Goal: Information Seeking & Learning: Learn about a topic

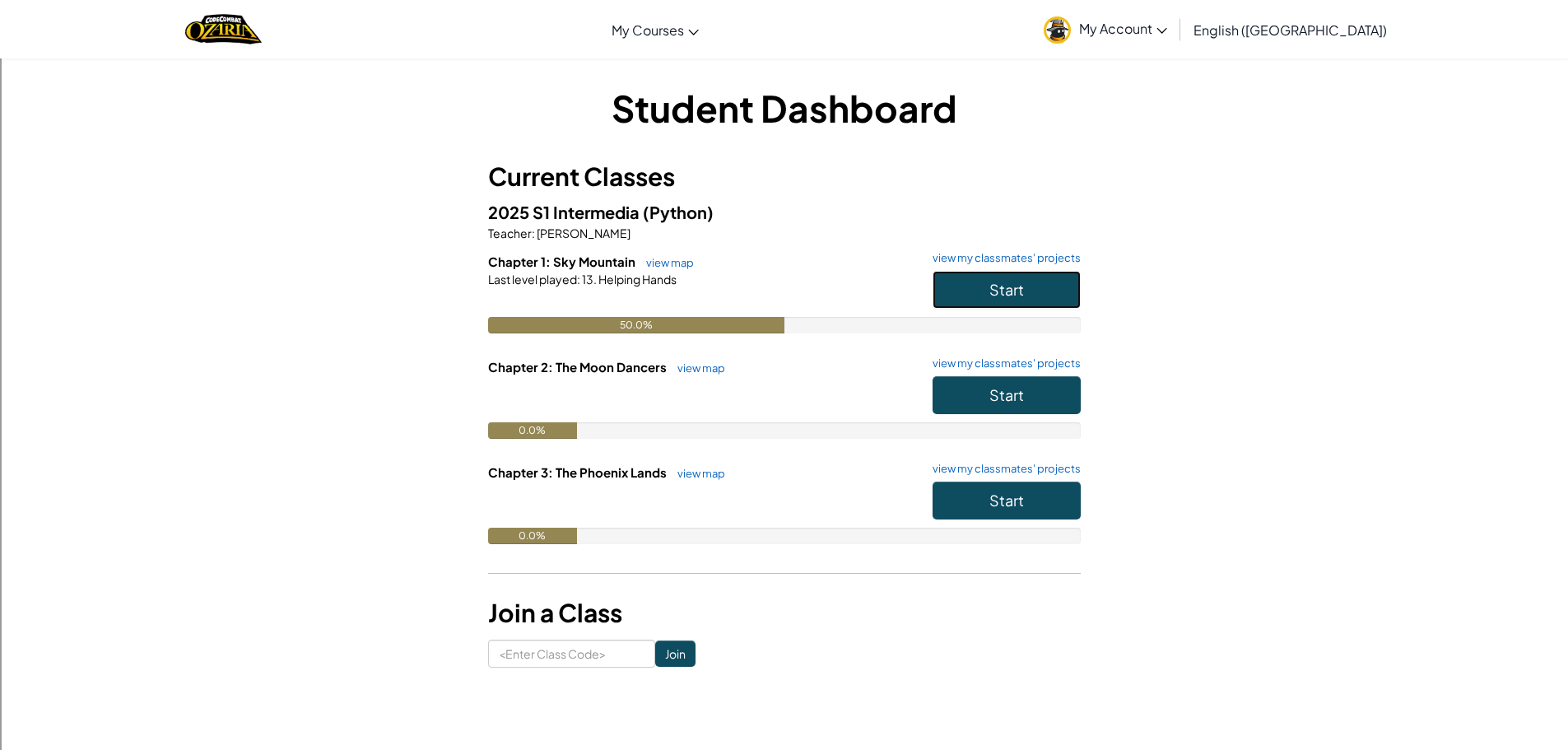
drag, startPoint x: 987, startPoint y: 286, endPoint x: 997, endPoint y: 286, distance: 10.0
click at [993, 286] on button "Start" at bounding box center [1007, 290] width 148 height 38
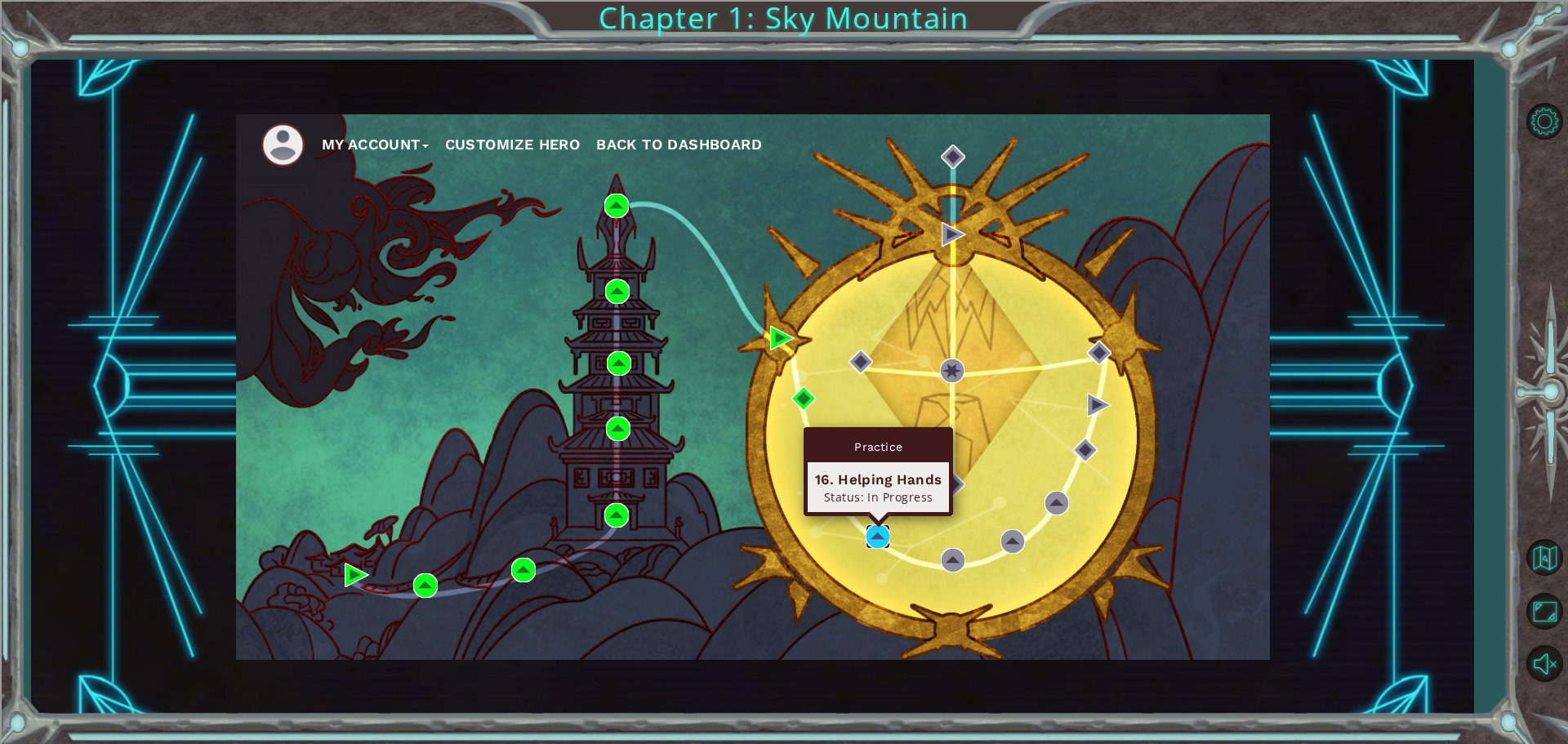
click at [875, 536] on img at bounding box center [879, 537] width 25 height 25
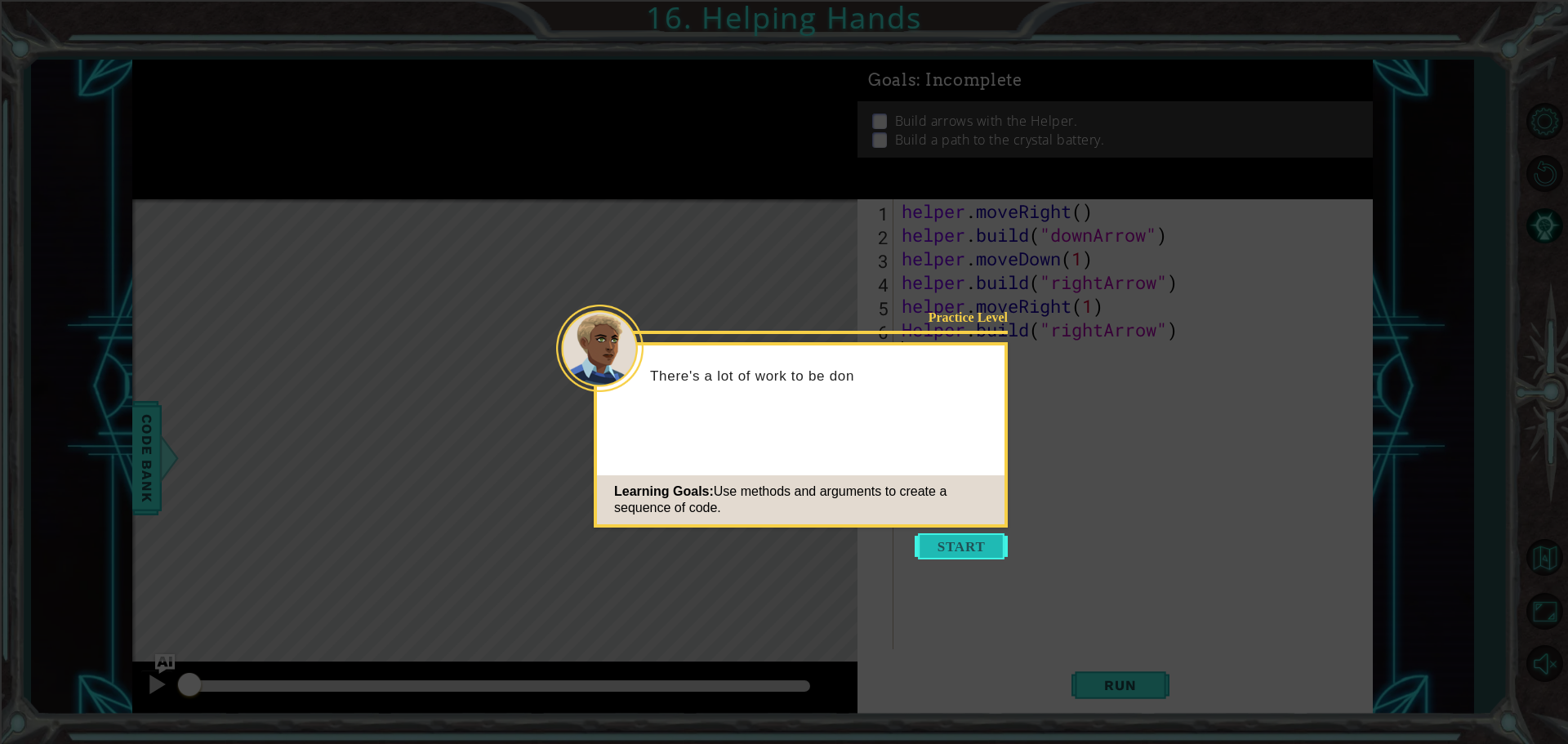
click at [969, 551] on button "Start" at bounding box center [961, 546] width 93 height 26
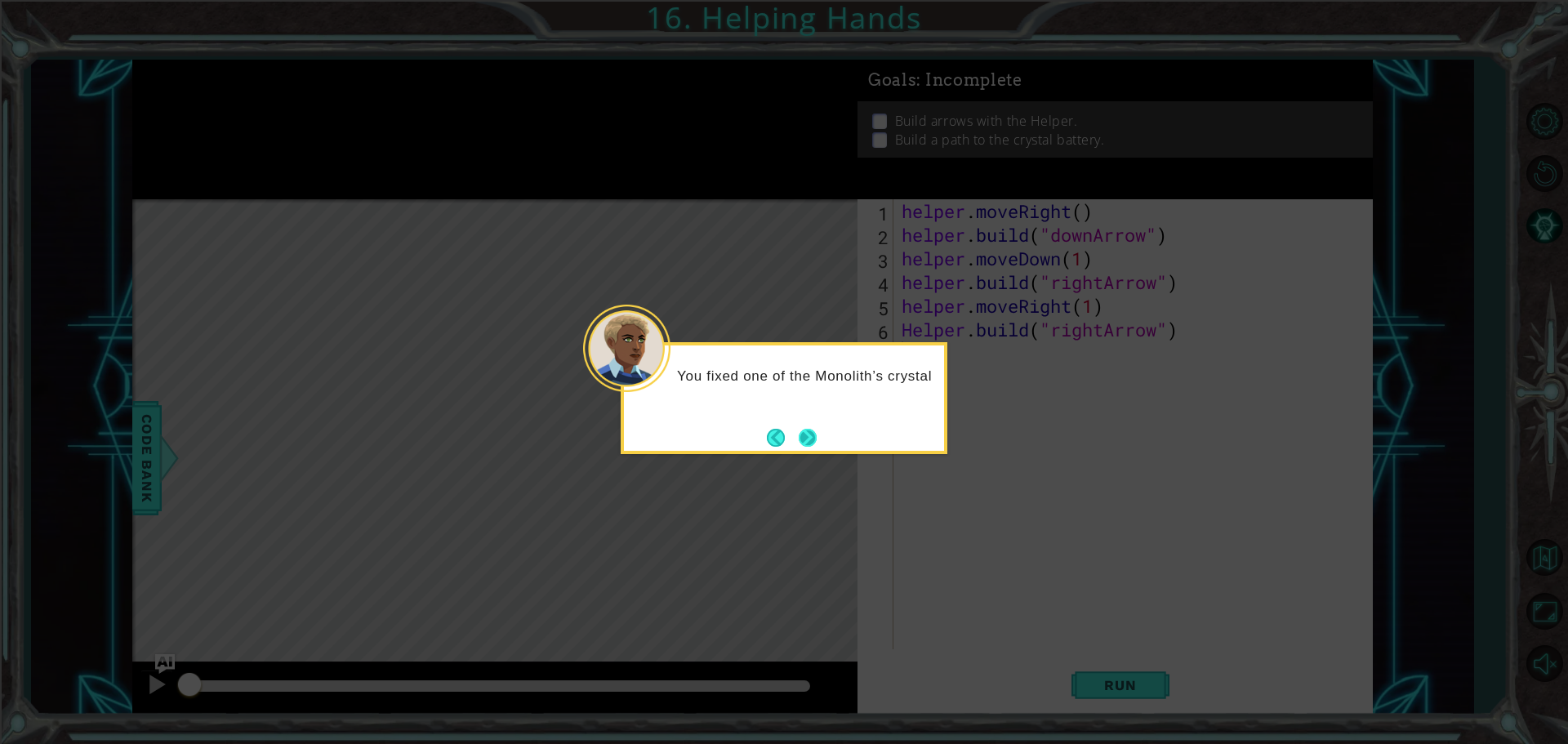
click at [807, 441] on button "Next" at bounding box center [808, 438] width 18 height 18
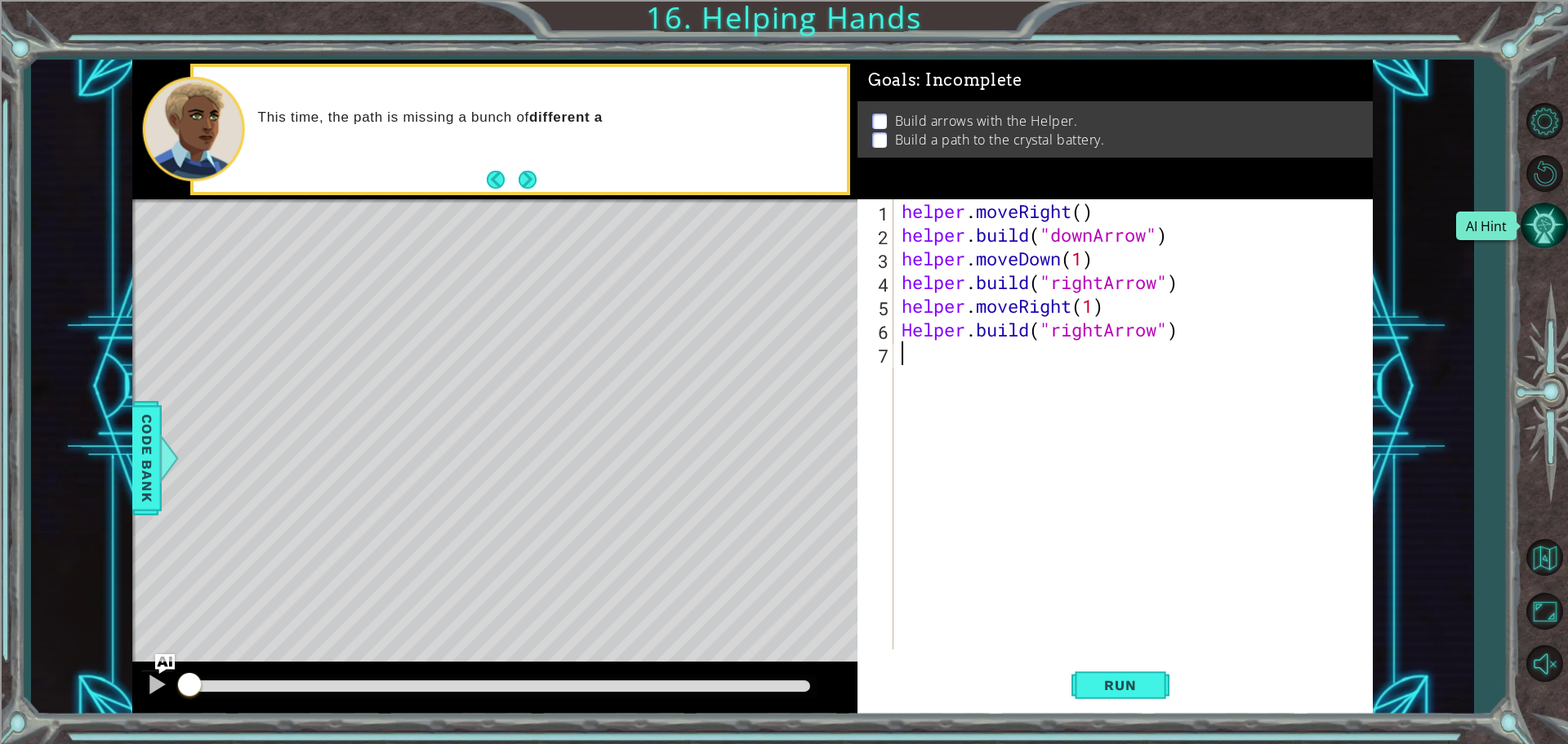
click at [1543, 236] on button "AI Hint" at bounding box center [1544, 225] width 47 height 47
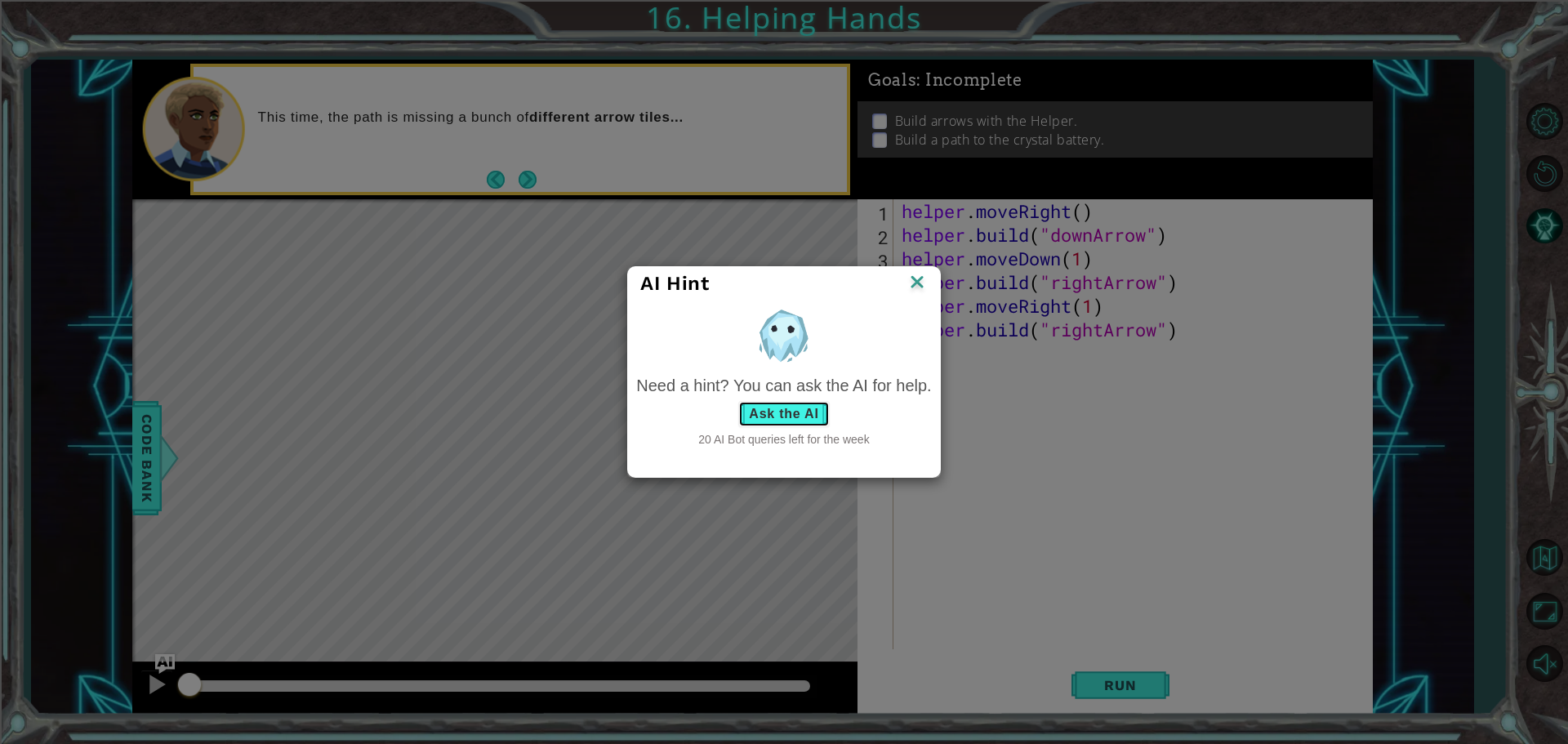
click at [777, 418] on button "Ask the AI" at bounding box center [784, 414] width 91 height 26
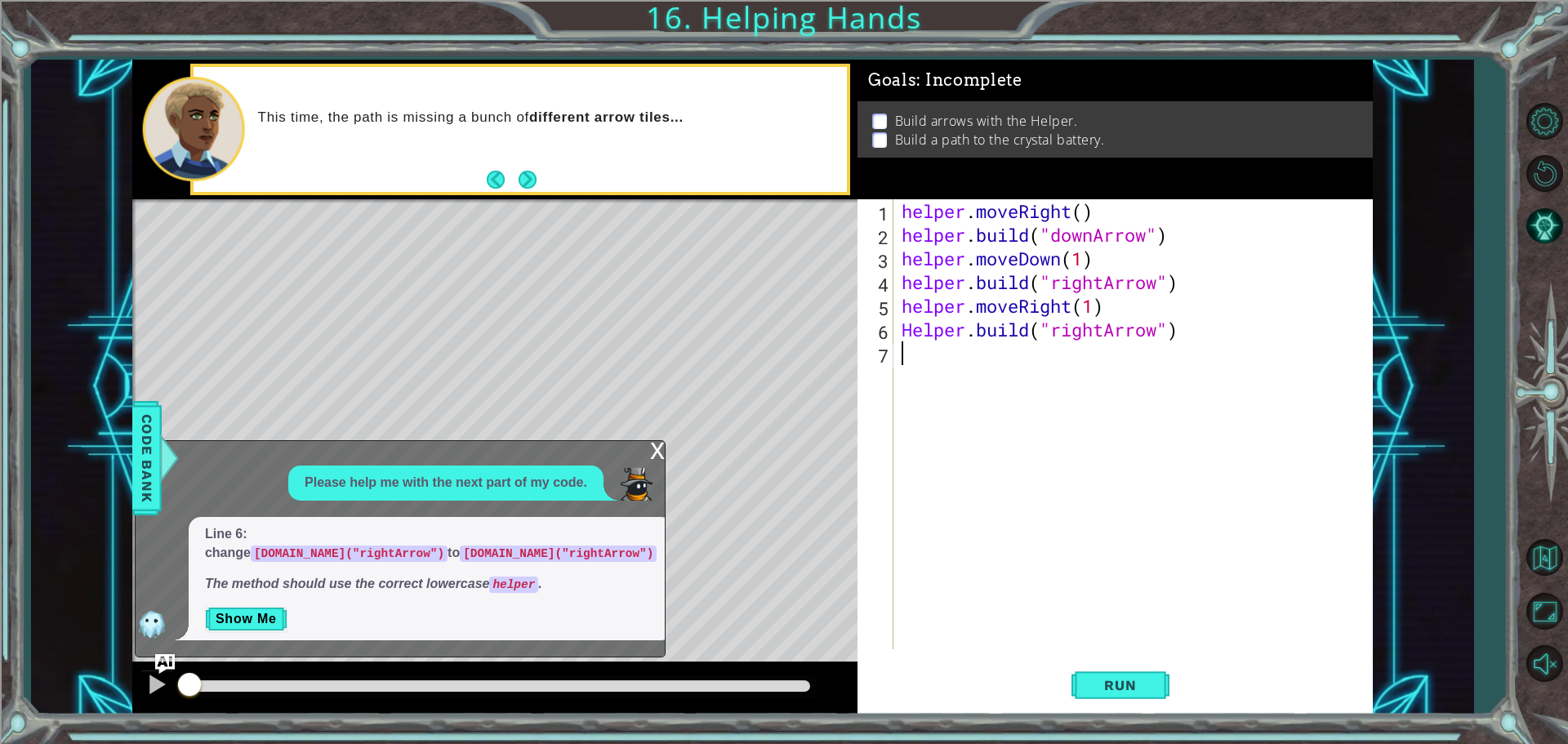
click at [909, 327] on div "helper . moveRight ( ) helper . build ( "downArrow" ) helper . moveDown ( 1 ) h…" at bounding box center [1137, 448] width 477 height 498
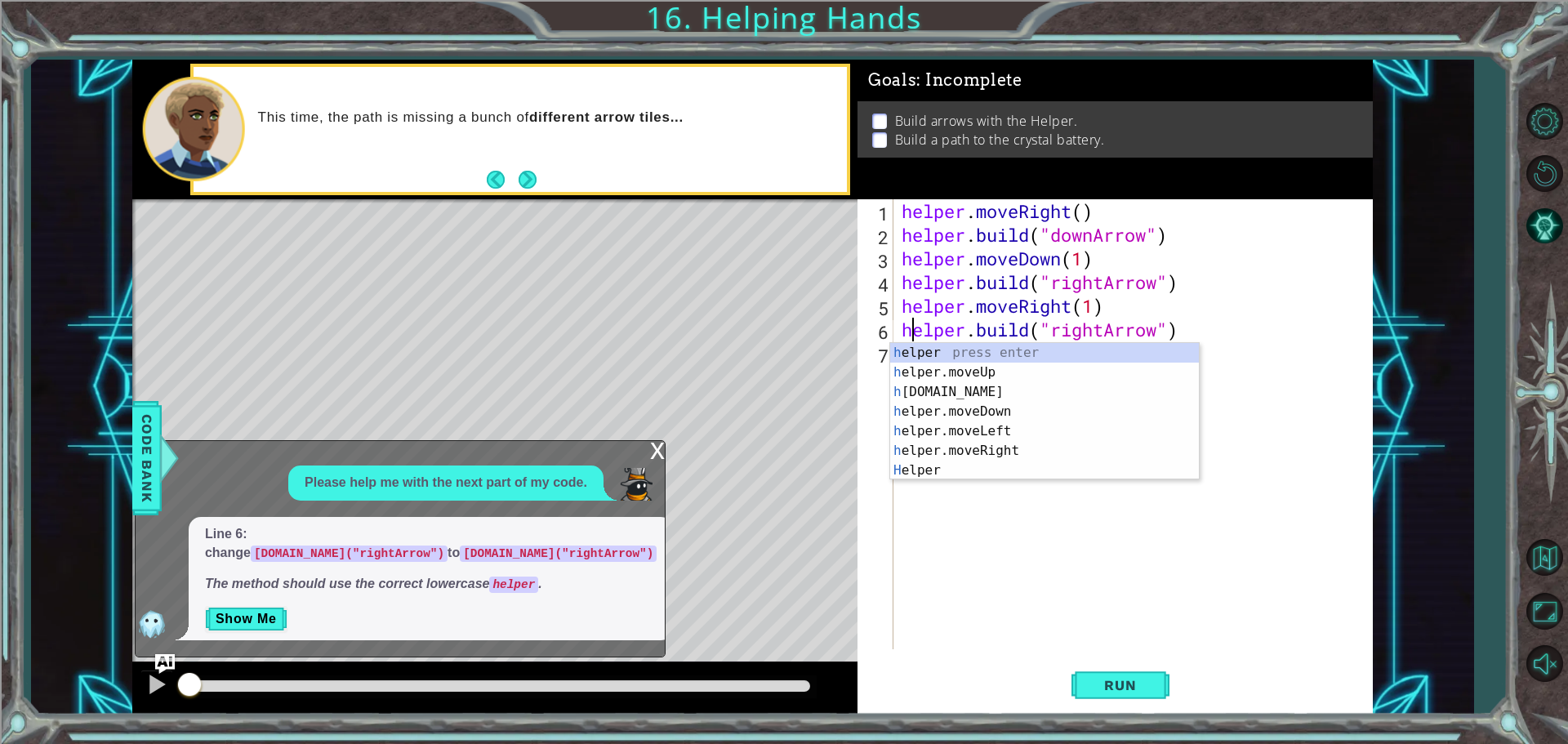
type textarea "[DOMAIN_NAME]("rightArrow")"
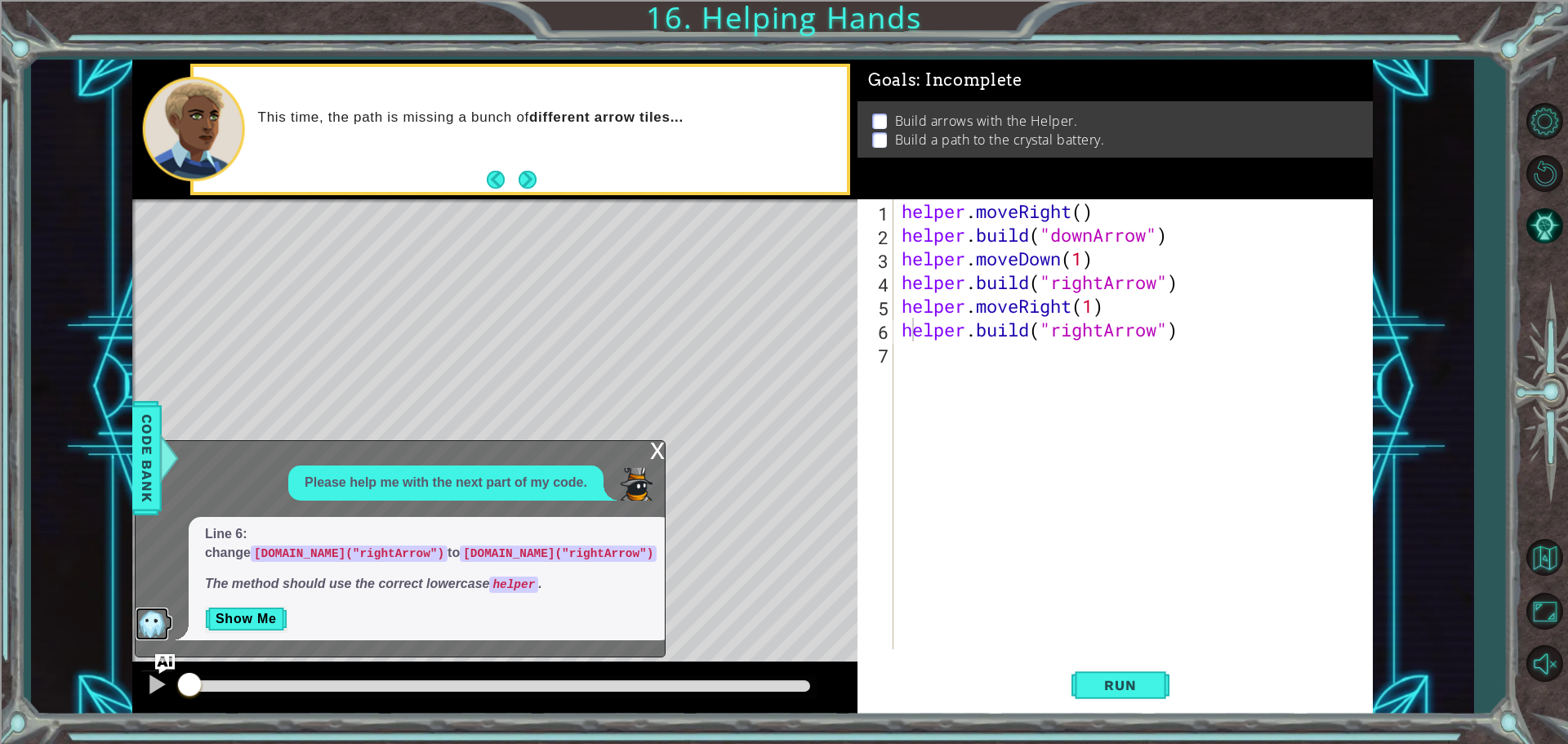
click at [156, 613] on img at bounding box center [152, 624] width 33 height 33
click at [155, 653] on div "x Please help me with the next part of my code. Line 6: change [DOMAIN_NAME]("r…" at bounding box center [400, 549] width 531 height 217
click at [169, 664] on img "Ask AI" at bounding box center [165, 663] width 21 height 21
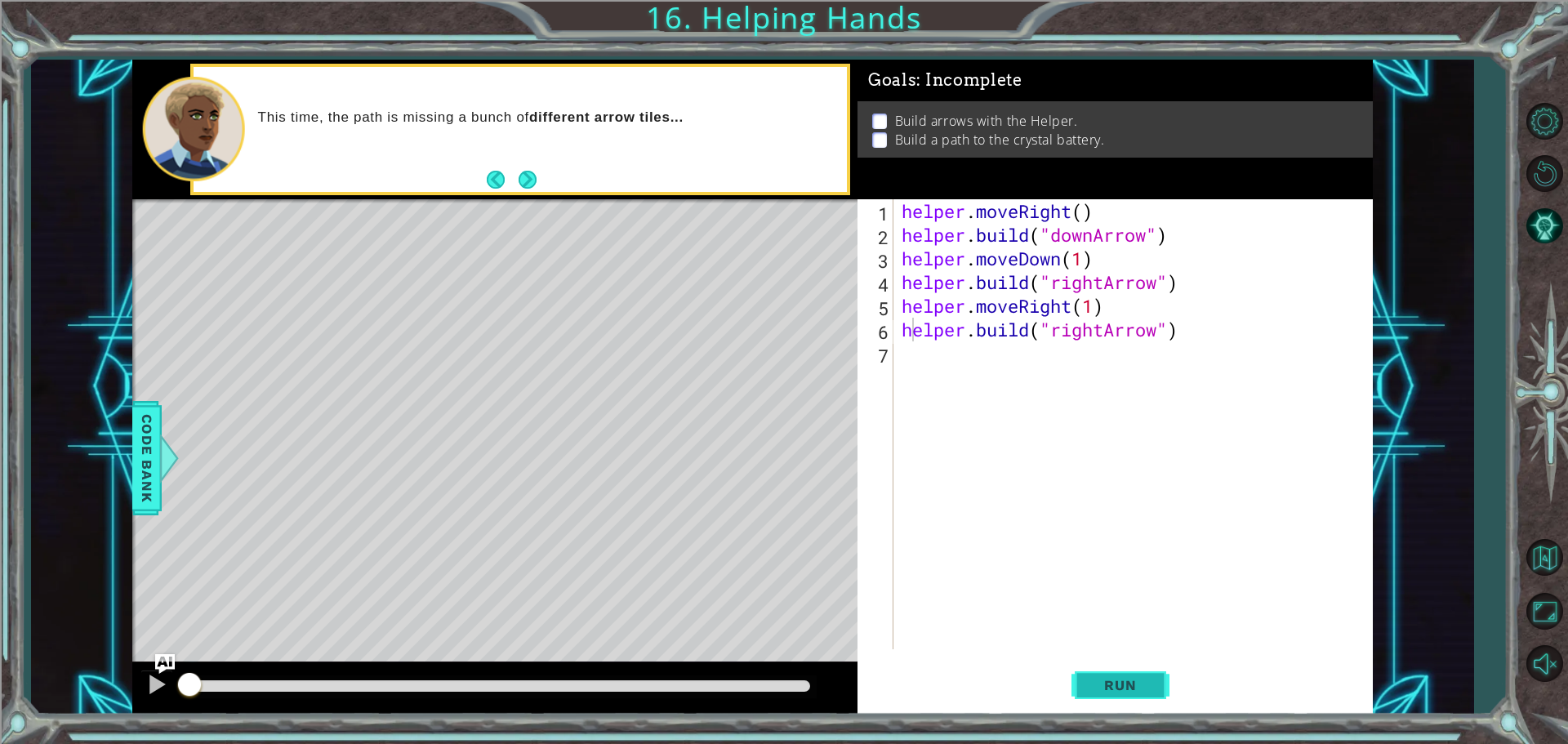
click at [1091, 671] on button "Run" at bounding box center [1121, 685] width 98 height 51
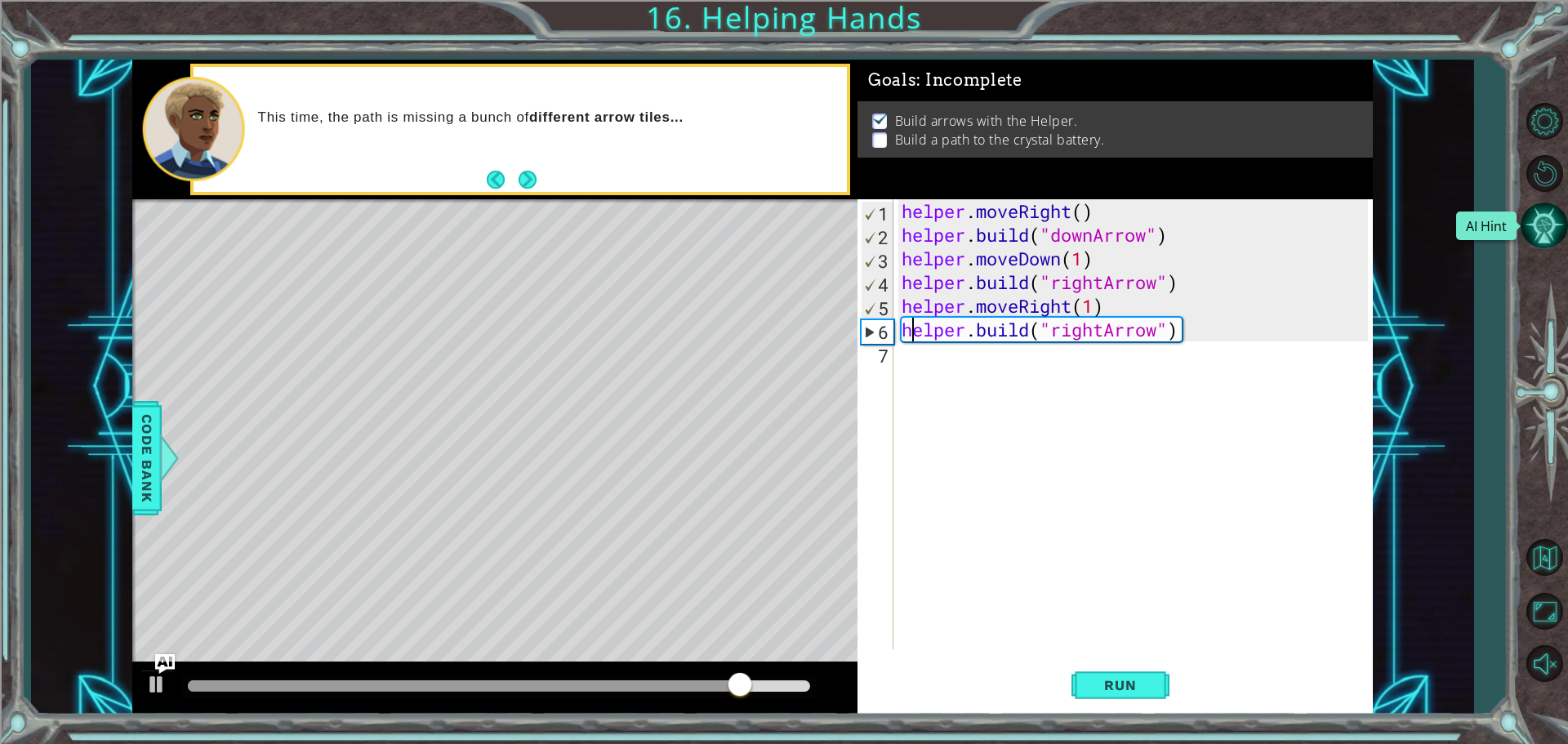
click at [1555, 220] on button "AI Hint" at bounding box center [1544, 225] width 47 height 47
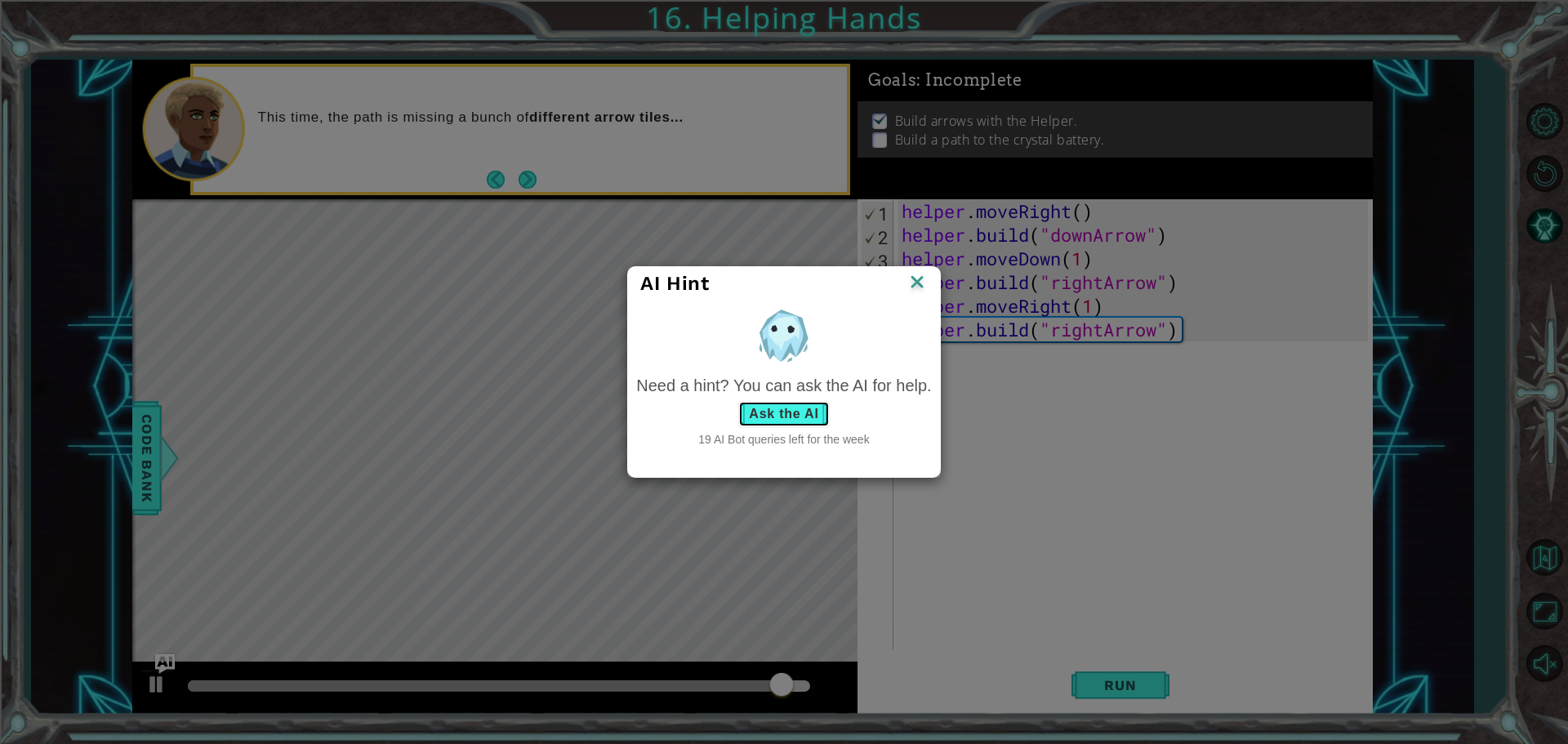
click at [802, 404] on button "Ask the AI" at bounding box center [784, 414] width 91 height 26
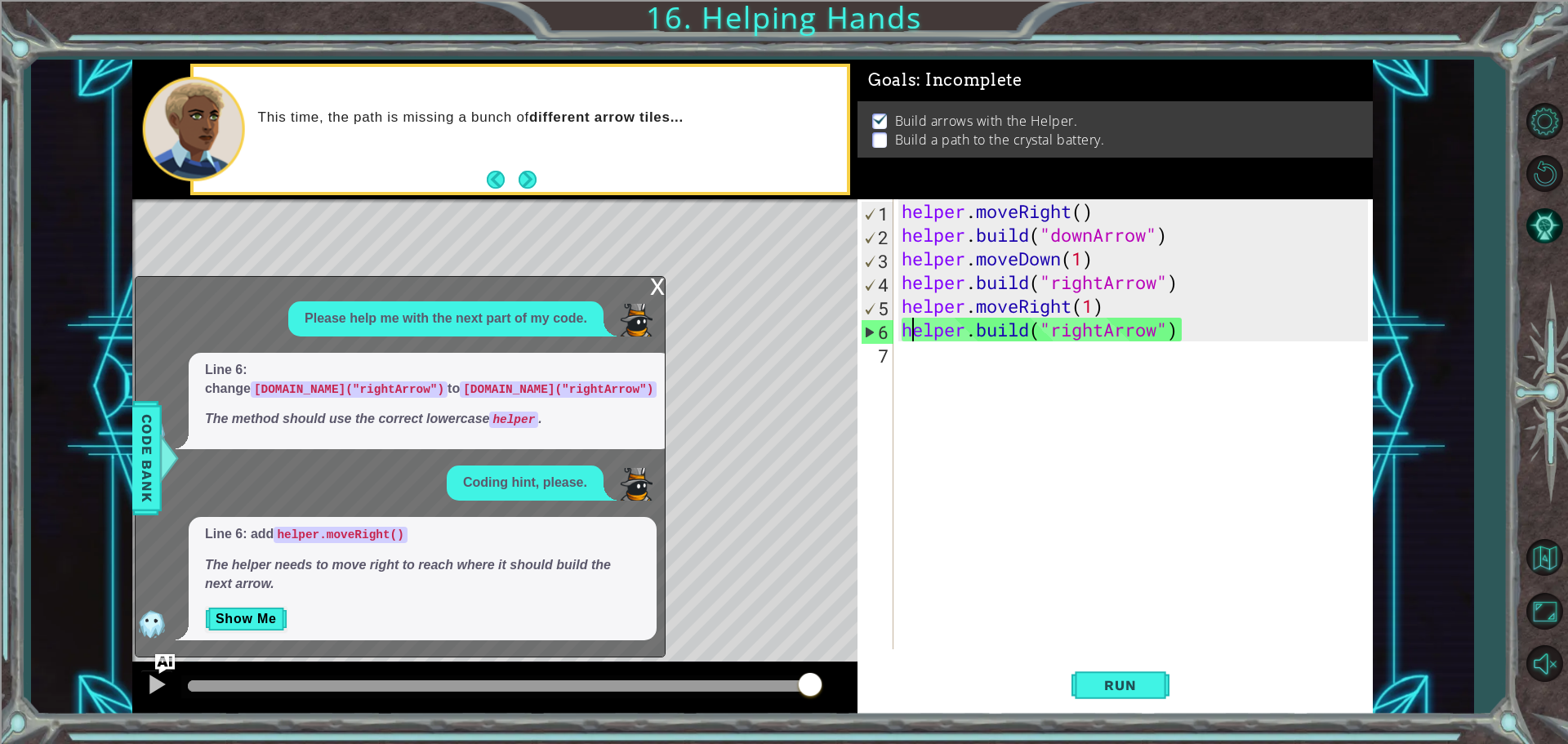
drag, startPoint x: 965, startPoint y: 524, endPoint x: 989, endPoint y: 499, distance: 34.7
click at [970, 520] on div "helper . moveRight ( ) helper . build ( "downArrow" ) helper . moveDown ( 1 ) h…" at bounding box center [1137, 448] width 477 height 498
click at [658, 285] on div "x" at bounding box center [658, 285] width 15 height 16
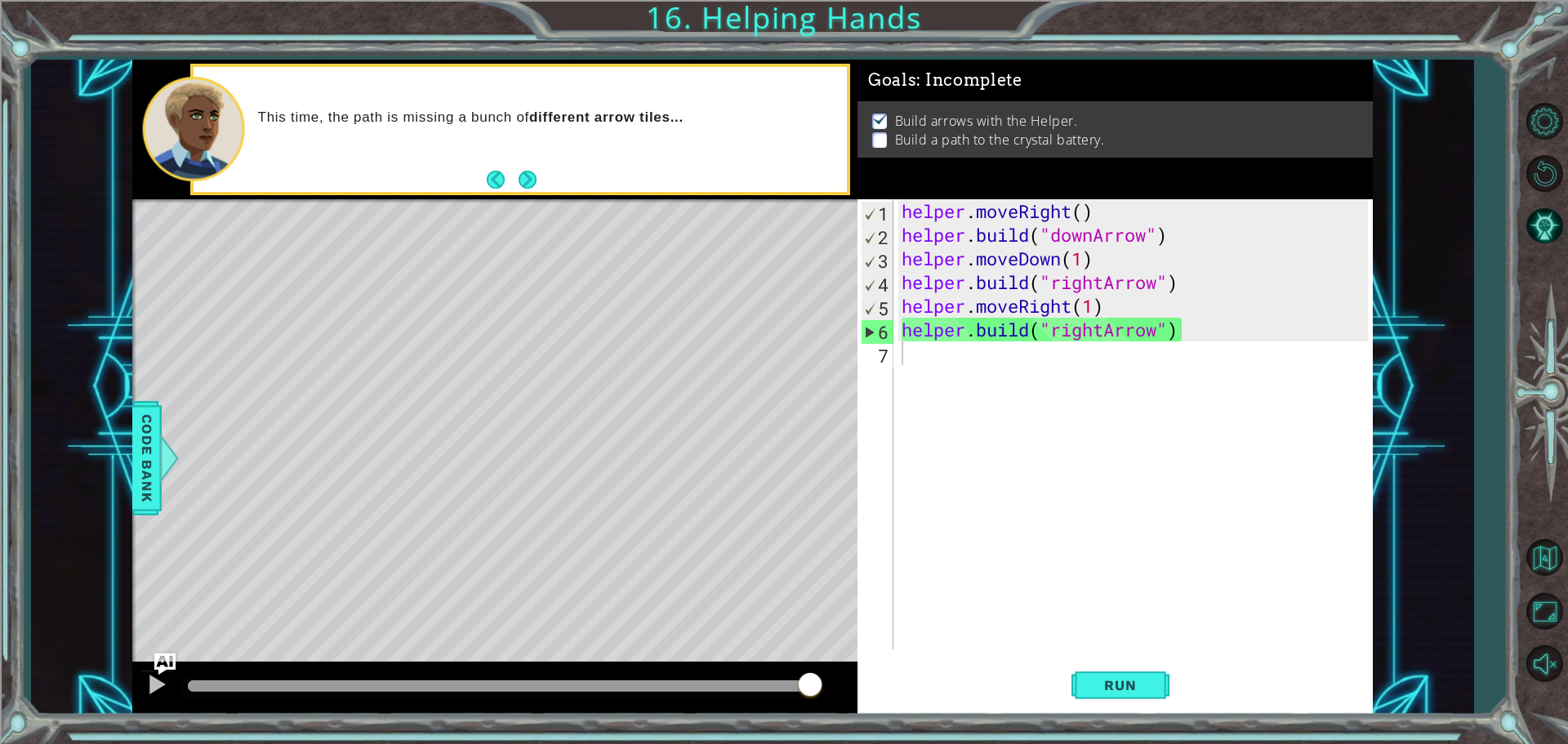
click at [163, 654] on img "Ask AI" at bounding box center [165, 663] width 21 height 21
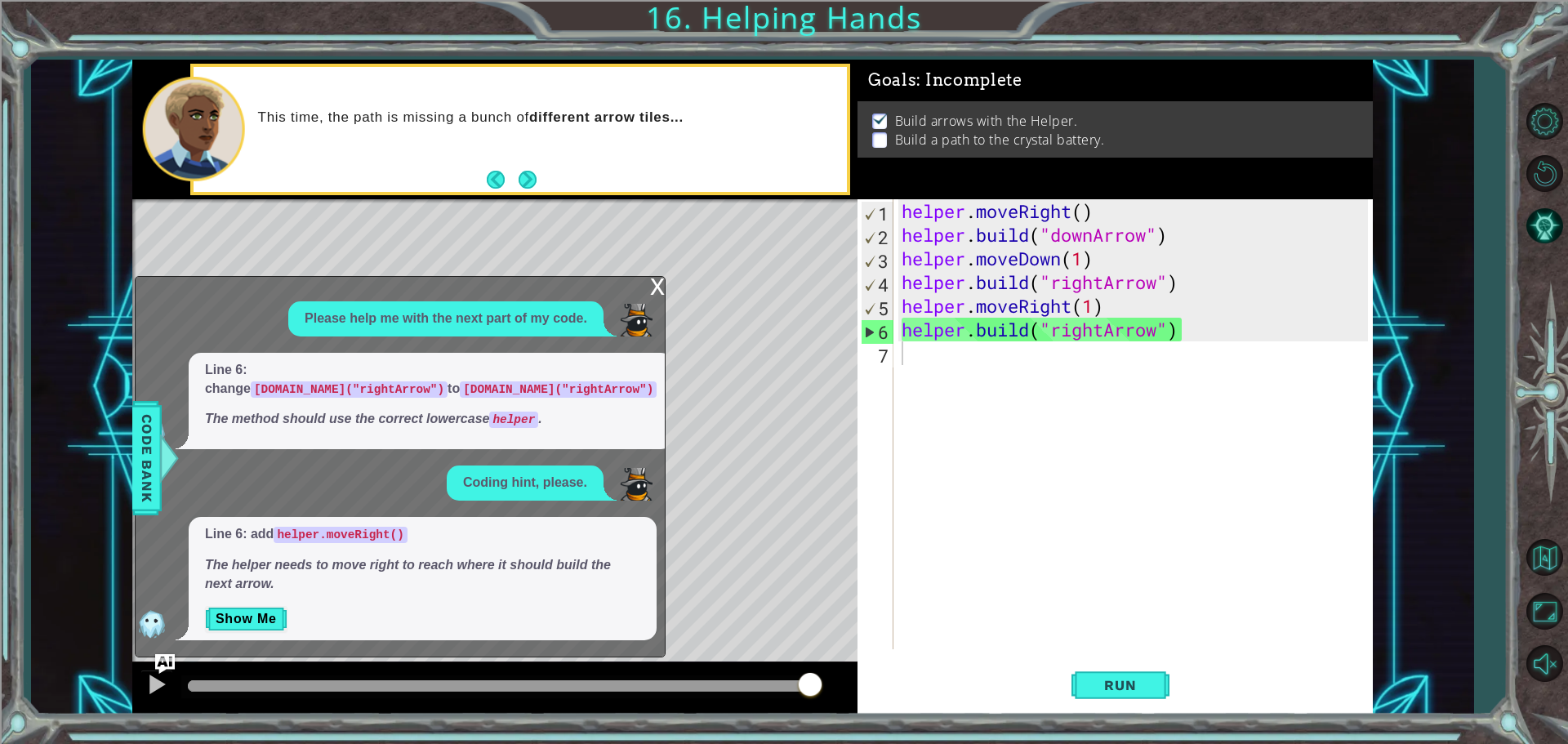
click at [655, 289] on div "x" at bounding box center [658, 285] width 15 height 16
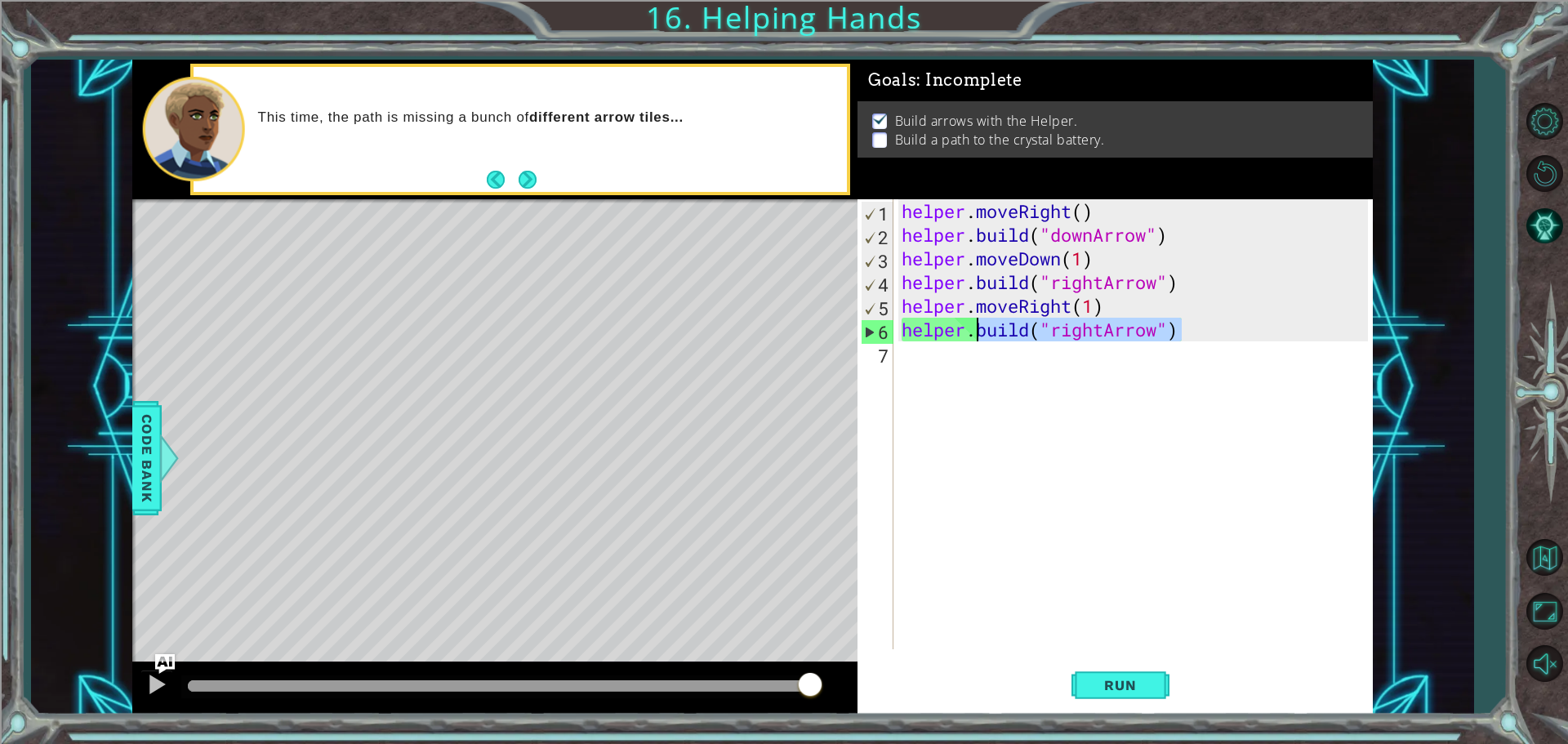
drag, startPoint x: 1195, startPoint y: 336, endPoint x: 981, endPoint y: 334, distance: 214.0
click at [981, 334] on div "helper . moveRight ( ) helper . build ( "downArrow" ) helper . moveDown ( 1 ) h…" at bounding box center [1137, 448] width 477 height 498
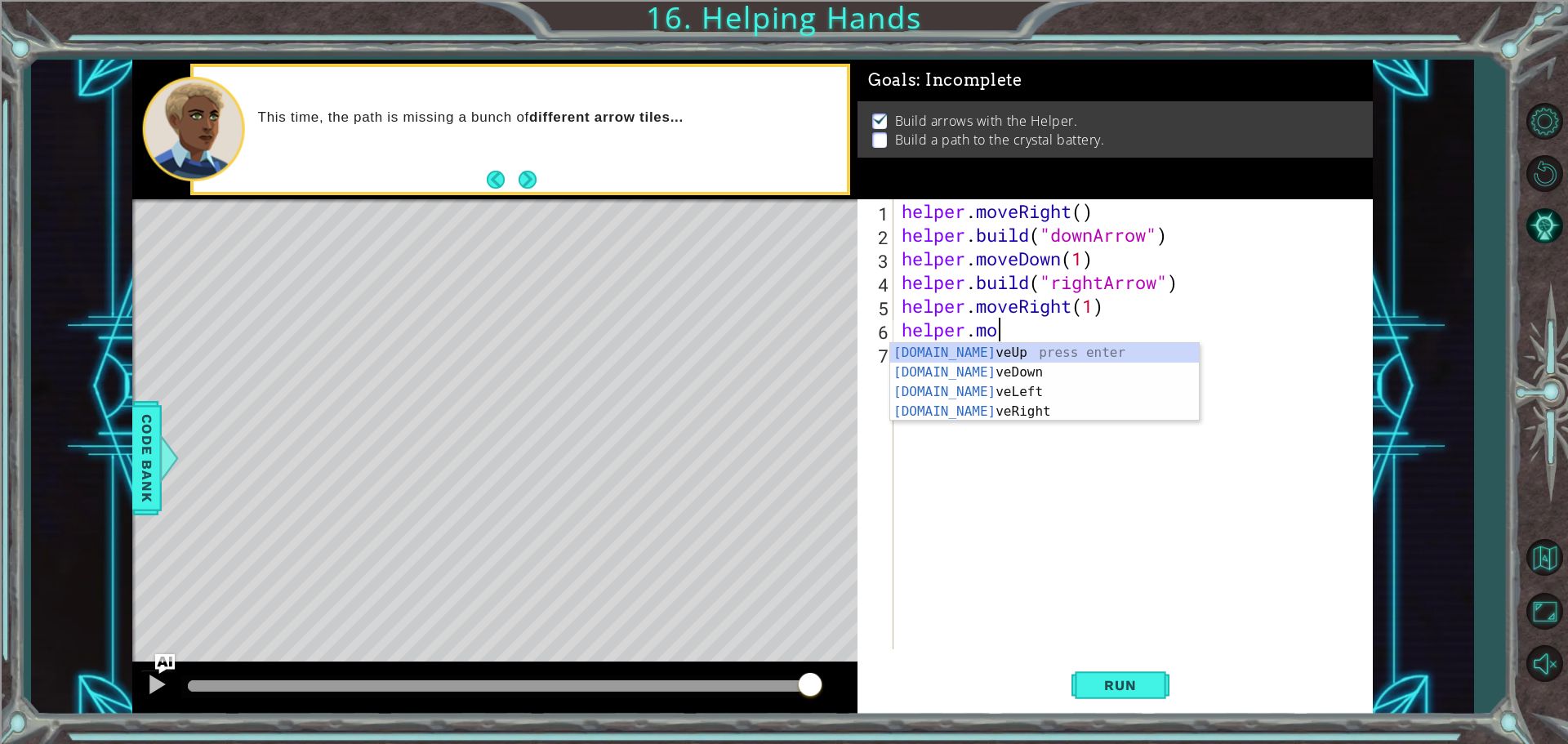
scroll to position [0, 4]
click at [1100, 410] on div "helper.move Up press enter helper.move Down press enter helper.move Left press …" at bounding box center [1044, 402] width 309 height 118
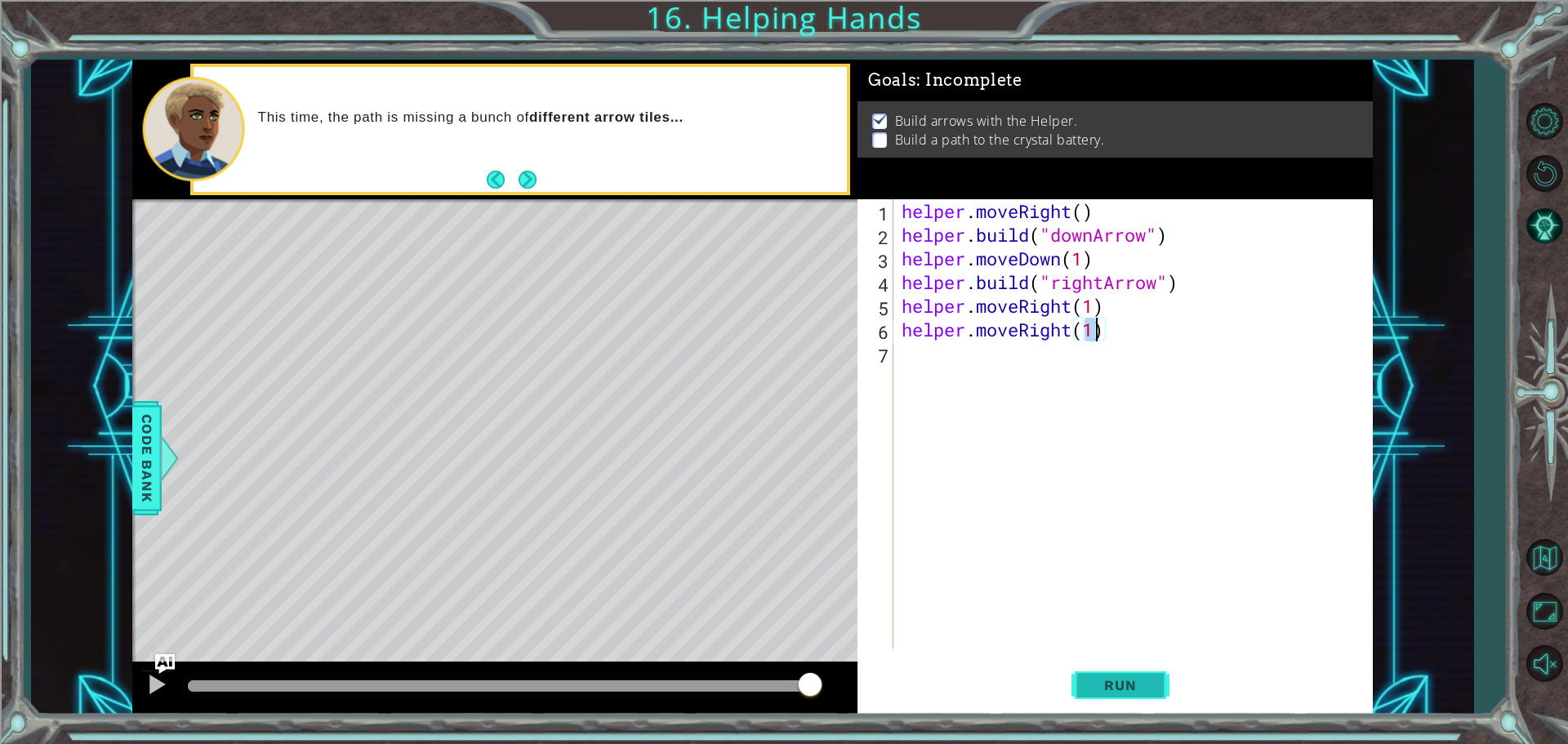
type textarea "helper.moveRight(1)"
click at [1131, 689] on span "Run" at bounding box center [1120, 685] width 65 height 16
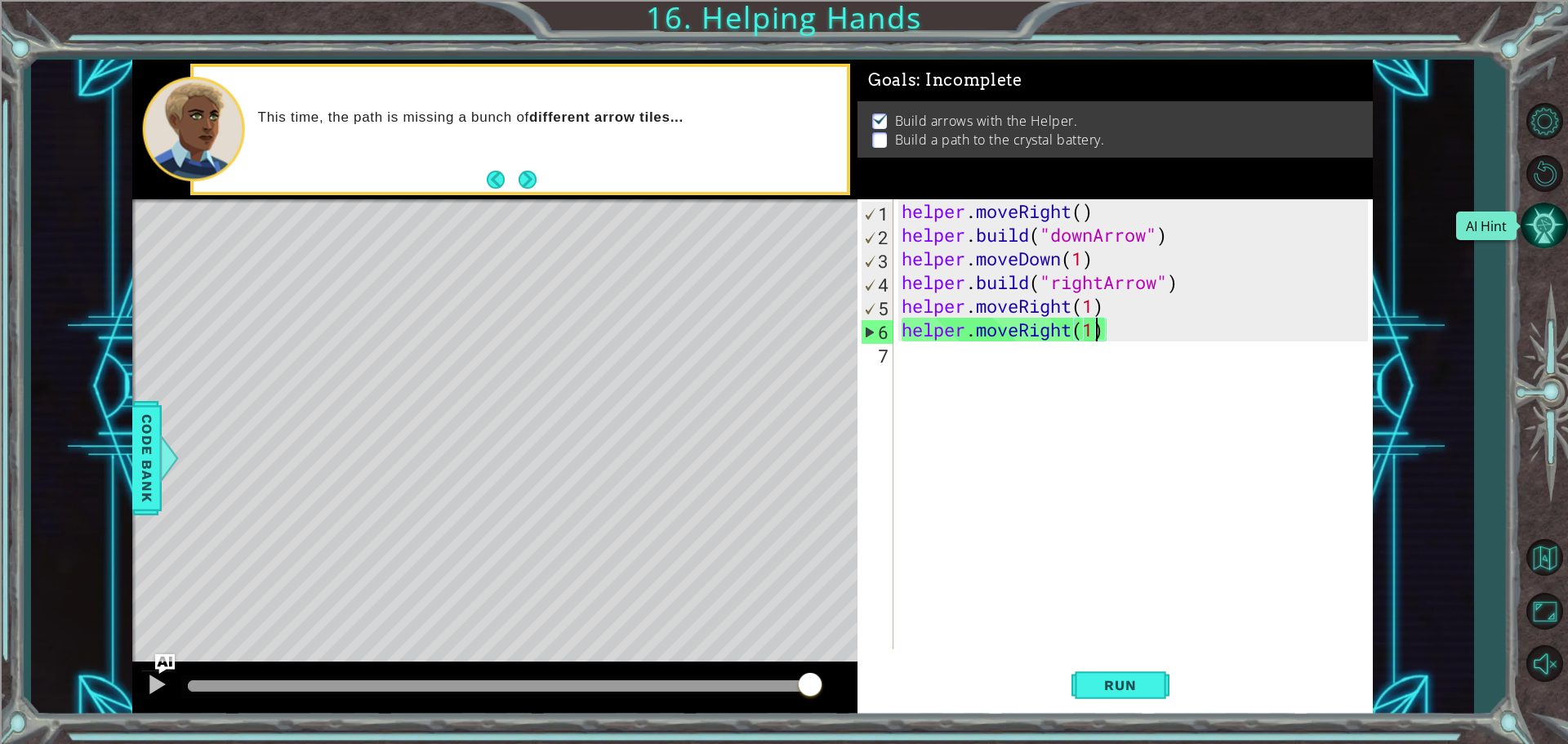
click at [1555, 224] on button "AI Hint" at bounding box center [1544, 225] width 47 height 47
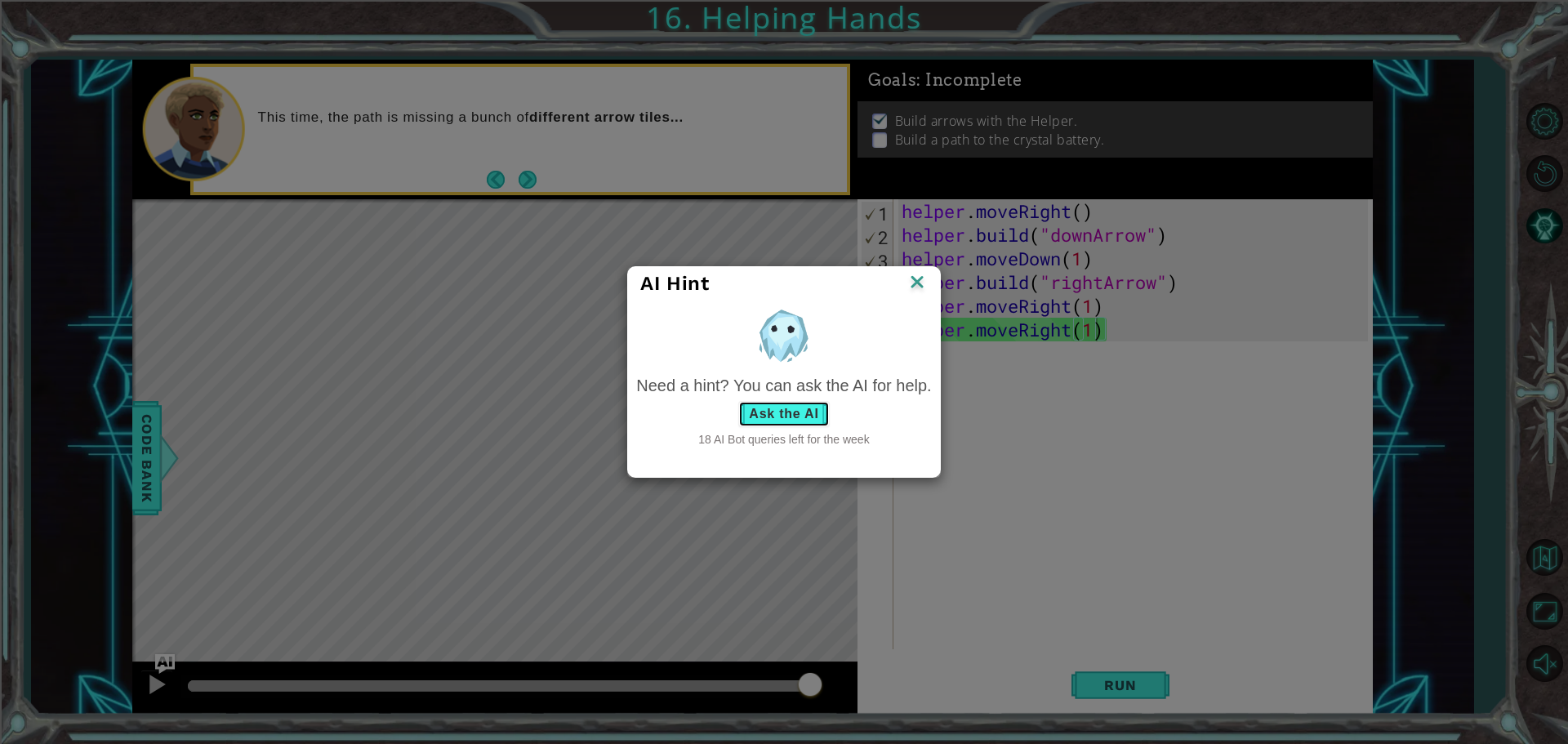
click at [816, 407] on button "Ask the AI" at bounding box center [784, 414] width 91 height 26
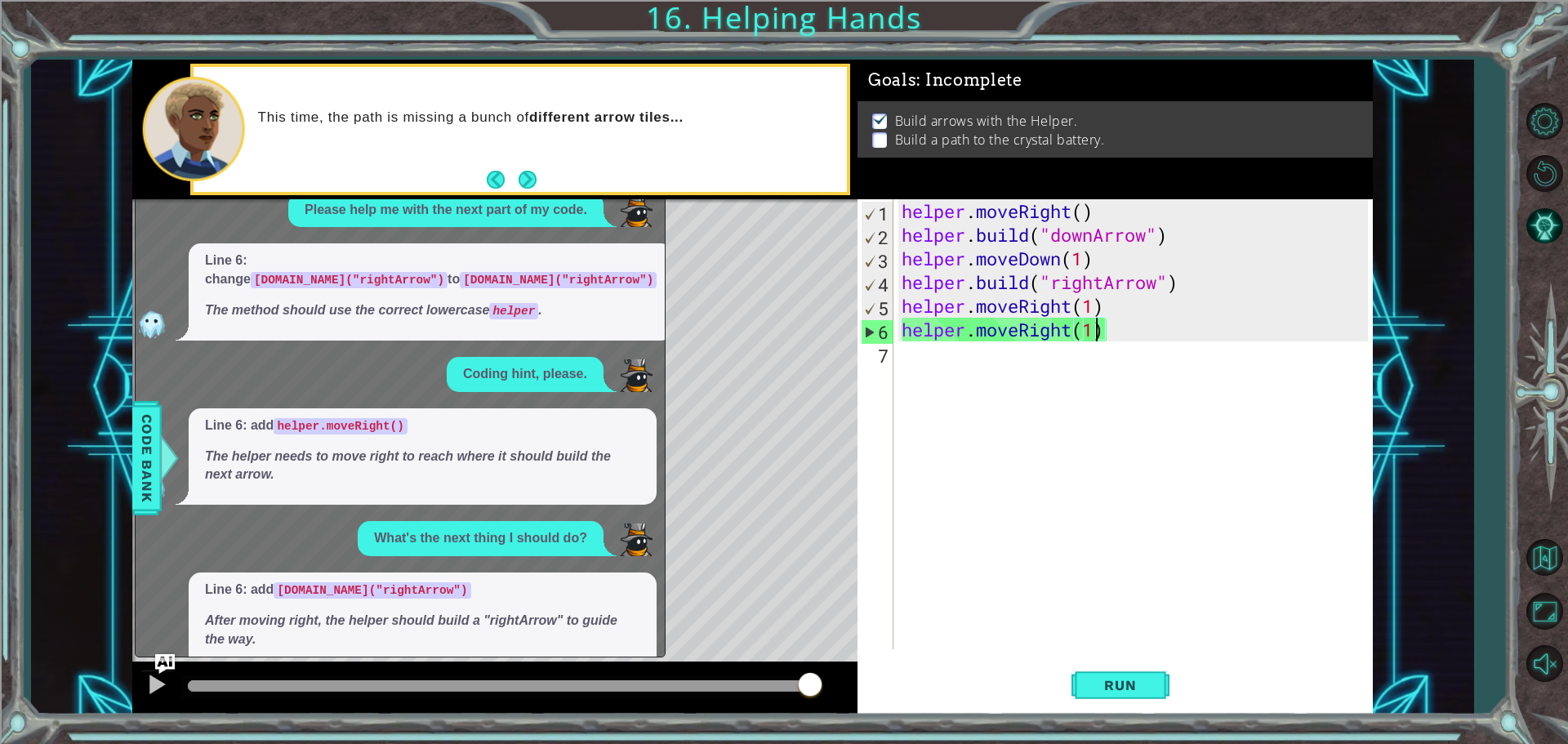
scroll to position [56, 0]
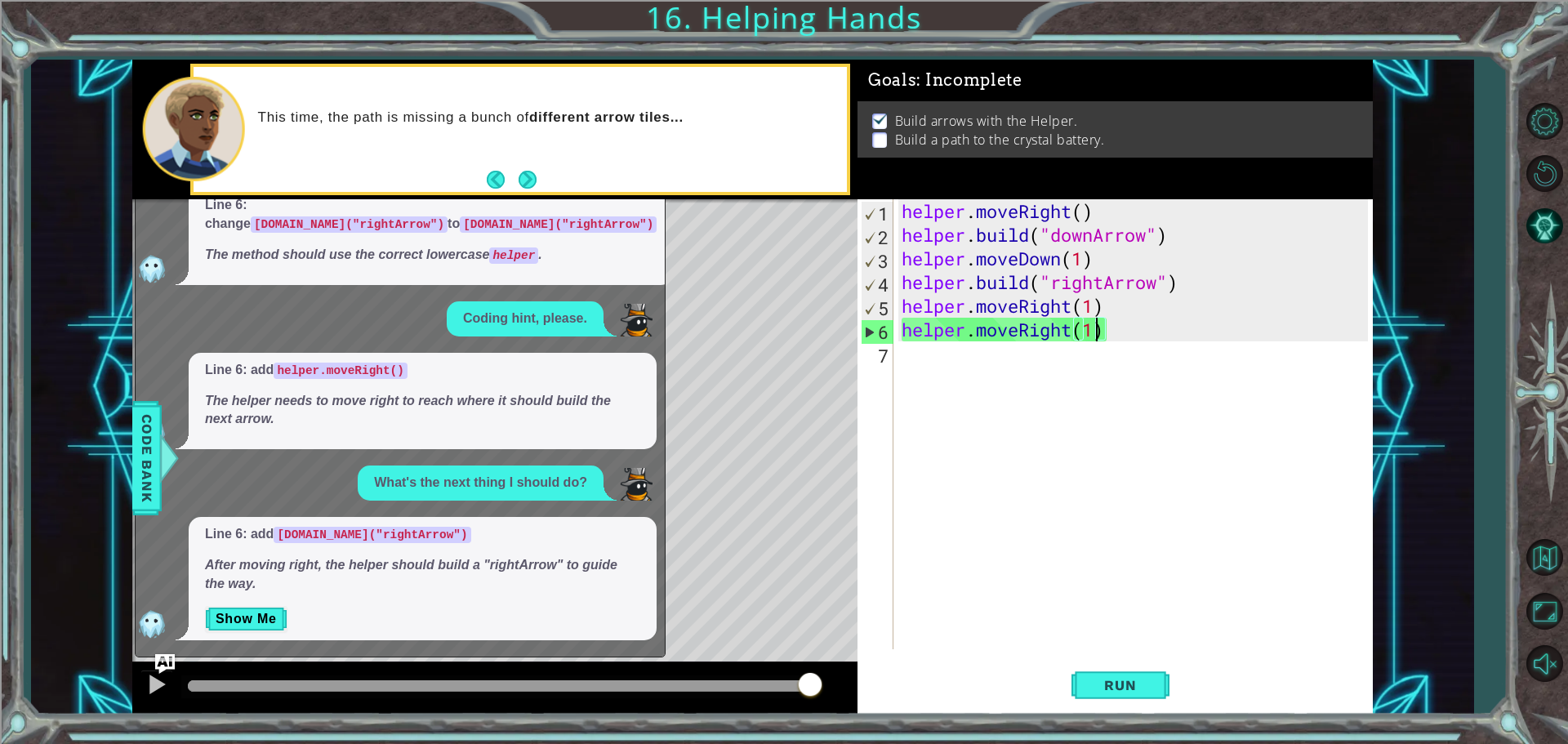
click at [941, 613] on div "helper . moveRight ( ) helper . build ( "downArrow" ) helper . moveDown ( 1 ) h…" at bounding box center [1137, 448] width 477 height 498
click at [162, 663] on img "Ask AI" at bounding box center [165, 663] width 21 height 21
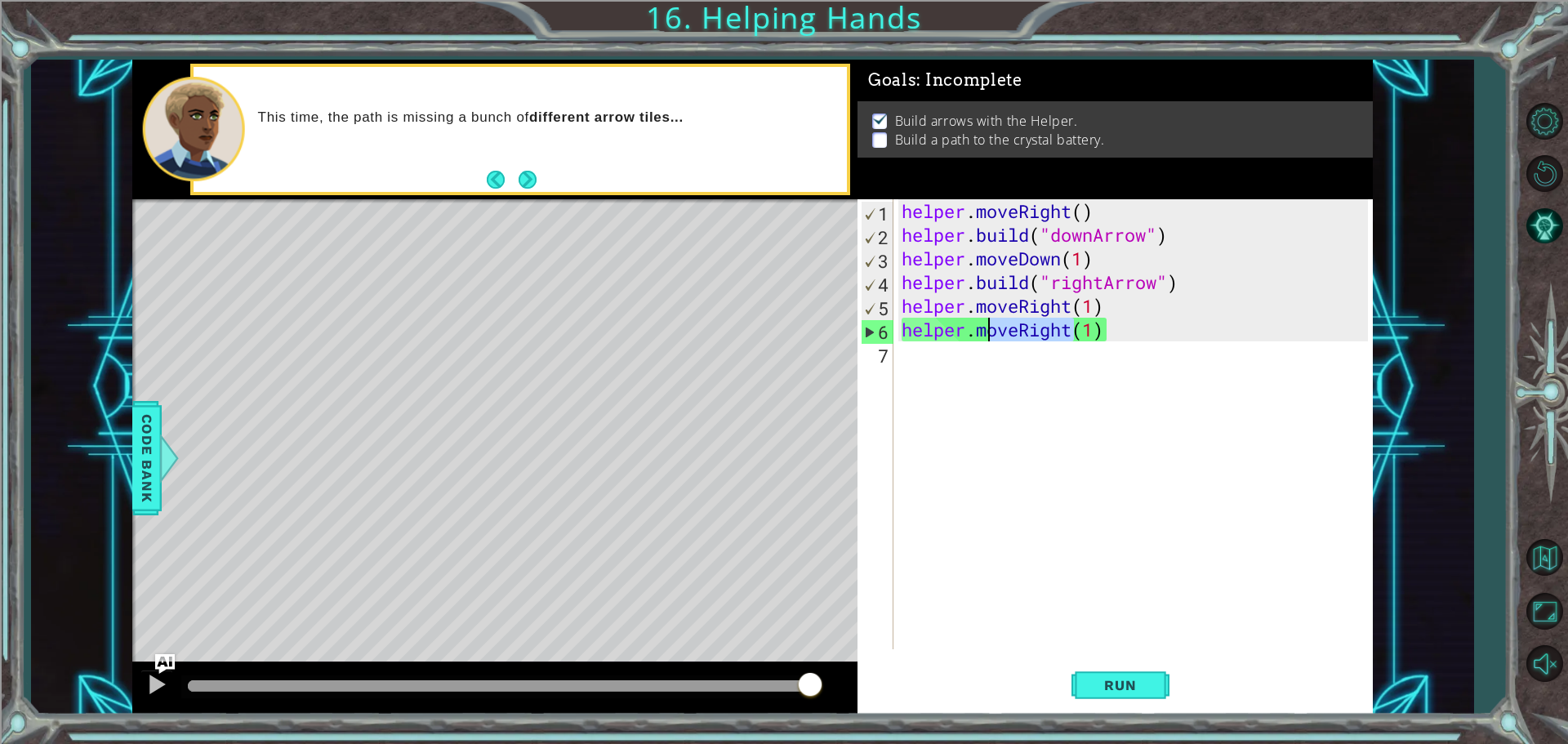
drag, startPoint x: 1069, startPoint y: 328, endPoint x: 983, endPoint y: 334, distance: 86.2
click at [983, 334] on div "helper . moveRight ( ) helper . build ( "downArrow" ) helper . moveDown ( 1 ) h…" at bounding box center [1137, 448] width 477 height 498
click at [983, 334] on div "helper . moveRight ( ) helper . build ( "downArrow" ) helper . moveDown ( 1 ) h…" at bounding box center [1132, 424] width 469 height 450
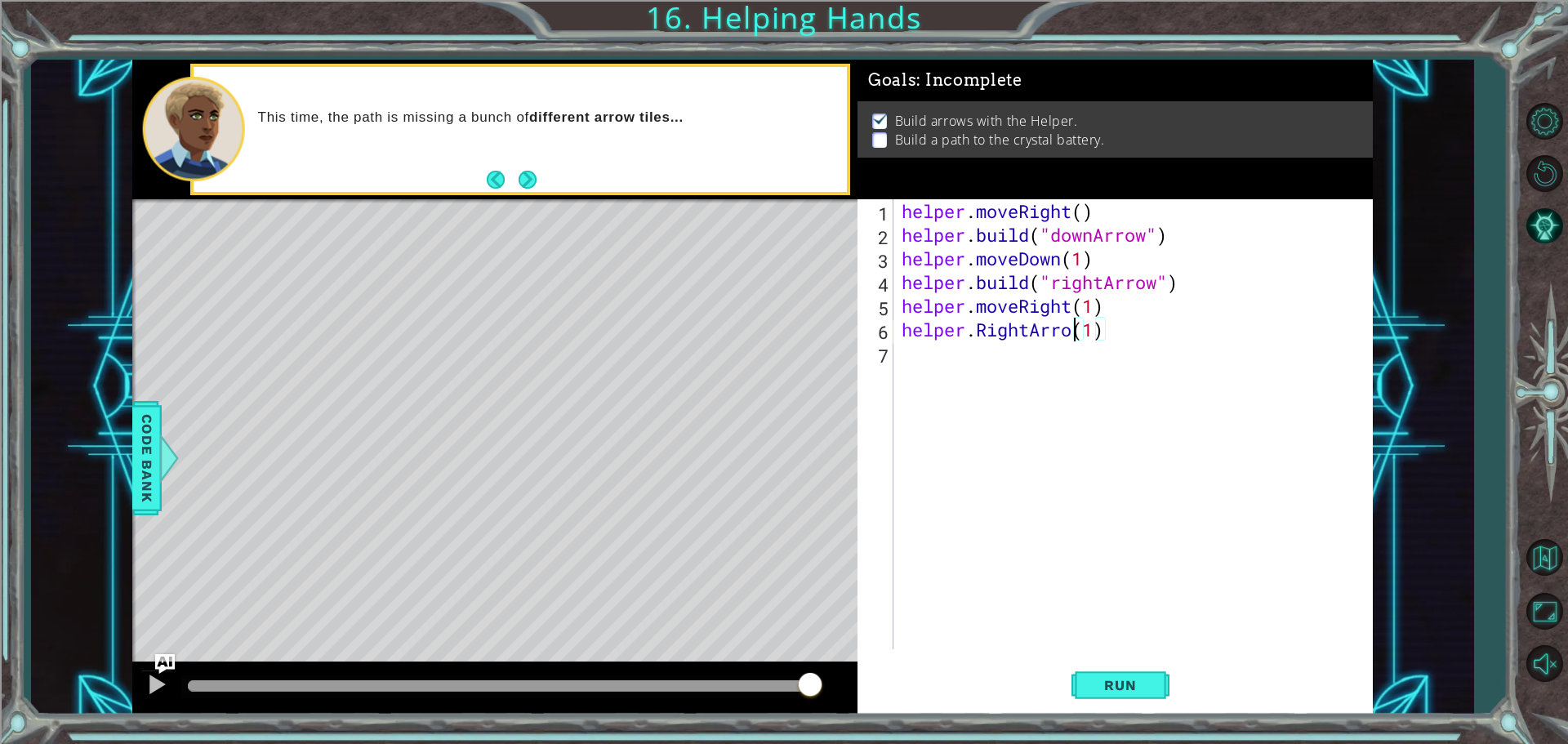
scroll to position [0, 8]
click at [170, 670] on img "Ask AI" at bounding box center [165, 663] width 21 height 21
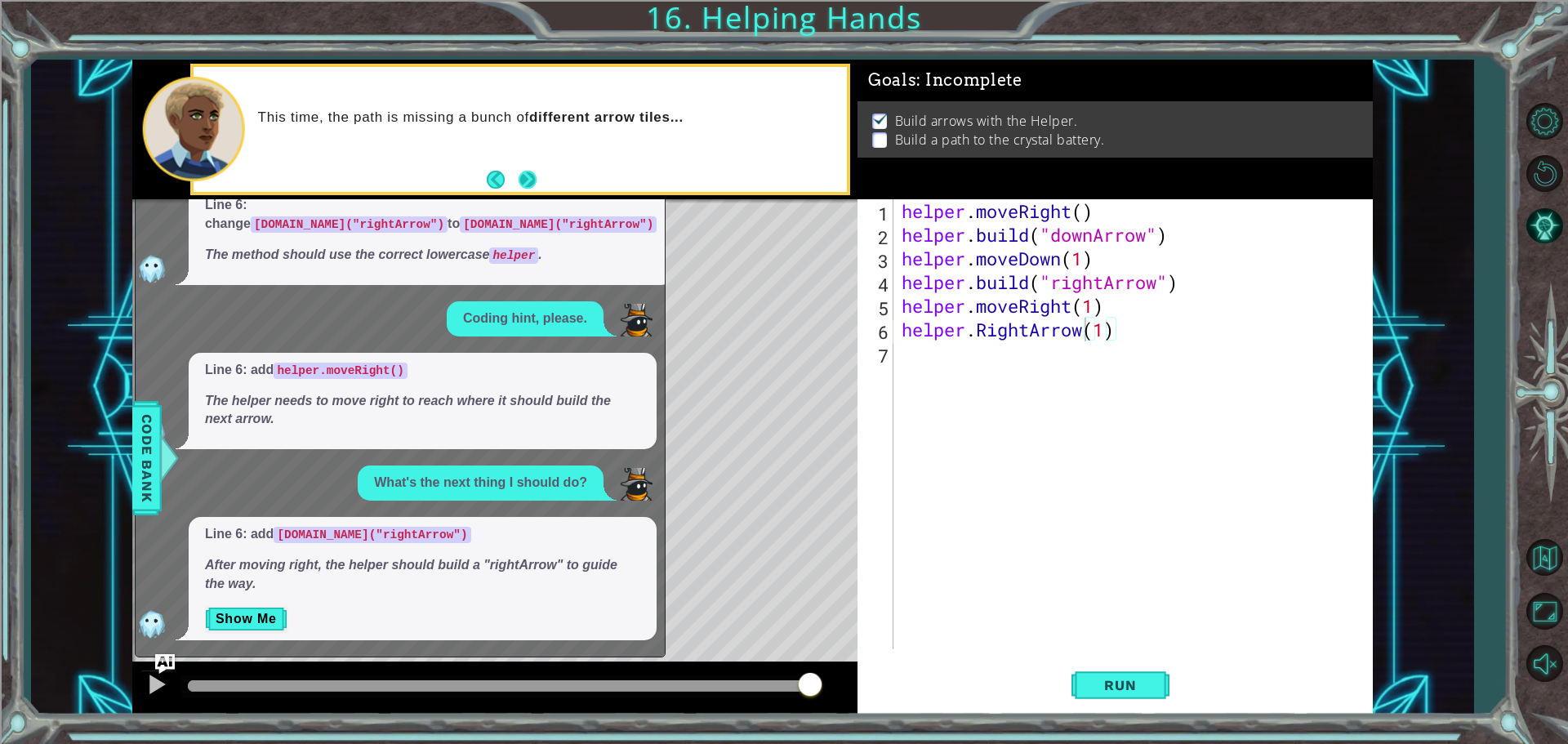
click at [533, 184] on button "Next" at bounding box center [527, 179] width 18 height 18
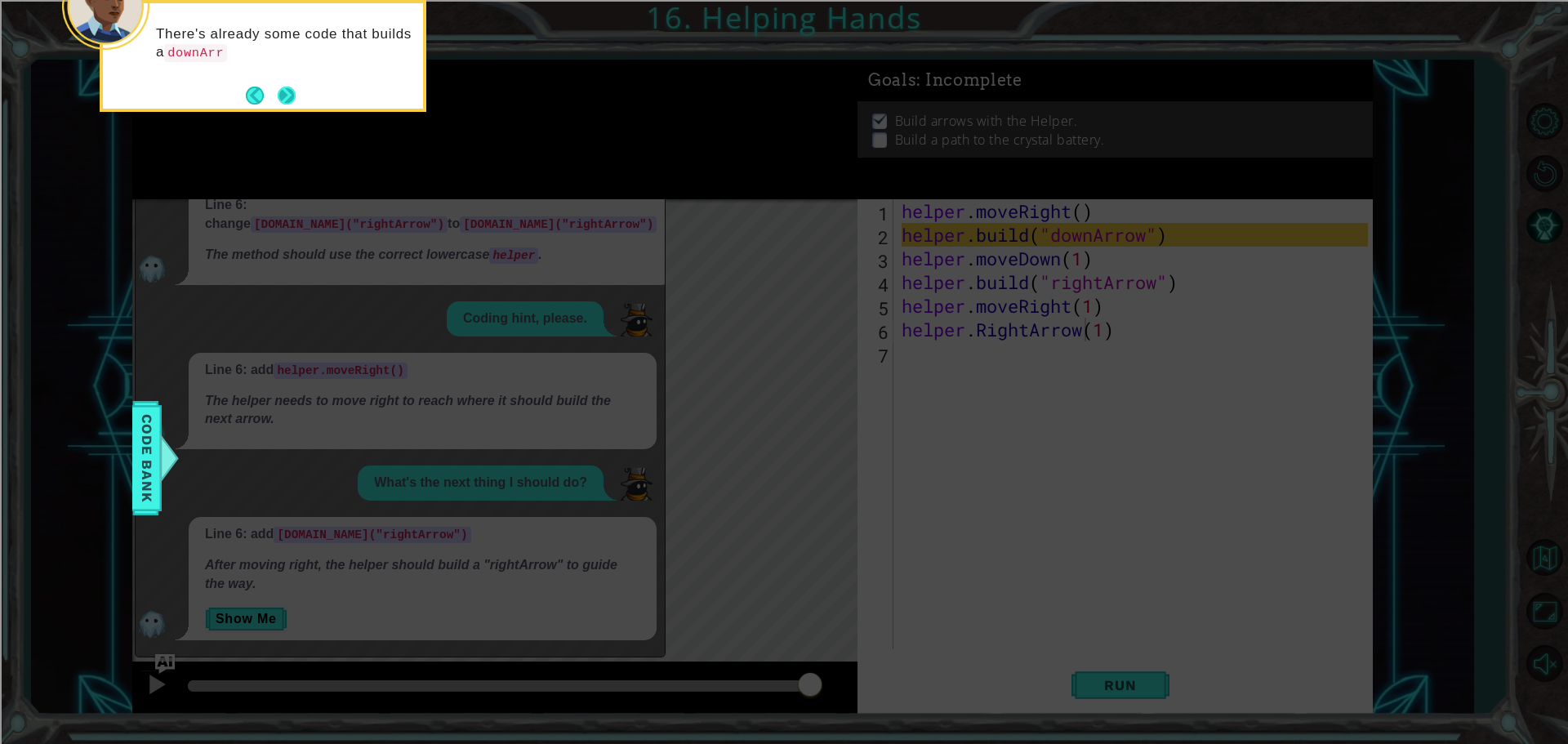
click at [283, 93] on button "Next" at bounding box center [287, 95] width 22 height 22
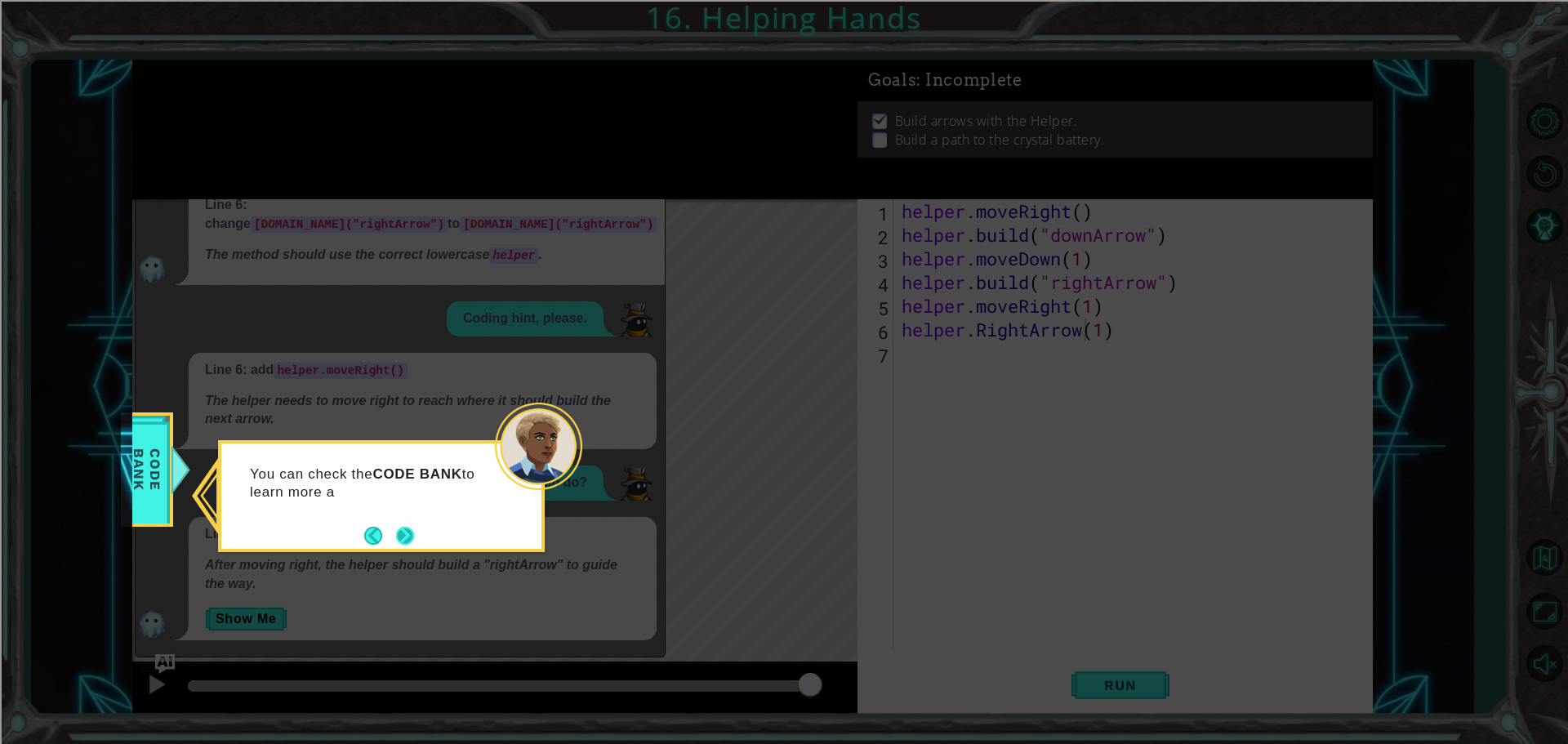
click at [401, 532] on button "Next" at bounding box center [405, 536] width 18 height 18
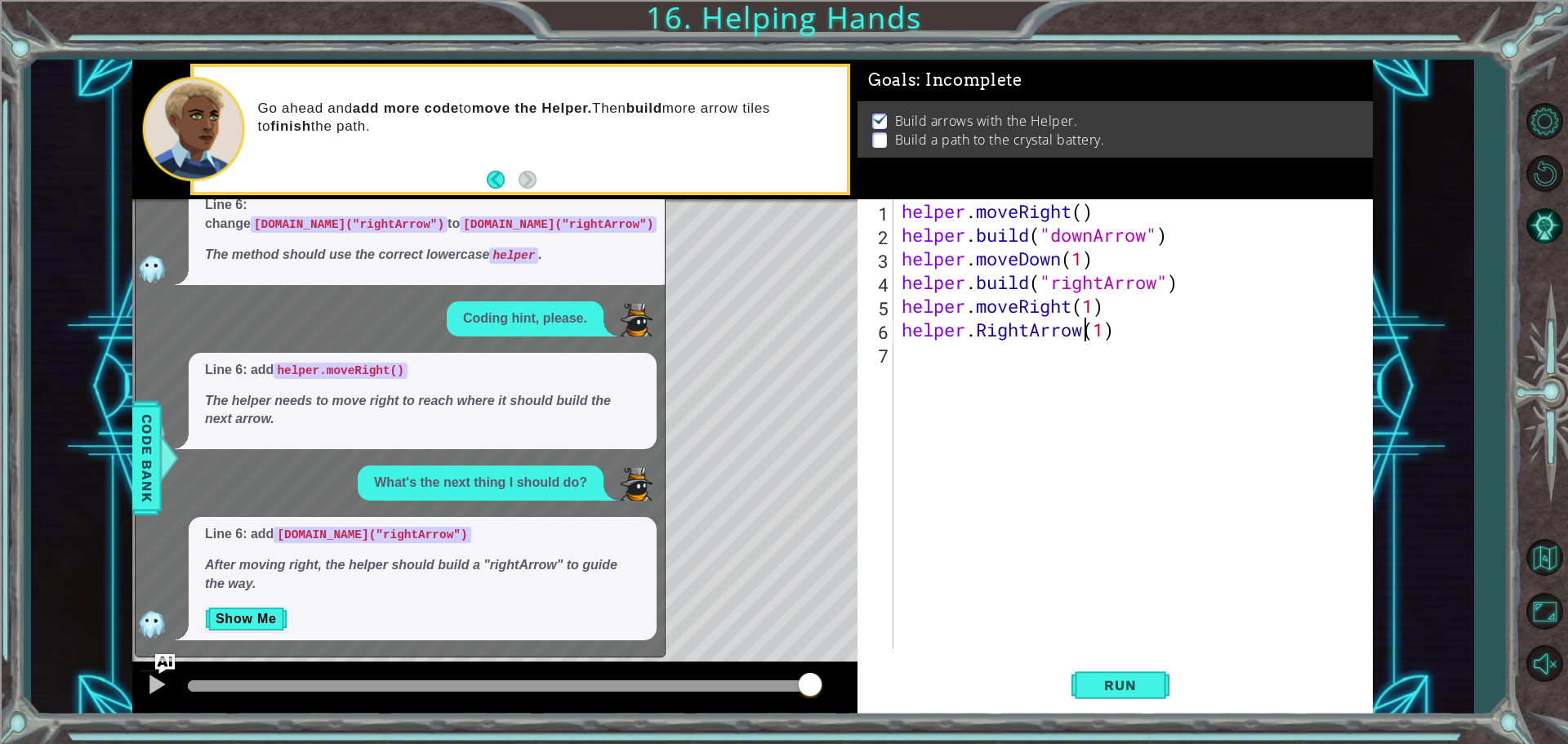
click at [1081, 332] on div "helper . moveRight ( ) helper . build ( "downArrow" ) helper . moveDown ( 1 ) h…" at bounding box center [1137, 448] width 477 height 498
click at [1107, 346] on div "" rightArrow" press enter " downArrow" press enter" at bounding box center [1131, 383] width 309 height 78
click at [1113, 677] on button "Run" at bounding box center [1121, 685] width 98 height 51
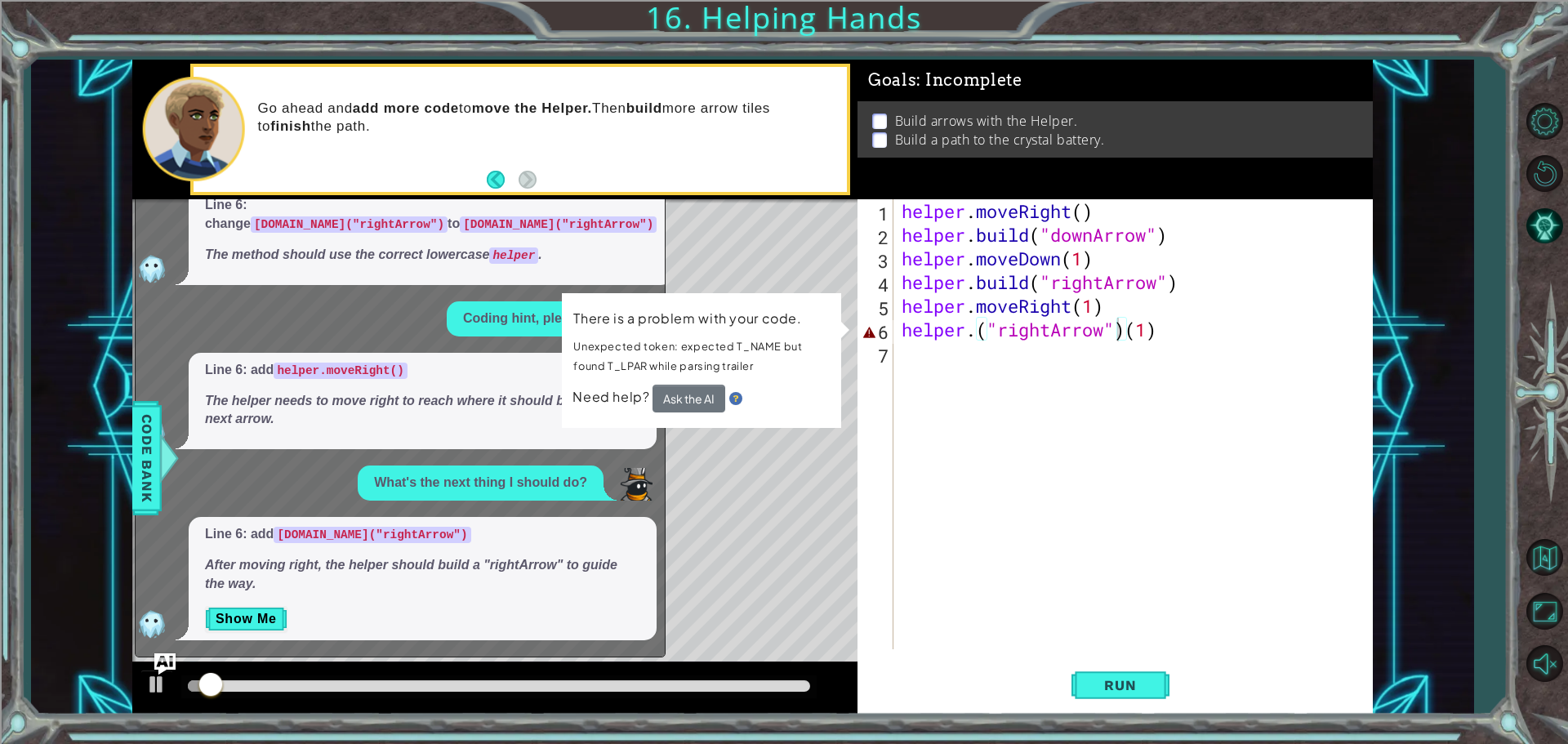
click at [158, 659] on img "Ask AI" at bounding box center [165, 663] width 21 height 21
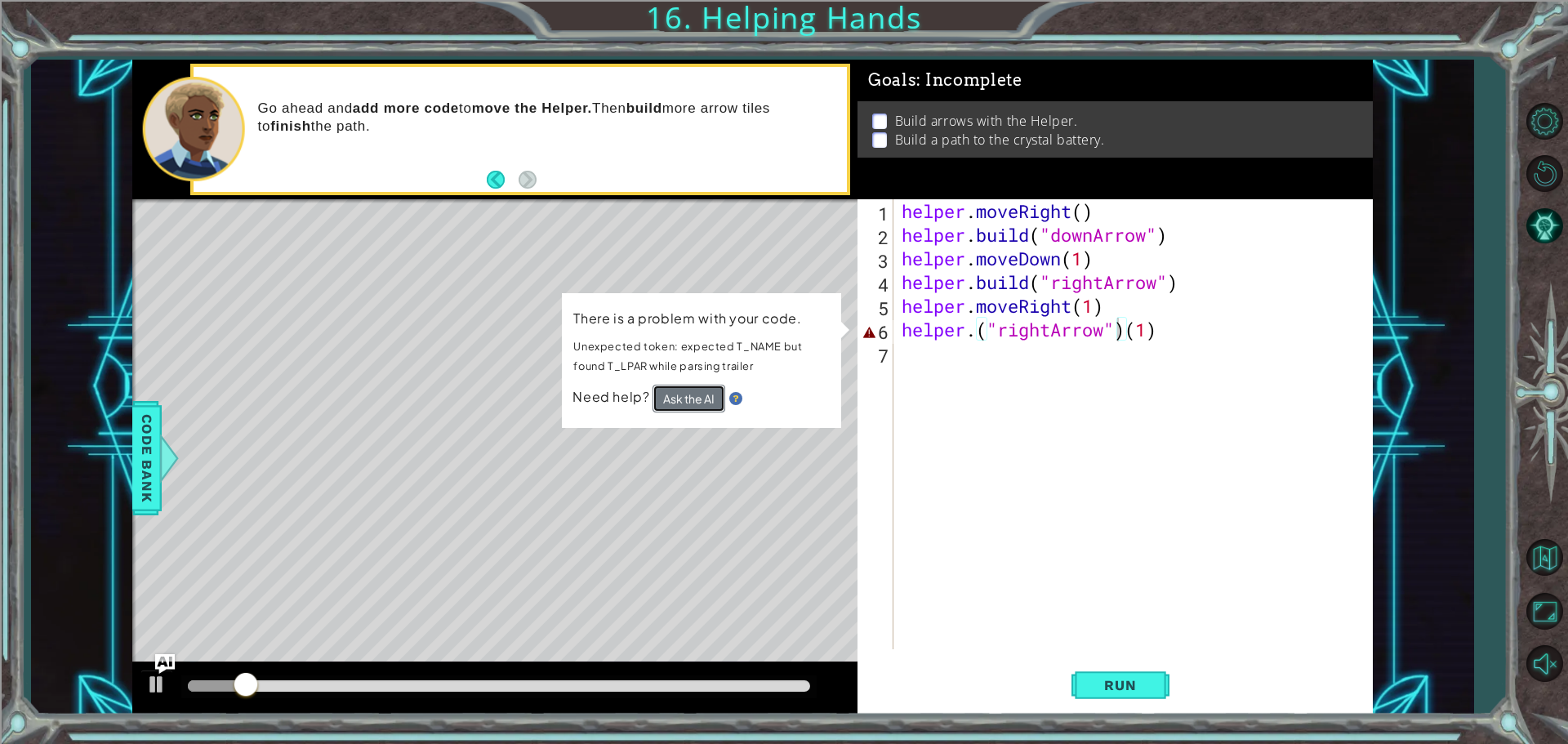
click at [703, 393] on button "Ask the AI" at bounding box center [689, 400] width 74 height 28
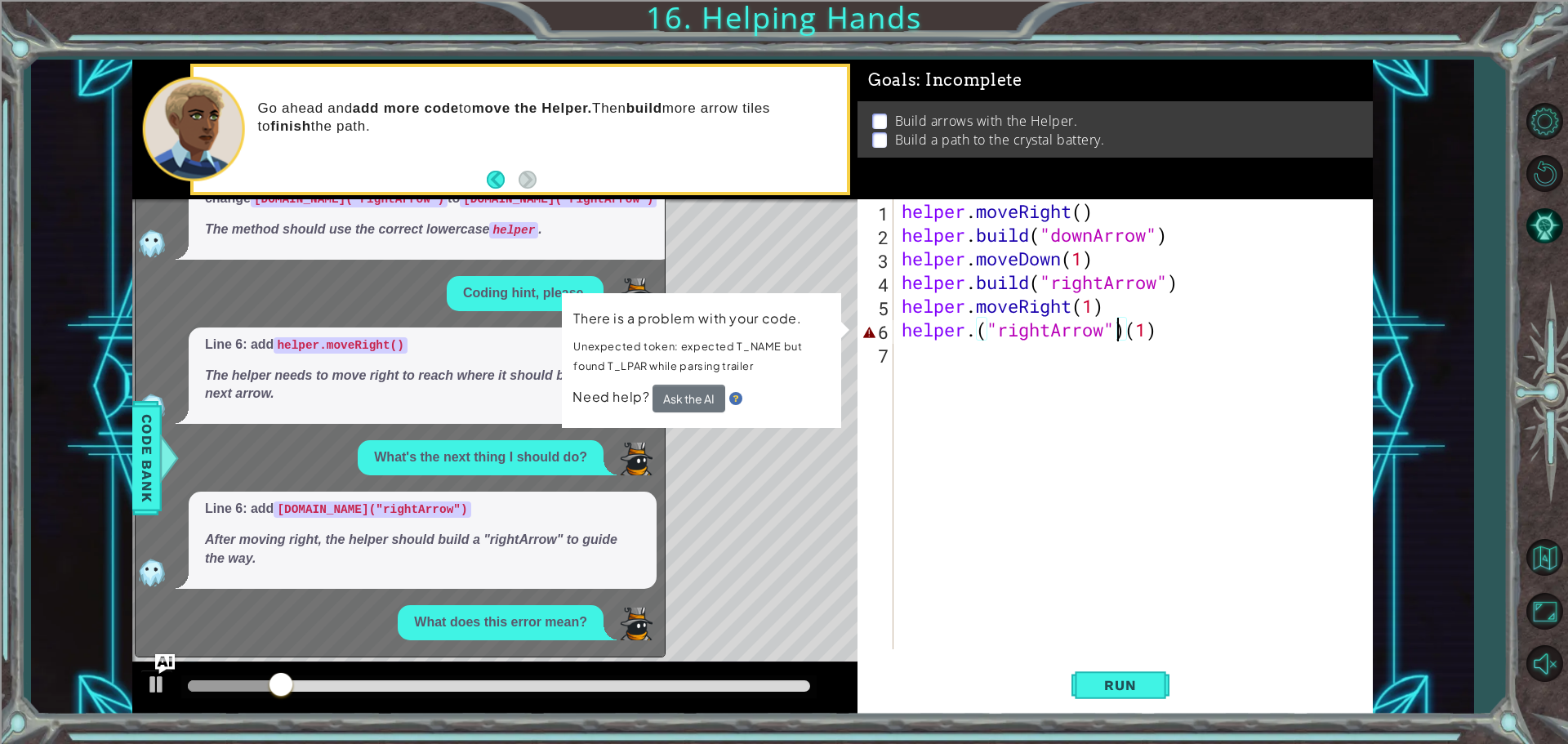
scroll to position [201, 0]
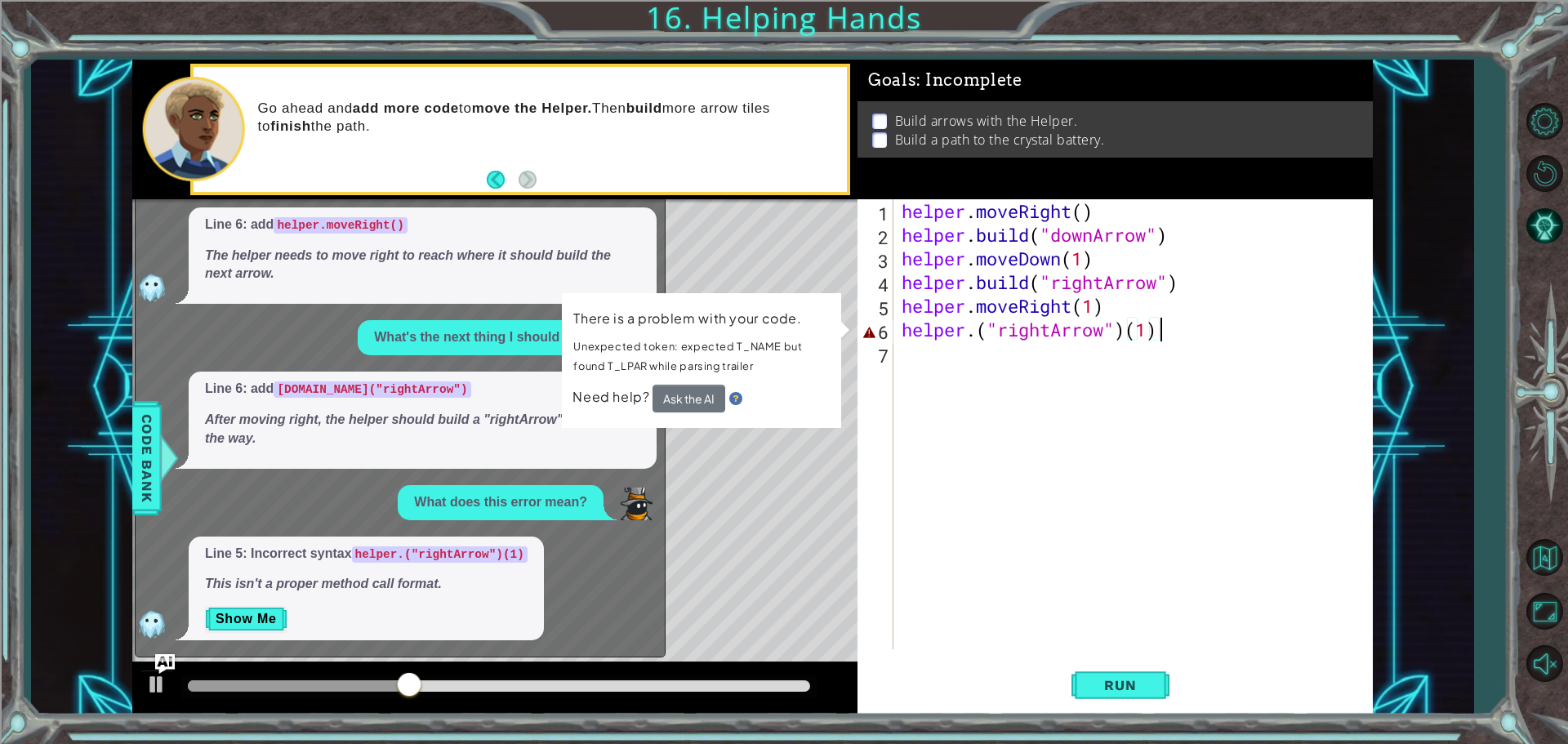
click at [1182, 336] on div "helper . moveRight ( ) helper . build ( "downArrow" ) helper . moveDown ( 1 ) h…" at bounding box center [1137, 448] width 477 height 498
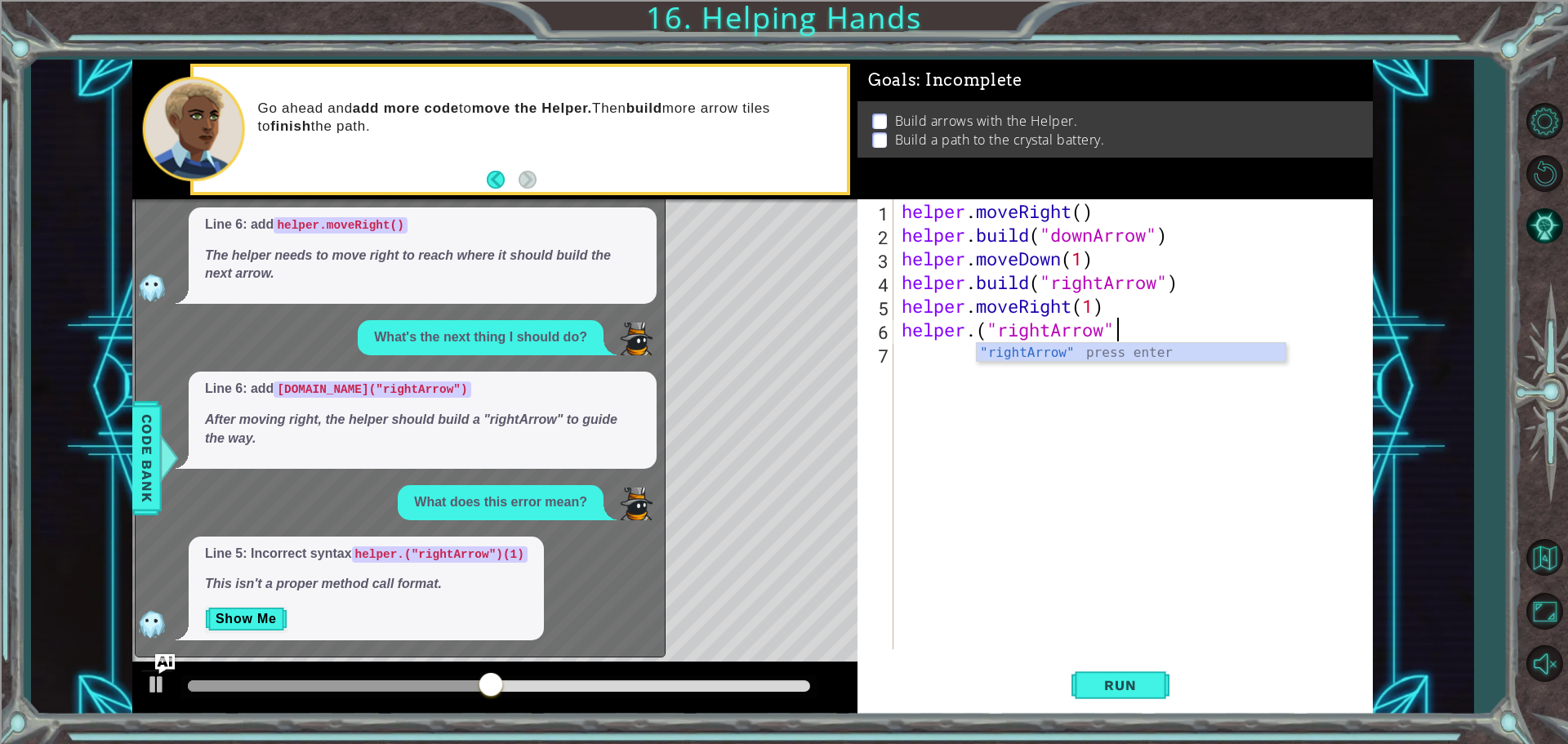
scroll to position [0, 9]
type textarea "helper.("rightArrow")"
click at [1131, 684] on span "Run" at bounding box center [1120, 685] width 65 height 16
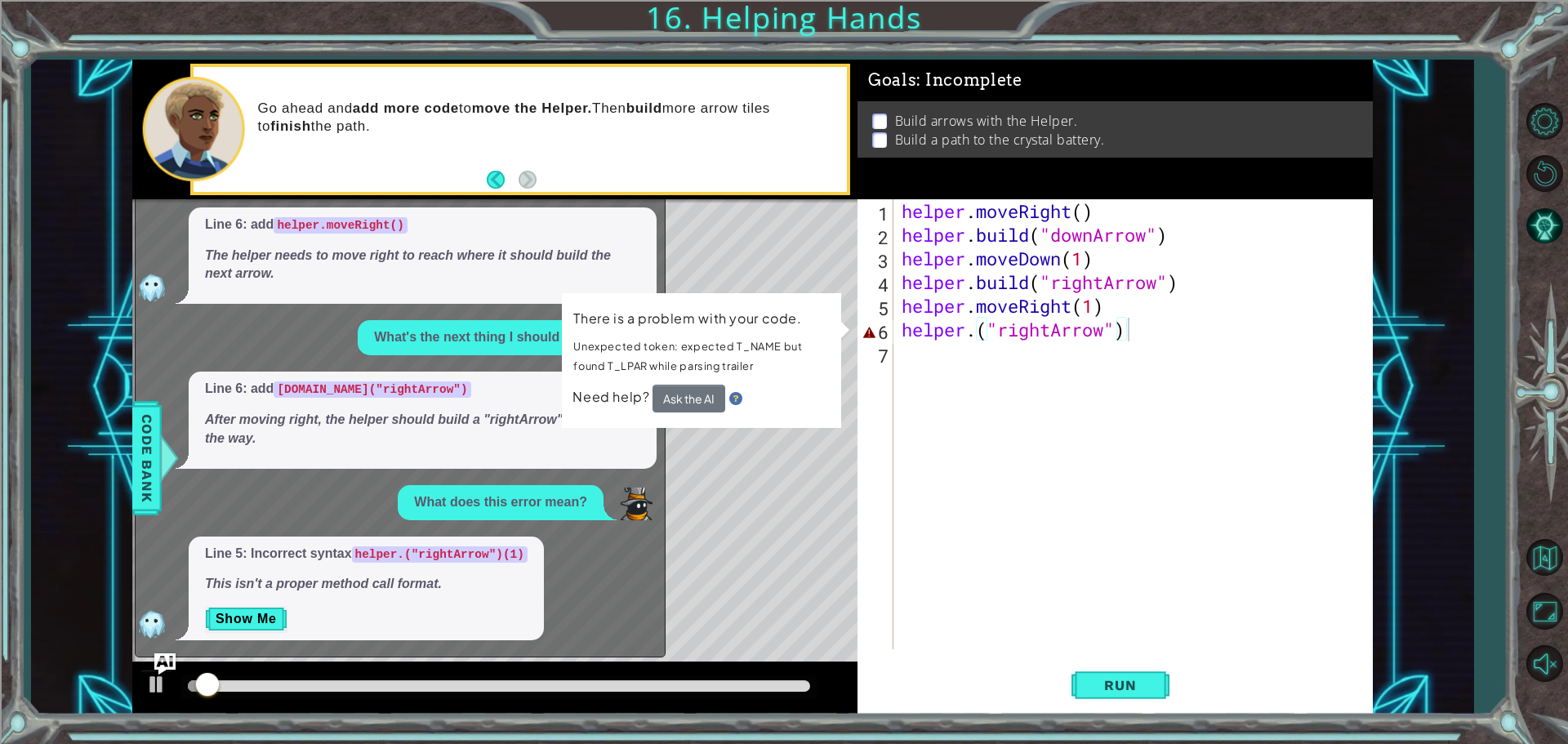
click at [165, 653] on img "Ask AI" at bounding box center [165, 663] width 21 height 21
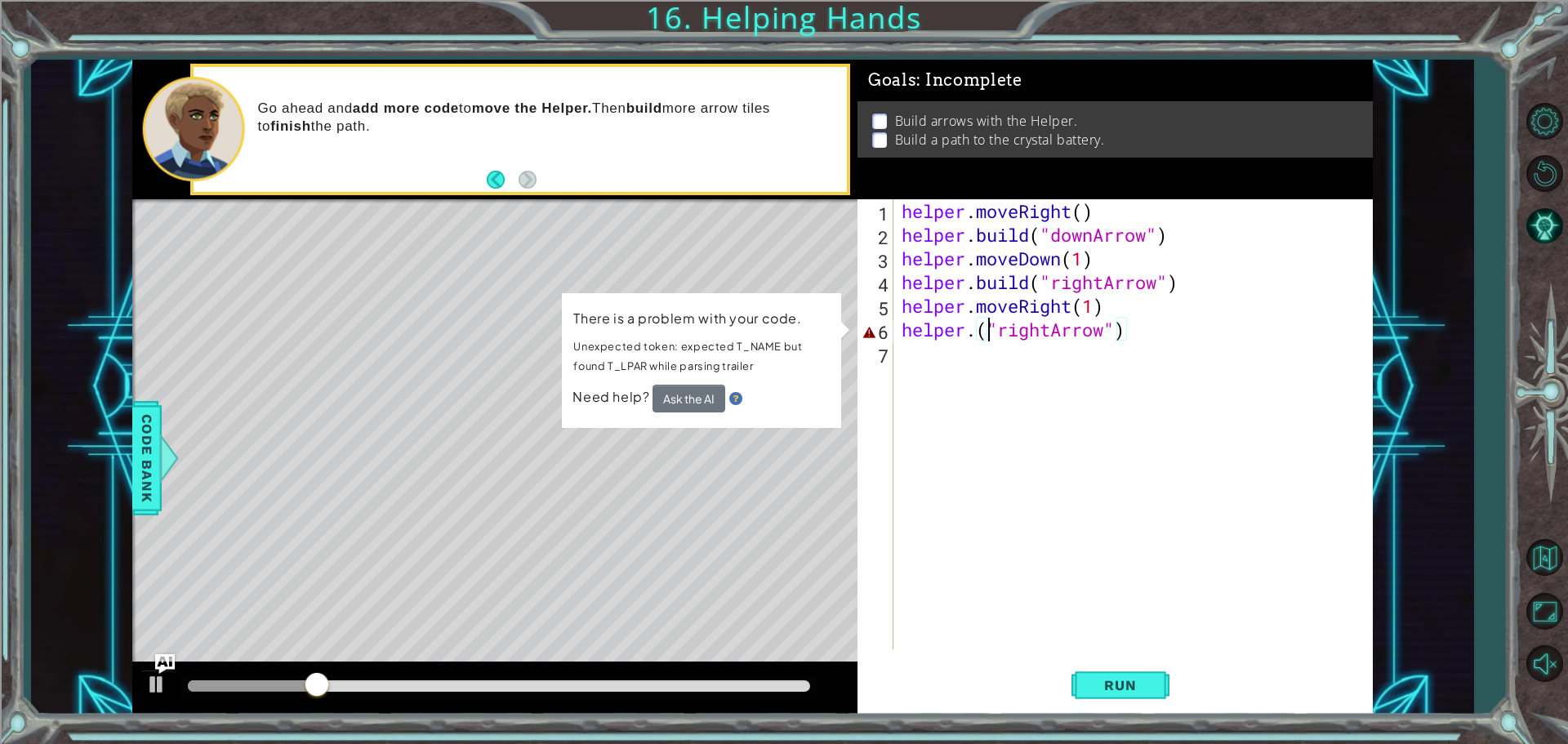
click at [989, 329] on div "helper . moveRight ( ) helper . build ( "downArrow" ) helper . moveDown ( 1 ) h…" at bounding box center [1137, 448] width 477 height 498
drag, startPoint x: 1123, startPoint y: 328, endPoint x: 888, endPoint y: 328, distance: 235.0
click at [888, 328] on div "helper.("rightArrow") 1 2 3 4 5 6 7 helper . moveRight ( ) helper . build ( "do…" at bounding box center [1112, 424] width 510 height 450
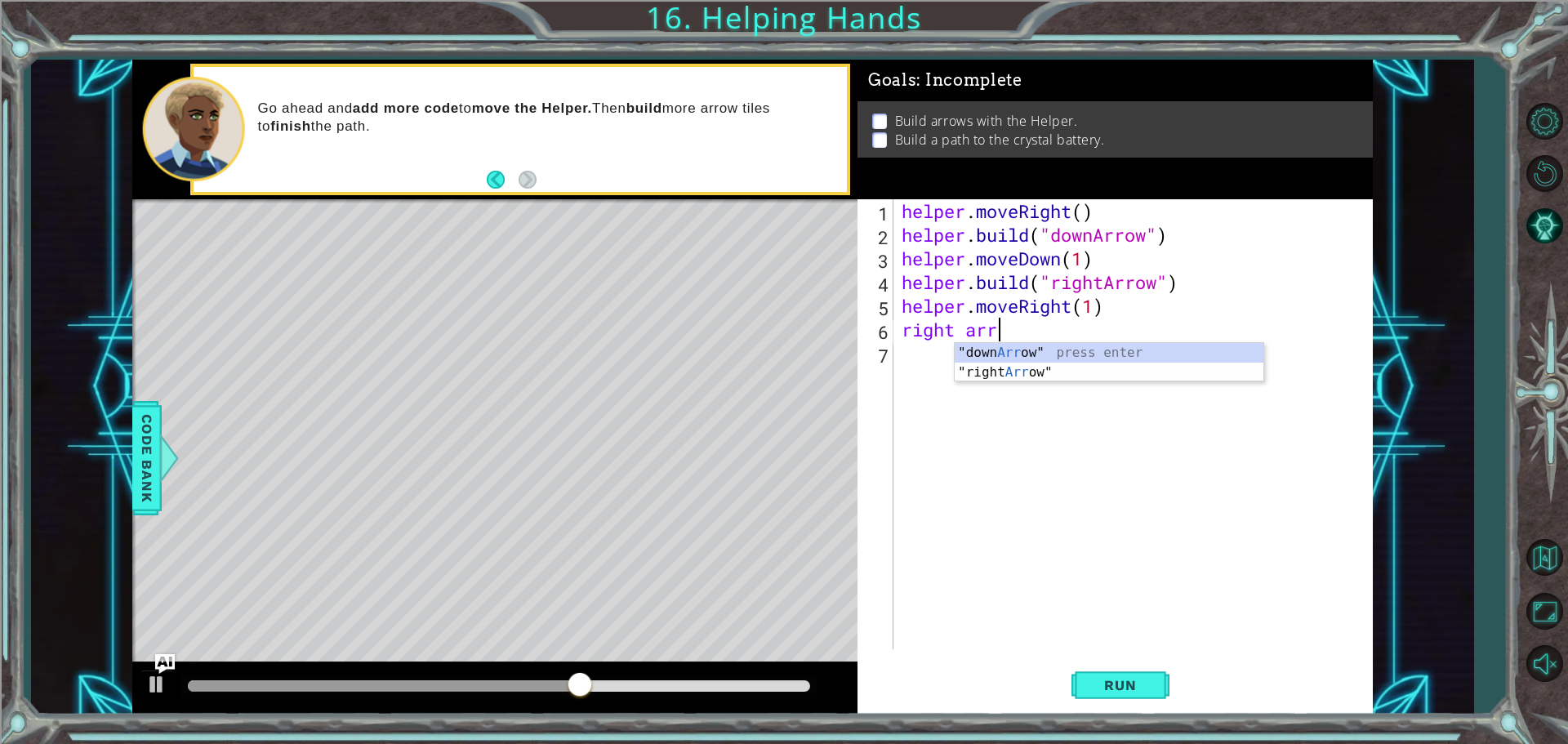
scroll to position [0, 4]
click at [1040, 369] on div ""down Arr ow" press enter "right Arr ow" press enter" at bounding box center [1109, 383] width 309 height 78
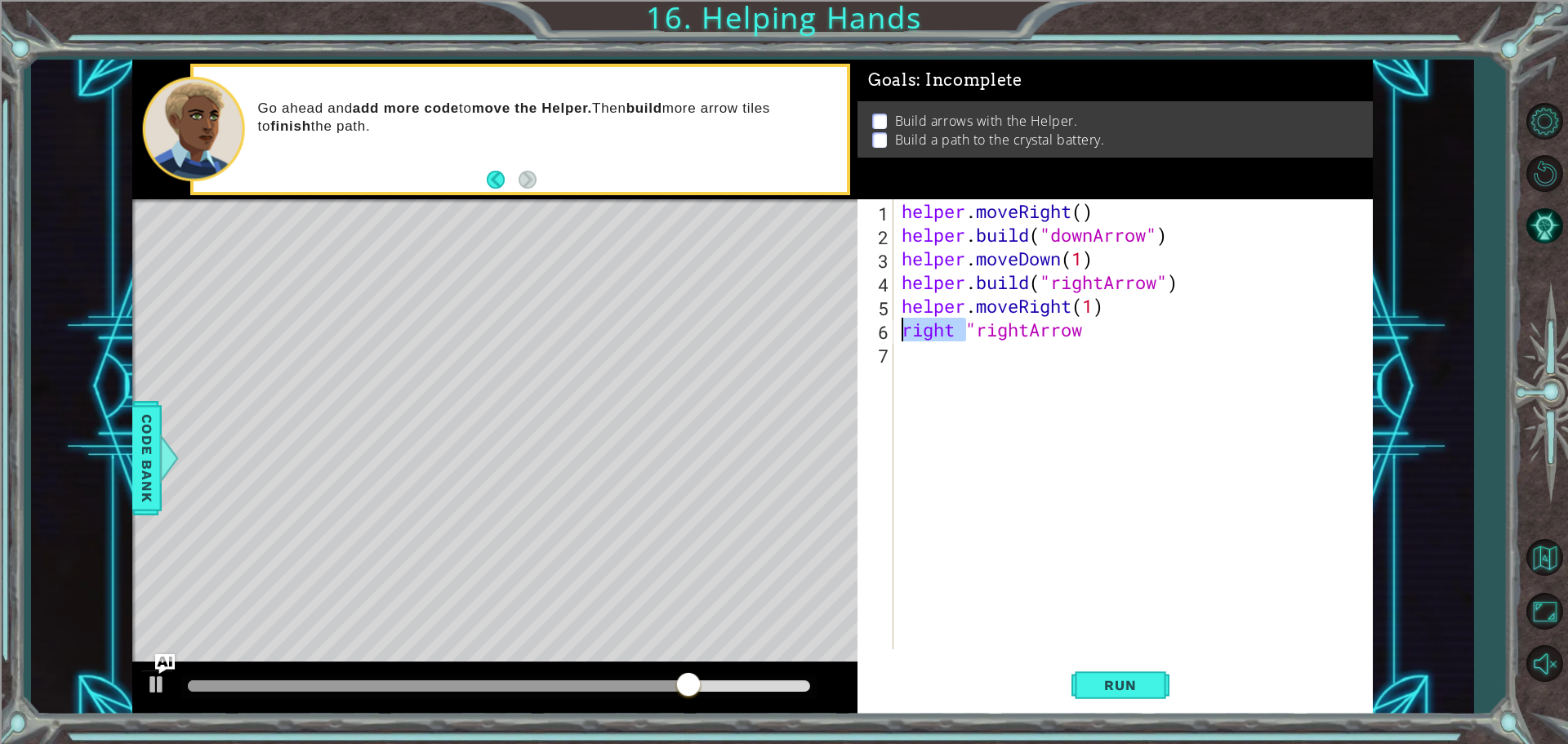
drag, startPoint x: 968, startPoint y: 325, endPoint x: 862, endPoint y: 336, distance: 106.6
click at [862, 336] on div "right "rightArrow 1 2 3 4 5 6 7 helper . moveRight ( ) helper . build ( "downAr…" at bounding box center [1112, 424] width 510 height 450
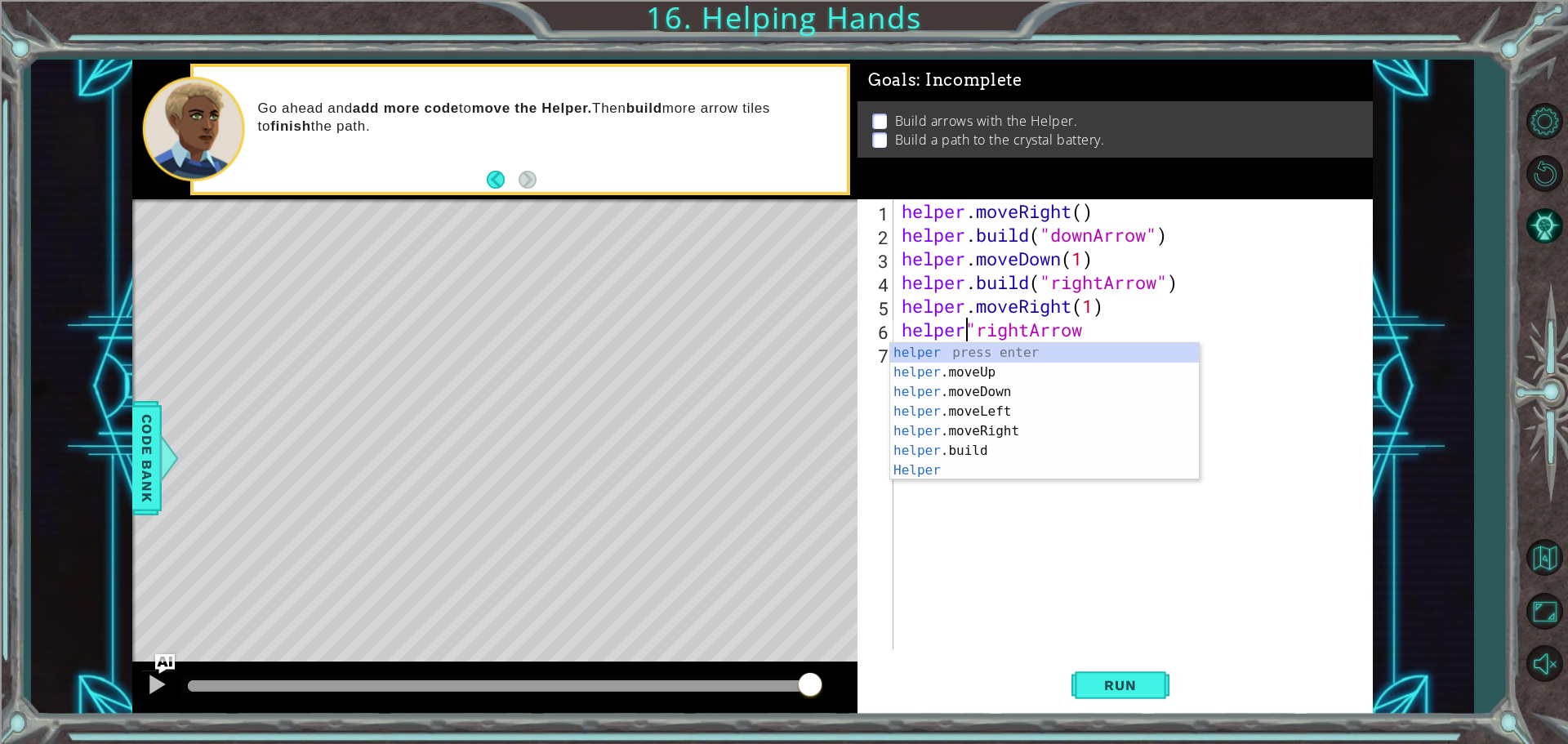
type textarea "helper."rightArrow"
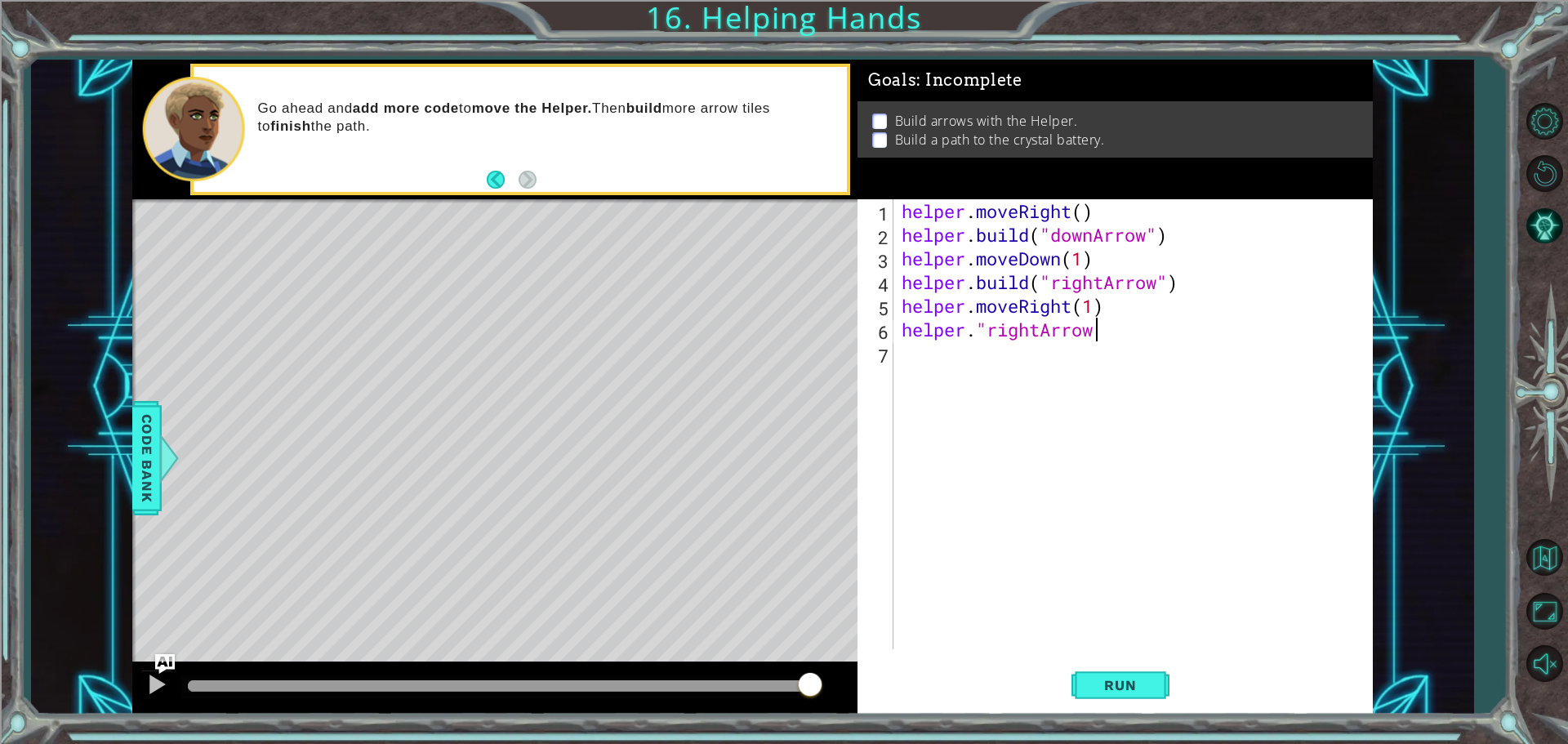
click at [1116, 330] on div "helper . moveRight ( ) helper . build ( "downArrow" ) helper . moveDown ( 1 ) h…" at bounding box center [1137, 448] width 477 height 498
click at [1084, 424] on div "helper . moveRight ( ) helper . build ( "downArrow" ) helper . moveDown ( 1 ) h…" at bounding box center [1137, 448] width 477 height 498
click at [1110, 332] on div "helper . moveRight ( ) helper . build ( "downArrow" ) helper . moveDown ( 1 ) h…" at bounding box center [1137, 448] width 477 height 498
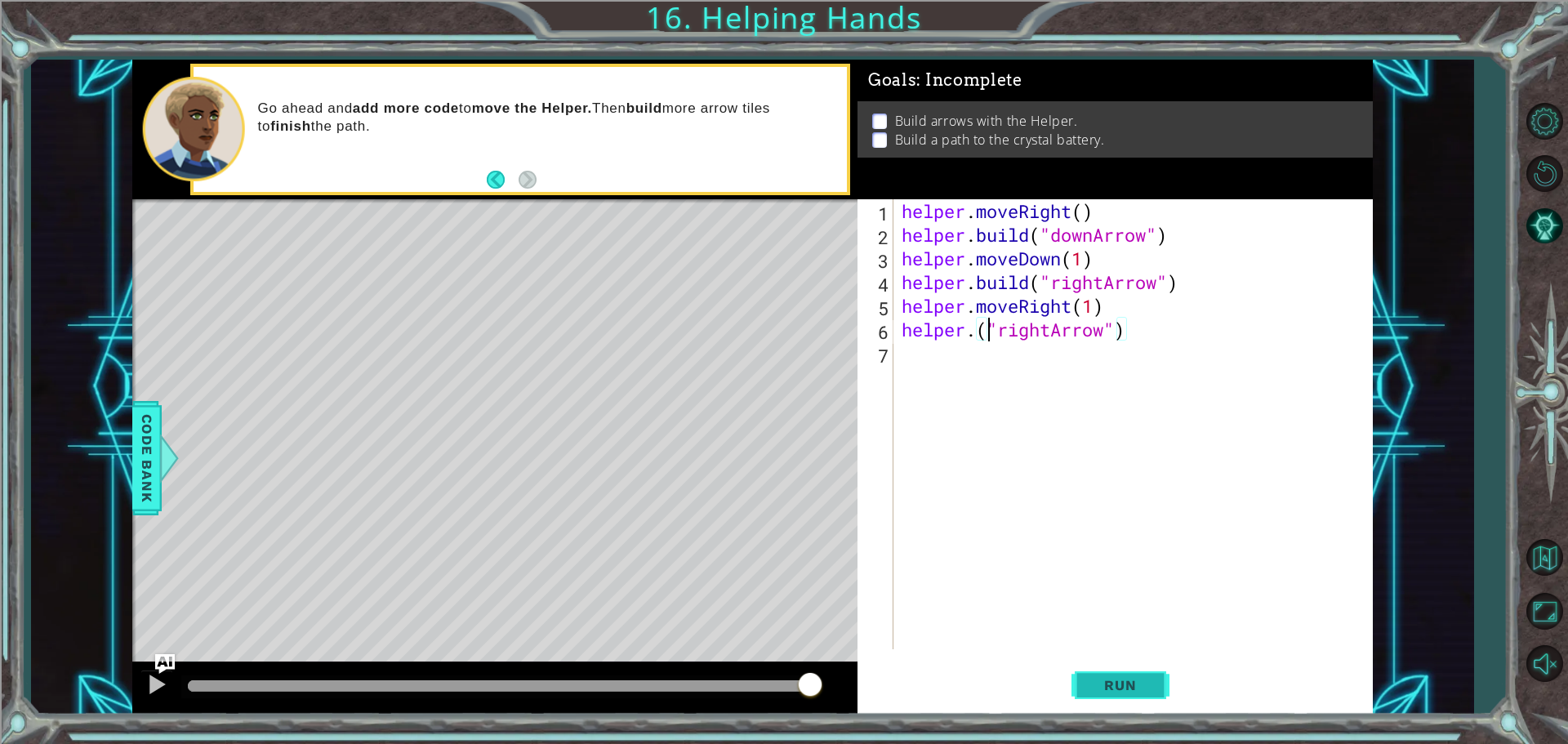
click at [1146, 677] on button "Run" at bounding box center [1121, 685] width 98 height 51
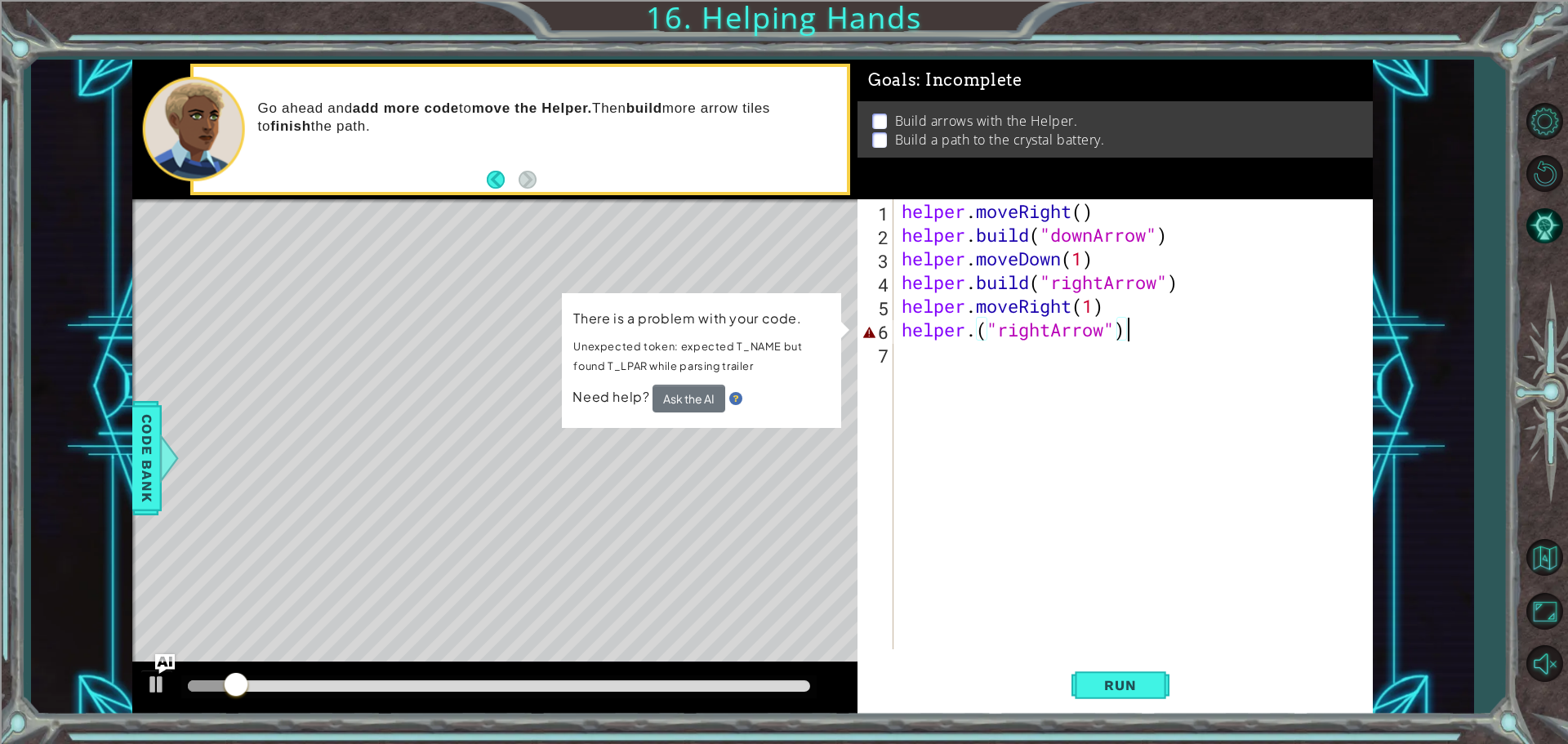
click at [1137, 330] on div "helper . moveRight ( ) helper . build ( "downArrow" ) helper . moveDown ( 1 ) h…" at bounding box center [1137, 448] width 477 height 498
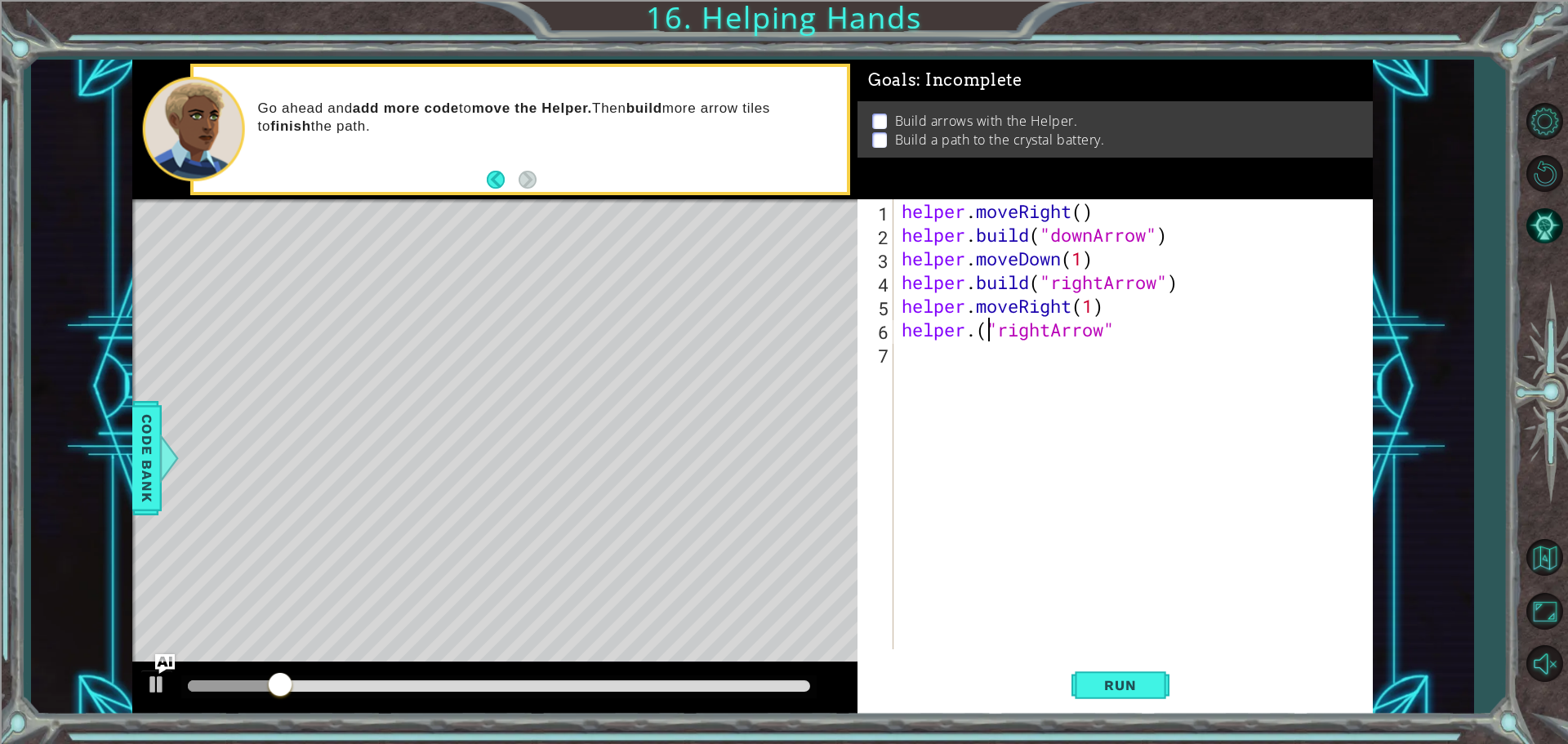
click at [988, 334] on div "helper . moveRight ( ) helper . build ( "downArrow" ) helper . moveDown ( 1 ) h…" at bounding box center [1137, 448] width 477 height 498
type textarea "helper."rightArrow""
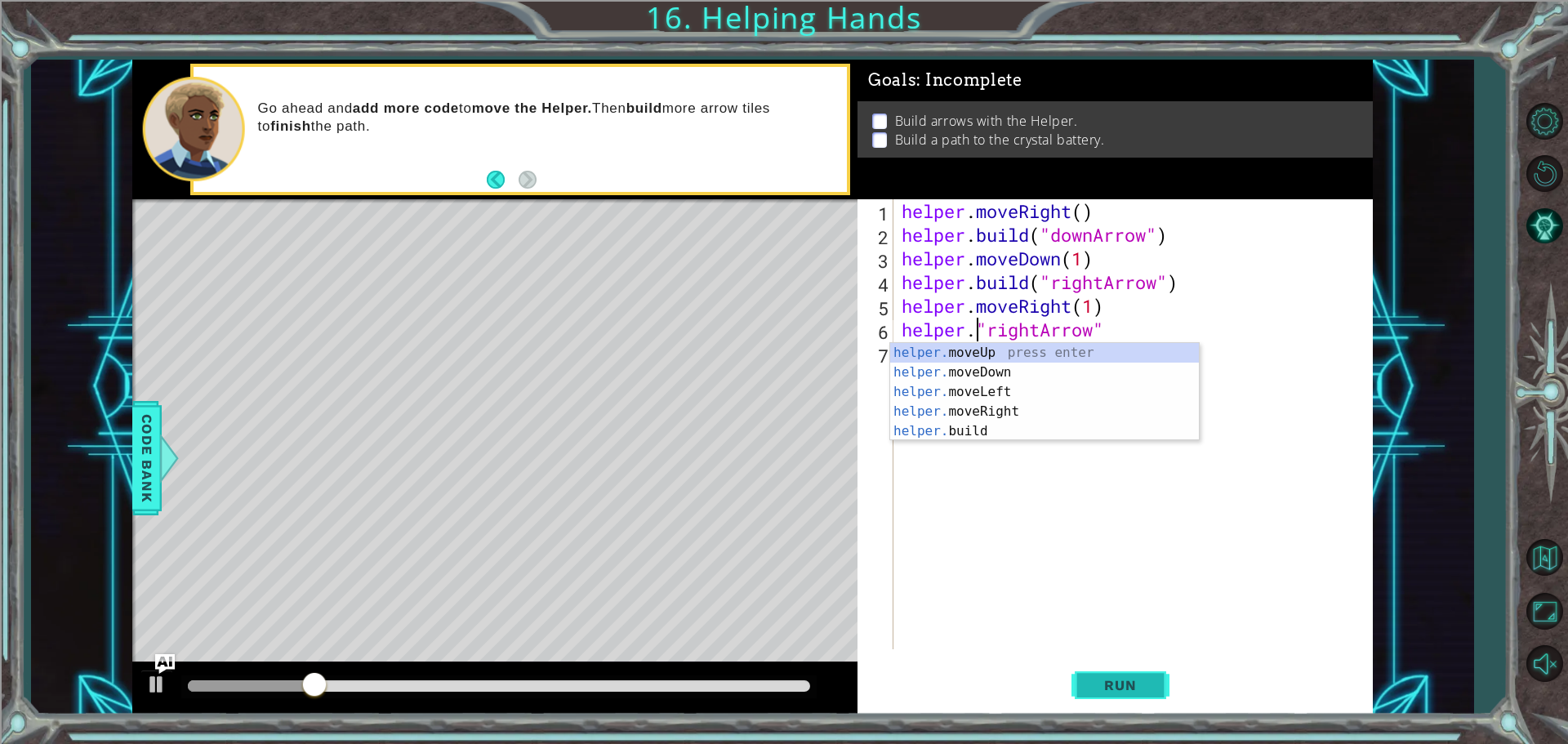
drag, startPoint x: 1132, startPoint y: 693, endPoint x: 1137, endPoint y: 685, distance: 9.4
click at [1131, 693] on button "Run" at bounding box center [1121, 685] width 98 height 51
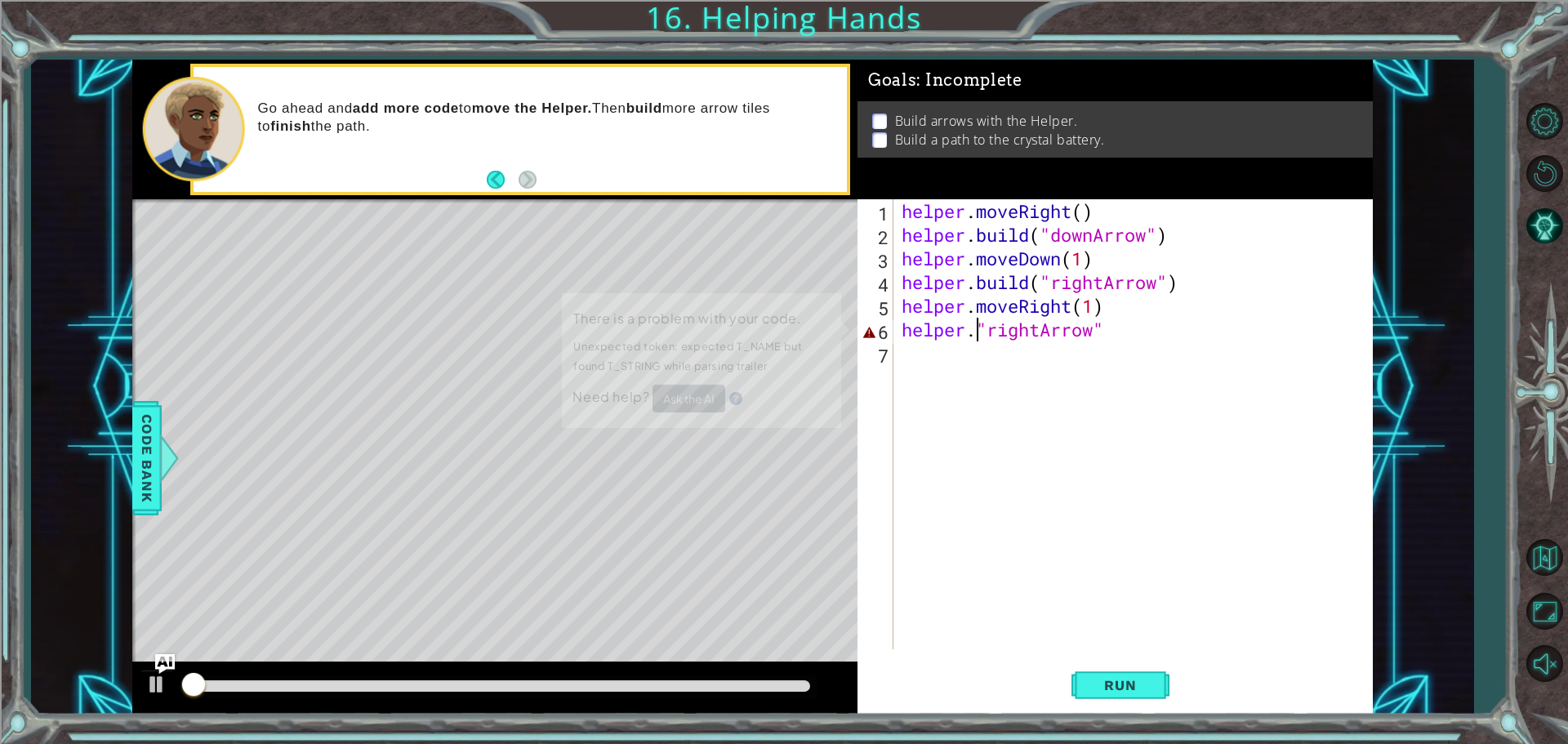
drag, startPoint x: 1211, startPoint y: 604, endPoint x: 1216, endPoint y: 590, distance: 14.9
click at [1211, 603] on div "helper . moveRight ( ) helper . build ( "downArrow" ) helper . moveDown ( 1 ) h…" at bounding box center [1137, 448] width 477 height 498
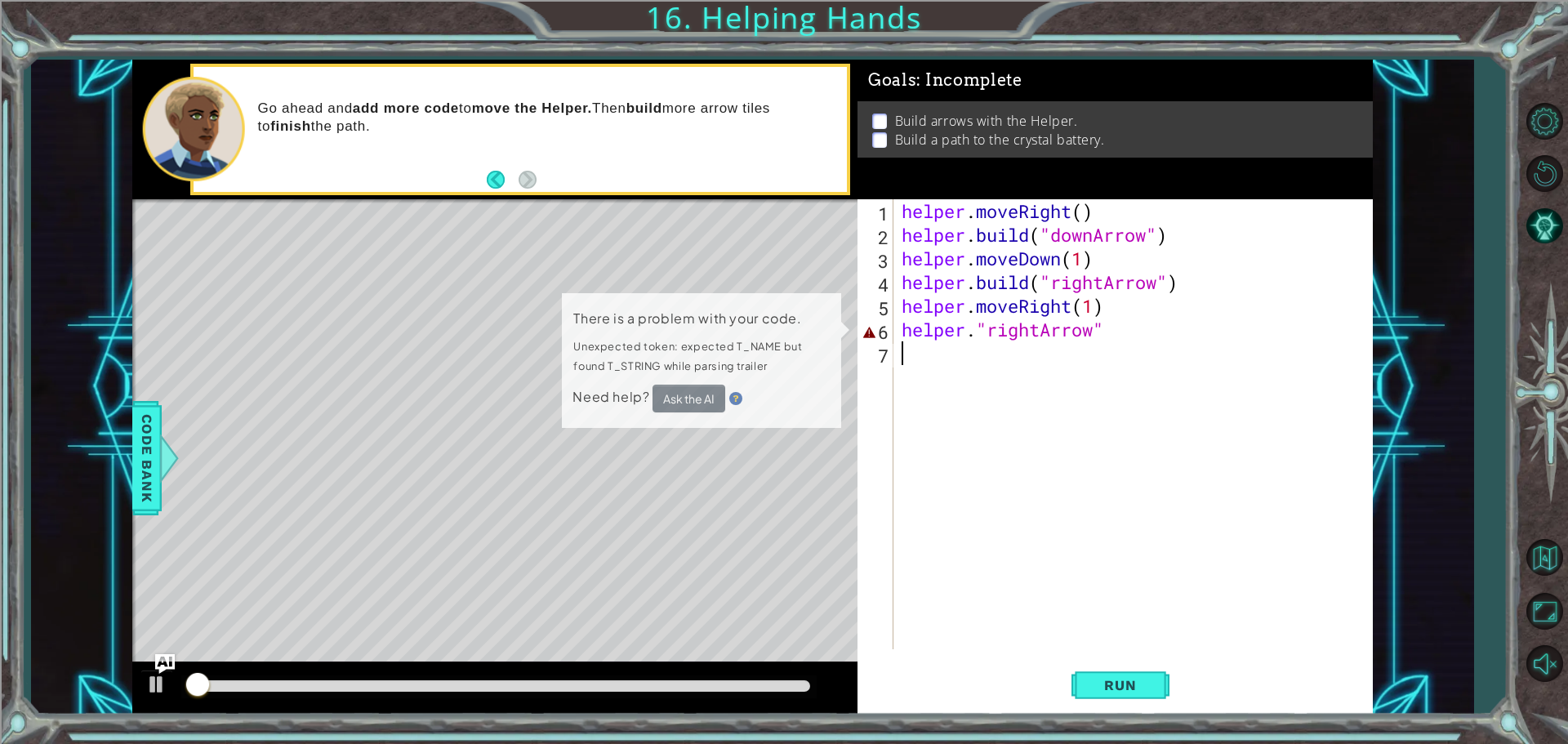
scroll to position [0, 0]
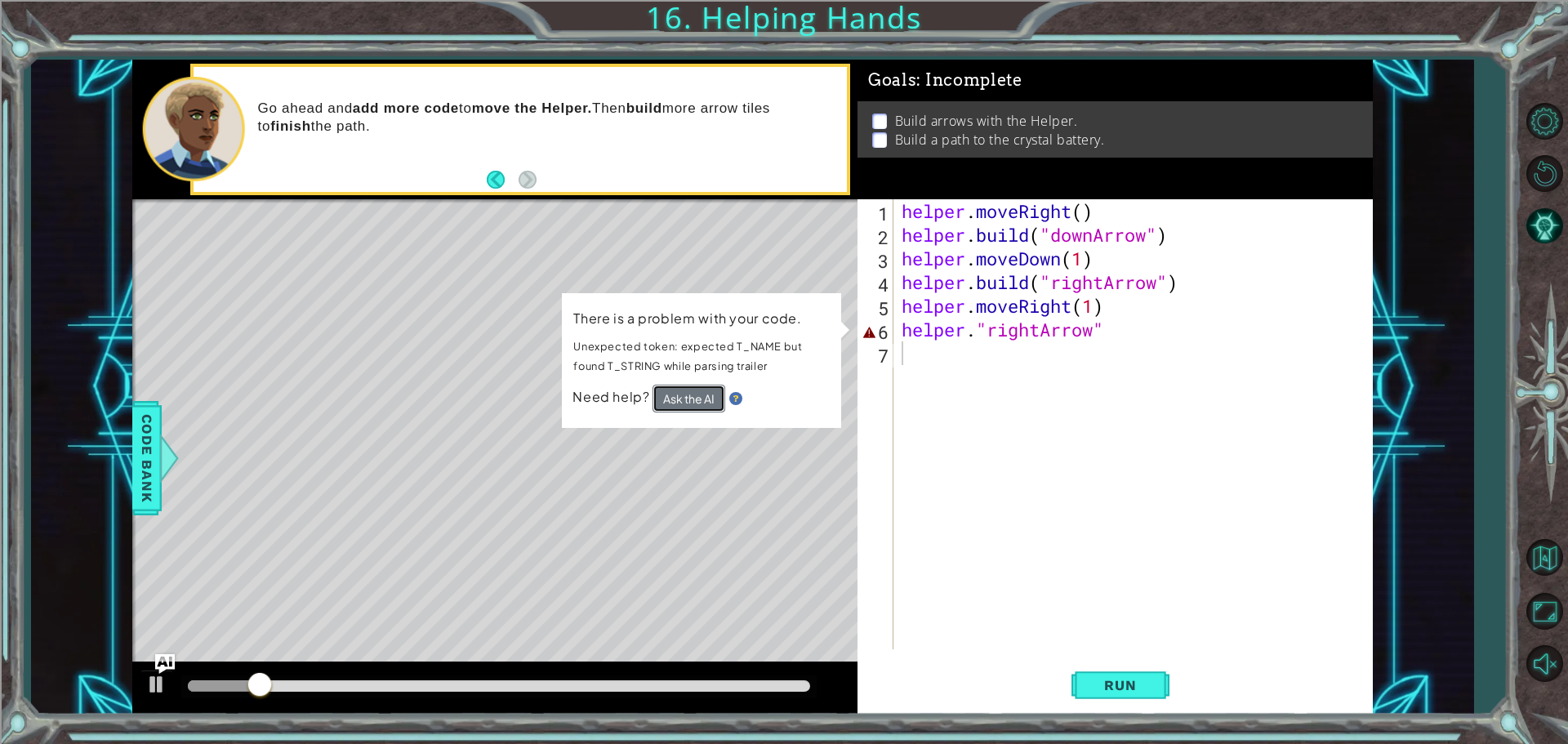
click at [673, 396] on button "Ask the AI" at bounding box center [689, 399] width 73 height 28
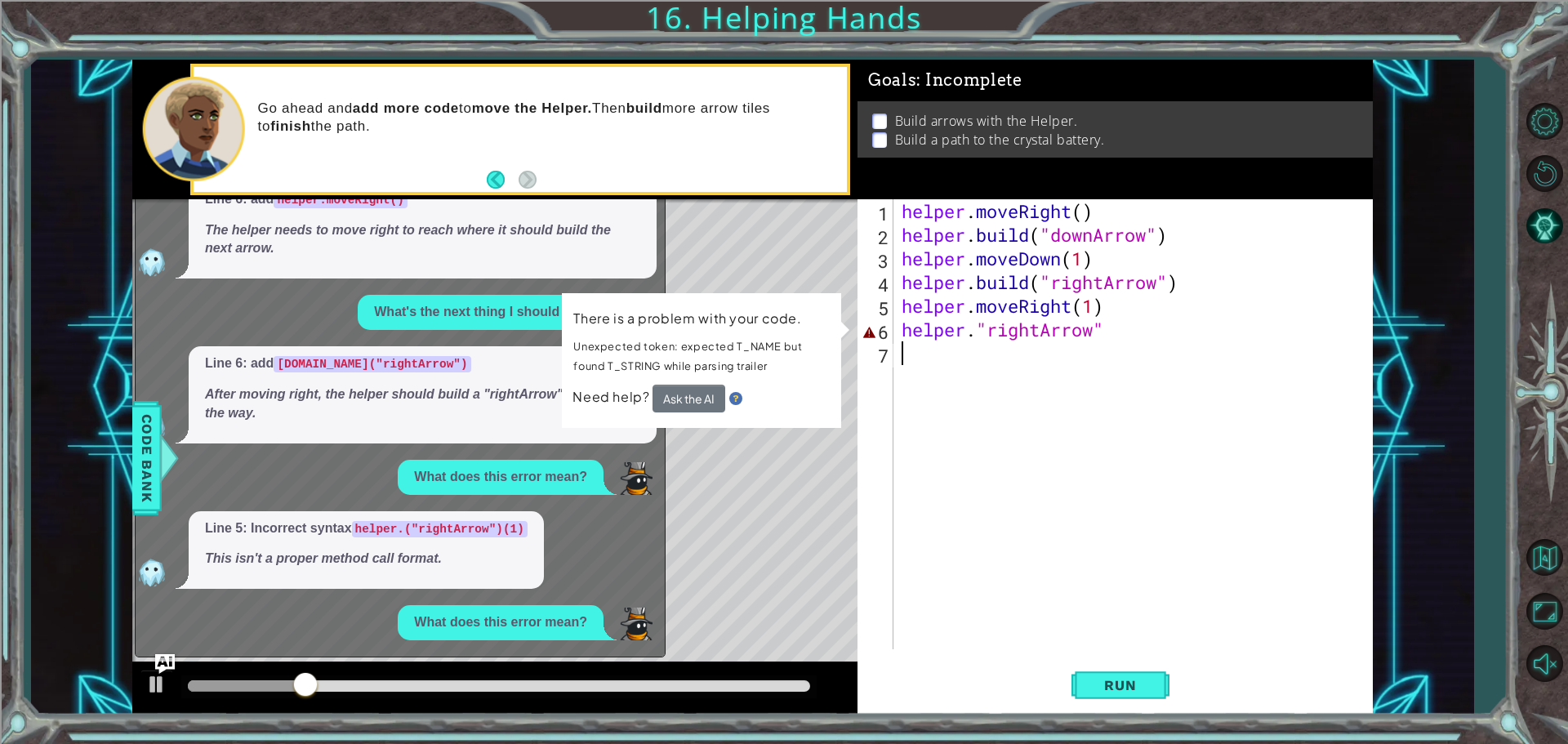
scroll to position [347, 0]
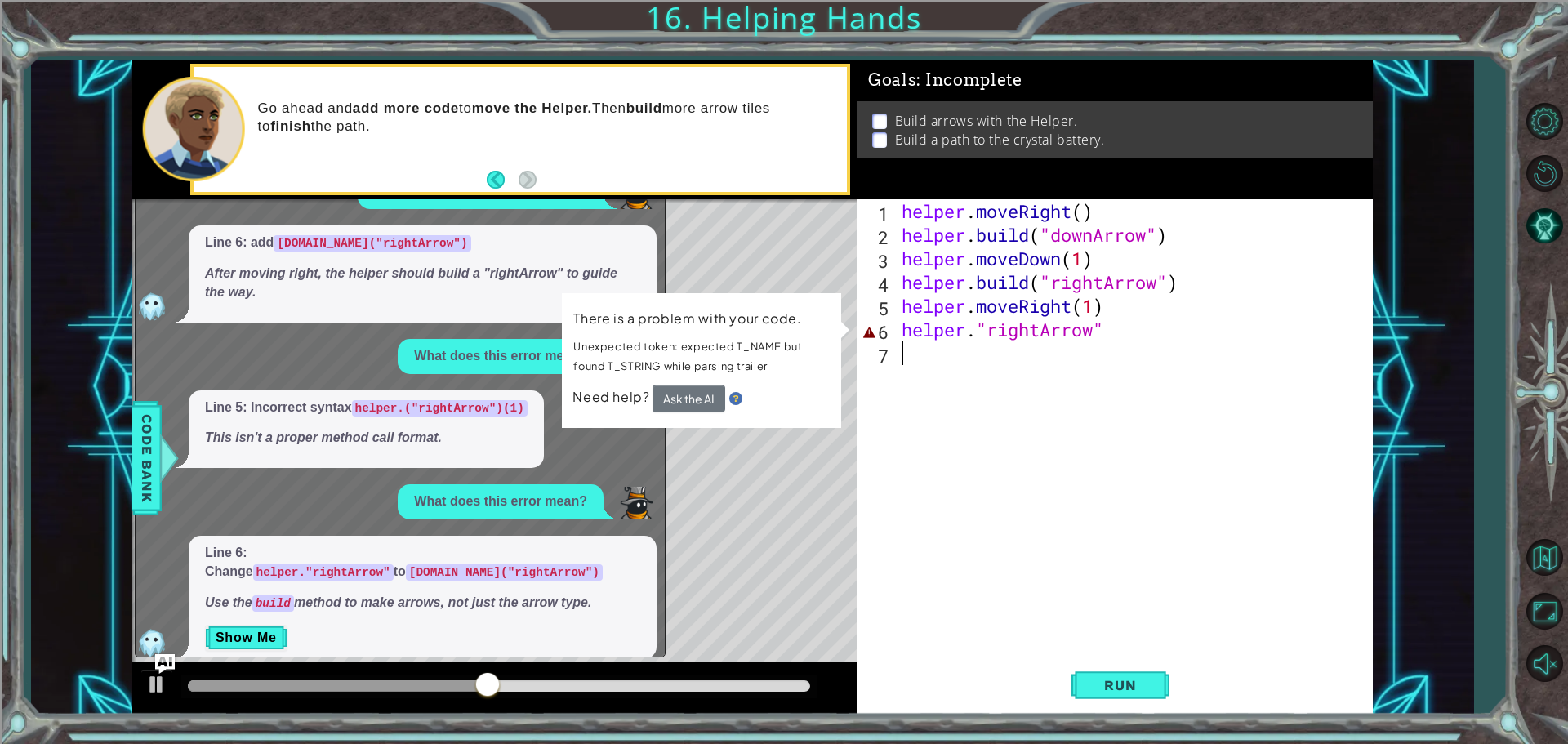
click at [976, 335] on div "helper . moveRight ( ) helper . build ( "downArrow" ) helper . moveDown ( 1 ) h…" at bounding box center [1137, 448] width 477 height 498
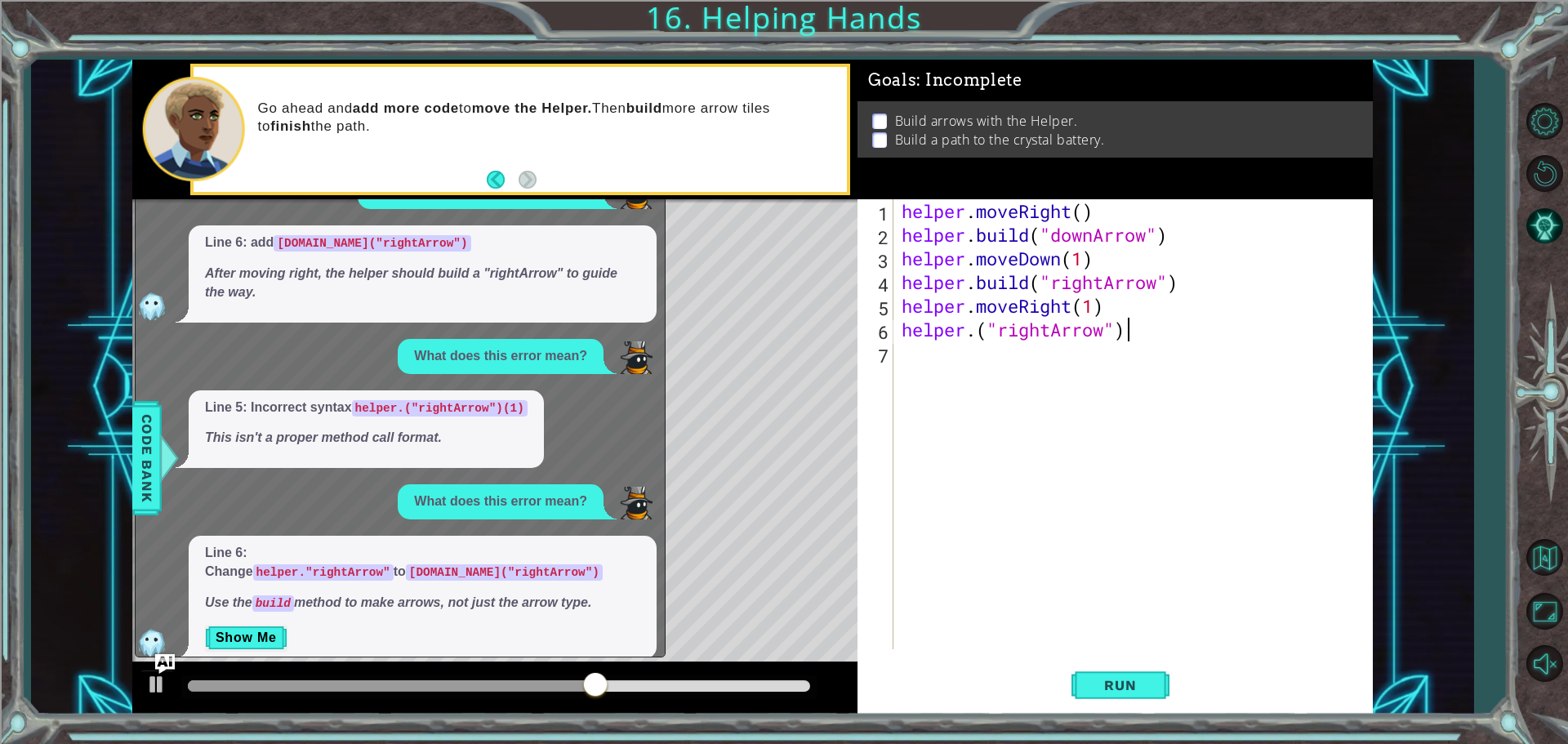
scroll to position [0, 9]
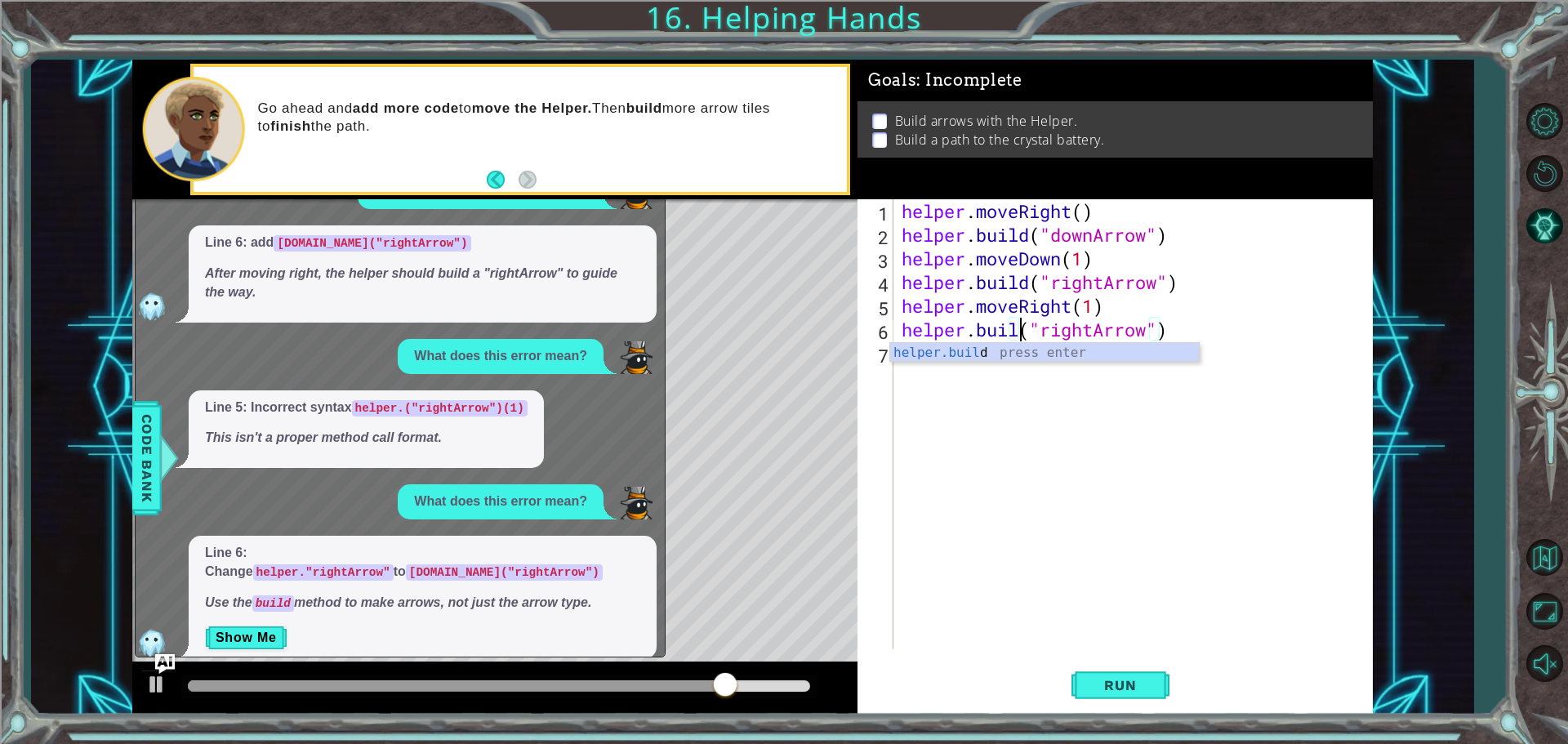
type textarea "[DOMAIN_NAME]("rightArrow")"
drag, startPoint x: 1026, startPoint y: 365, endPoint x: 1046, endPoint y: 344, distance: 29.0
click at [1032, 359] on div "helper . moveRight ( ) helper . build ( "downArrow" ) helper . moveDown ( 1 ) h…" at bounding box center [1137, 448] width 477 height 498
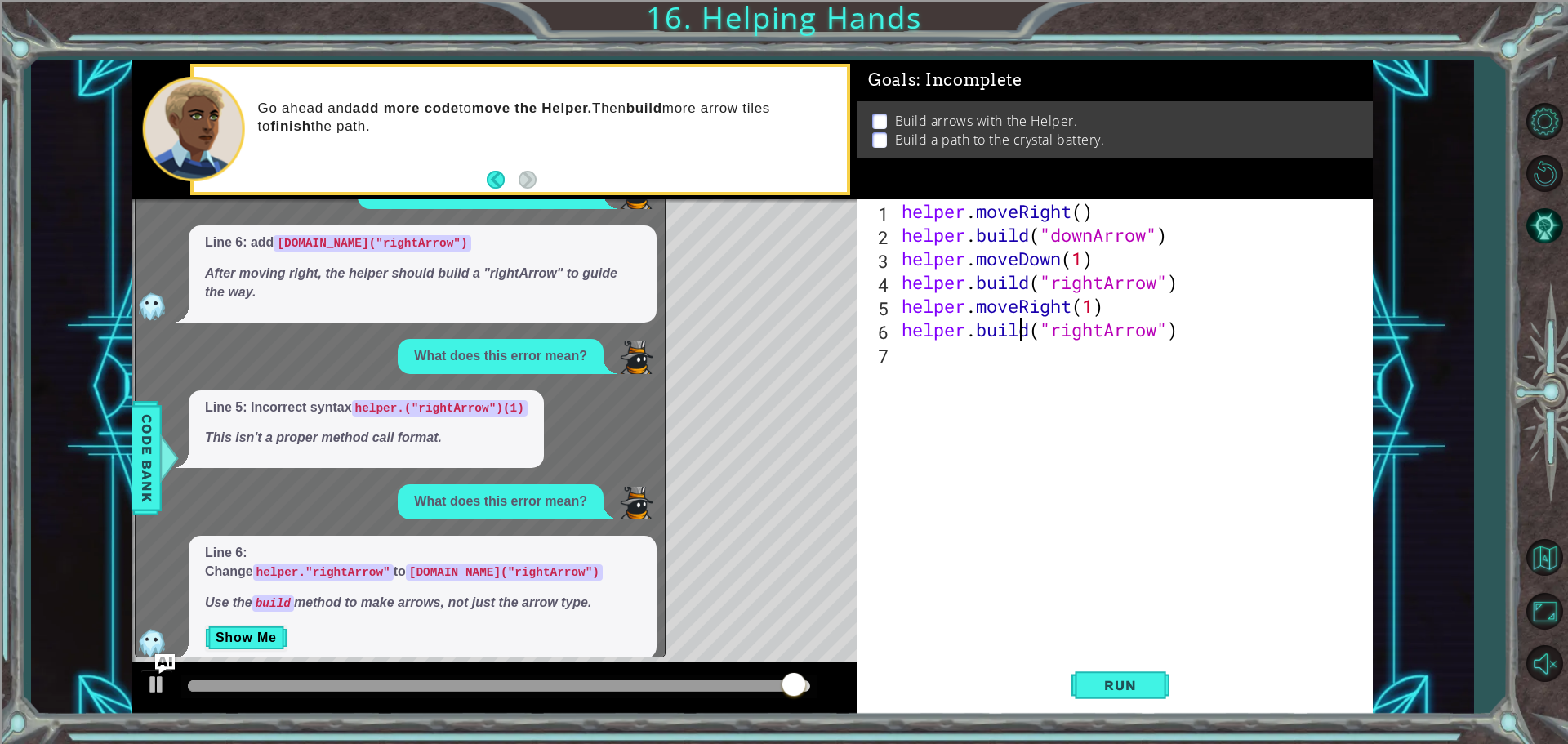
click at [1025, 325] on div "helper . moveRight ( ) helper . build ( "downArrow" ) helper . moveDown ( 1 ) h…" at bounding box center [1137, 448] width 477 height 498
click at [1034, 334] on div "helper . moveRight ( ) helper . build ( "downArrow" ) helper . moveDown ( 1 ) h…" at bounding box center [1137, 448] width 477 height 498
type textarea "[DOMAIN_NAME]("rightArrow")"
click at [1120, 677] on span "Run" at bounding box center [1120, 685] width 65 height 16
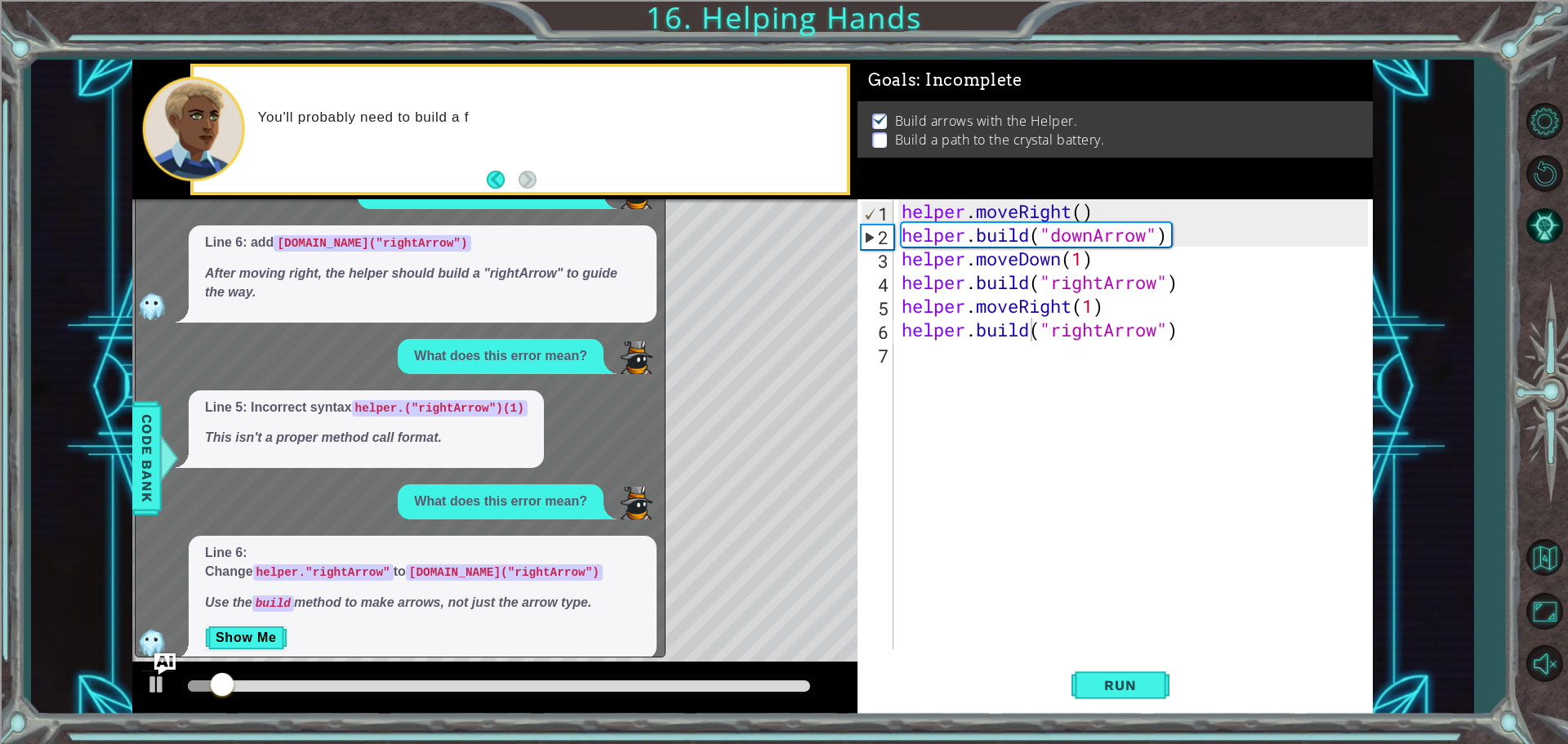
click at [162, 669] on img "Ask AI" at bounding box center [165, 663] width 21 height 21
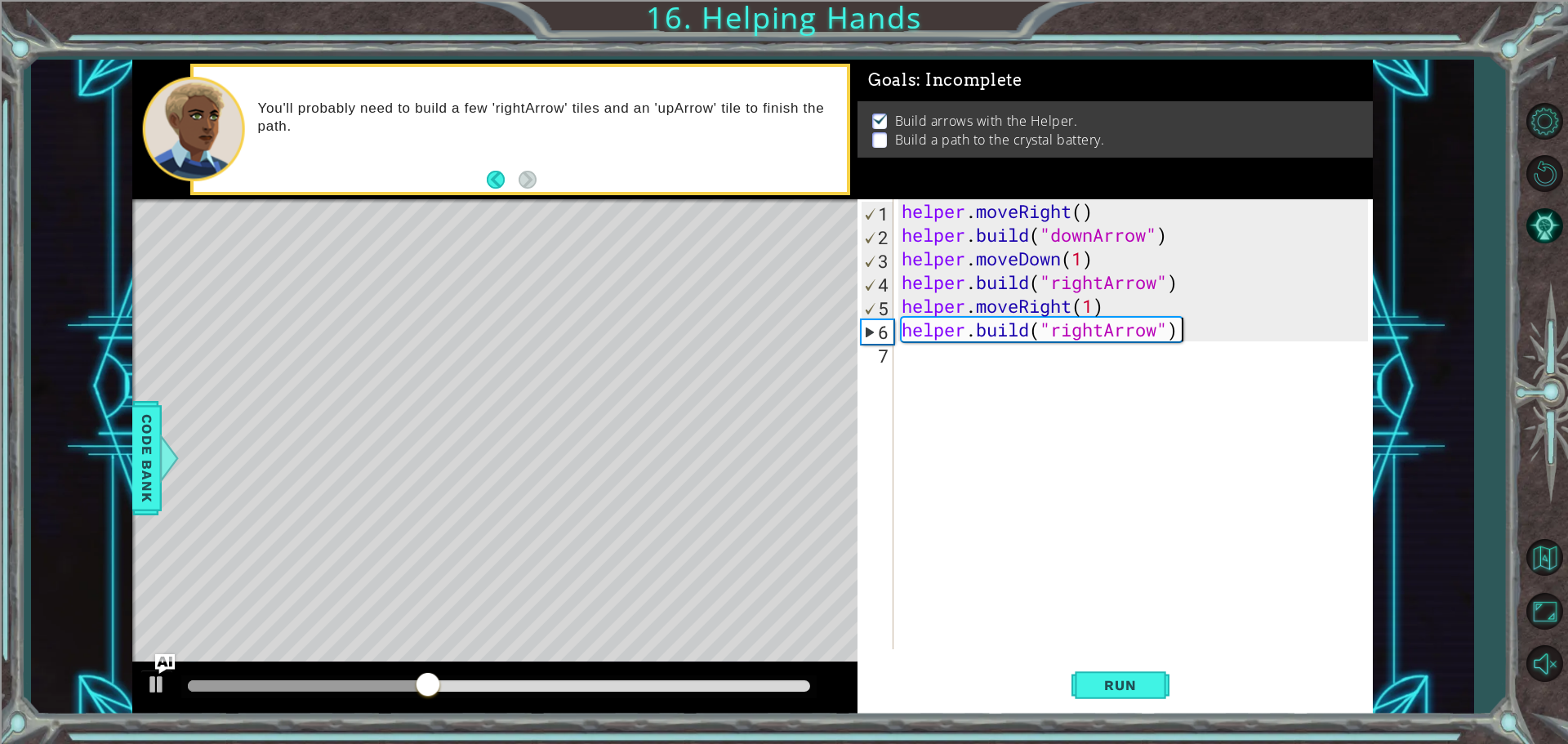
click at [1179, 328] on div "helper . moveRight ( ) helper . build ( "downArrow" ) helper . moveDown ( 1 ) h…" at bounding box center [1137, 448] width 477 height 498
click at [1175, 333] on div "helper . moveRight ( ) helper . build ( "downArrow" ) helper . moveDown ( 1 ) h…" at bounding box center [1137, 448] width 477 height 498
click at [1175, 330] on div "helper . moveRight ( ) helper . build ( "downArrow" ) helper . moveDown ( 1 ) h…" at bounding box center [1132, 424] width 469 height 450
click at [1211, 308] on div "helper . moveRight ( ) helper . build ( "downArrow" ) helper . moveDown ( 1 ) h…" at bounding box center [1137, 448] width 477 height 498
click at [1167, 333] on div "helper . moveRight ( ) helper . build ( "downArrow" ) helper . moveDown ( 1 ) h…" at bounding box center [1137, 448] width 477 height 498
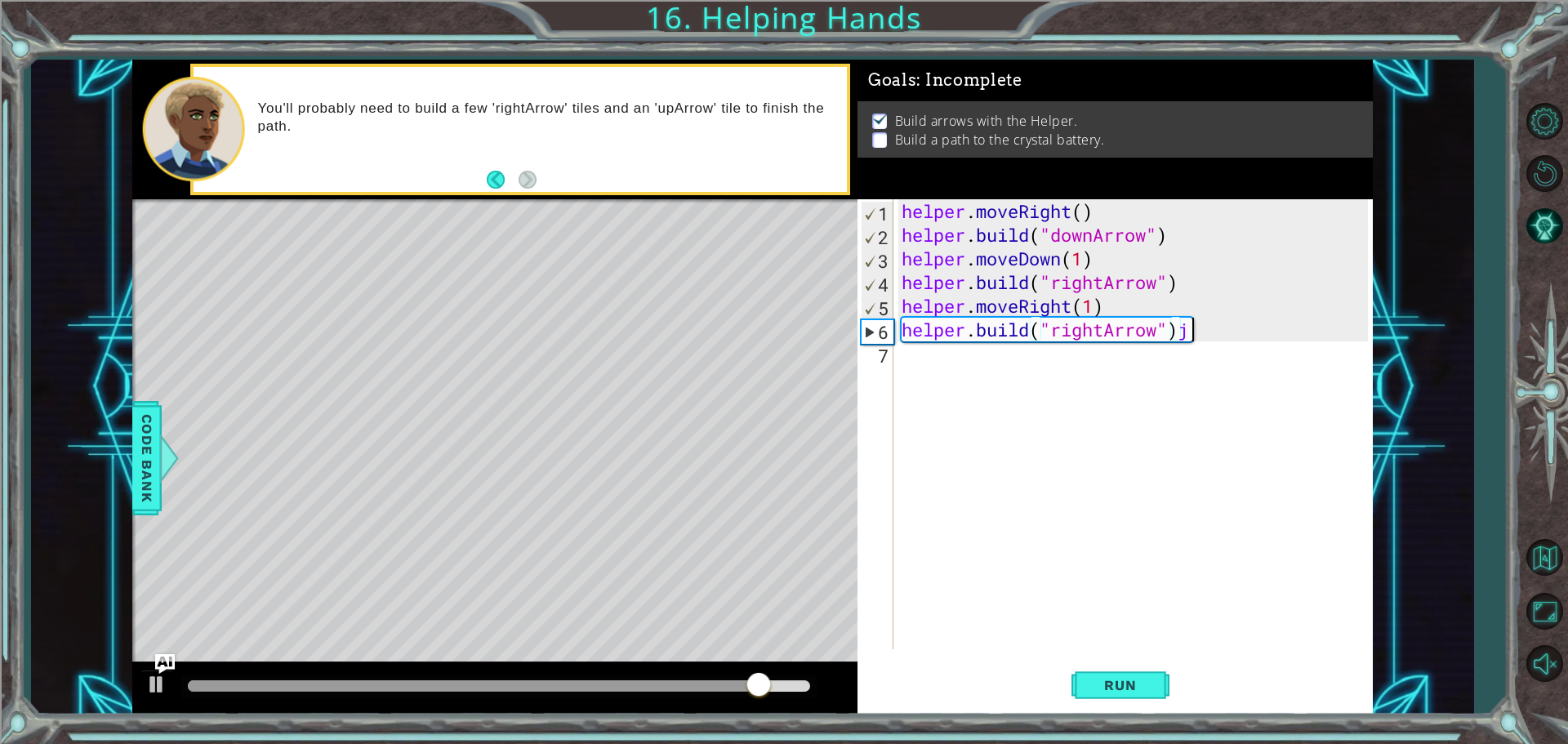
scroll to position [0, 12]
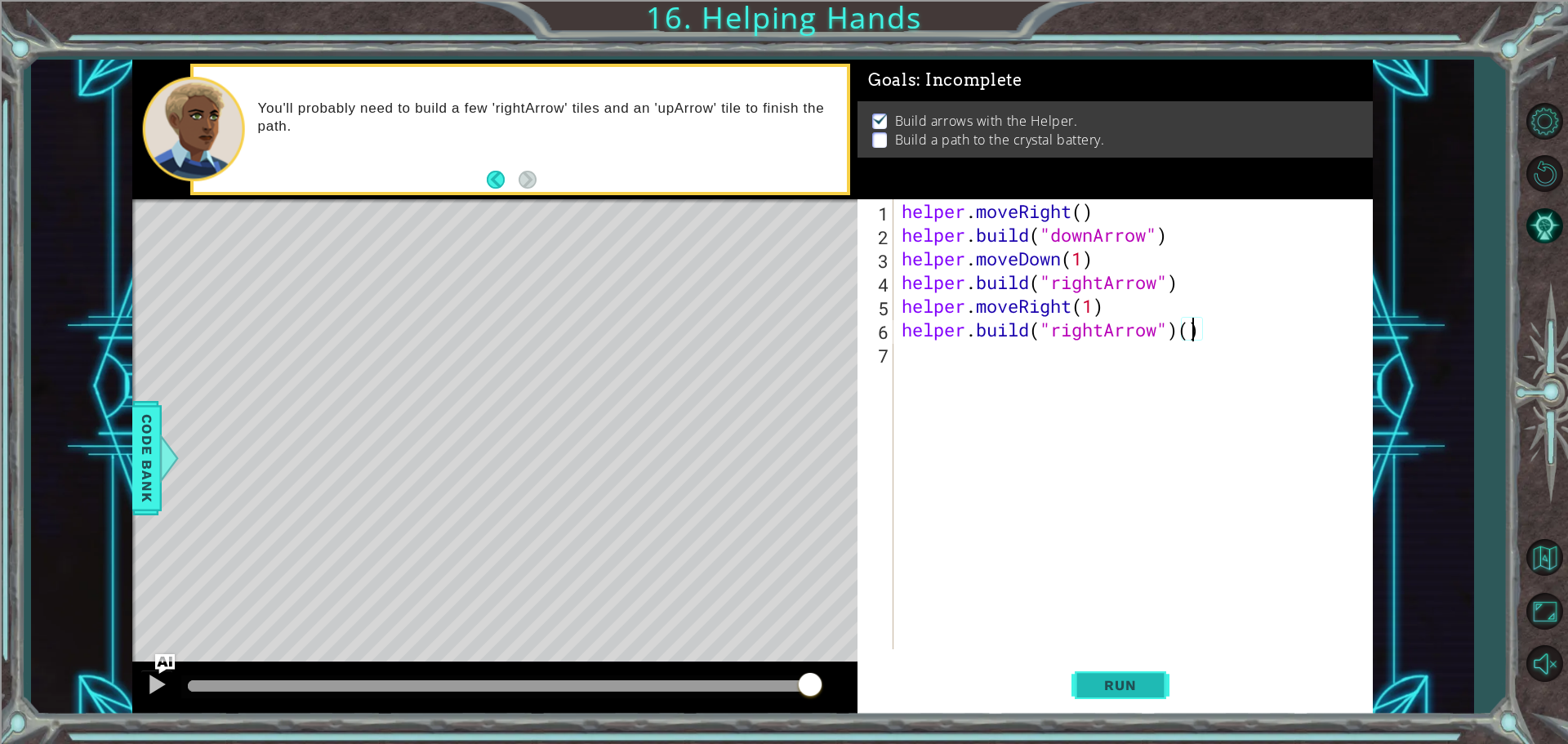
click at [1130, 688] on span "Run" at bounding box center [1120, 685] width 65 height 16
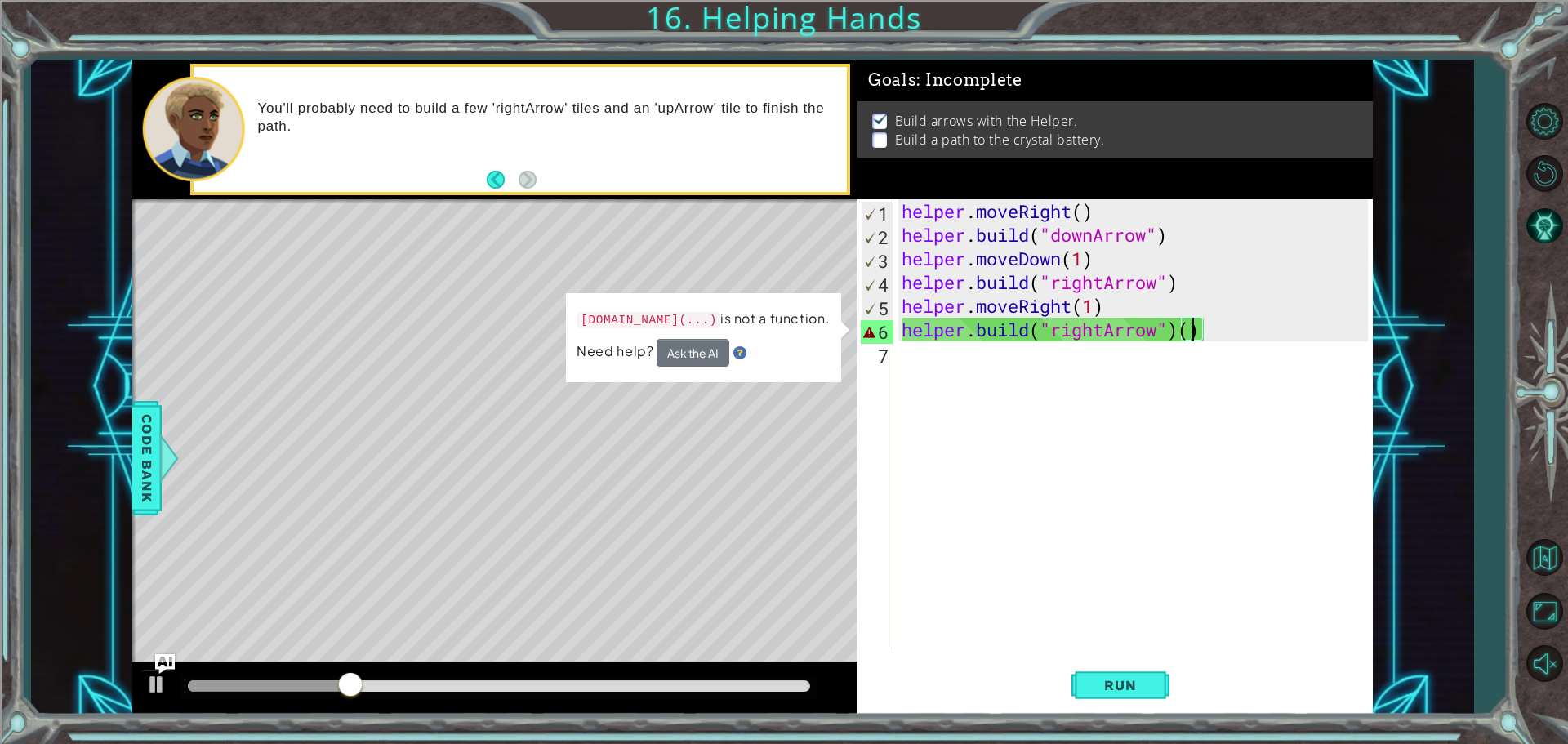
type textarea "[DOMAIN_NAME]("rightArrow")(4)"
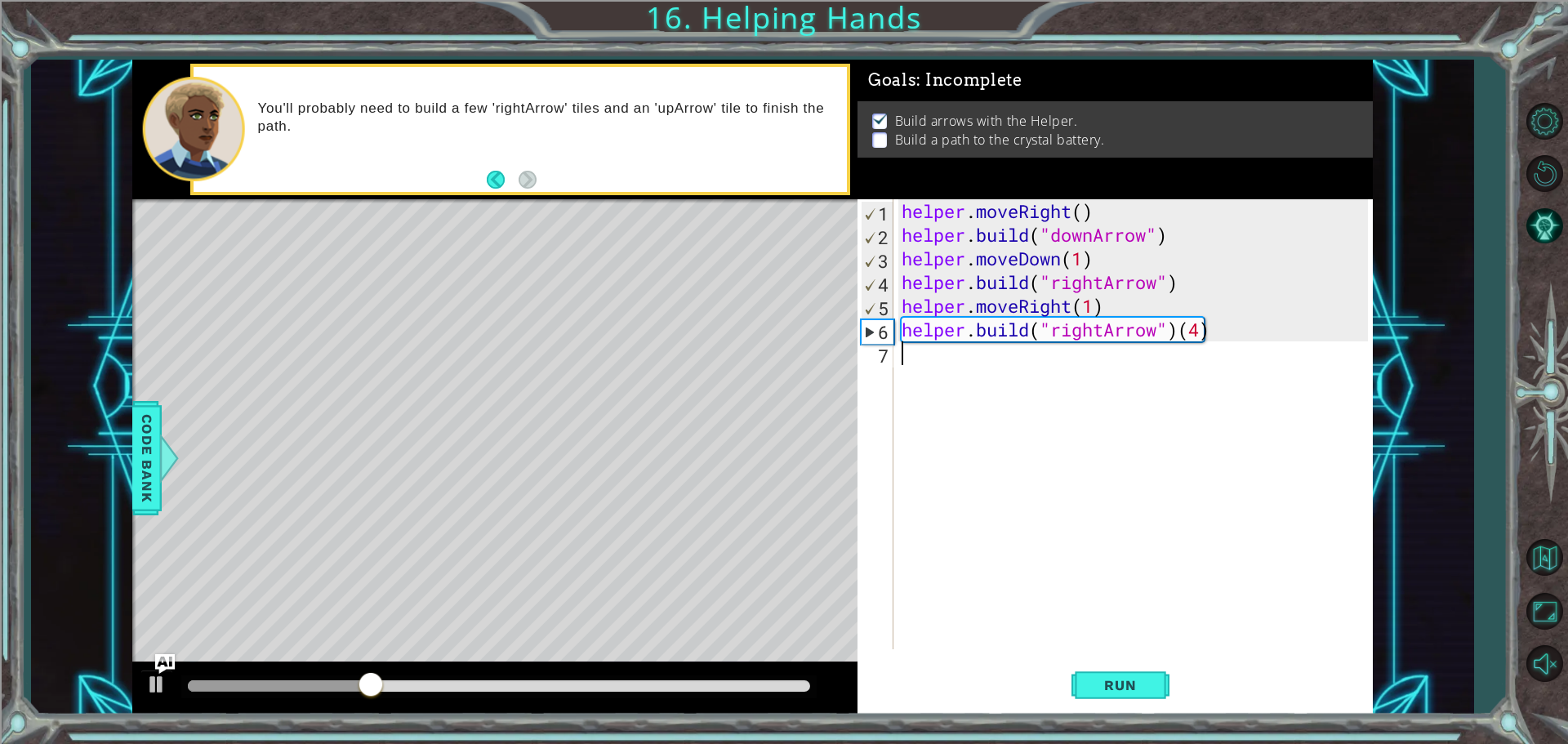
drag, startPoint x: 1126, startPoint y: 547, endPoint x: 1103, endPoint y: 579, distance: 39.4
click at [1124, 547] on div "helper . moveRight ( ) helper . build ( "downArrow" ) helper . moveDown ( 1 ) h…" at bounding box center [1137, 448] width 477 height 498
click at [1111, 691] on span "Run" at bounding box center [1120, 685] width 65 height 16
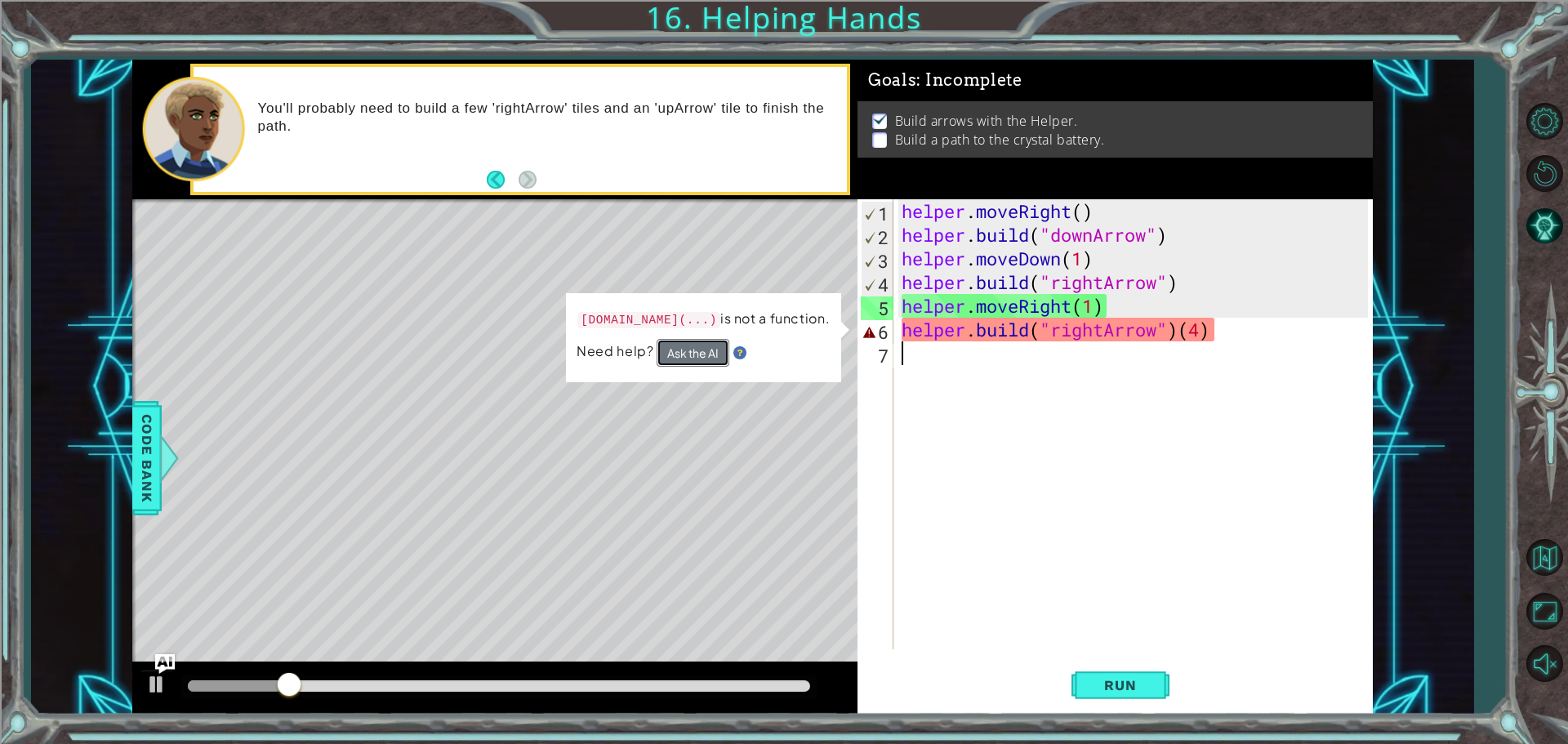
click at [704, 347] on button "Ask the AI" at bounding box center [693, 352] width 73 height 28
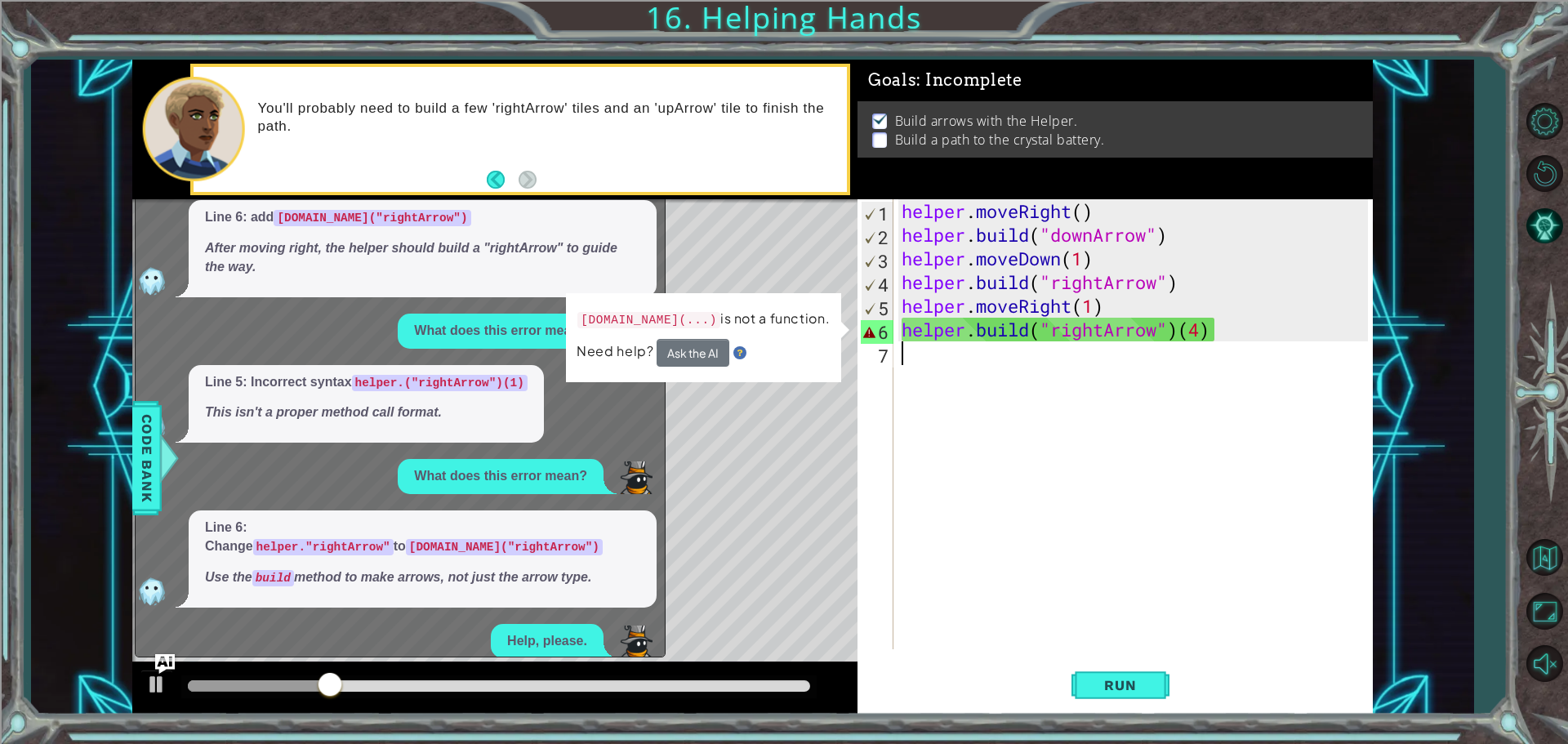
scroll to position [493, 0]
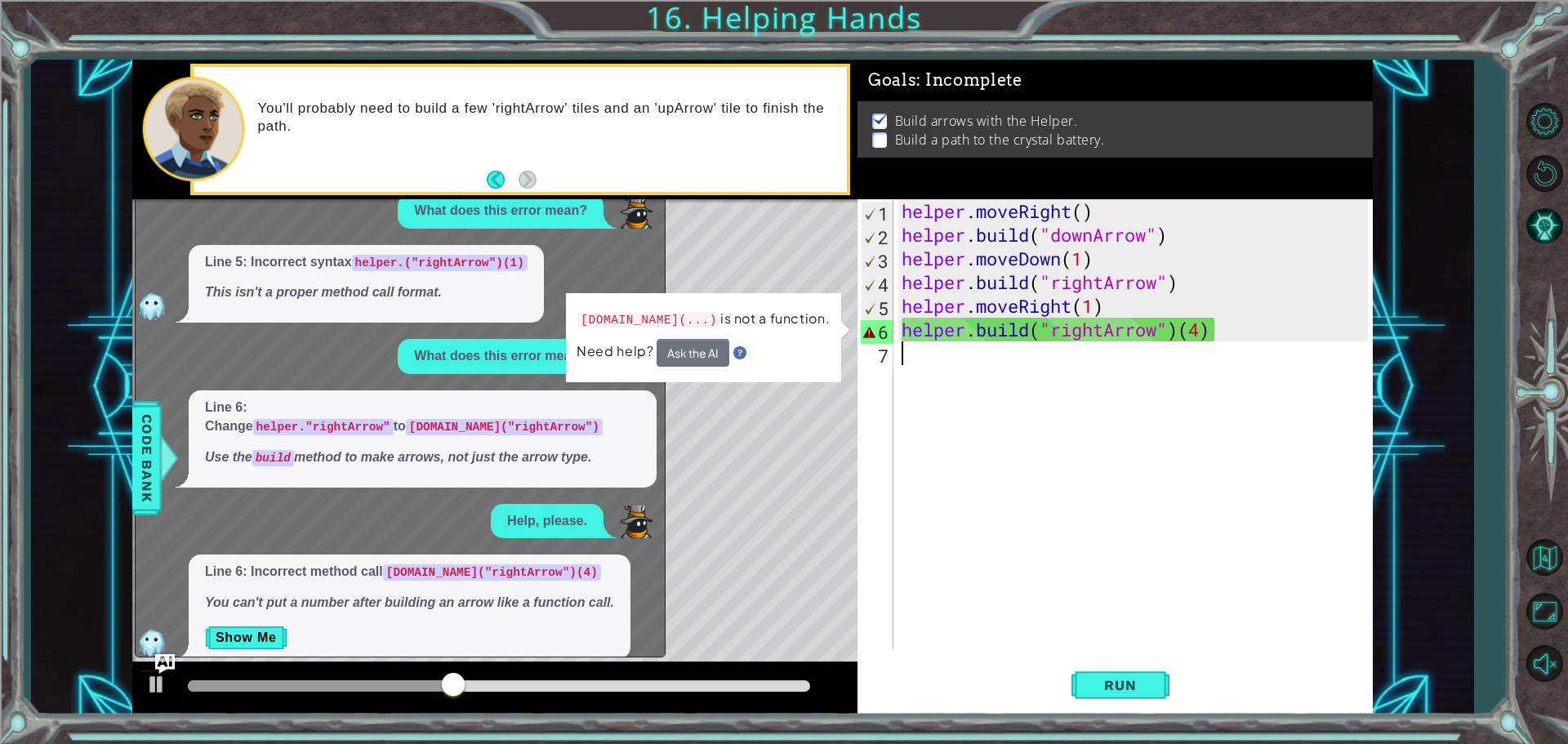
click at [910, 481] on div "helper . moveRight ( ) helper . build ( "downArrow" ) helper . moveDown ( 1 ) h…" at bounding box center [1137, 448] width 477 height 498
click at [161, 659] on img "Ask AI" at bounding box center [165, 663] width 21 height 21
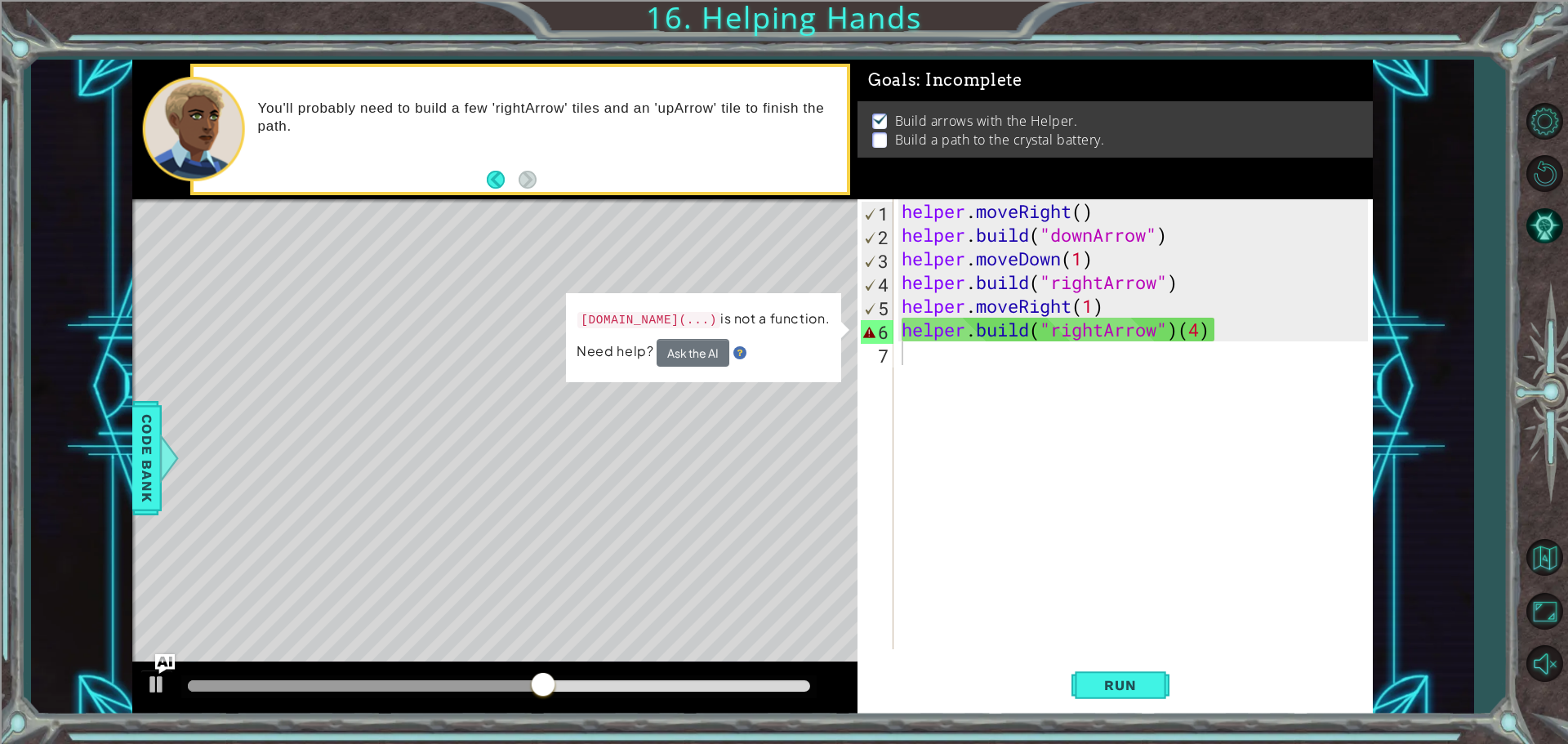
type textarea "[DOMAIN_NAME]("rightArrow")(4)"
drag, startPoint x: 1212, startPoint y: 332, endPoint x: 1180, endPoint y: 336, distance: 32.2
click at [1180, 336] on div "helper . moveRight ( ) helper . build ( "downArrow" ) helper . moveDown ( 1 ) h…" at bounding box center [1137, 448] width 477 height 498
click at [1194, 384] on div "helper . moveRight ( ) helper . build ( "downArrow" ) helper . moveDown ( 1 ) h…" at bounding box center [1137, 448] width 477 height 498
click at [1258, 328] on div "helper . moveRight ( ) helper . build ( "downArrow" ) helper . moveDown ( 1 ) h…" at bounding box center [1137, 448] width 477 height 498
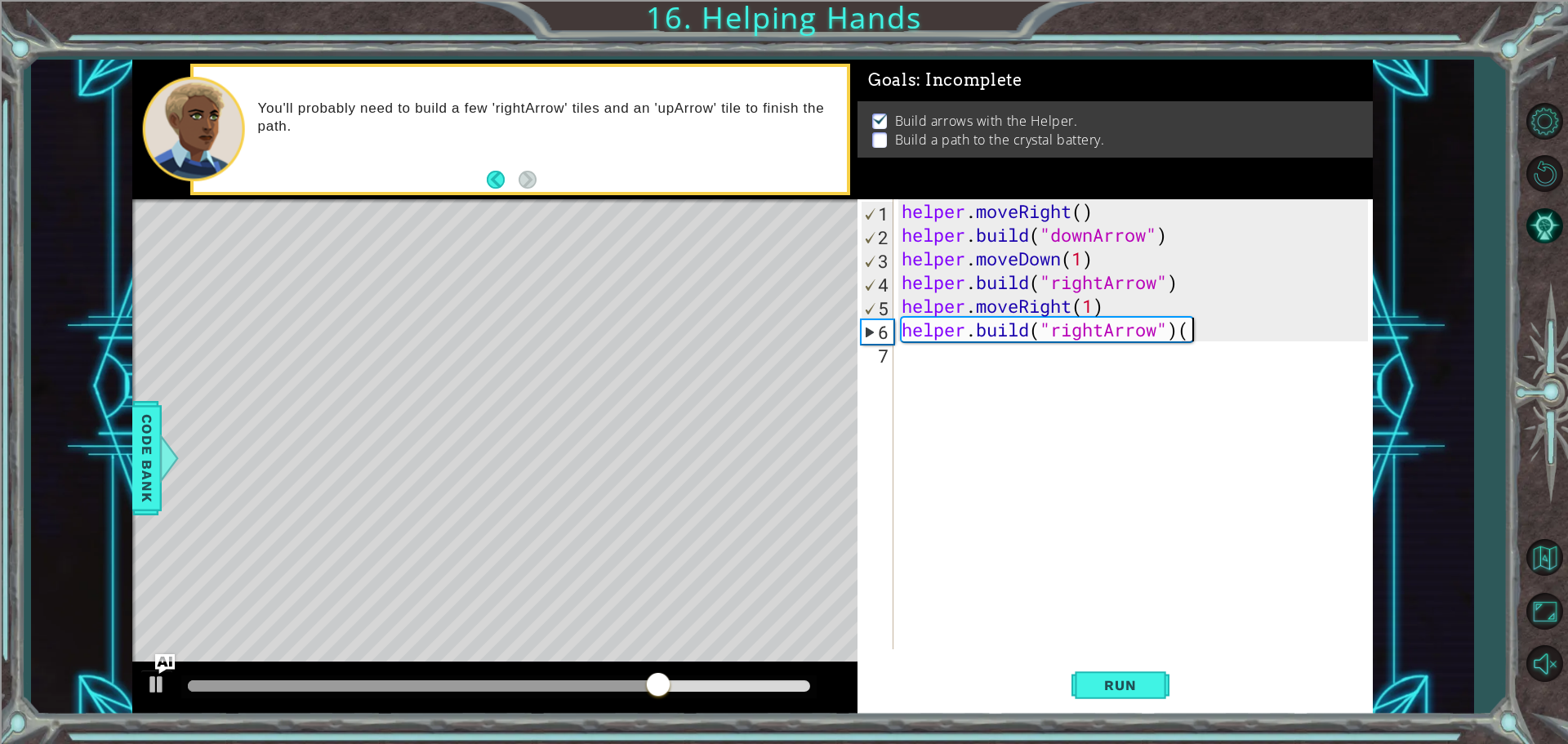
type textarea "[DOMAIN_NAME]("rightArrow")"
click at [1020, 346] on div "helper . moveRight ( ) helper . build ( "downArrow" ) helper . moveDown ( 1 ) h…" at bounding box center [1137, 448] width 477 height 498
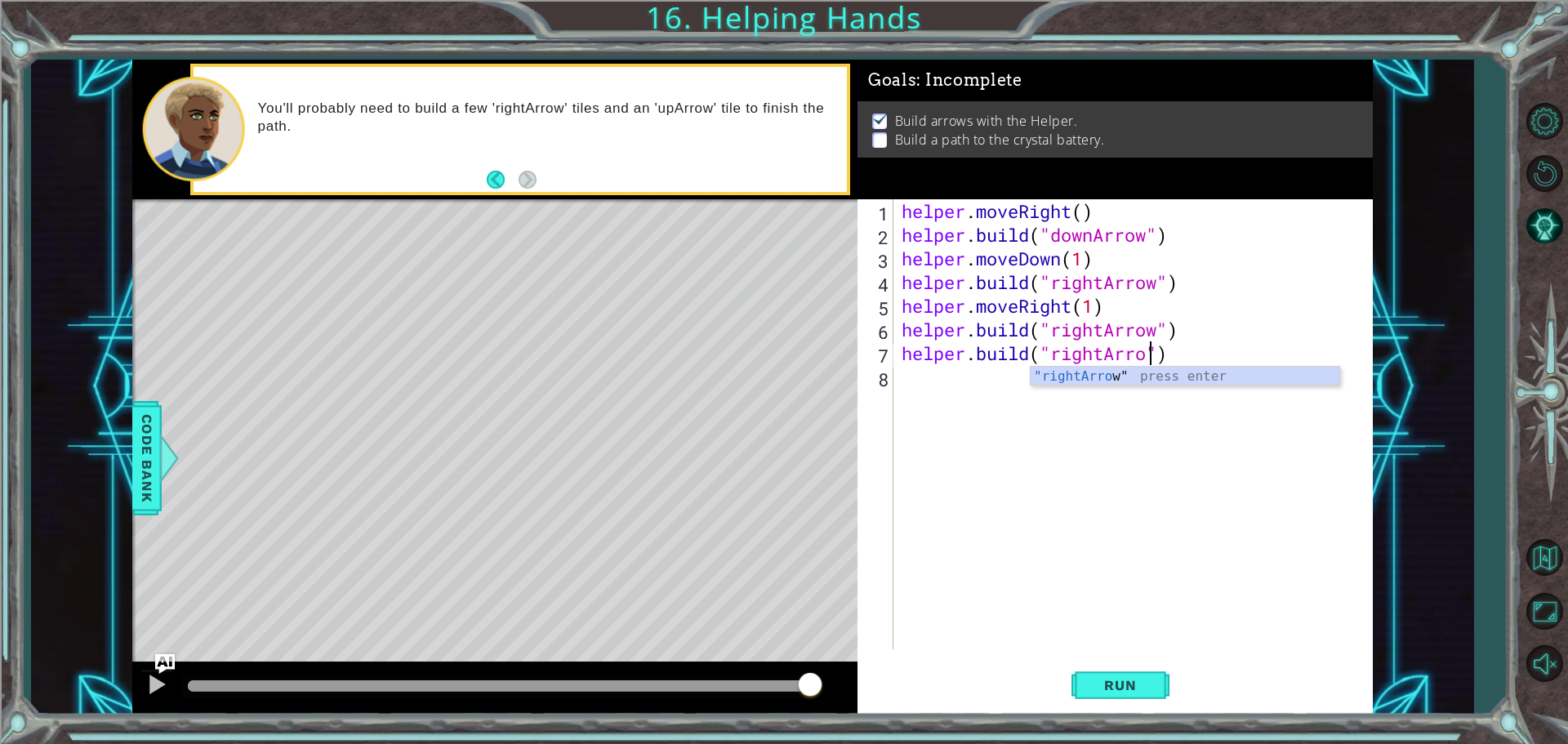
scroll to position [0, 12]
click at [1156, 377] on div ""rightArrow " press enter" at bounding box center [1186, 396] width 309 height 59
click at [1139, 685] on span "Run" at bounding box center [1120, 685] width 65 height 16
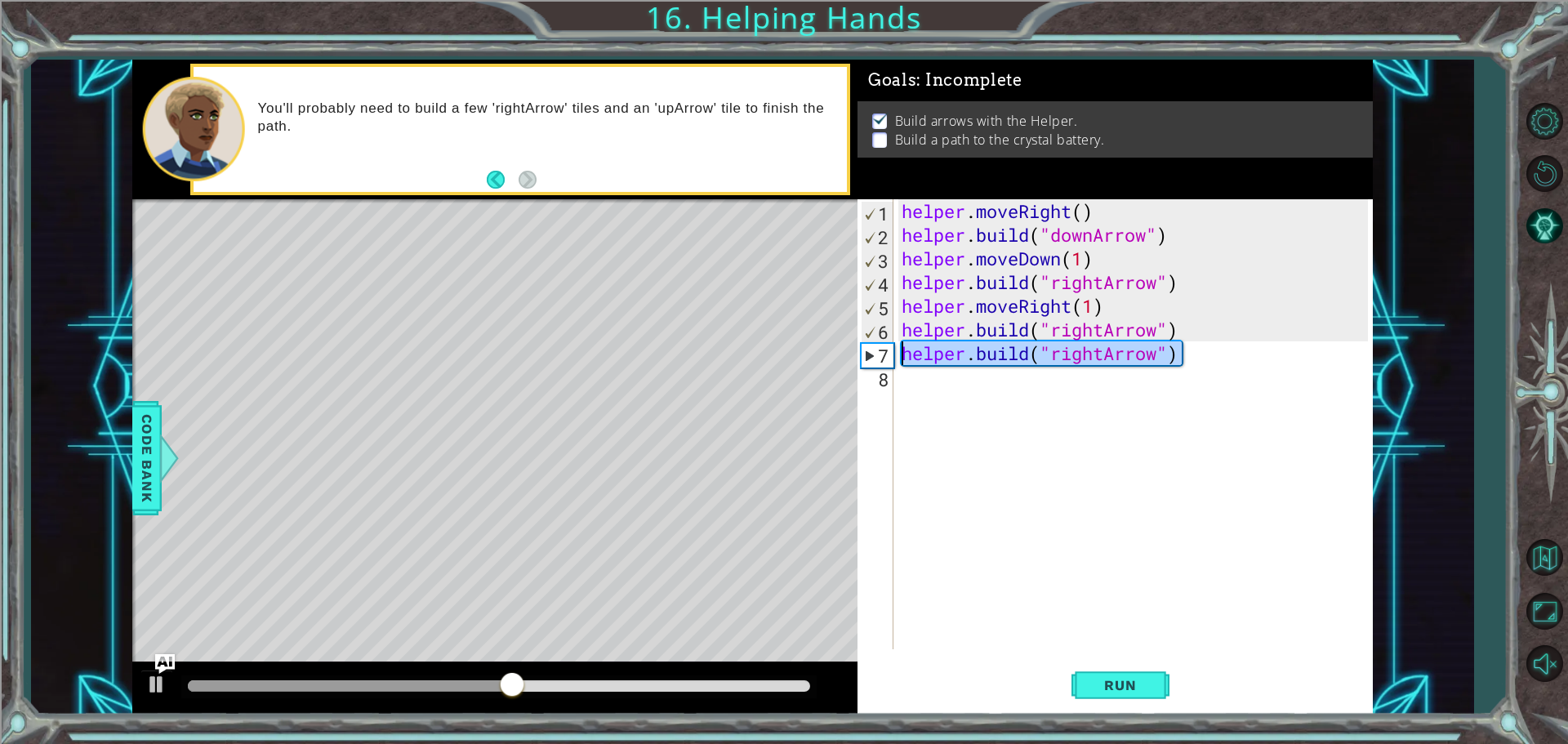
drag, startPoint x: 1179, startPoint y: 352, endPoint x: 878, endPoint y: 334, distance: 301.5
click at [888, 353] on div "[DOMAIN_NAME]("rightArrow") 1 2 3 4 5 6 7 8 helper . moveRight ( ) helper . bui…" at bounding box center [1112, 424] width 510 height 450
click at [1179, 352] on div "helper . moveRight ( ) helper . build ( "downArrow" ) helper . moveDown ( 1 ) h…" at bounding box center [1132, 424] width 469 height 450
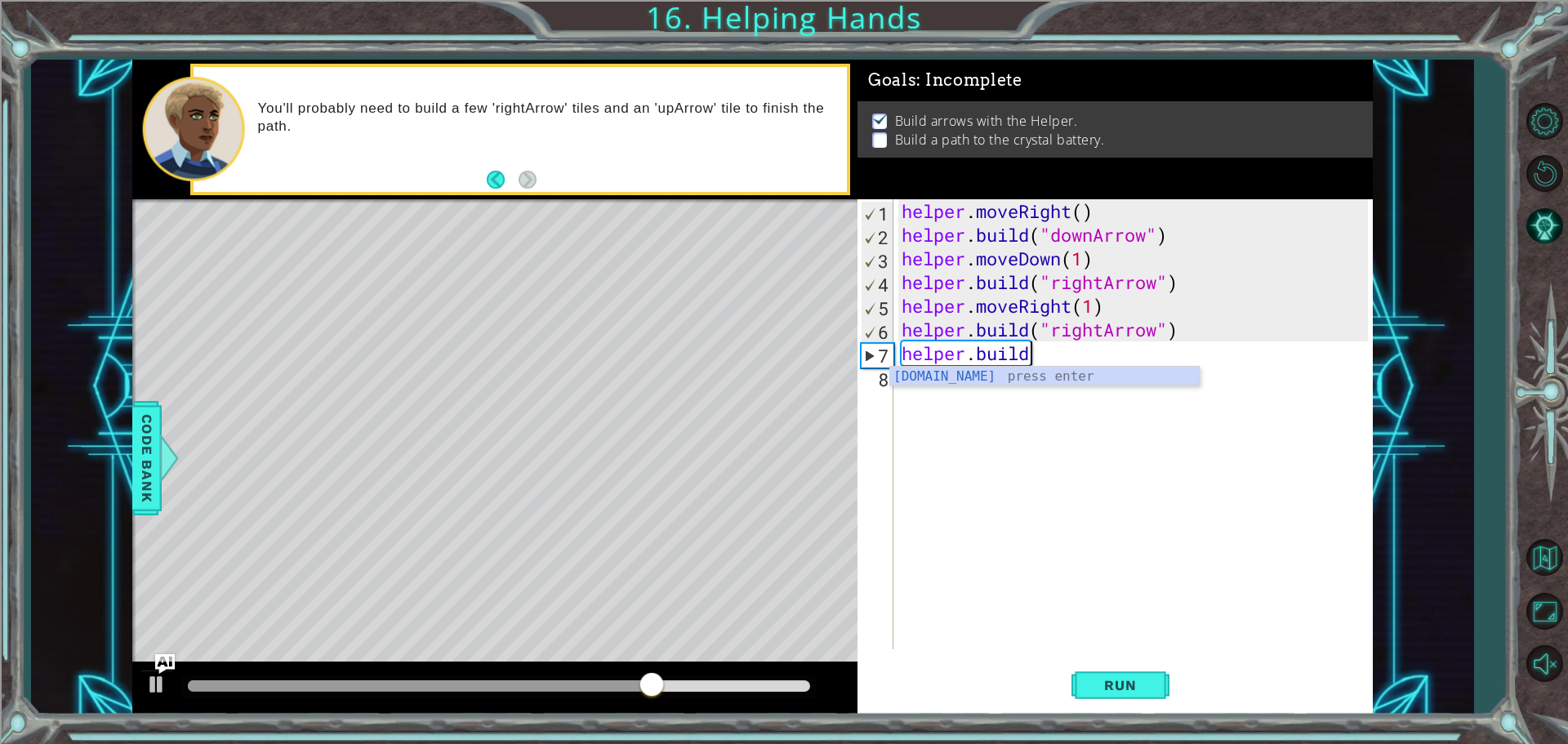
scroll to position [0, 2]
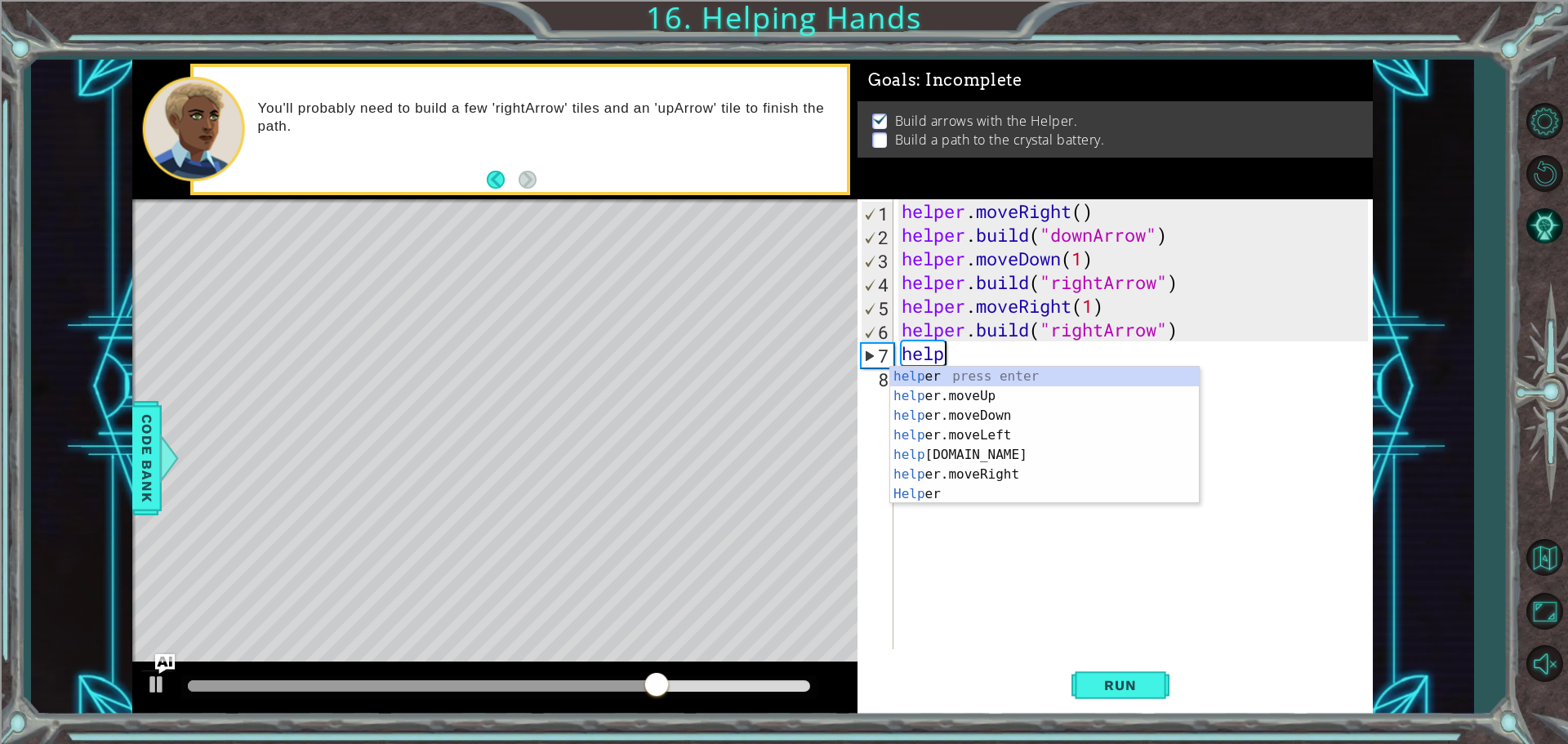
type textarea "h"
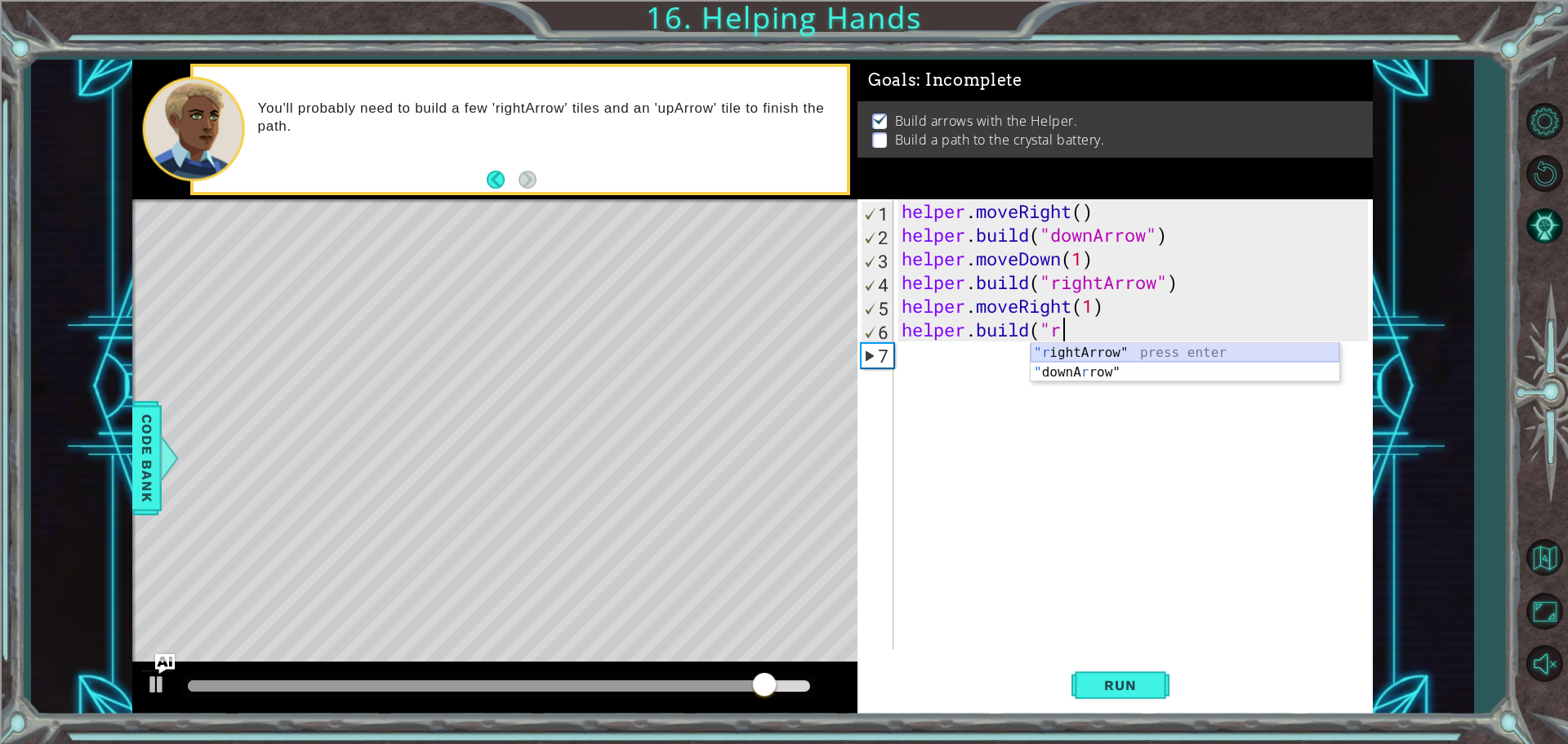
click at [1170, 351] on div ""r ightArrow" press enter " downA r row" press enter" at bounding box center [1186, 383] width 309 height 78
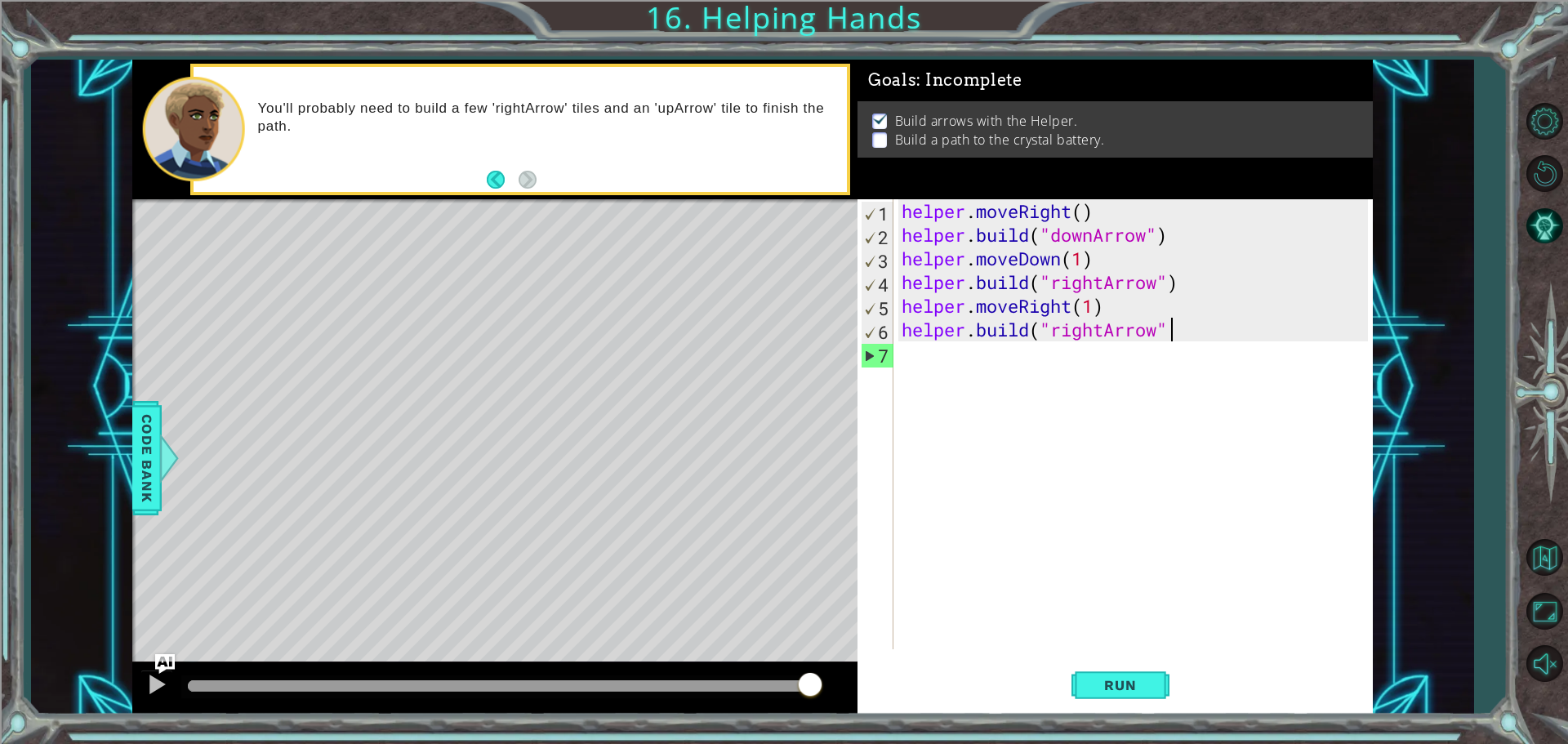
type textarea "[DOMAIN_NAME]("rightArrow")"
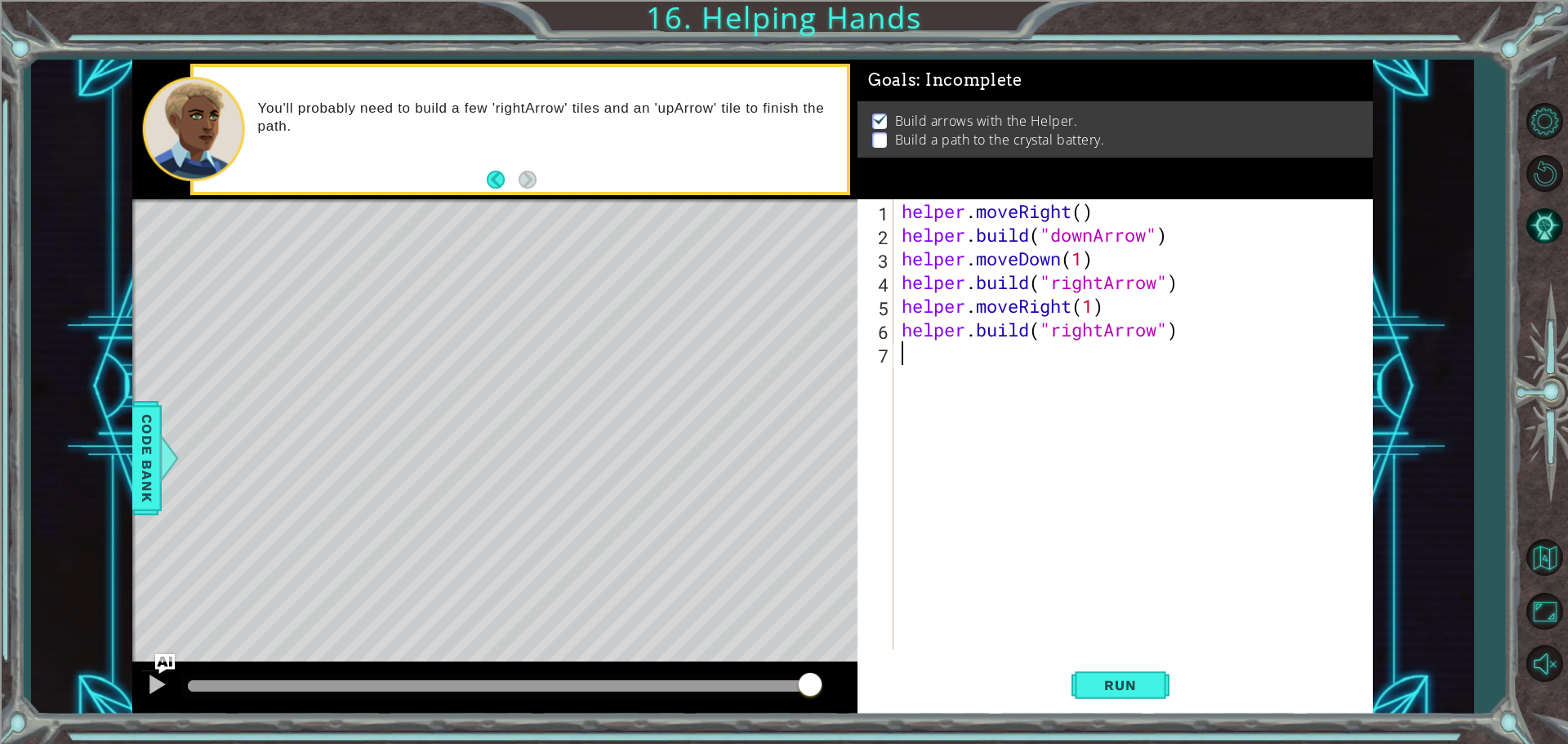
click at [1199, 529] on div "helper . moveRight ( ) helper . build ( "downArrow" ) helper . moveDown ( 1 ) h…" at bounding box center [1137, 448] width 477 height 498
click at [1541, 231] on button "AI Hint" at bounding box center [1544, 225] width 47 height 47
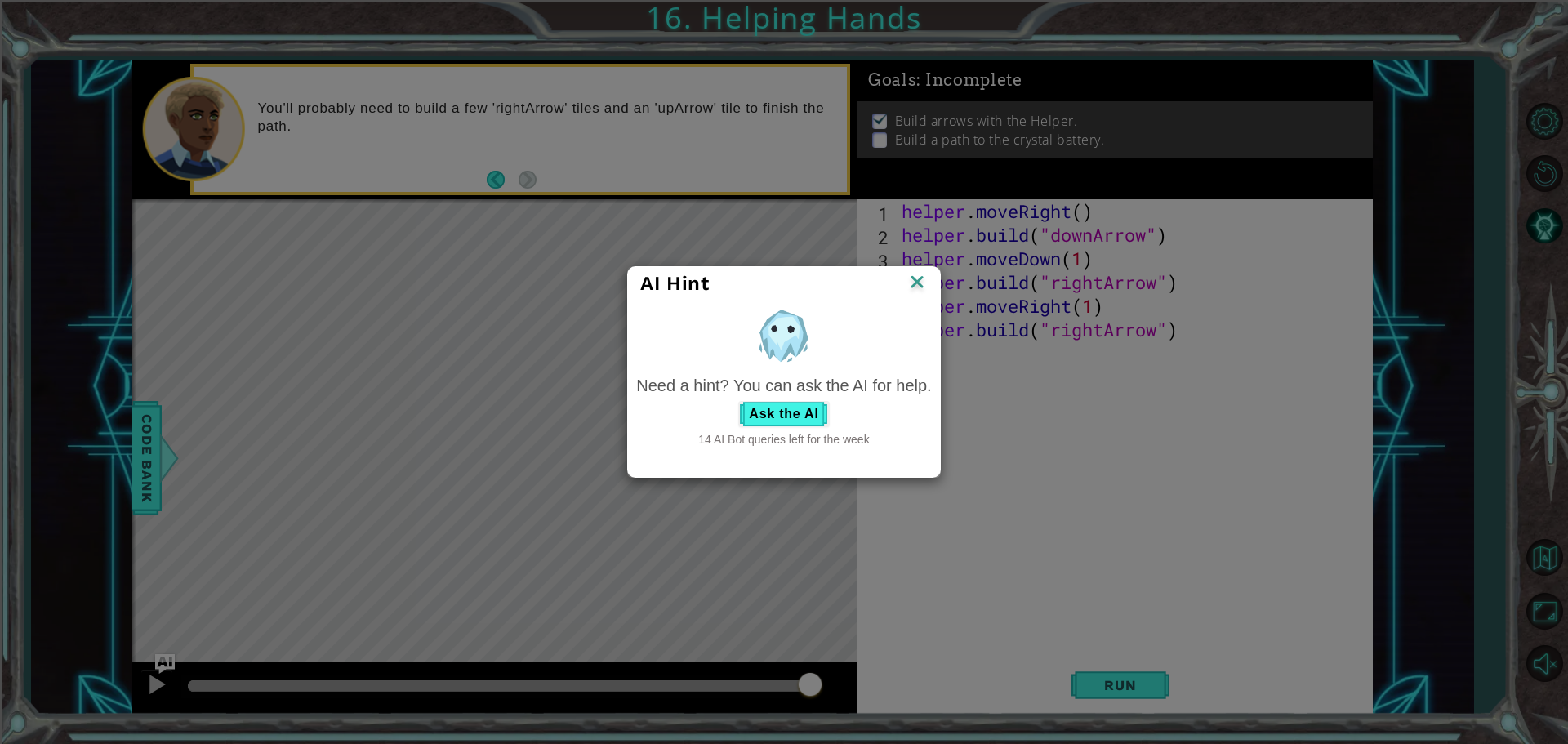
click at [921, 272] on img at bounding box center [918, 284] width 21 height 25
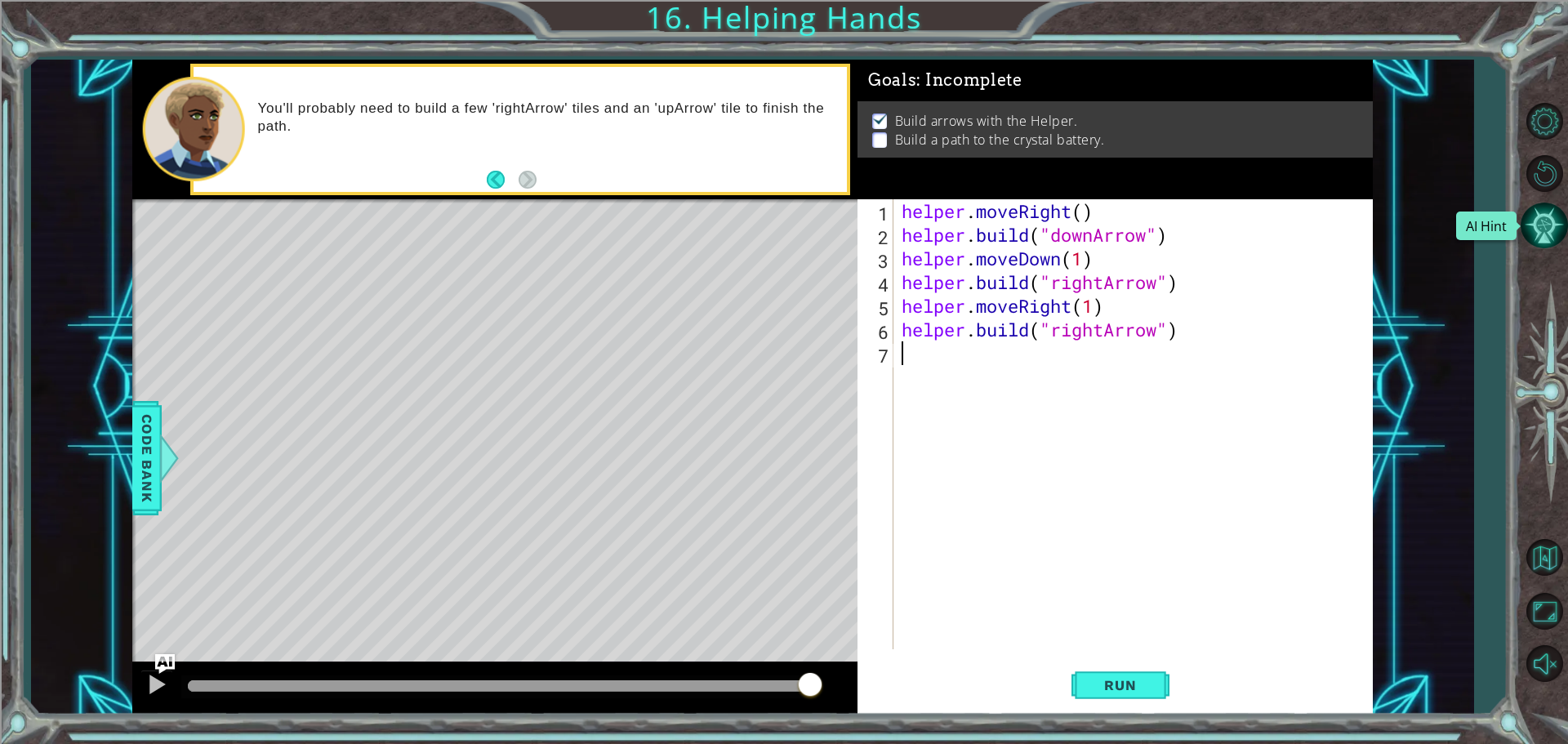
click at [1542, 238] on button "AI Hint" at bounding box center [1544, 225] width 47 height 47
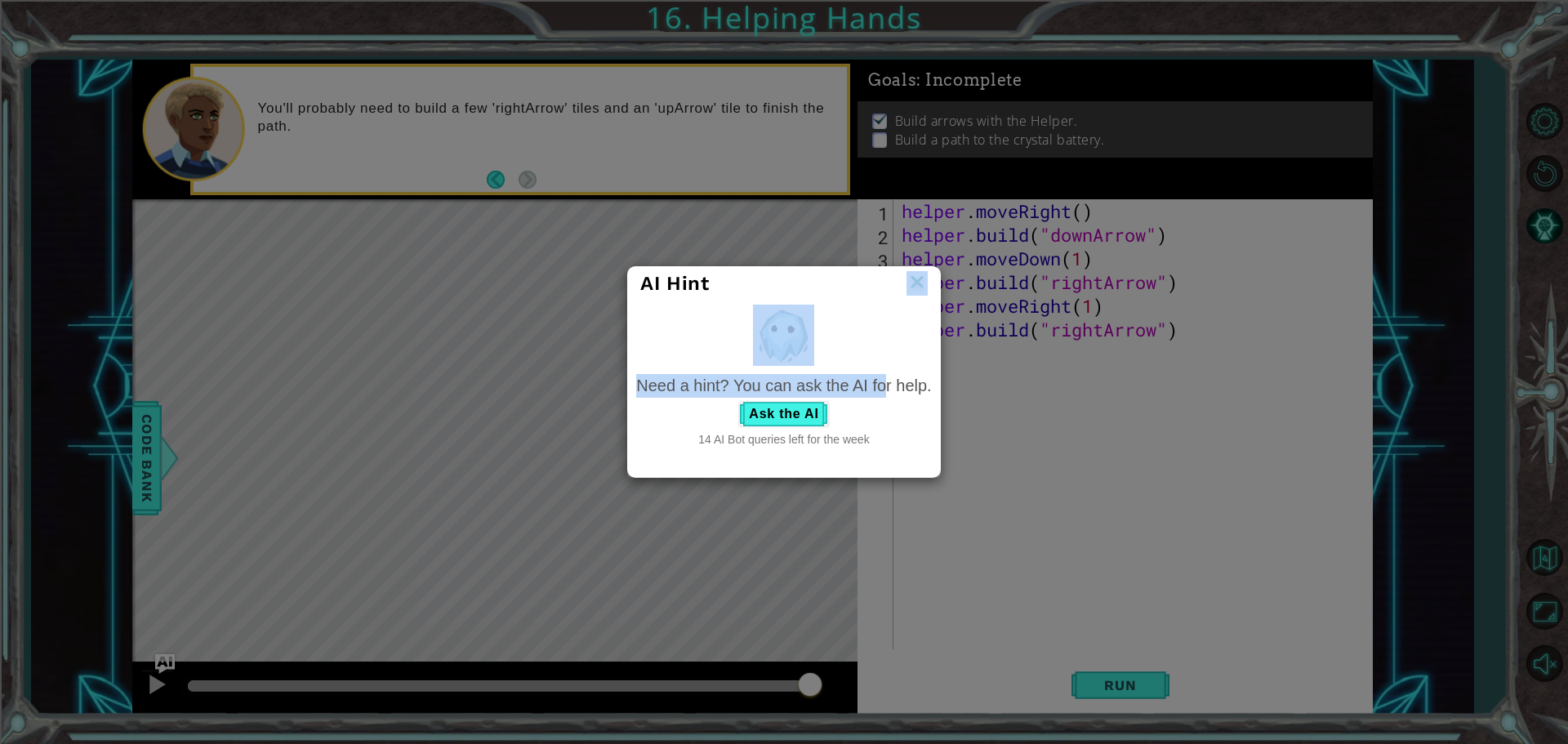
click at [1555, 0] on html "1 2 3 4 5 6 7 helper . moveRight ( ) helper . build ( "downArrow" ) helper . mo…" at bounding box center [784, 434] width 1568 height 868
click at [917, 275] on img at bounding box center [918, 284] width 21 height 25
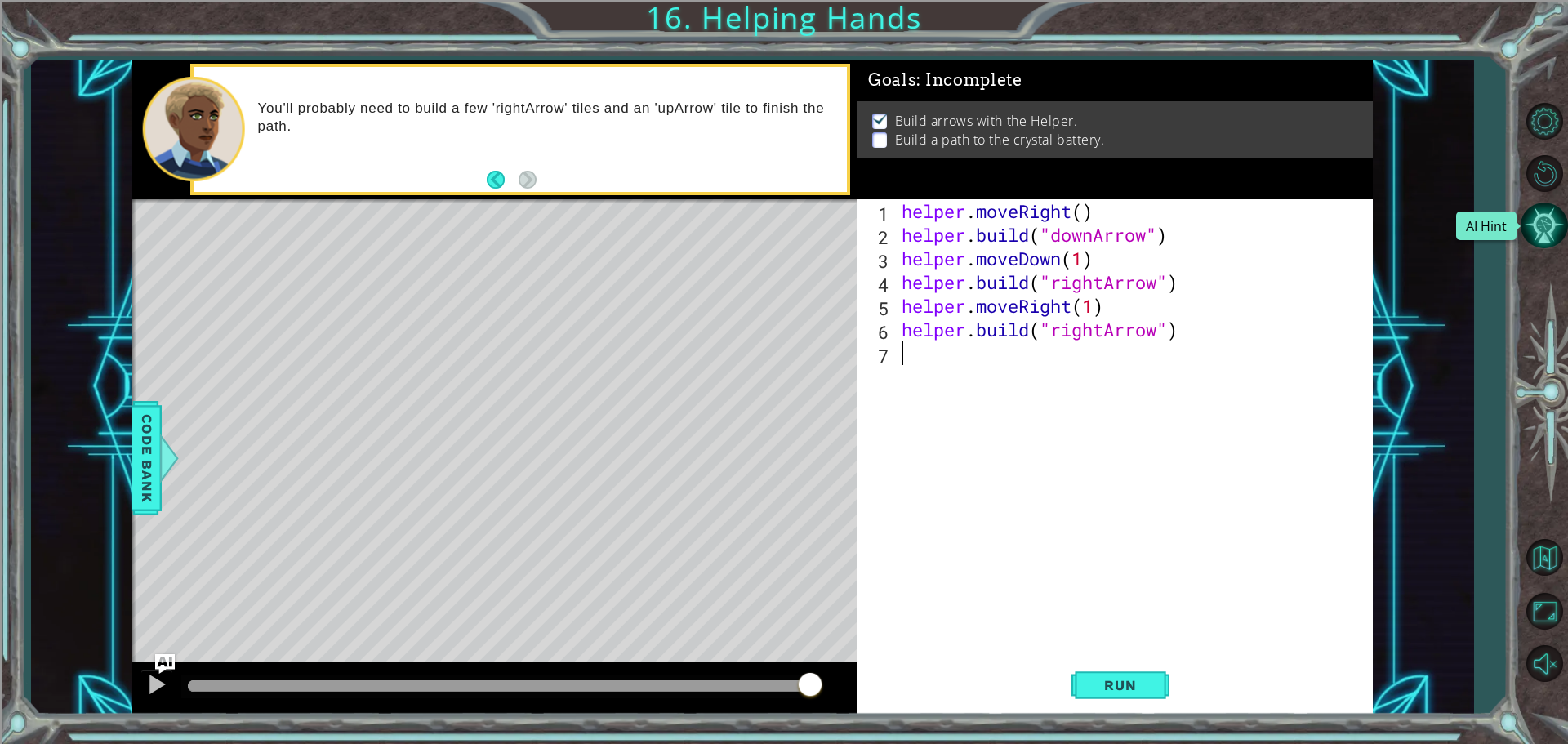
click at [1548, 220] on button "AI Hint" at bounding box center [1544, 225] width 47 height 47
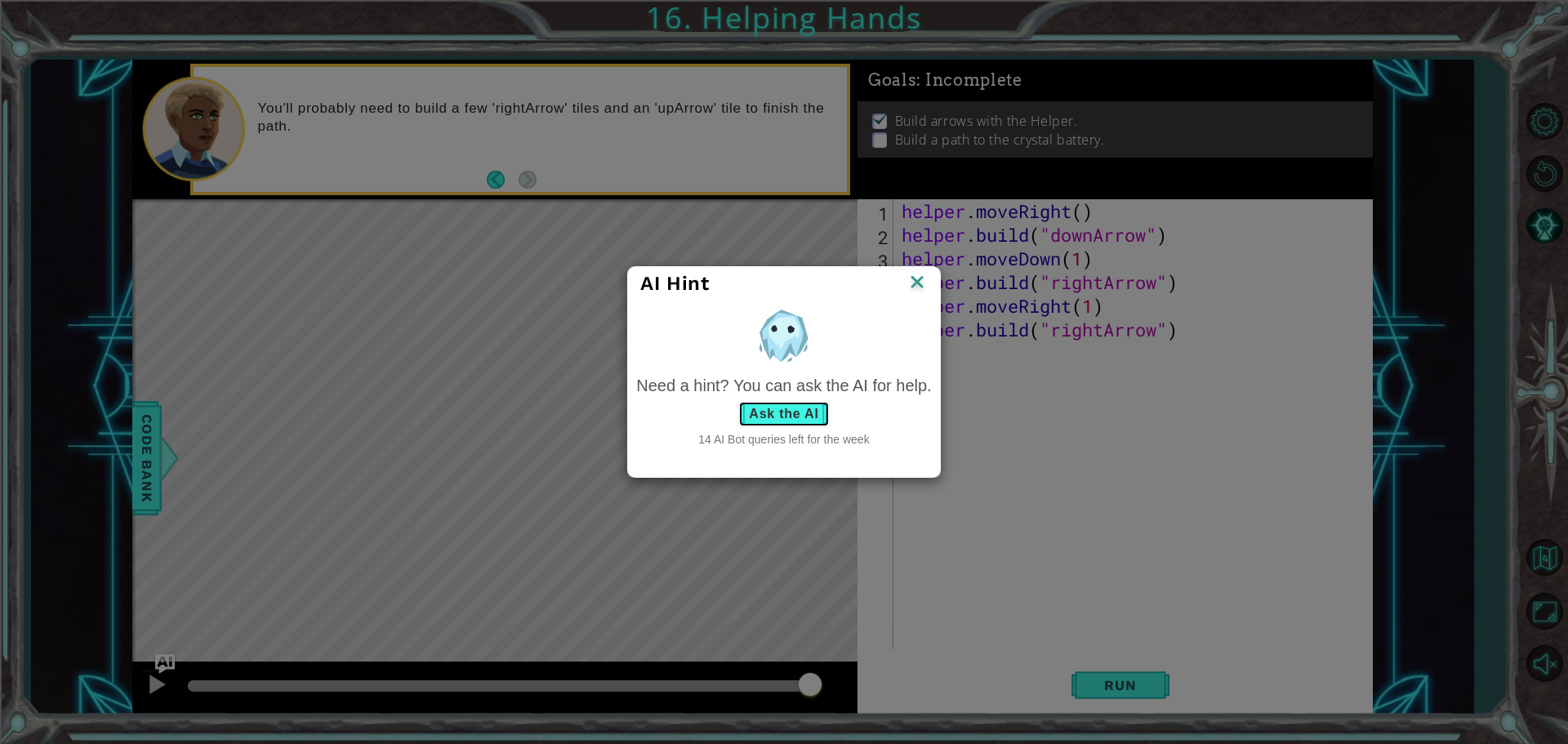
click at [816, 408] on button "Ask the AI" at bounding box center [784, 414] width 91 height 26
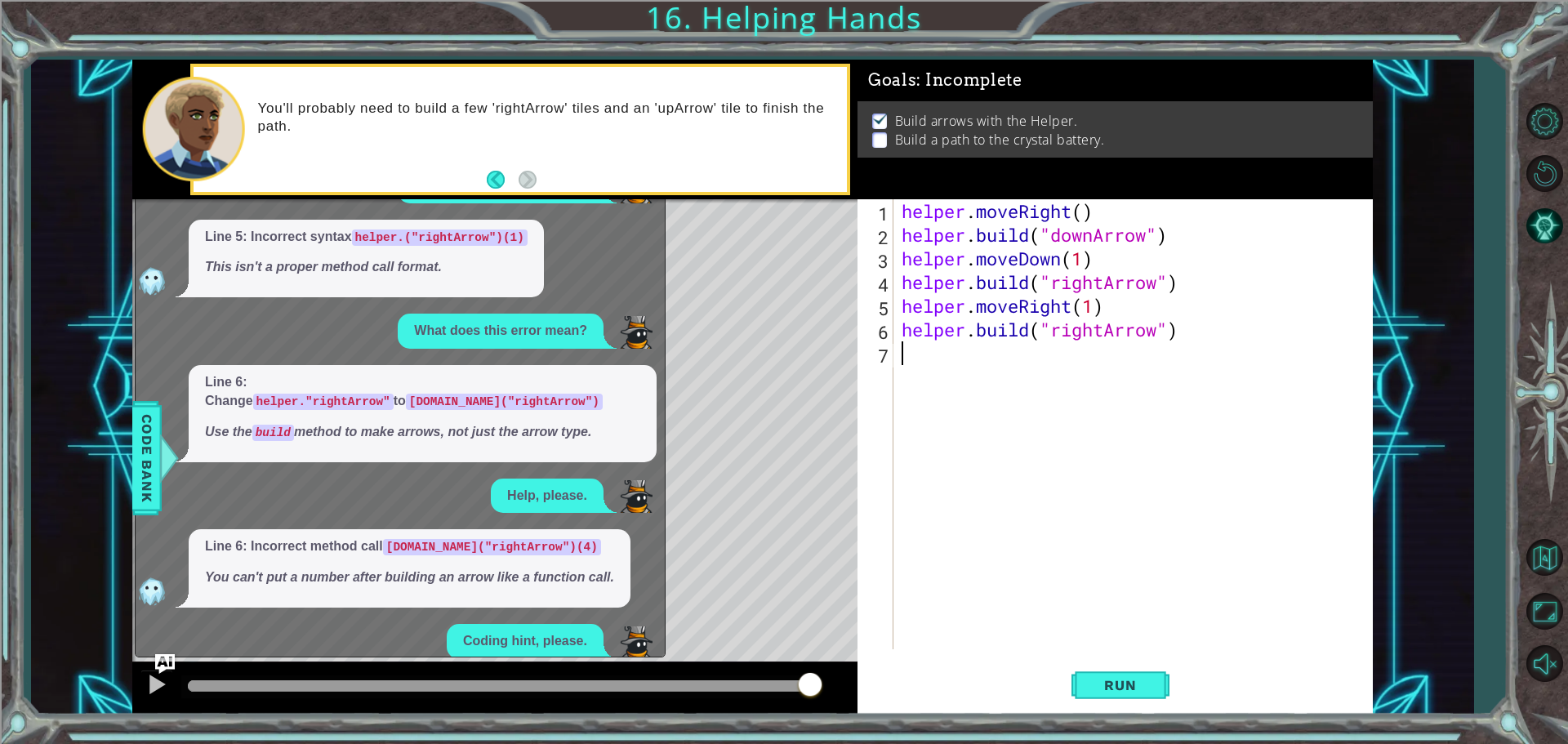
scroll to position [658, 0]
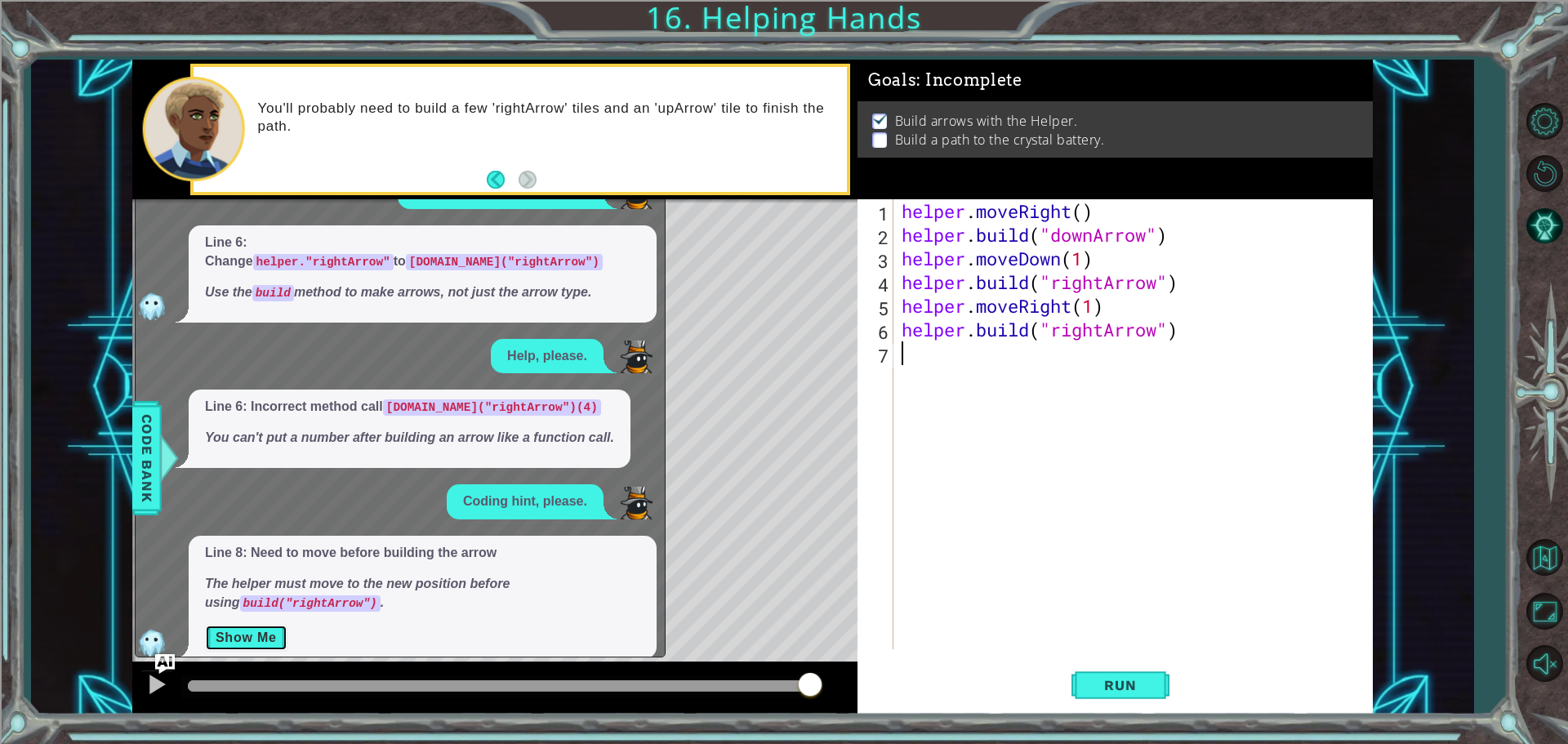
click at [272, 625] on button "Show Me" at bounding box center [246, 637] width 83 height 26
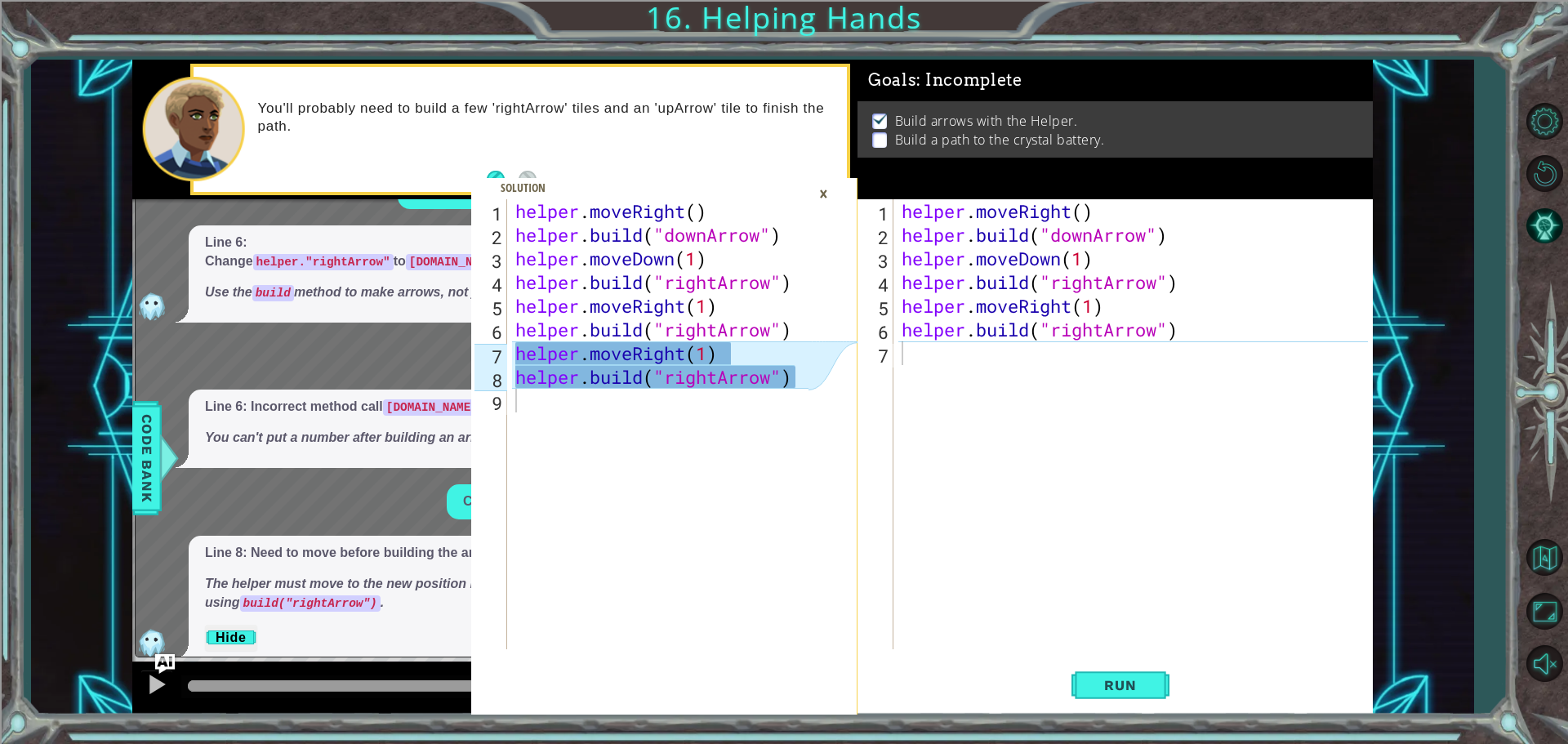
click at [980, 358] on div "helper . moveRight ( ) helper . build ( "downArrow" ) helper . moveDown ( 1 ) h…" at bounding box center [1137, 448] width 477 height 498
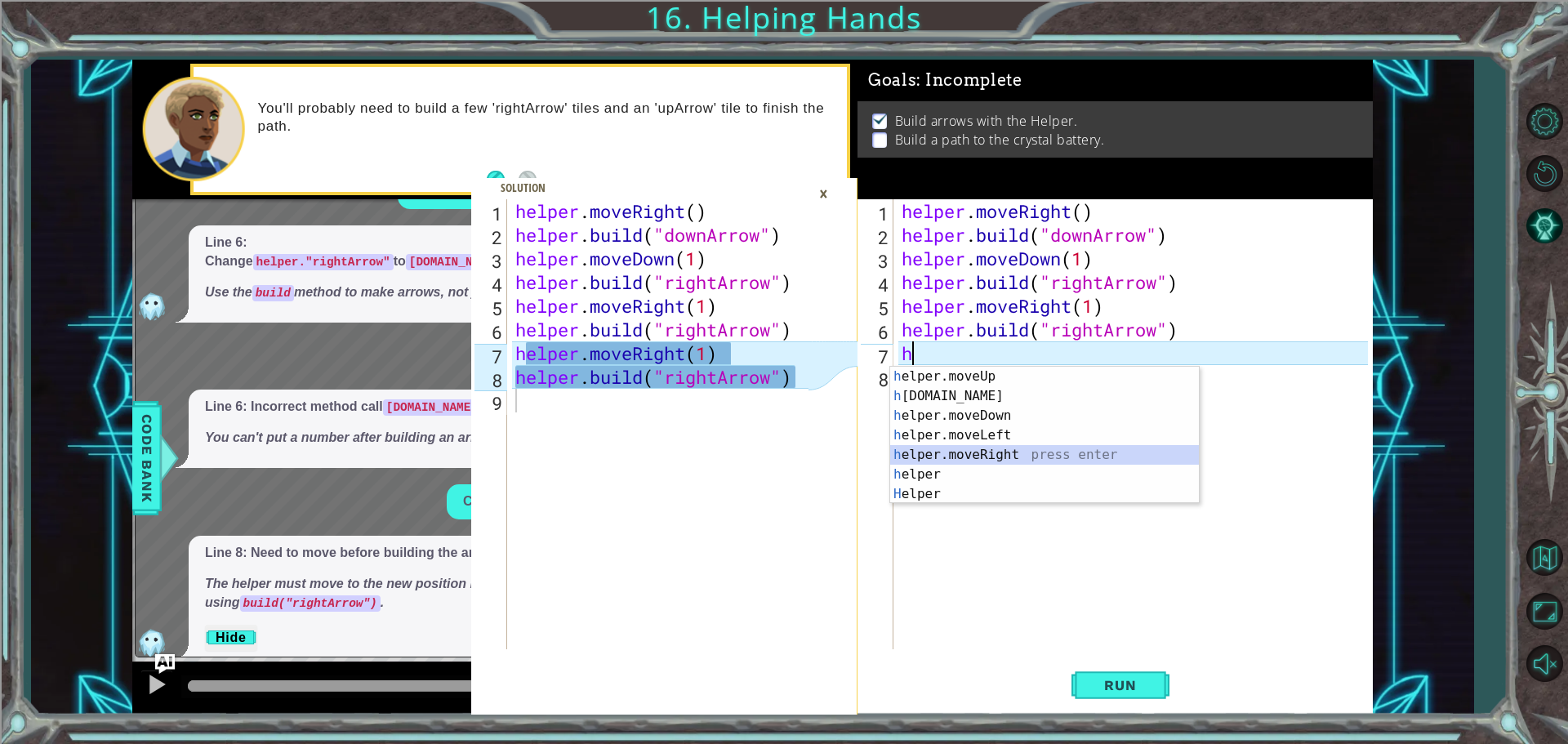
click at [991, 450] on div "h elper.moveUp press enter h [DOMAIN_NAME] press enter h elper.moveDown press e…" at bounding box center [1044, 455] width 309 height 177
type textarea "helper.moveRight(1)"
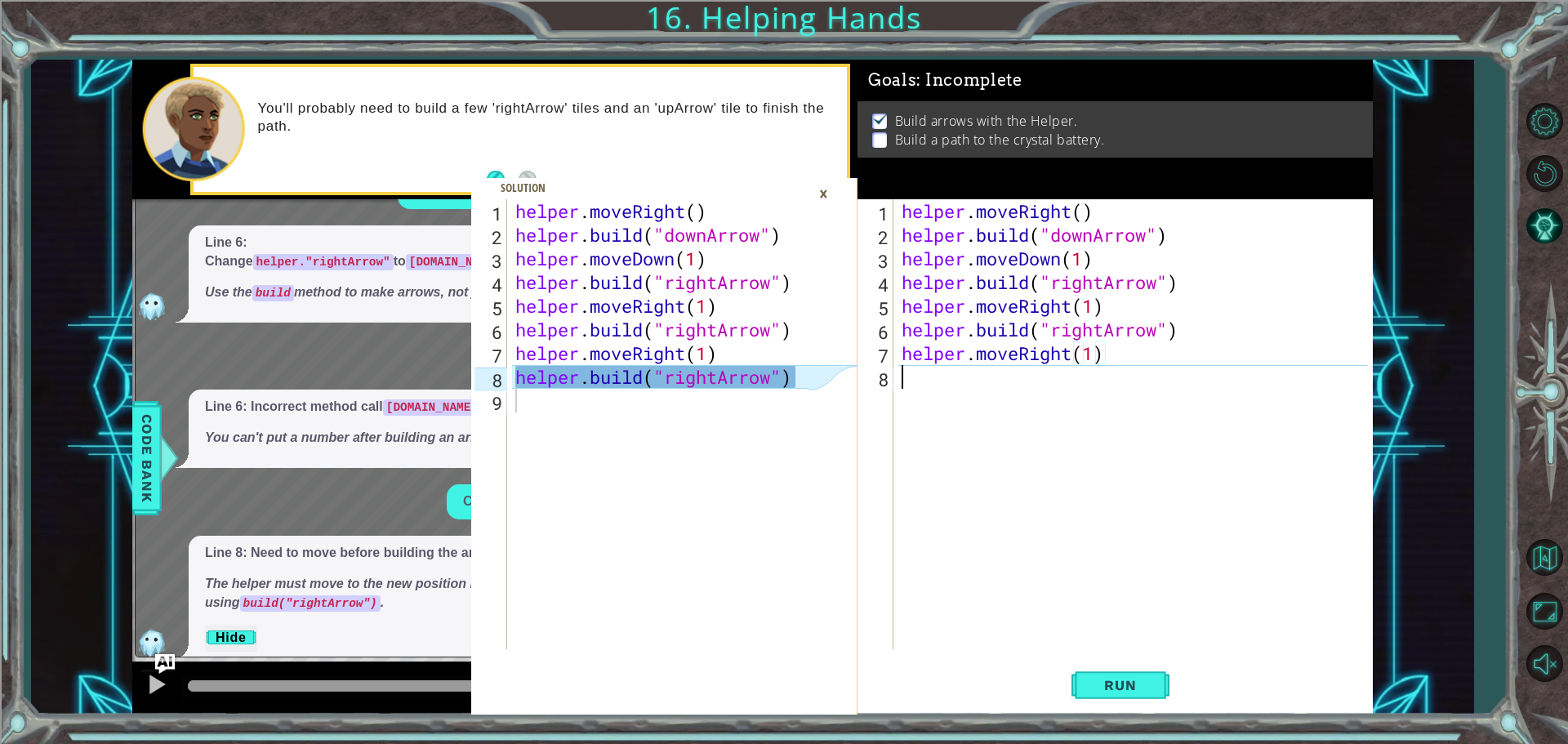
click at [1028, 403] on div "helper . moveRight ( ) helper . build ( "downArrow" ) helper . moveDown ( 1 ) h…" at bounding box center [1137, 448] width 477 height 498
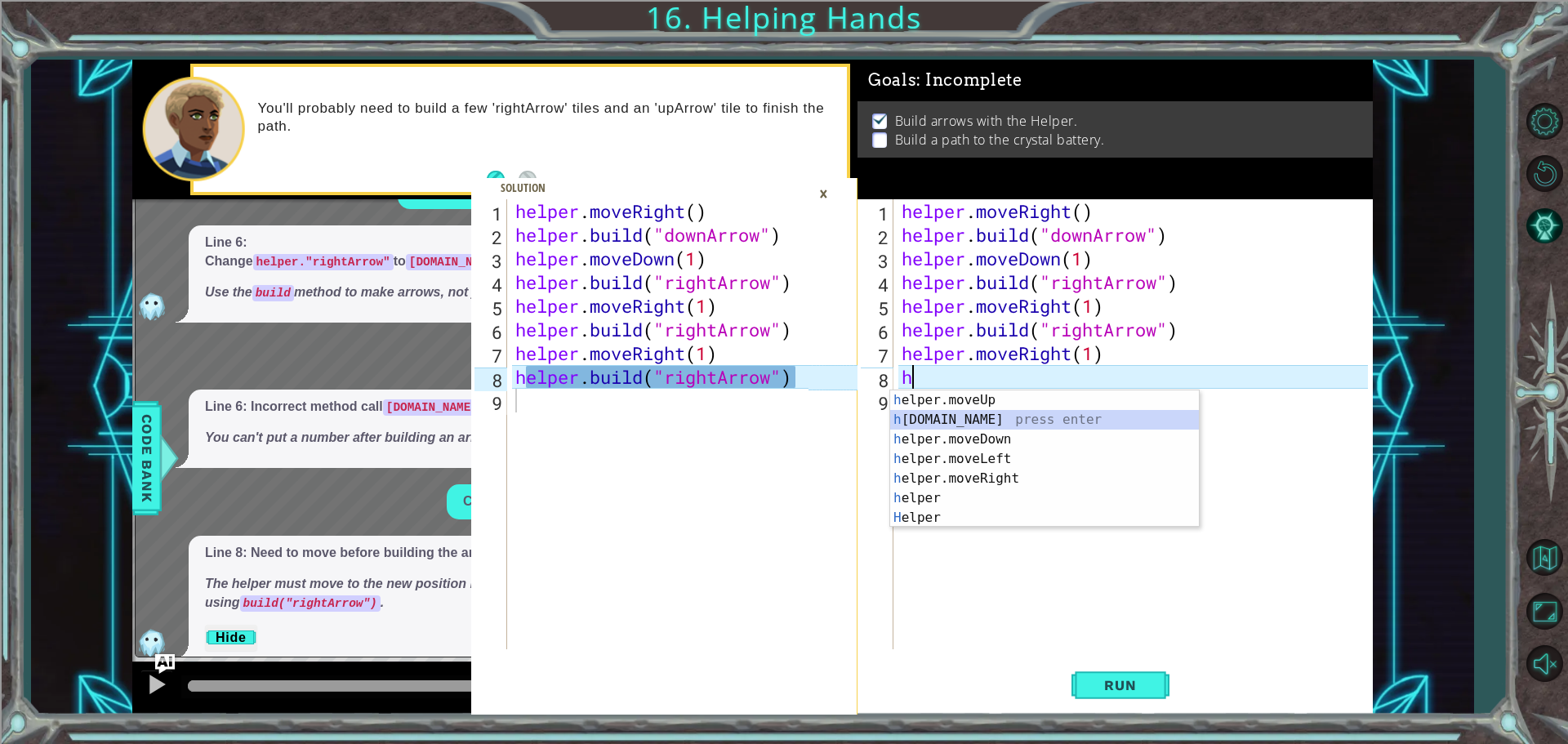
click at [1007, 416] on div "h elper.moveUp press enter h [DOMAIN_NAME] press enter h elper.moveDown press e…" at bounding box center [1044, 479] width 309 height 177
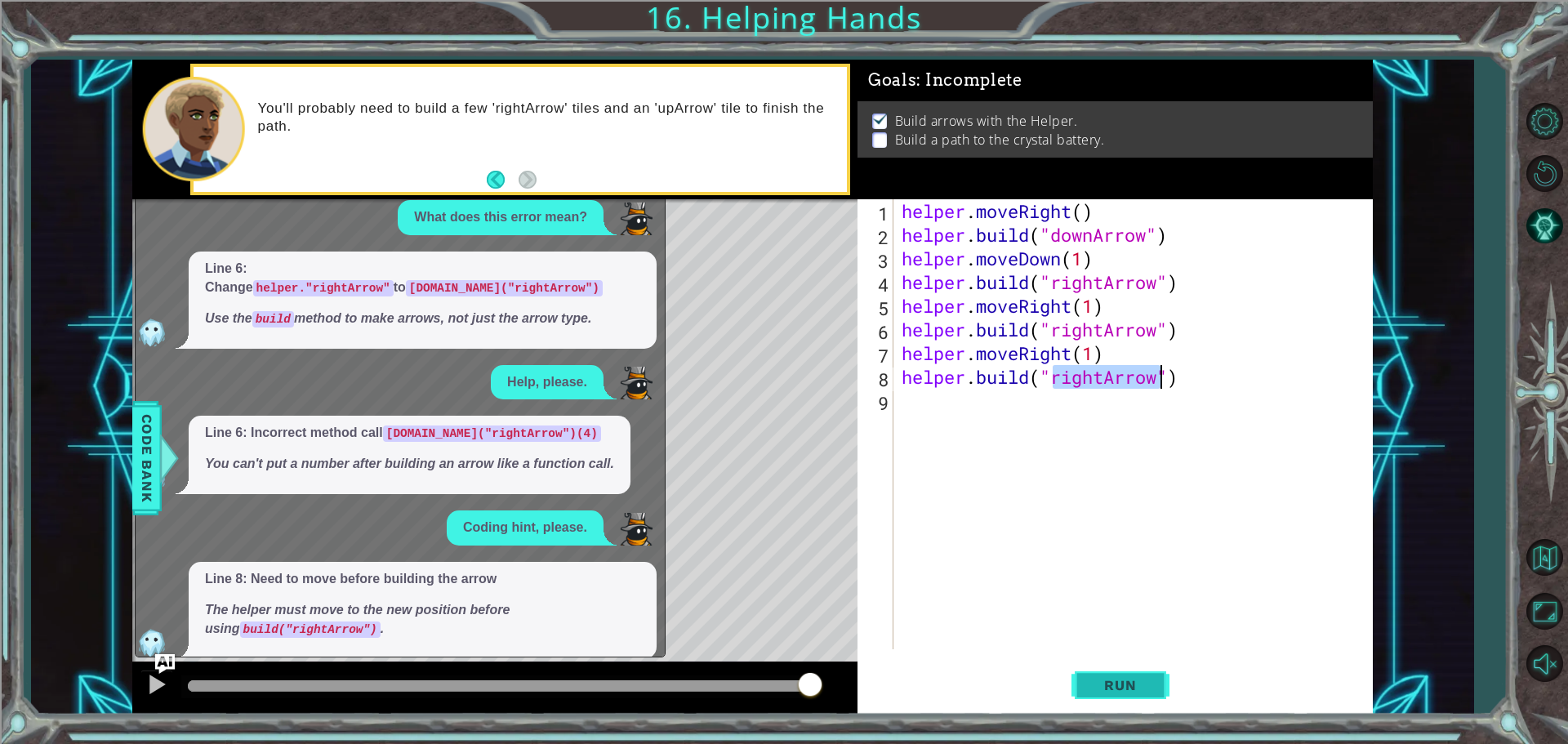
type textarea "[DOMAIN_NAME]("rightArrow")"
click at [1115, 691] on span "Run" at bounding box center [1120, 685] width 65 height 16
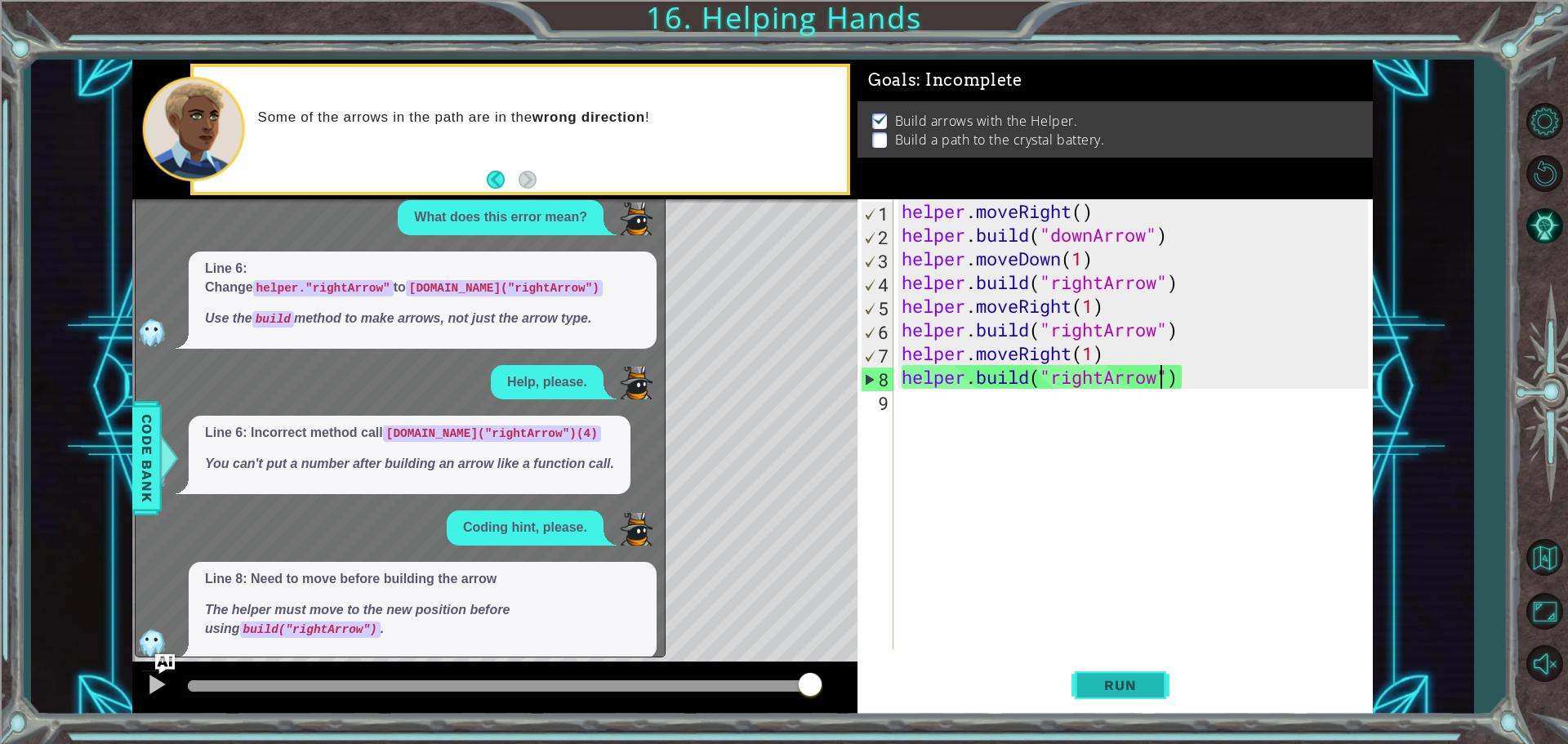
click at [1157, 676] on button "Run" at bounding box center [1121, 685] width 98 height 51
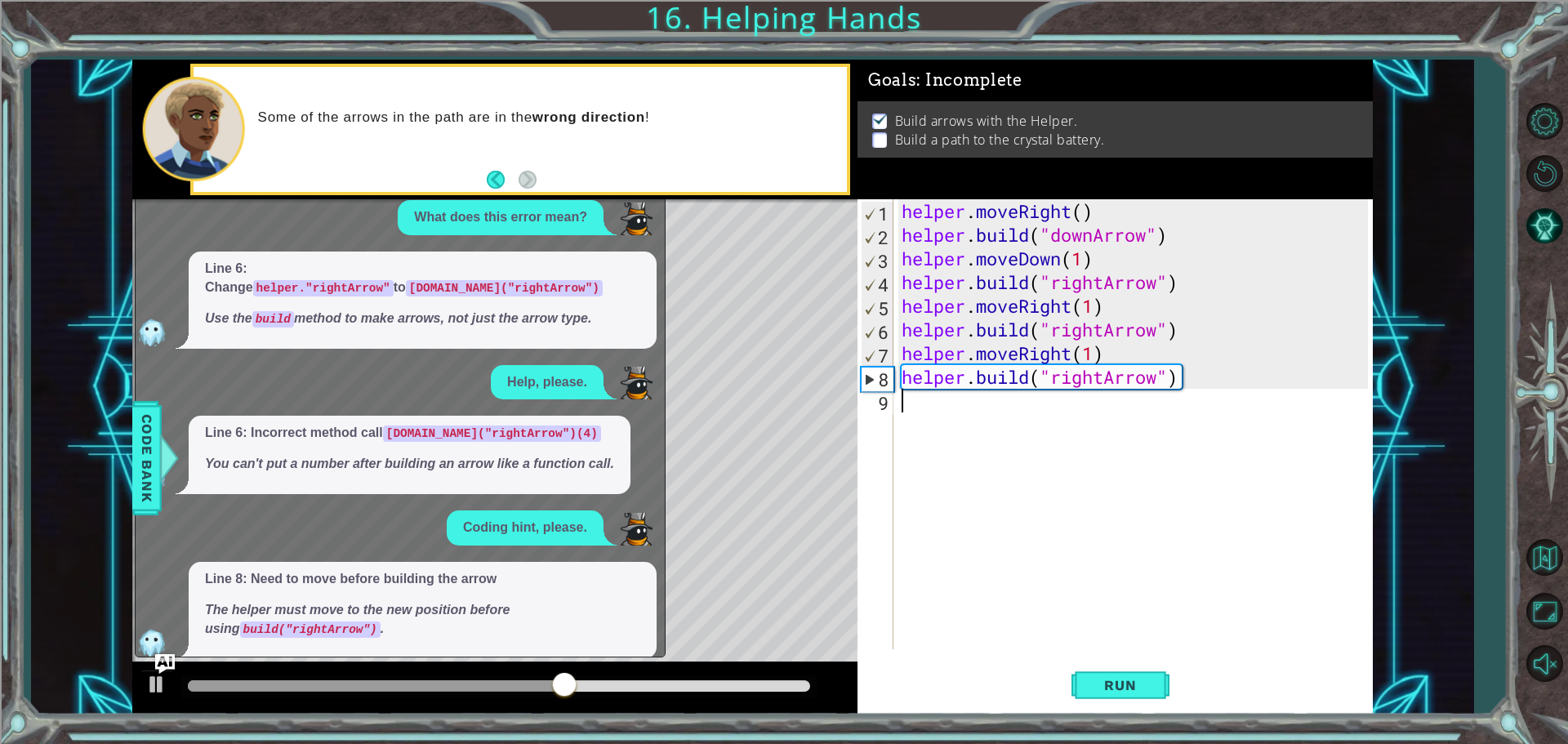
click at [993, 420] on div "helper . moveRight ( ) helper . build ( "downArrow" ) helper . moveDown ( 1 ) h…" at bounding box center [1137, 448] width 477 height 498
click at [1541, 237] on button "AI Hint" at bounding box center [1544, 225] width 47 height 47
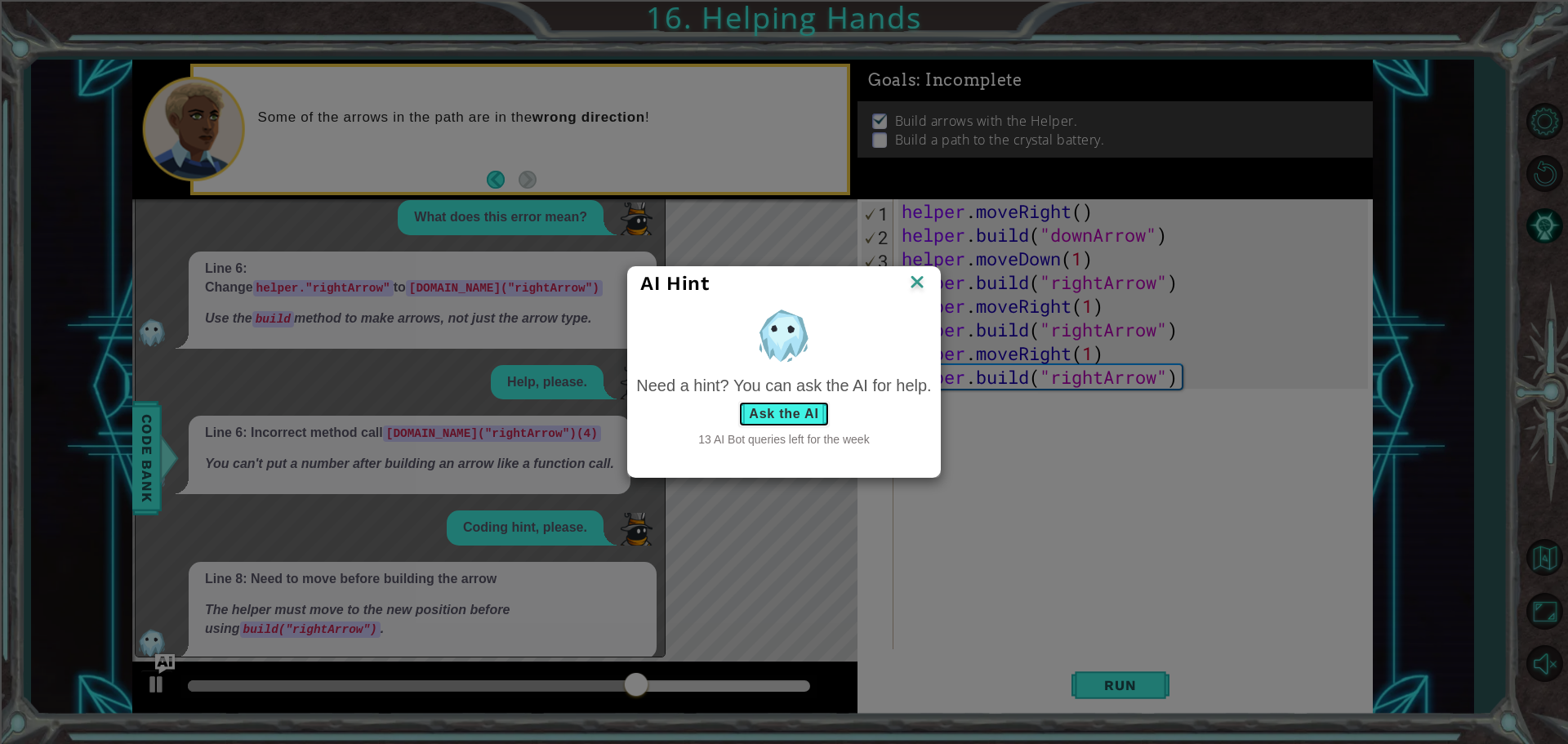
click at [809, 424] on button "Ask the AI" at bounding box center [784, 414] width 91 height 26
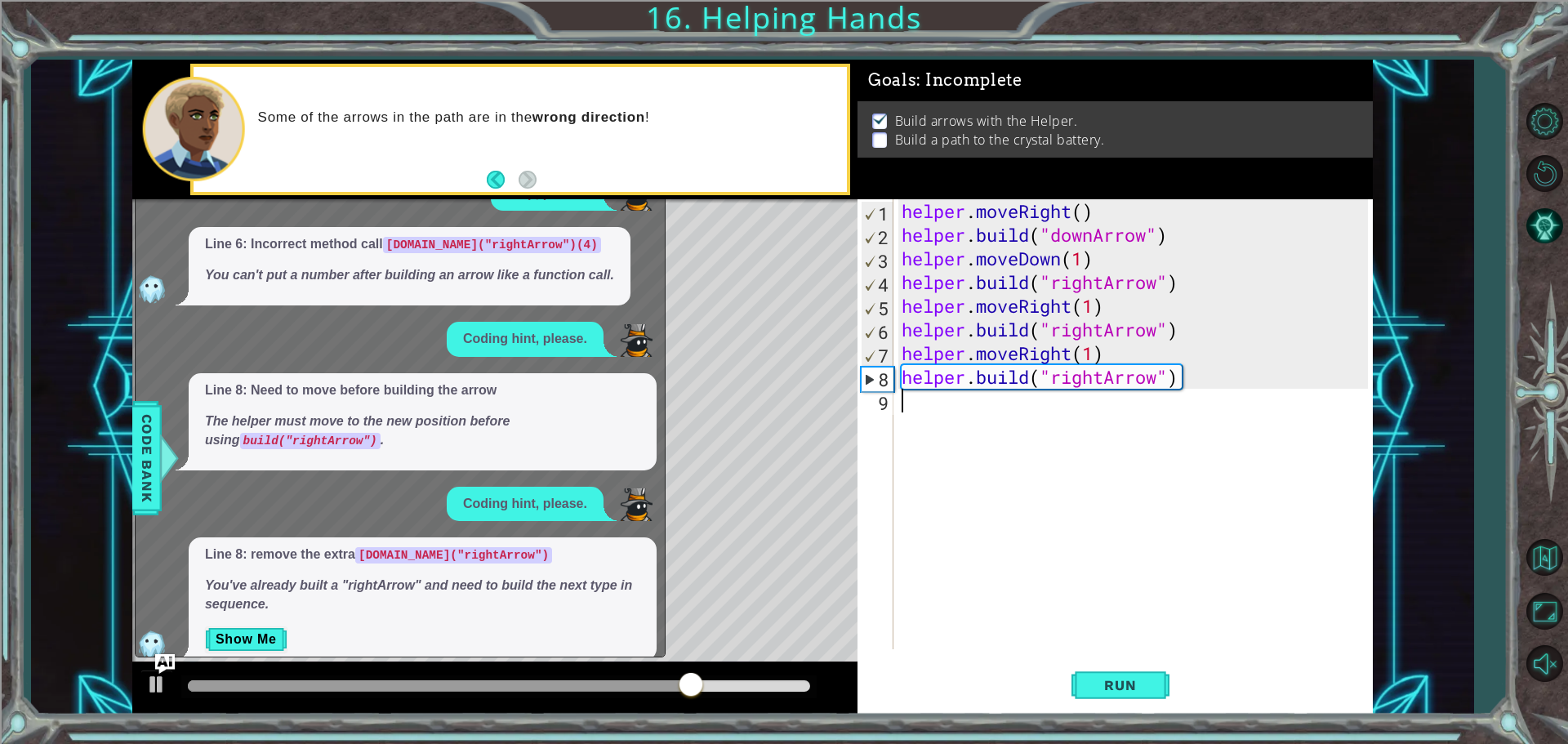
scroll to position [822, 0]
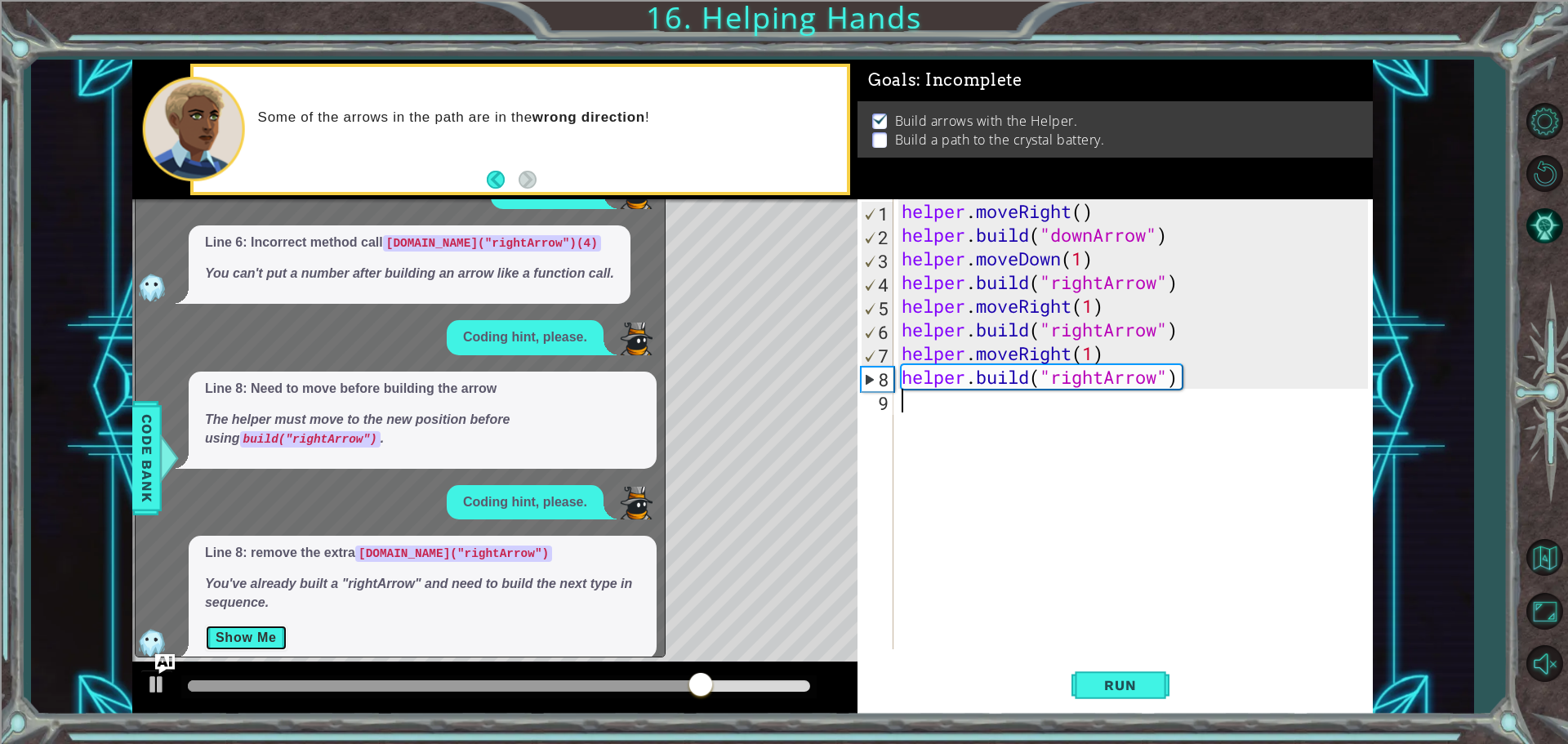
click at [253, 625] on button "Show Me" at bounding box center [246, 637] width 83 height 26
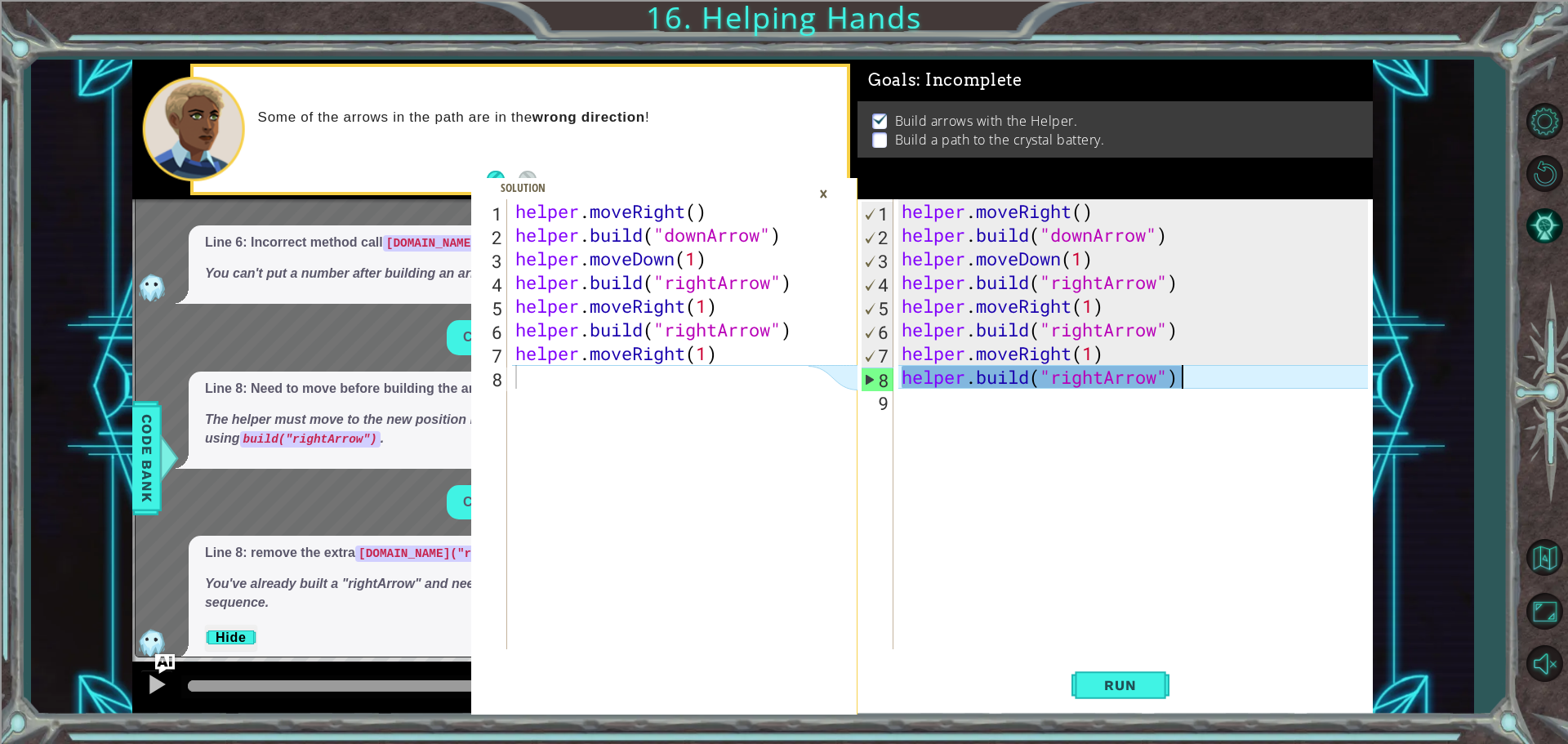
click at [1204, 379] on div "helper . moveRight ( ) helper . build ( "downArrow" ) helper . moveDown ( 1 ) h…" at bounding box center [1137, 448] width 477 height 498
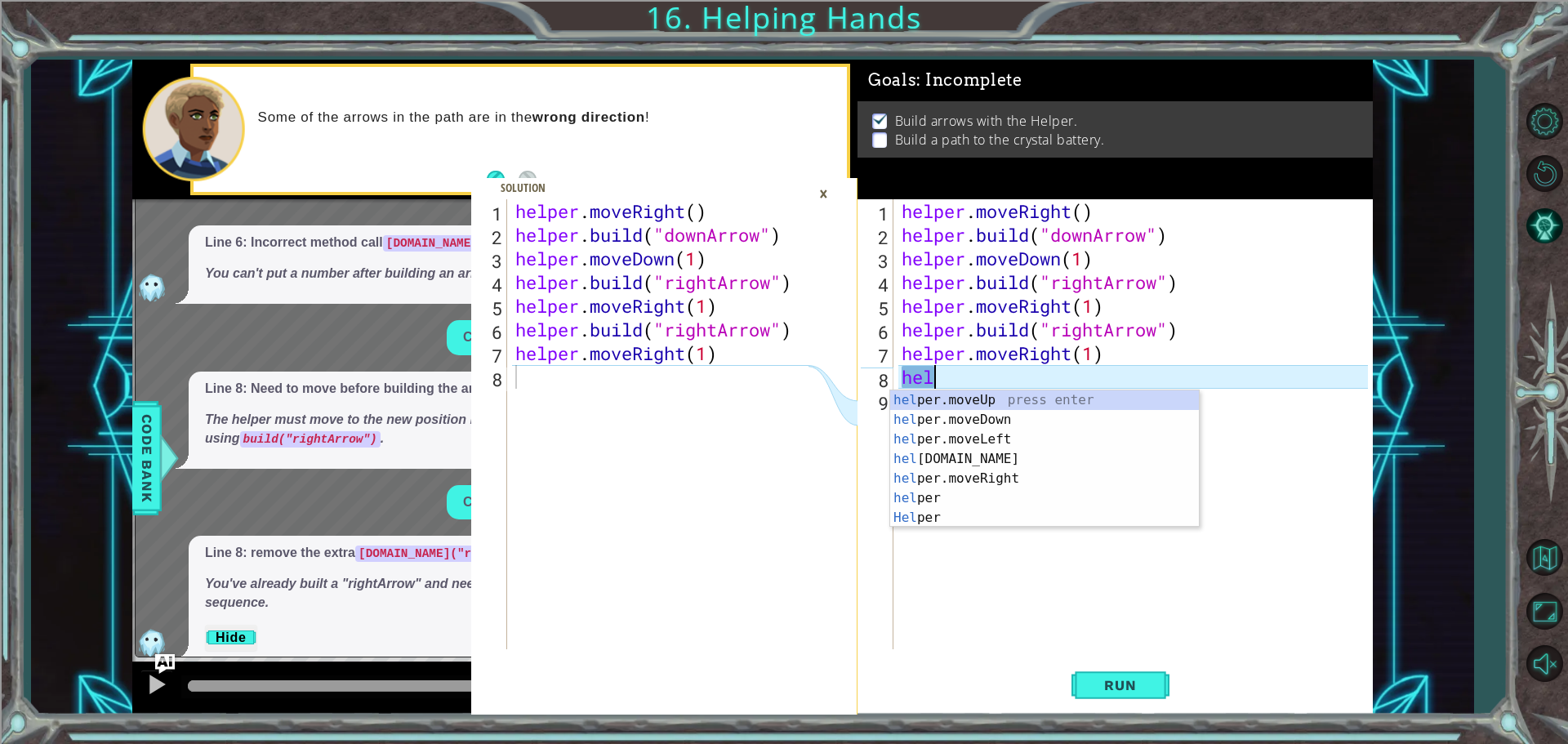
type textarea "h"
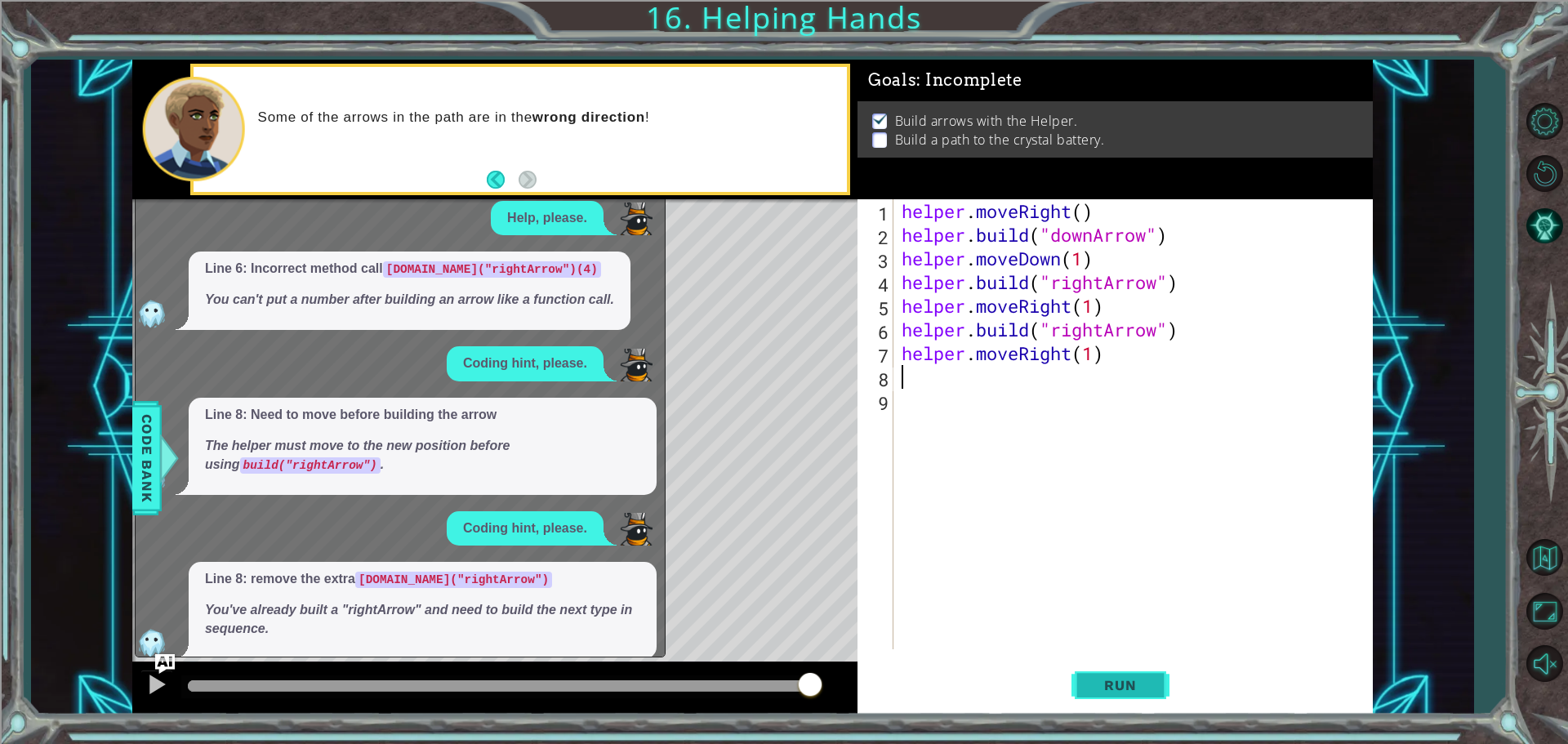
click at [1141, 671] on button "Run" at bounding box center [1121, 685] width 98 height 51
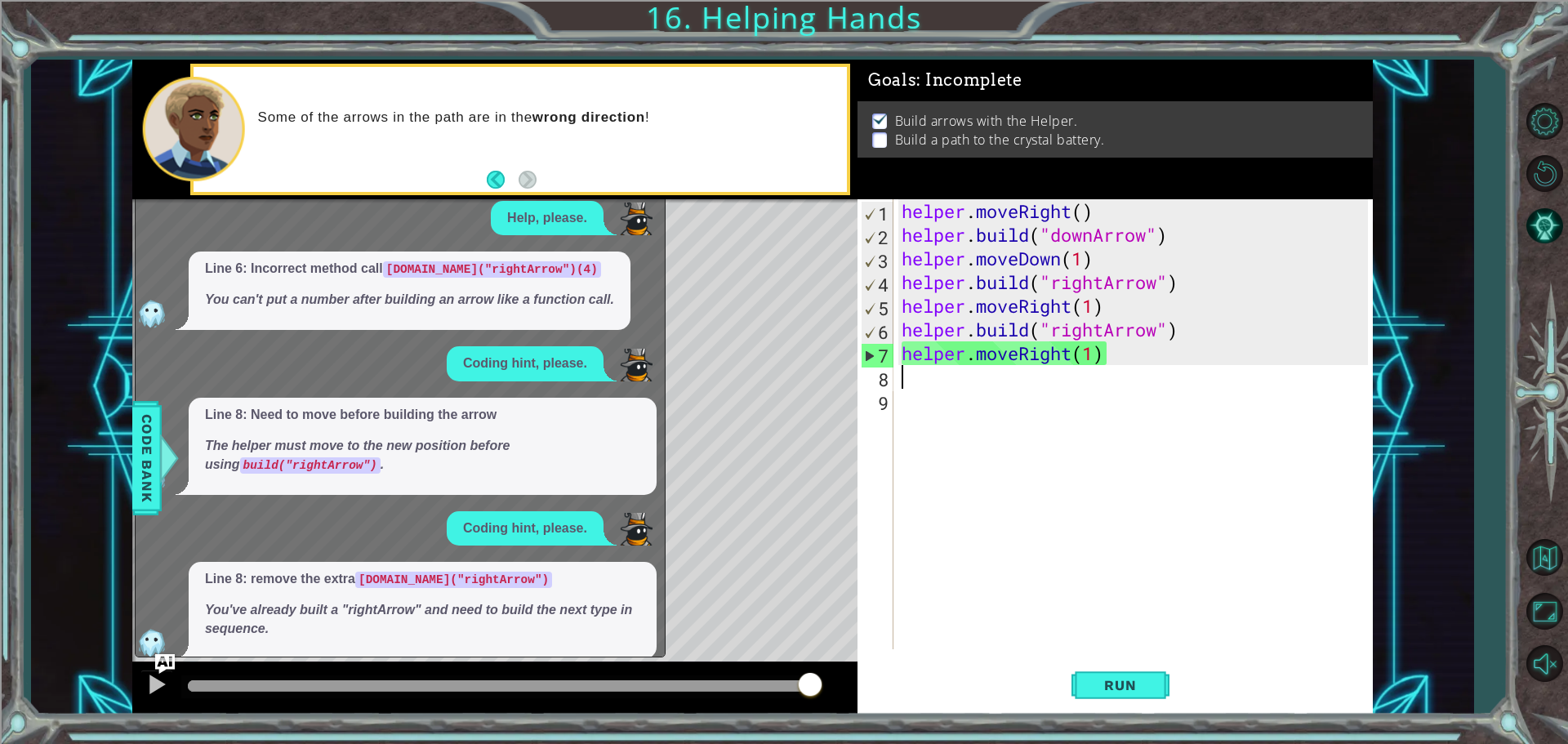
type textarea "h"
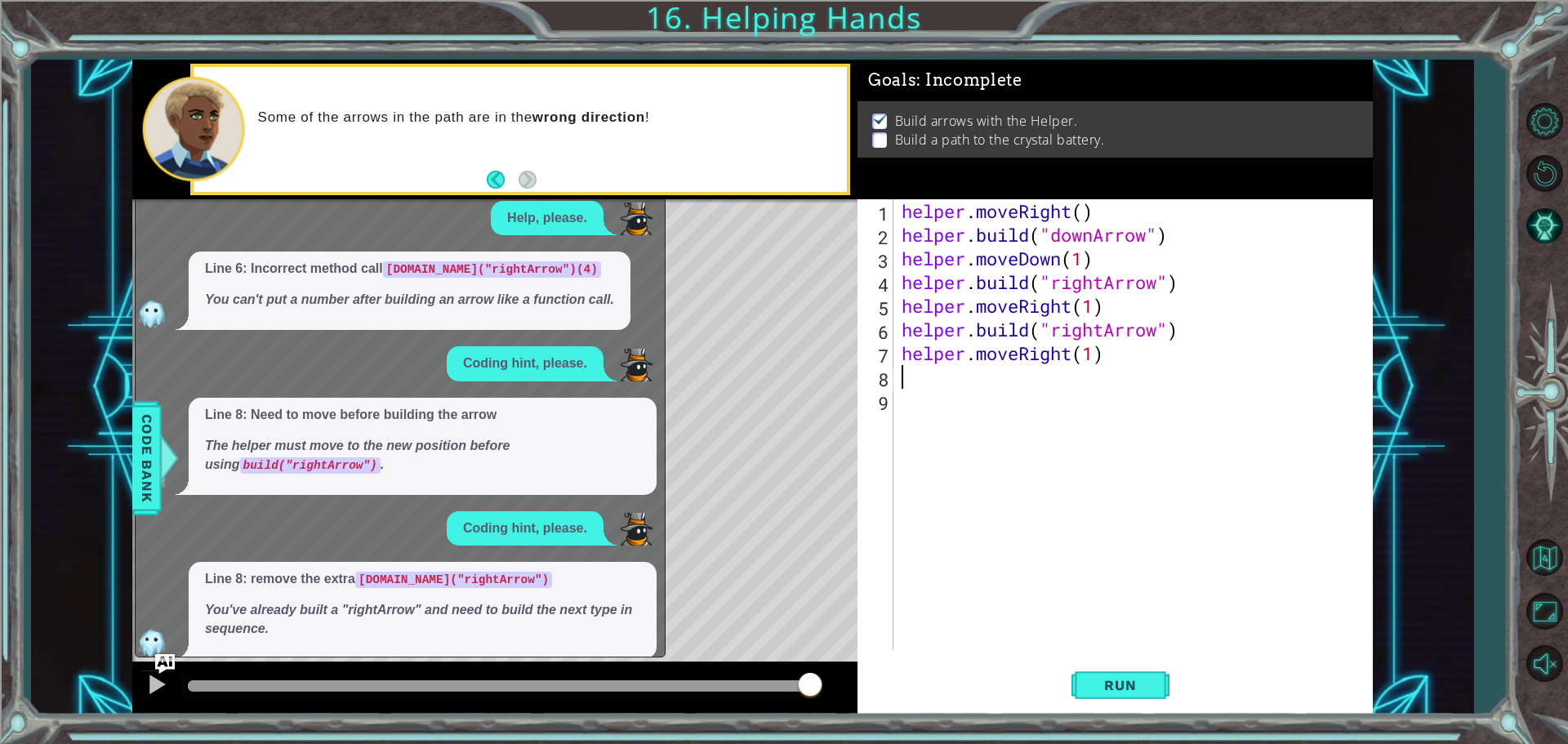
click at [967, 363] on div "helper . moveRight ( ) helper . build ( "downArrow" ) helper . moveDown ( 1 ) h…" at bounding box center [1137, 448] width 477 height 498
type textarea "helper.moveRight(1)"
click at [1555, 225] on button "AI Hint" at bounding box center [1544, 225] width 47 height 47
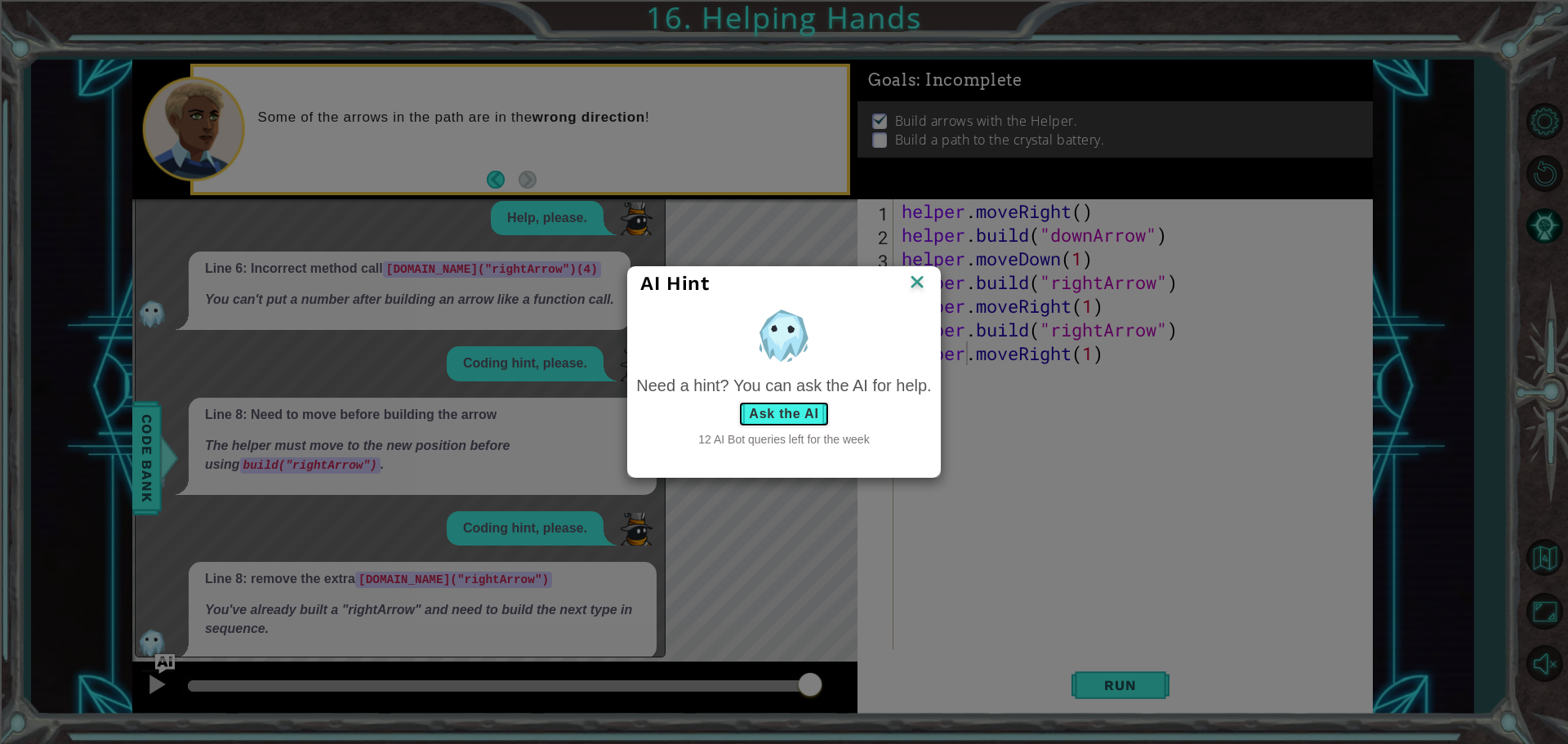
click at [799, 408] on button "Ask the AI" at bounding box center [784, 414] width 91 height 26
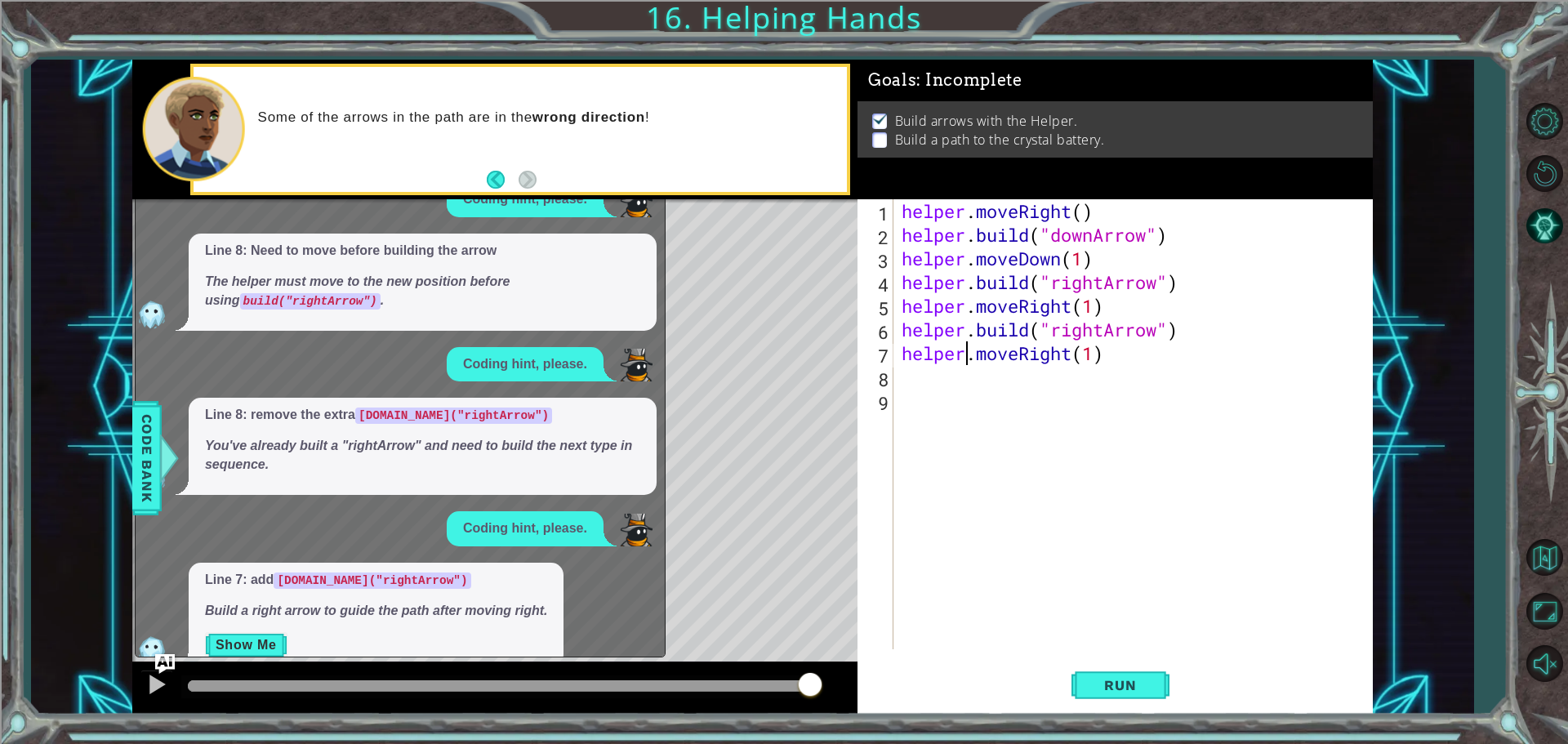
scroll to position [969, 0]
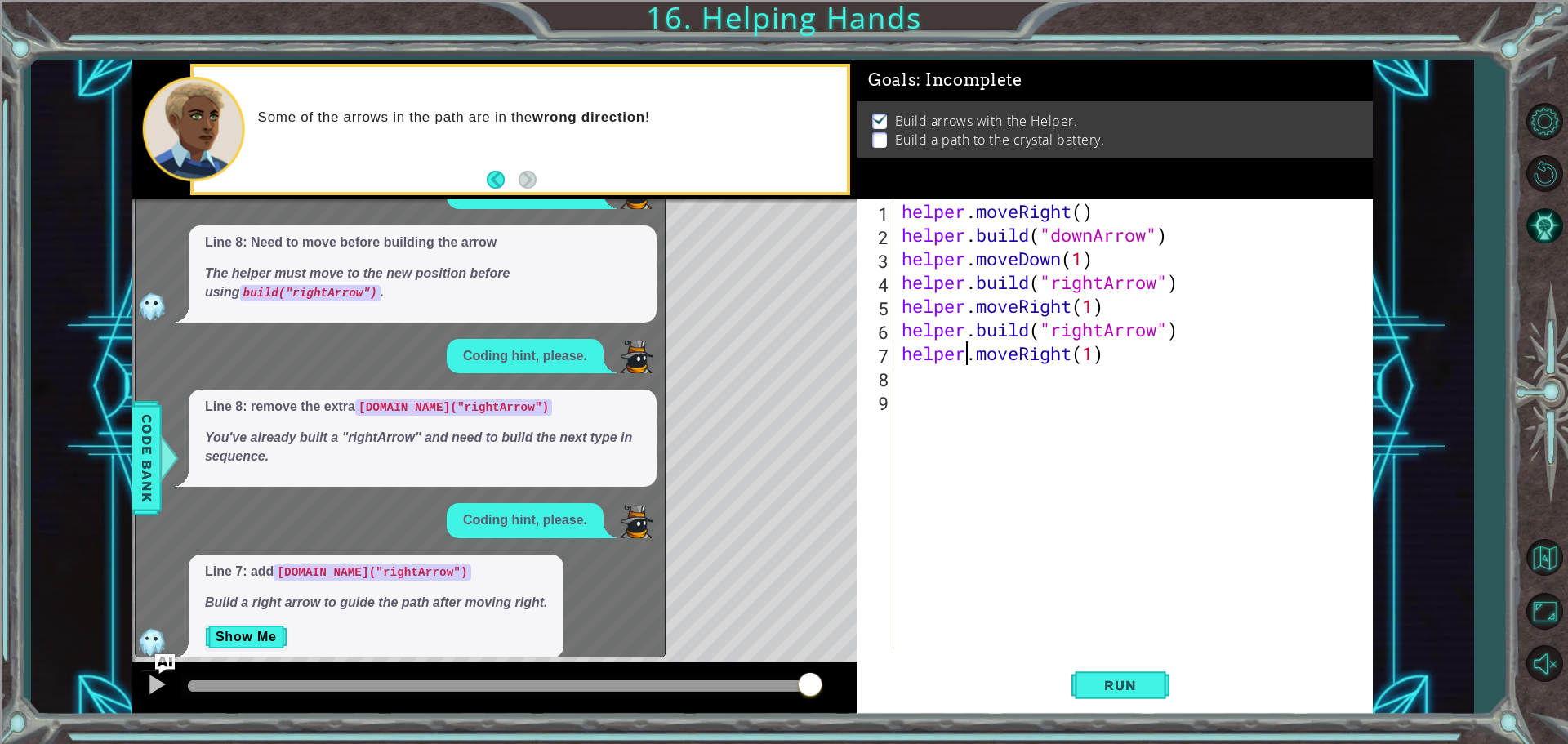
click at [1117, 374] on div "helper . moveRight ( ) helper . build ( "downArrow" ) helper . moveDown ( 1 ) h…" at bounding box center [1137, 448] width 477 height 498
click at [1162, 368] on div "helper . moveRight ( ) helper . build ( "downArrow" ) helper . moveDown ( 1 ) h…" at bounding box center [1137, 448] width 477 height 498
click at [1144, 359] on div "helper . moveRight ( ) helper . build ( "downArrow" ) helper . moveDown ( 1 ) h…" at bounding box center [1137, 448] width 477 height 498
click at [1126, 679] on span "Run" at bounding box center [1120, 685] width 65 height 16
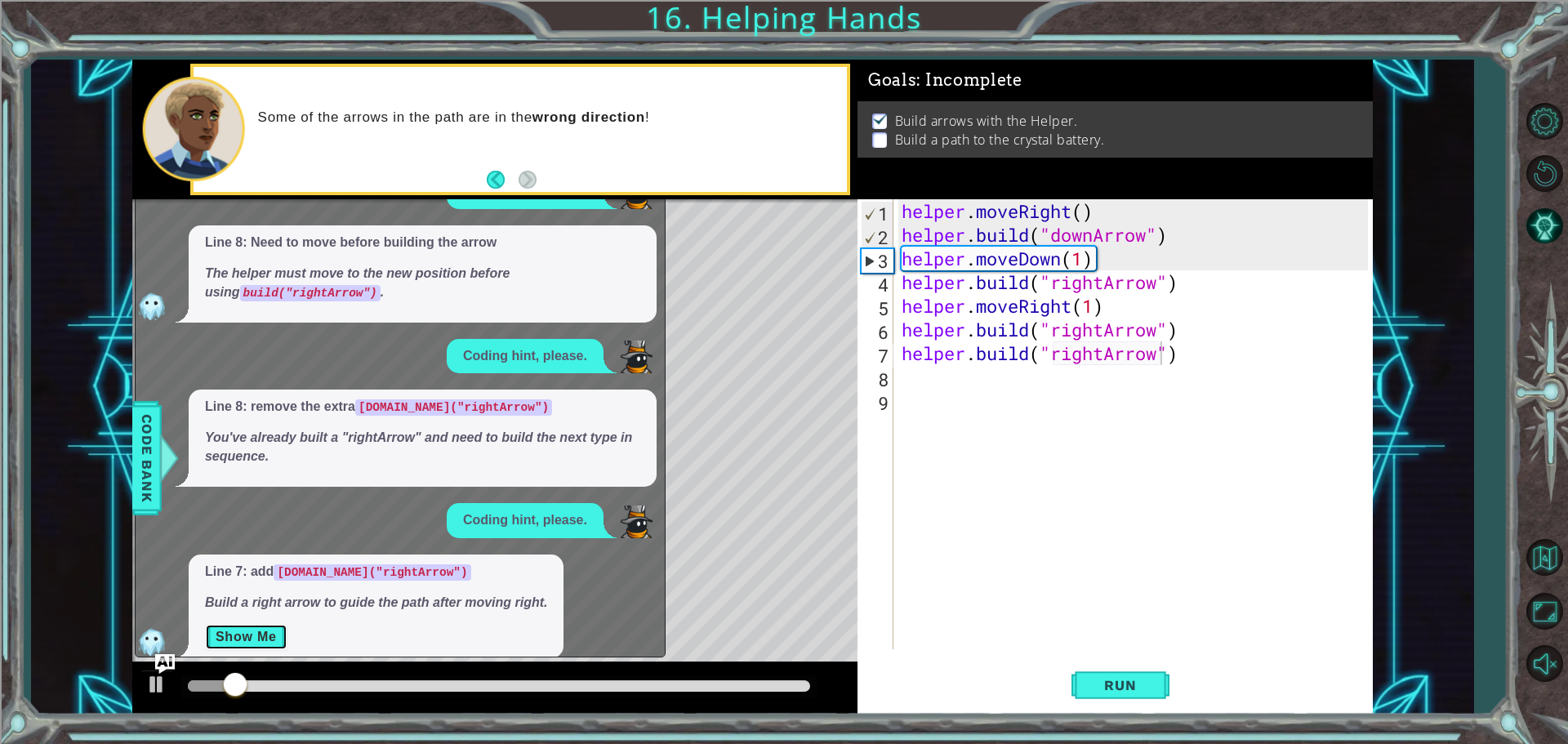
click at [237, 624] on button "Show Me" at bounding box center [246, 637] width 83 height 26
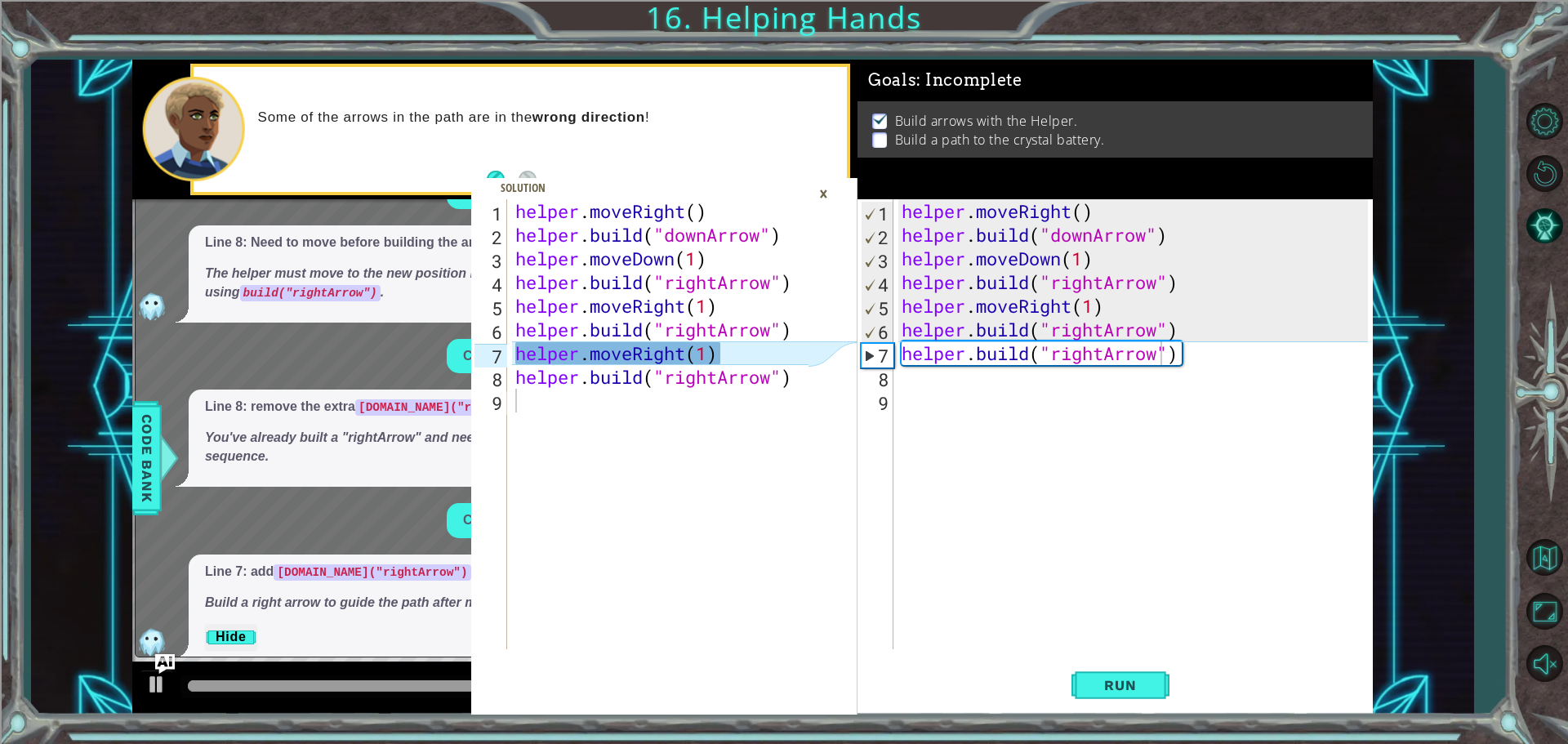
click at [824, 195] on div "×" at bounding box center [823, 193] width 26 height 28
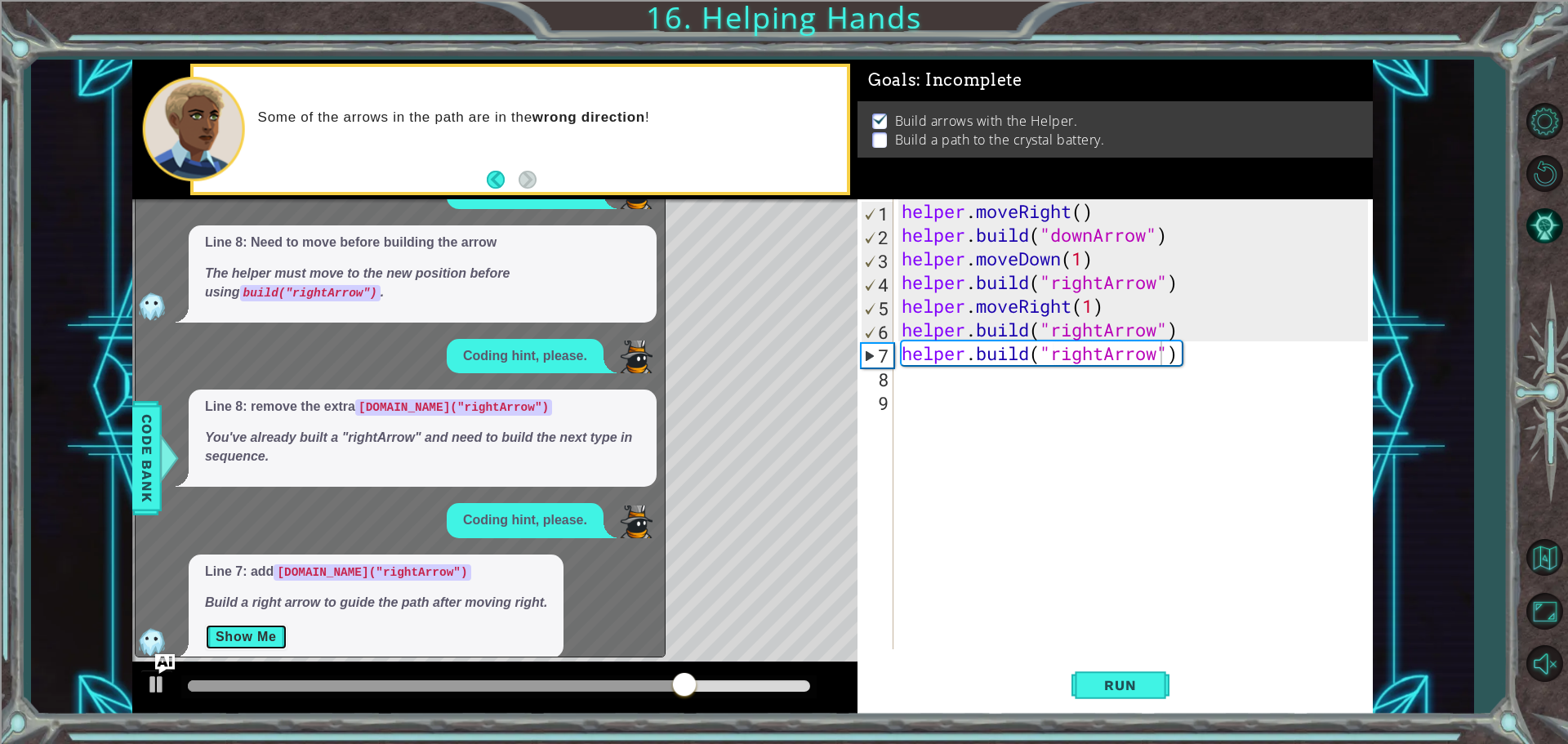
click at [256, 624] on button "Show Me" at bounding box center [246, 637] width 83 height 26
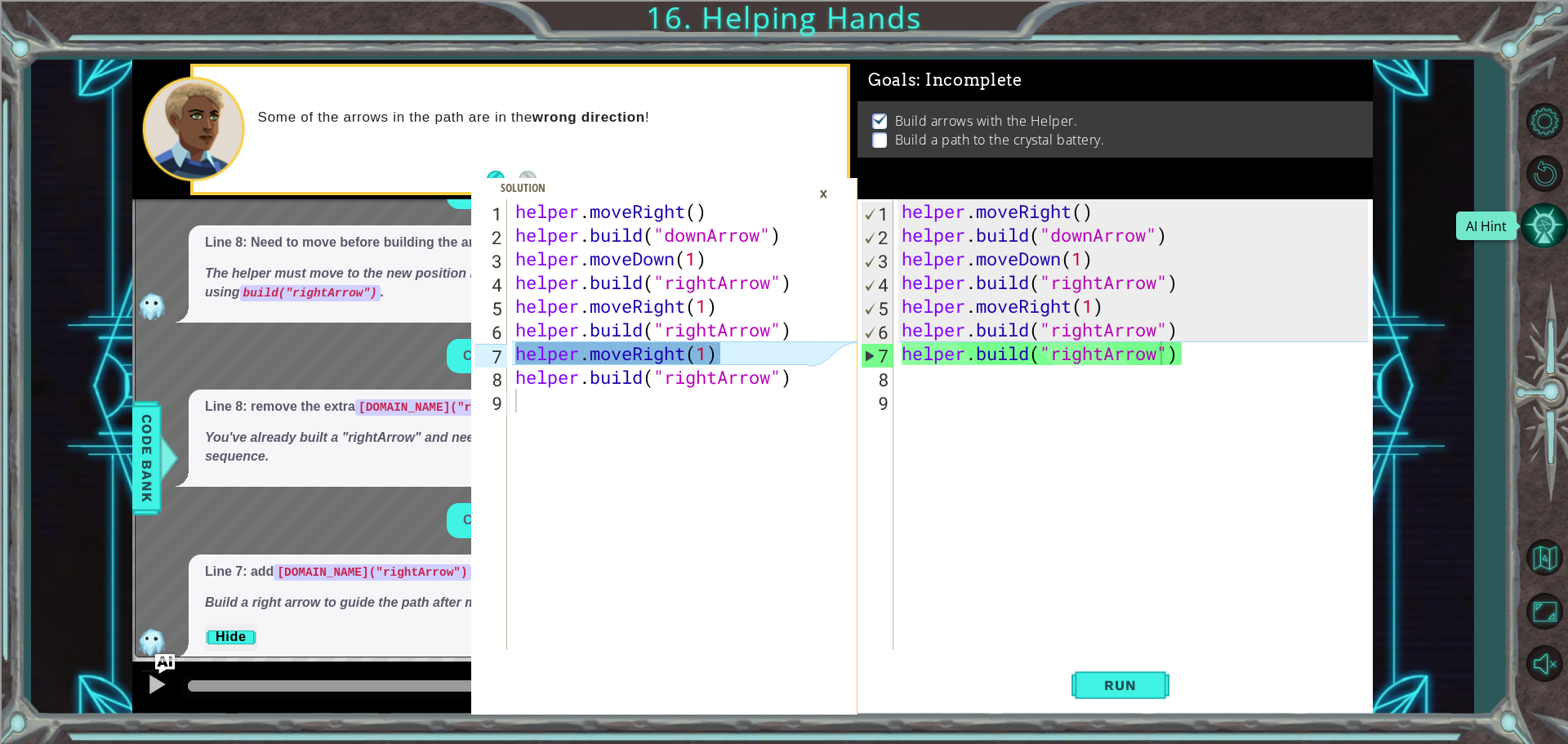
click at [1555, 230] on button "AI Hint" at bounding box center [1544, 225] width 47 height 47
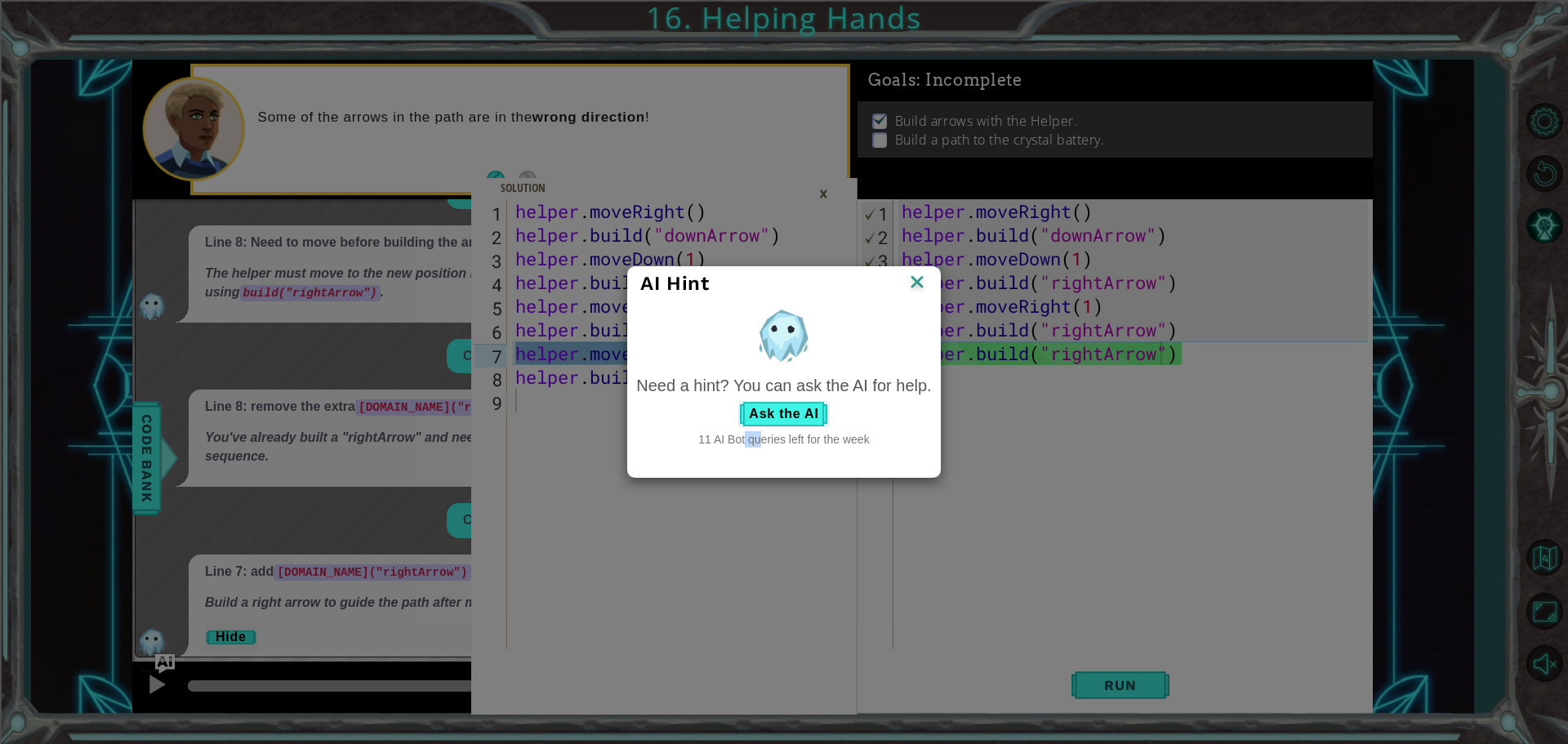
drag, startPoint x: 693, startPoint y: 439, endPoint x: 713, endPoint y: 440, distance: 20.0
click at [713, 440] on div "11 AI Bot queries left for the week" at bounding box center [784, 439] width 295 height 16
click at [918, 280] on img at bounding box center [918, 284] width 21 height 25
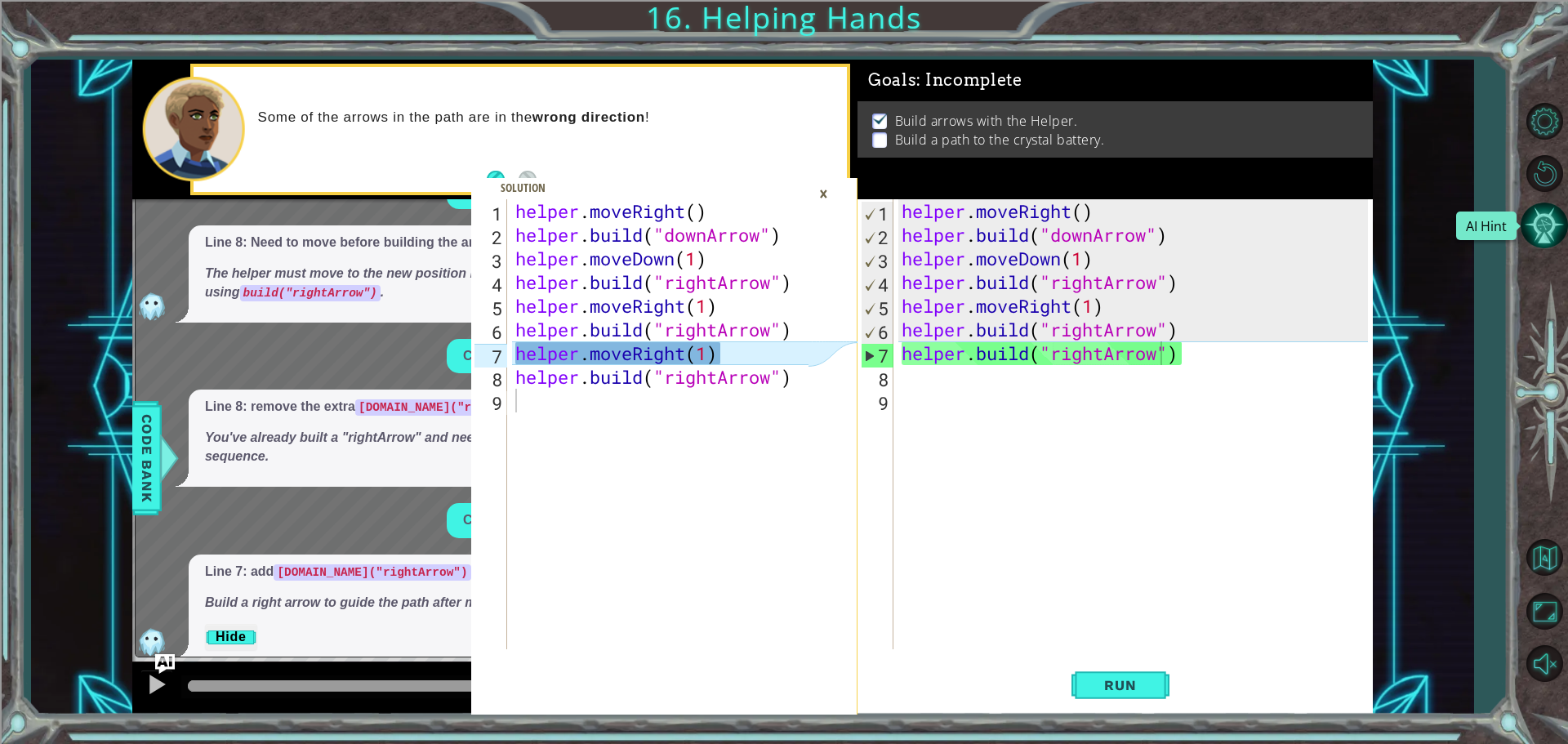
click at [1546, 216] on button "AI Hint" at bounding box center [1544, 225] width 47 height 47
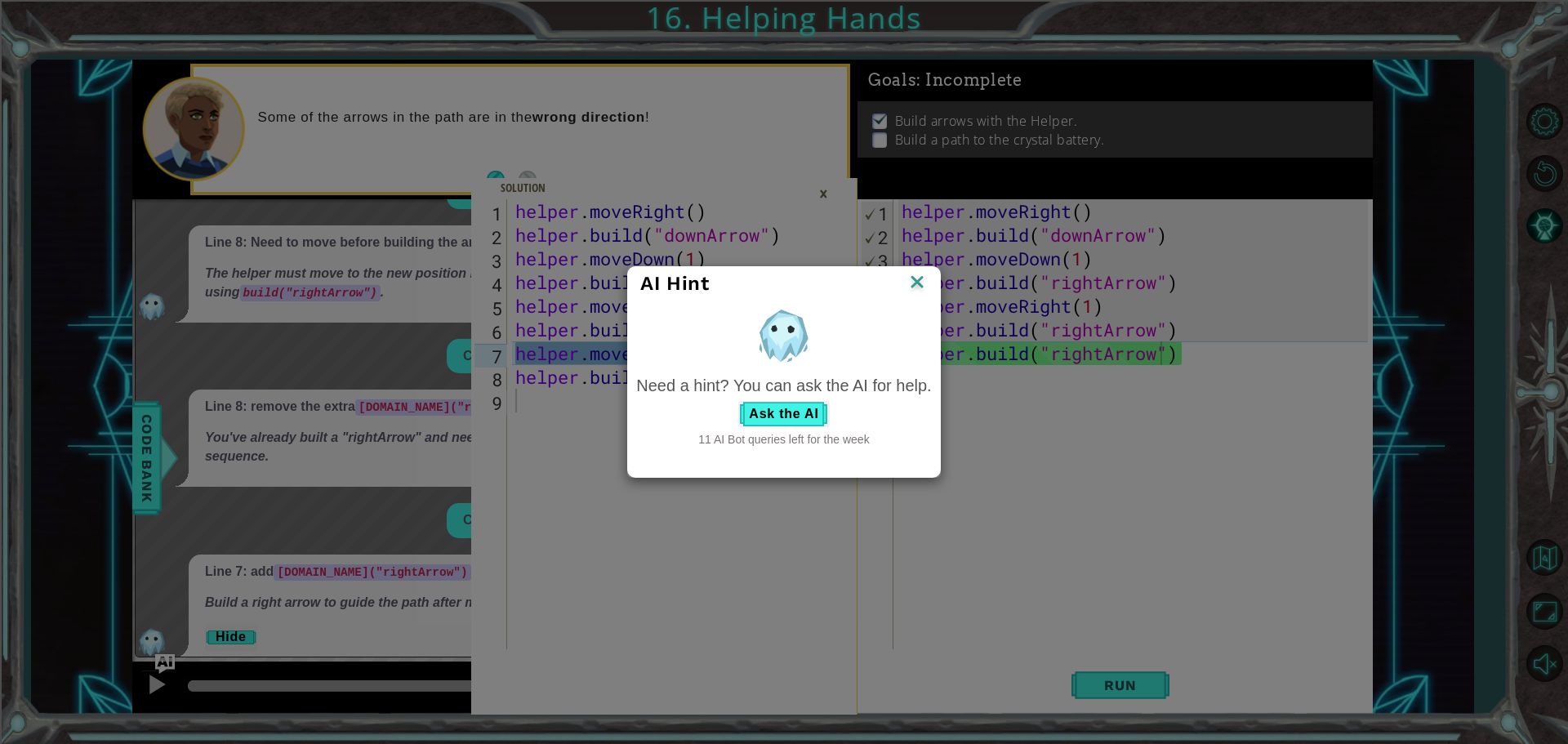
click at [908, 275] on img at bounding box center [918, 284] width 21 height 25
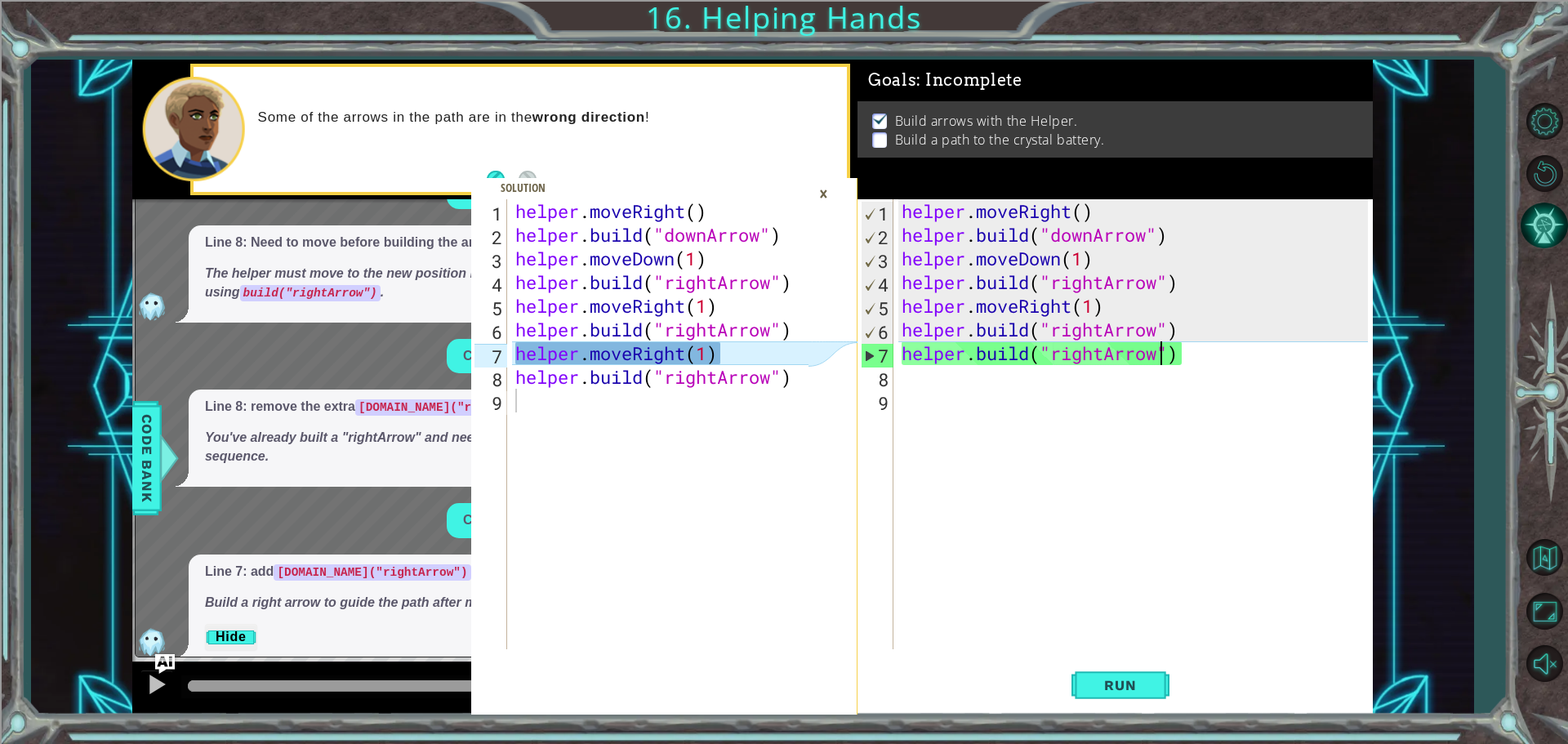
click at [1555, 213] on button "AI Hint" at bounding box center [1544, 225] width 47 height 47
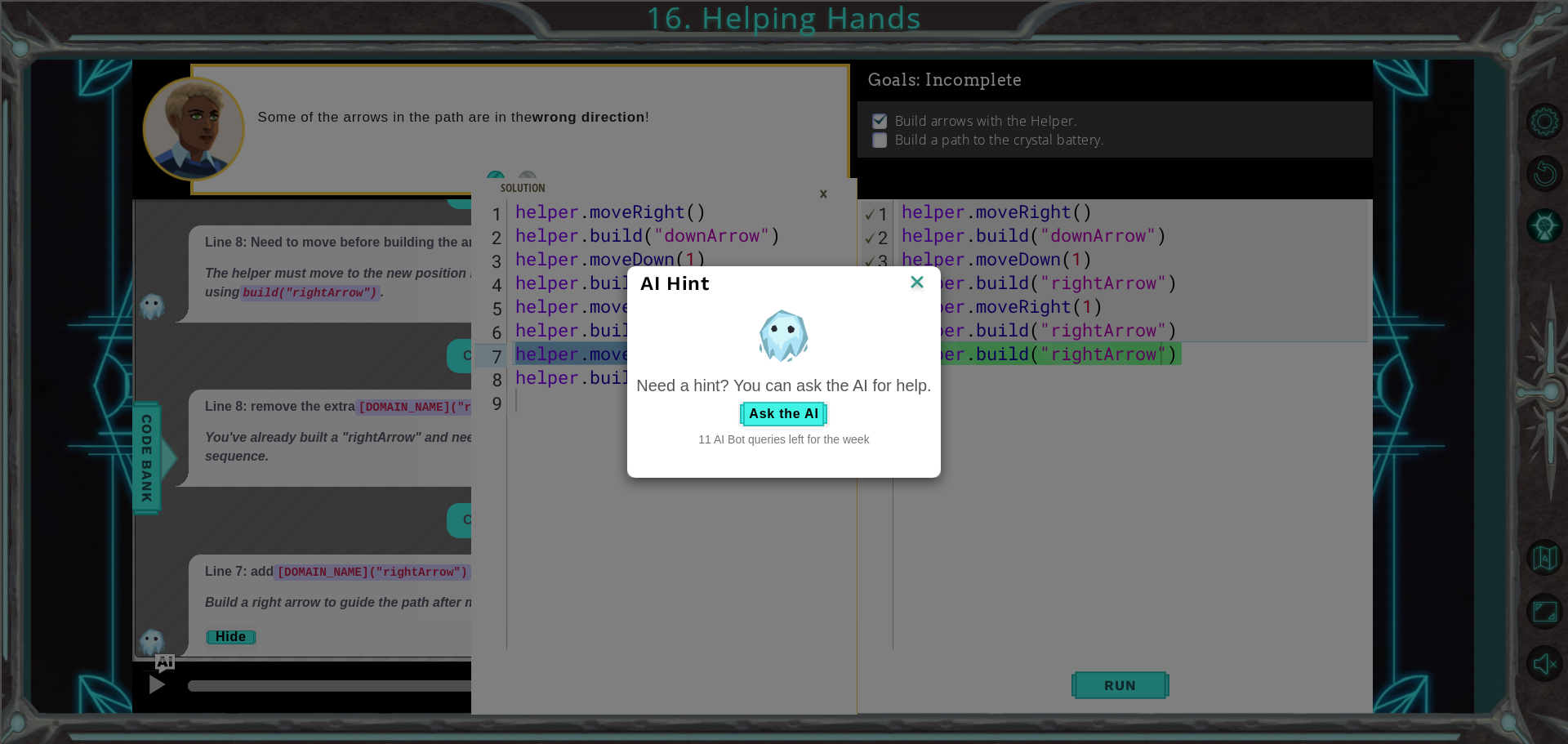
click at [923, 278] on img at bounding box center [918, 284] width 21 height 25
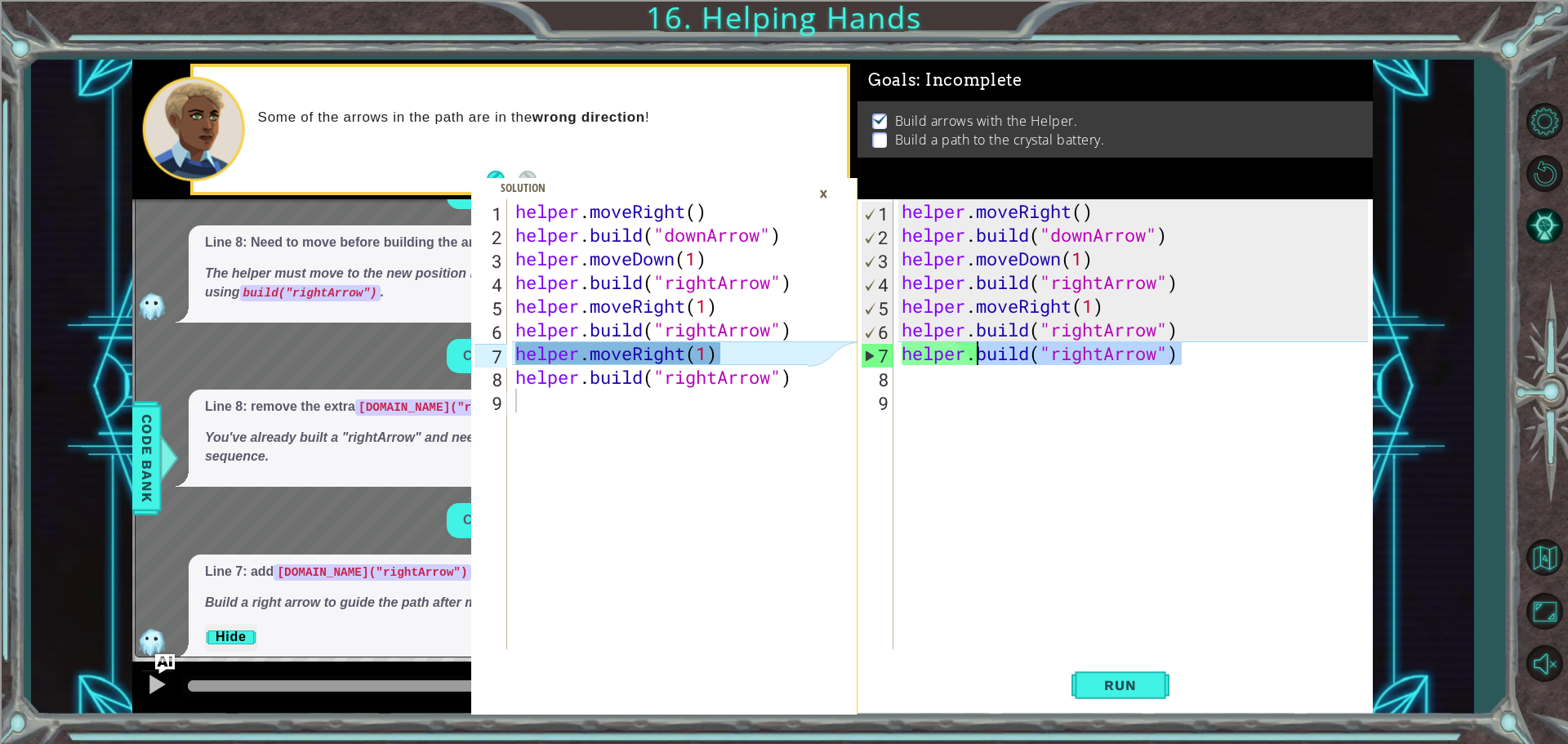
drag, startPoint x: 1192, startPoint y: 357, endPoint x: 974, endPoint y: 355, distance: 218.0
click at [974, 355] on div "helper . moveRight ( ) helper . build ( "downArrow" ) helper . moveDown ( 1 ) h…" at bounding box center [1137, 448] width 477 height 498
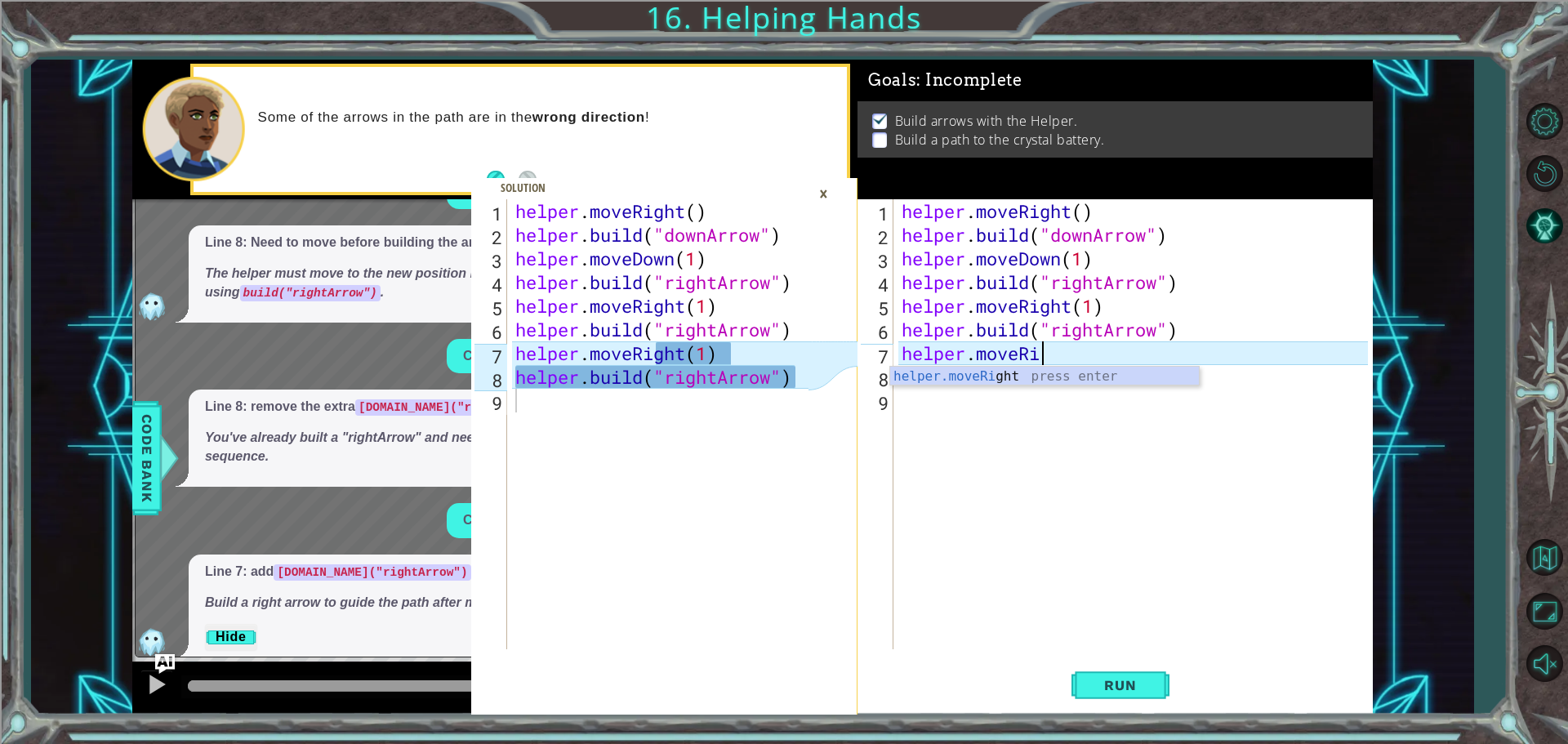
scroll to position [0, 6]
click at [1089, 375] on div "helper.moveRight press enter" at bounding box center [1044, 396] width 309 height 59
type textarea "helper.moveRight(1)"
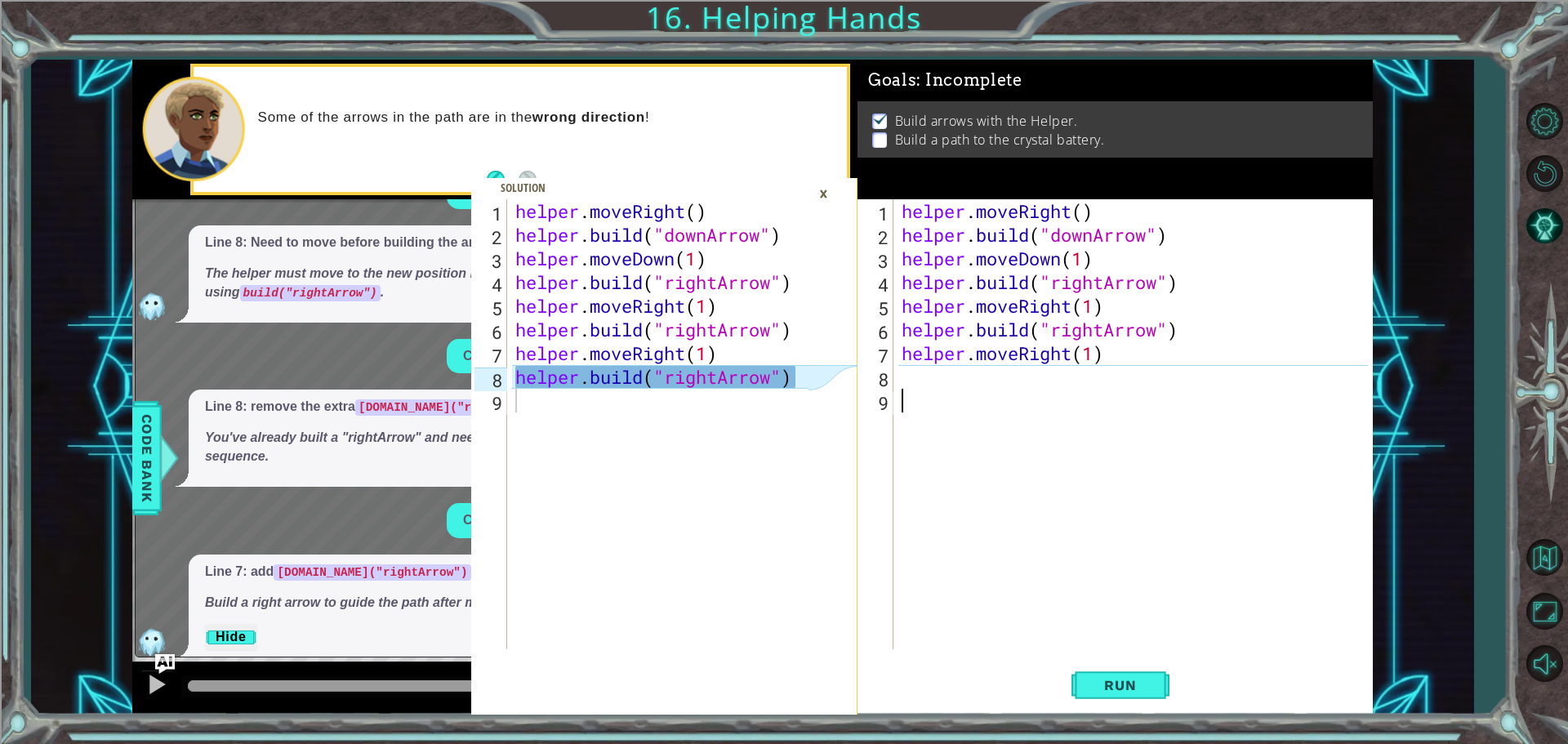
click at [1004, 395] on div "helper . moveRight ( ) helper . build ( "downArrow" ) helper . moveDown ( 1 ) h…" at bounding box center [1137, 448] width 477 height 498
click at [992, 375] on div "helper . moveRight ( ) helper . build ( "downArrow" ) helper . moveDown ( 1 ) h…" at bounding box center [1137, 448] width 477 height 498
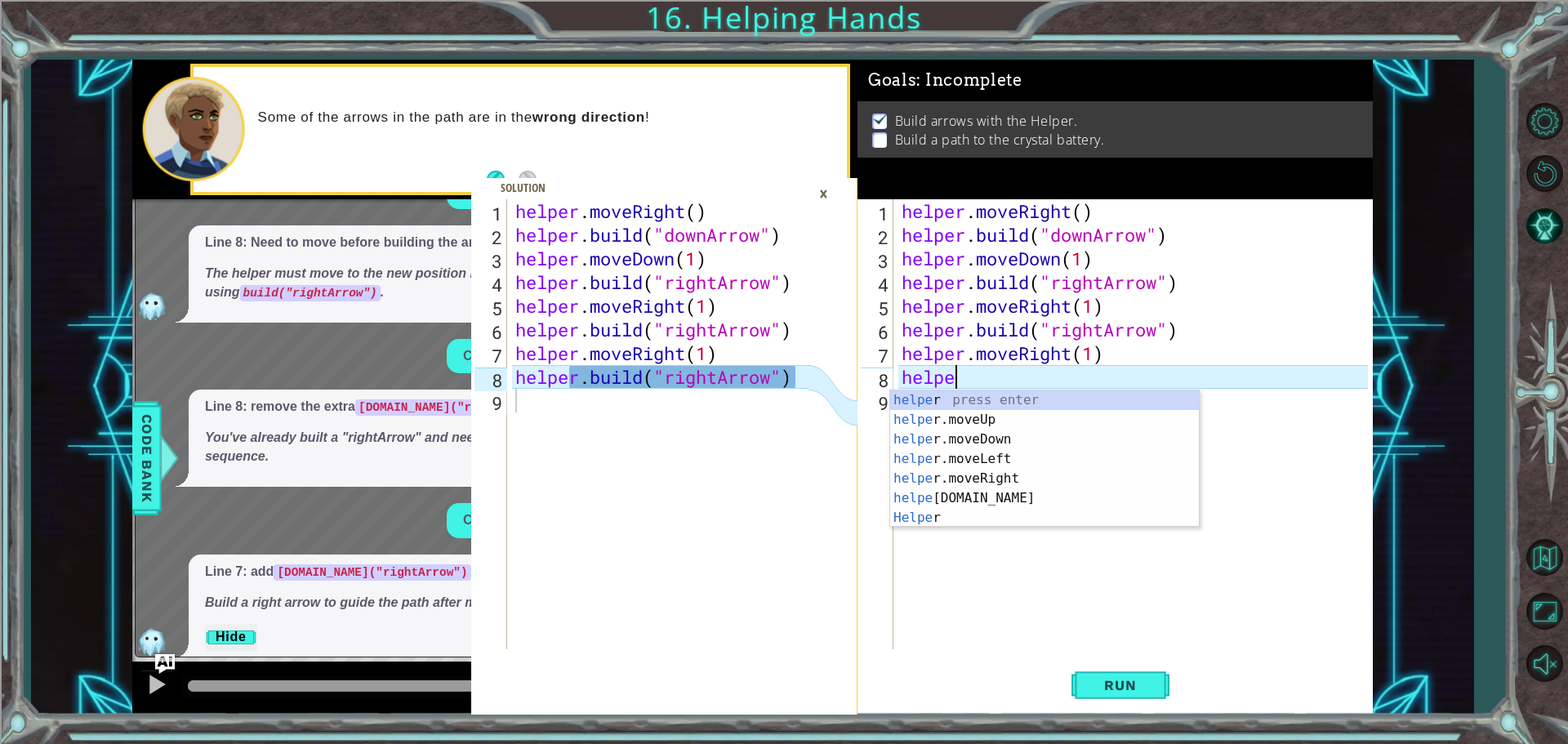
scroll to position [0, 2]
click at [934, 495] on div "helpe r press enter helpe [PERSON_NAME]moveUp press enter helpe [PERSON_NAME]mo…" at bounding box center [1044, 479] width 309 height 177
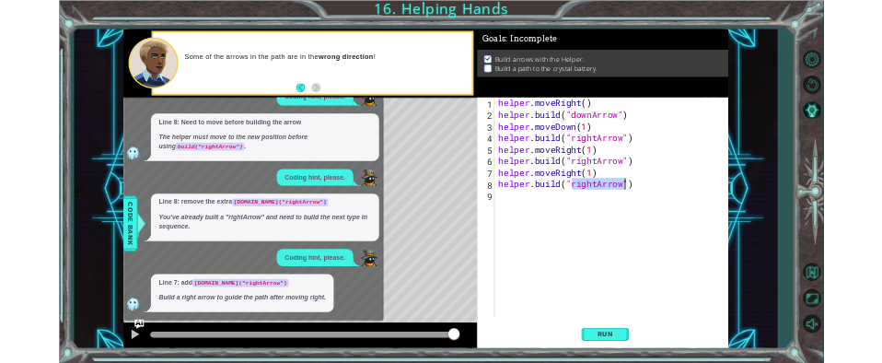
scroll to position [1061, 0]
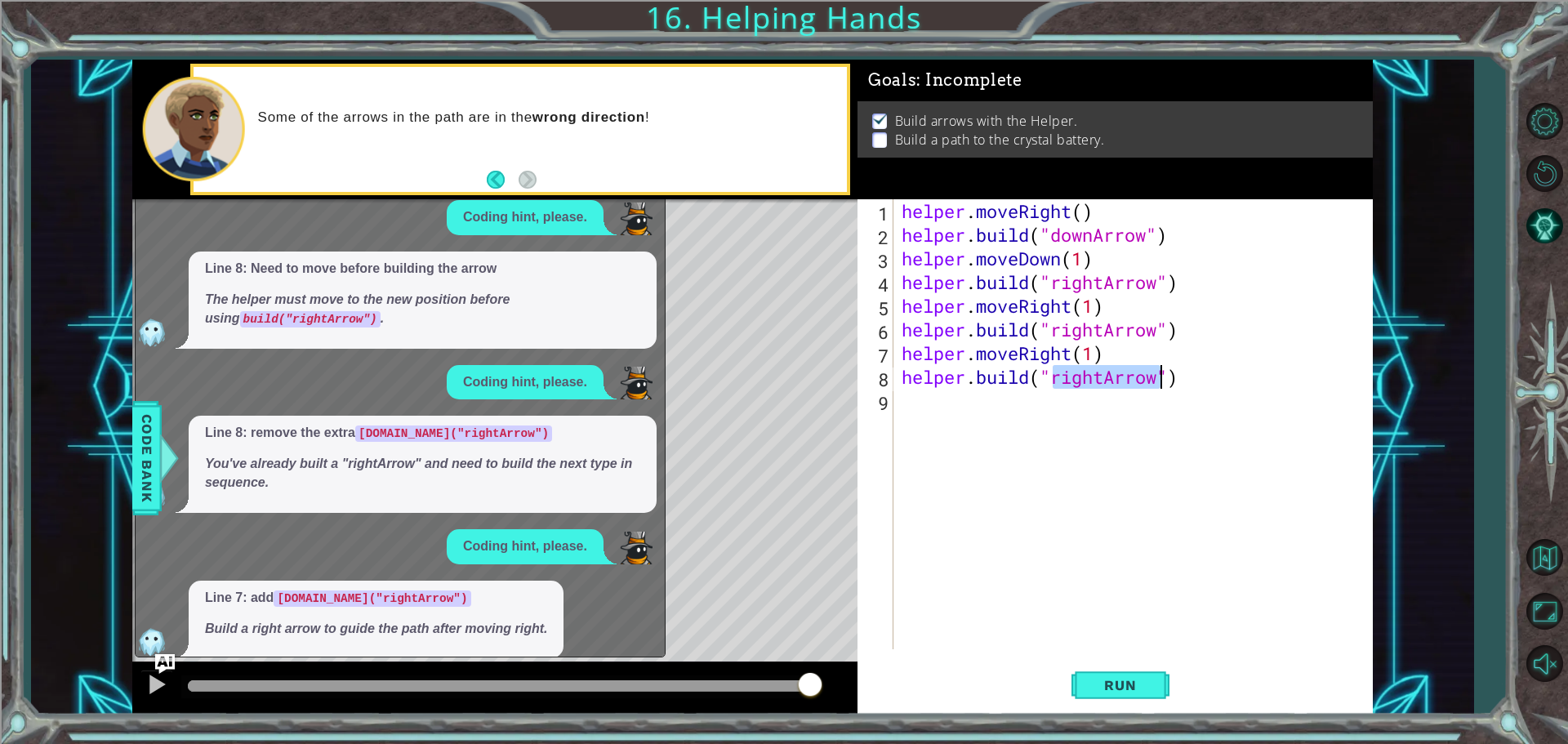
type textarea "[DOMAIN_NAME]("rightArrow")"
click at [1124, 690] on span "Run" at bounding box center [1120, 685] width 65 height 16
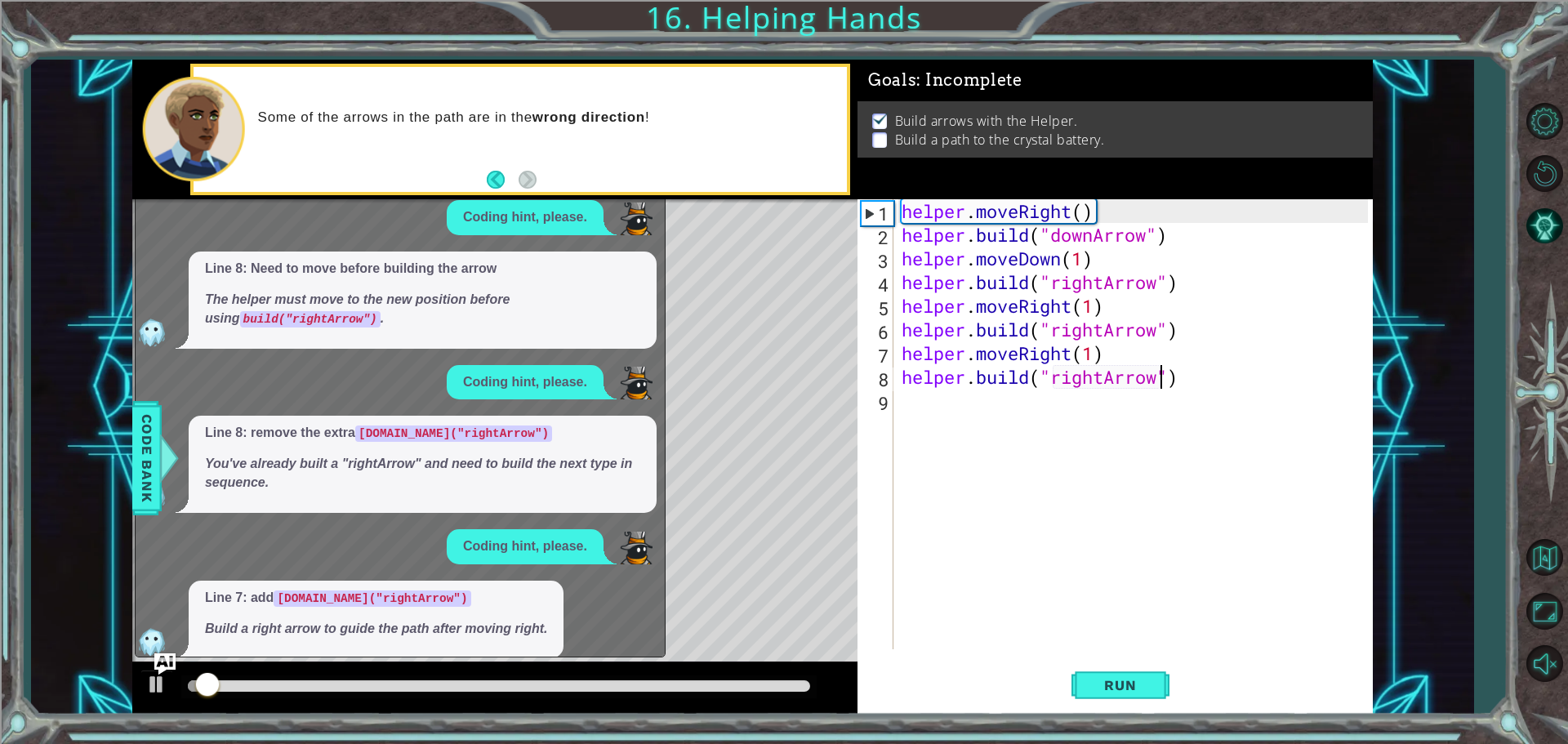
click at [159, 669] on img "Ask AI" at bounding box center [165, 663] width 21 height 21
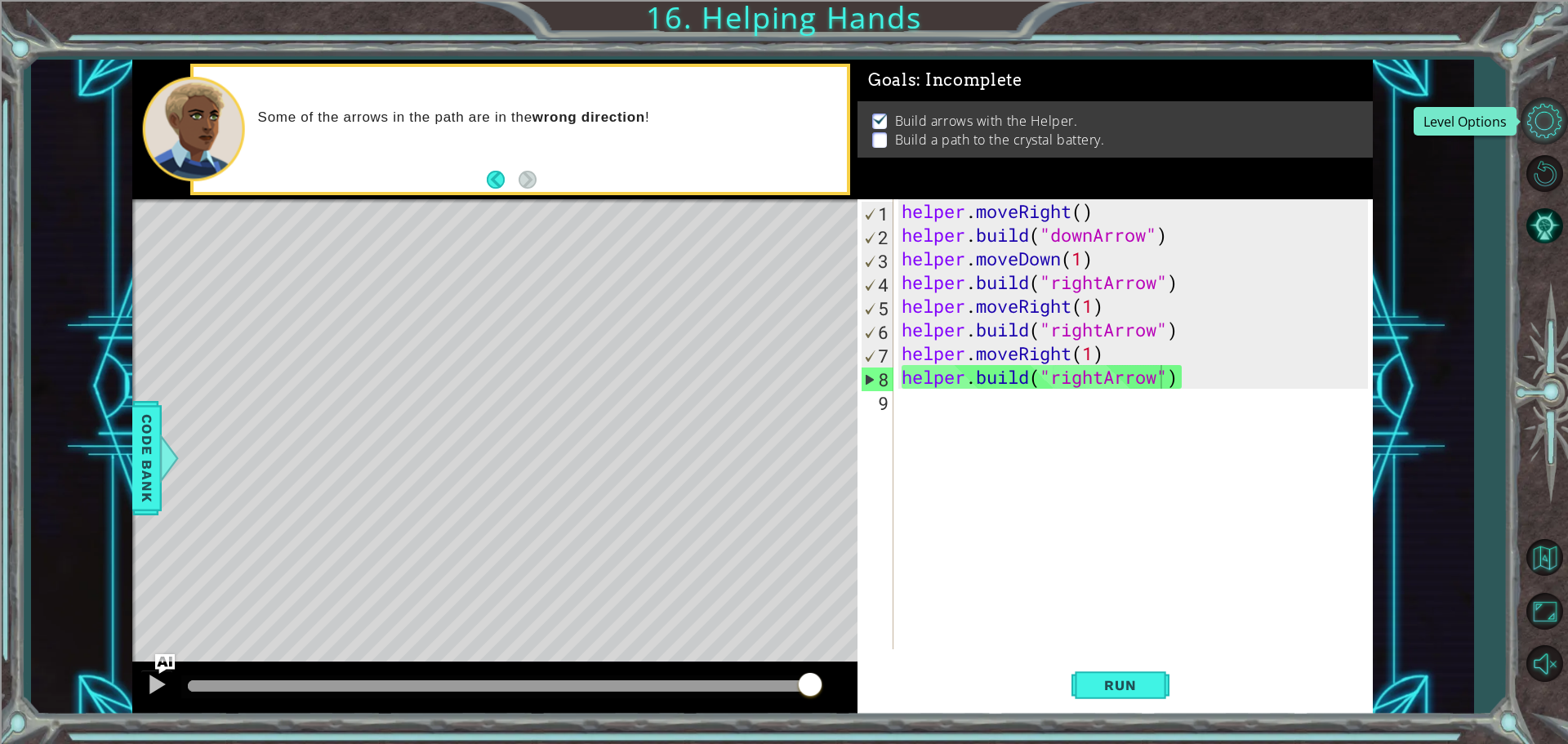
click at [1555, 110] on button "Level Options" at bounding box center [1544, 121] width 47 height 47
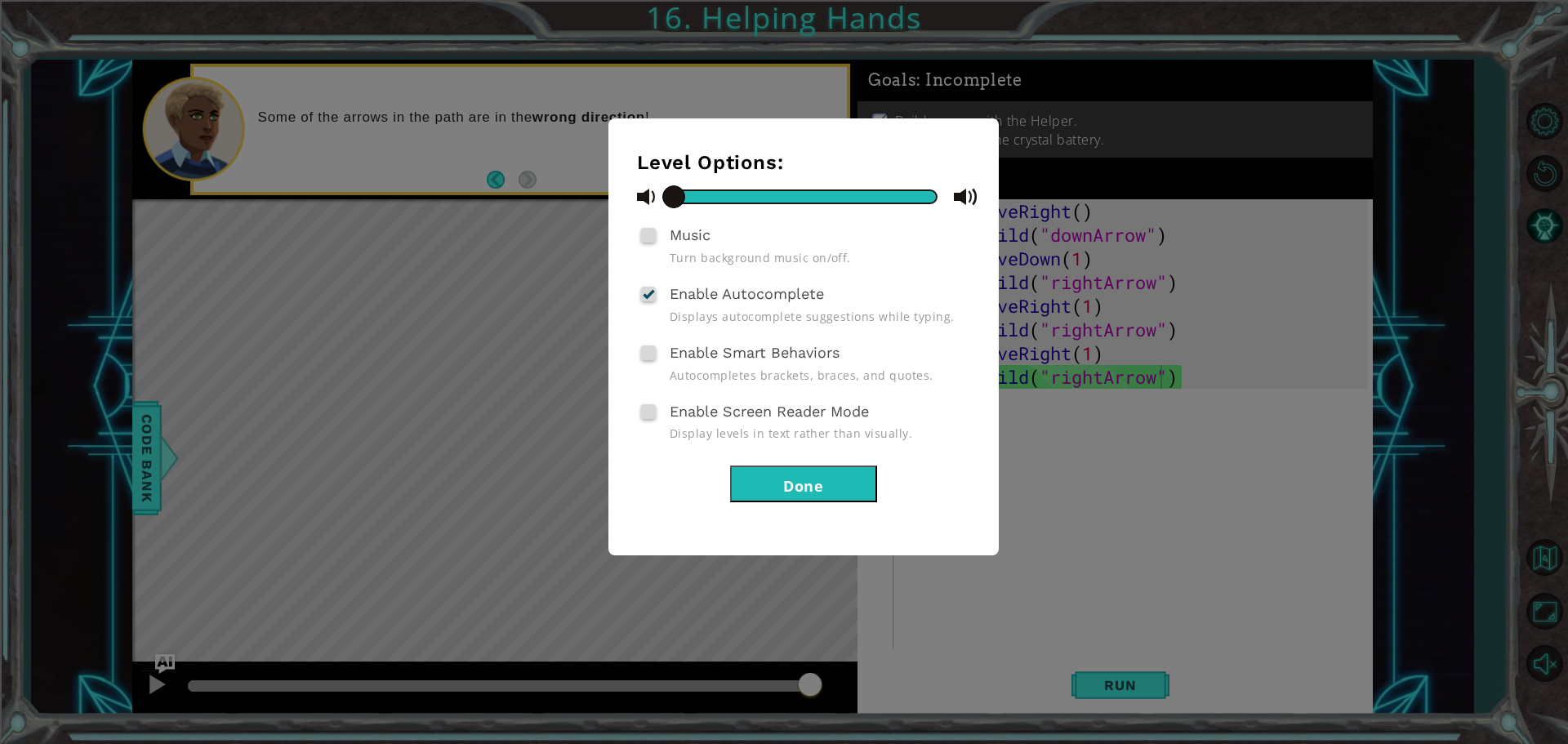
click at [834, 498] on button "Done" at bounding box center [804, 484] width 147 height 36
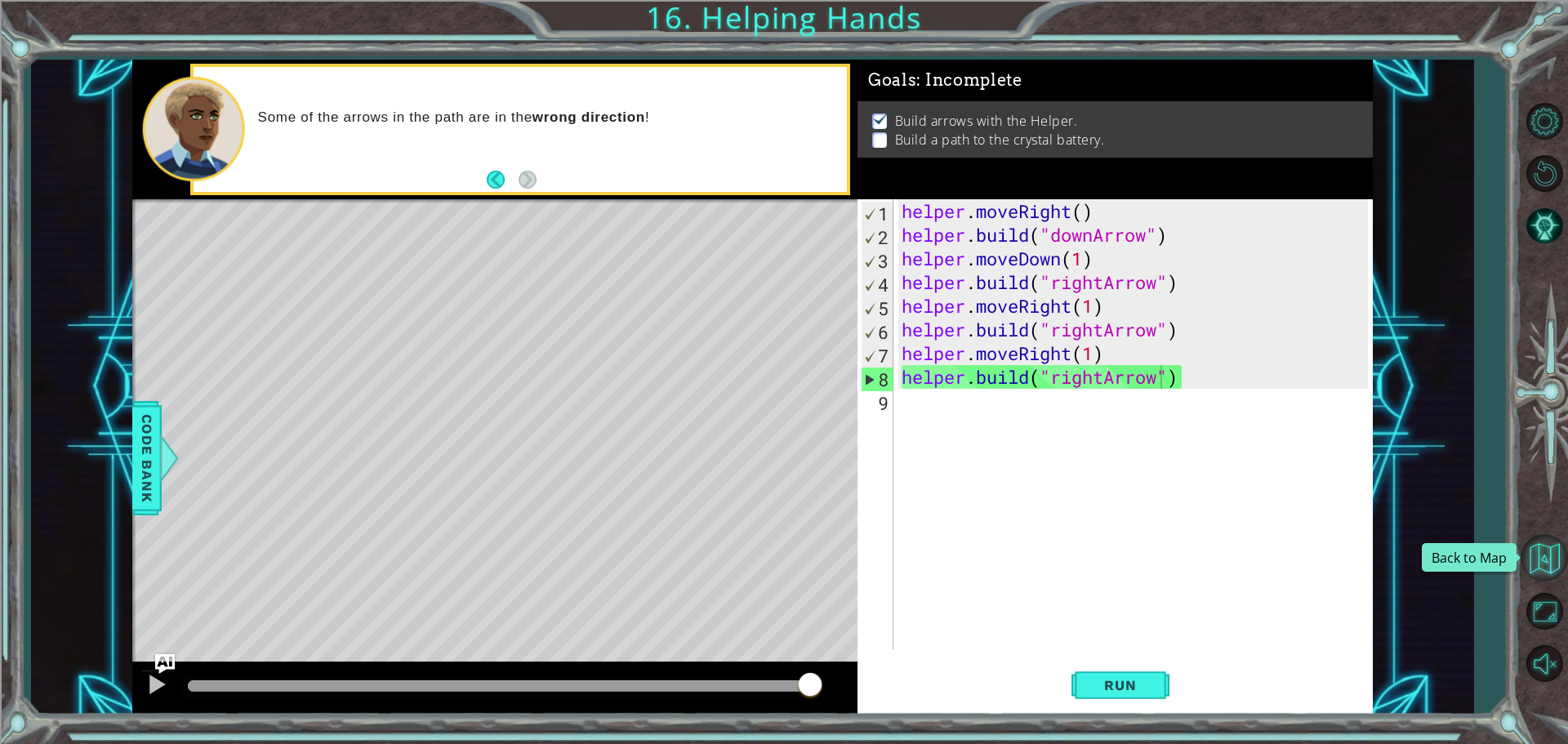
click at [1537, 554] on button "Back to Map" at bounding box center [1544, 558] width 47 height 47
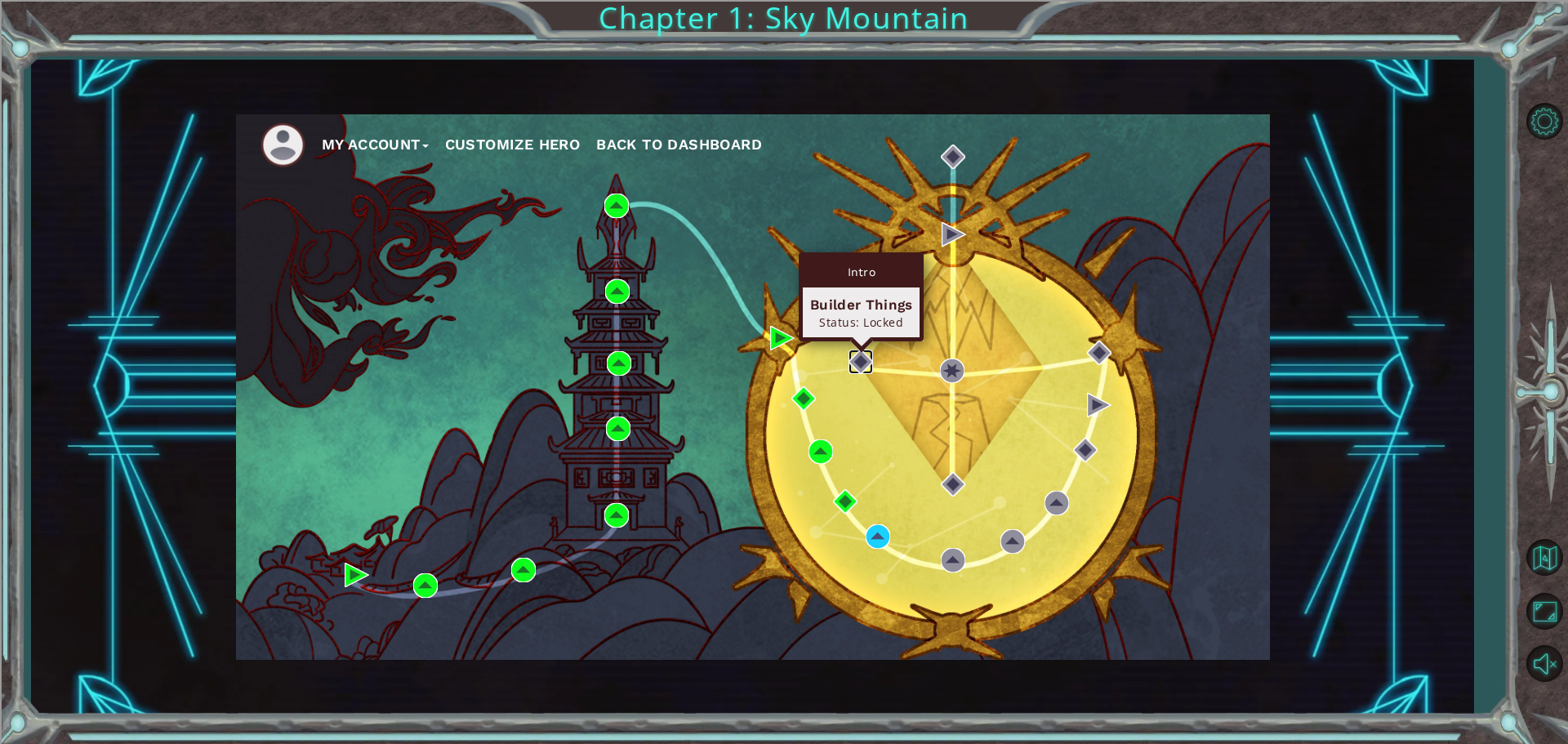
click at [862, 357] on img at bounding box center [861, 362] width 25 height 25
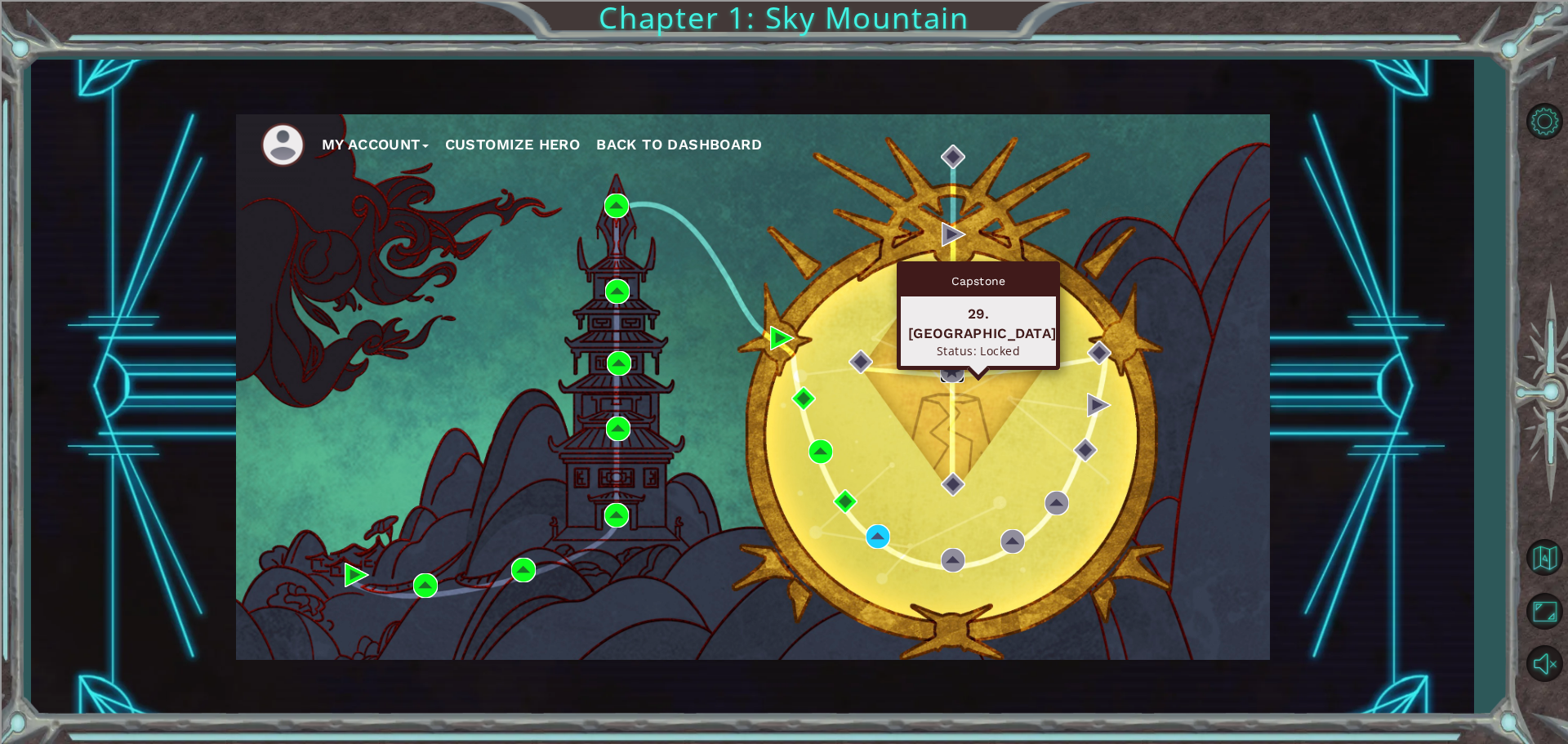
click at [947, 375] on img at bounding box center [952, 371] width 25 height 25
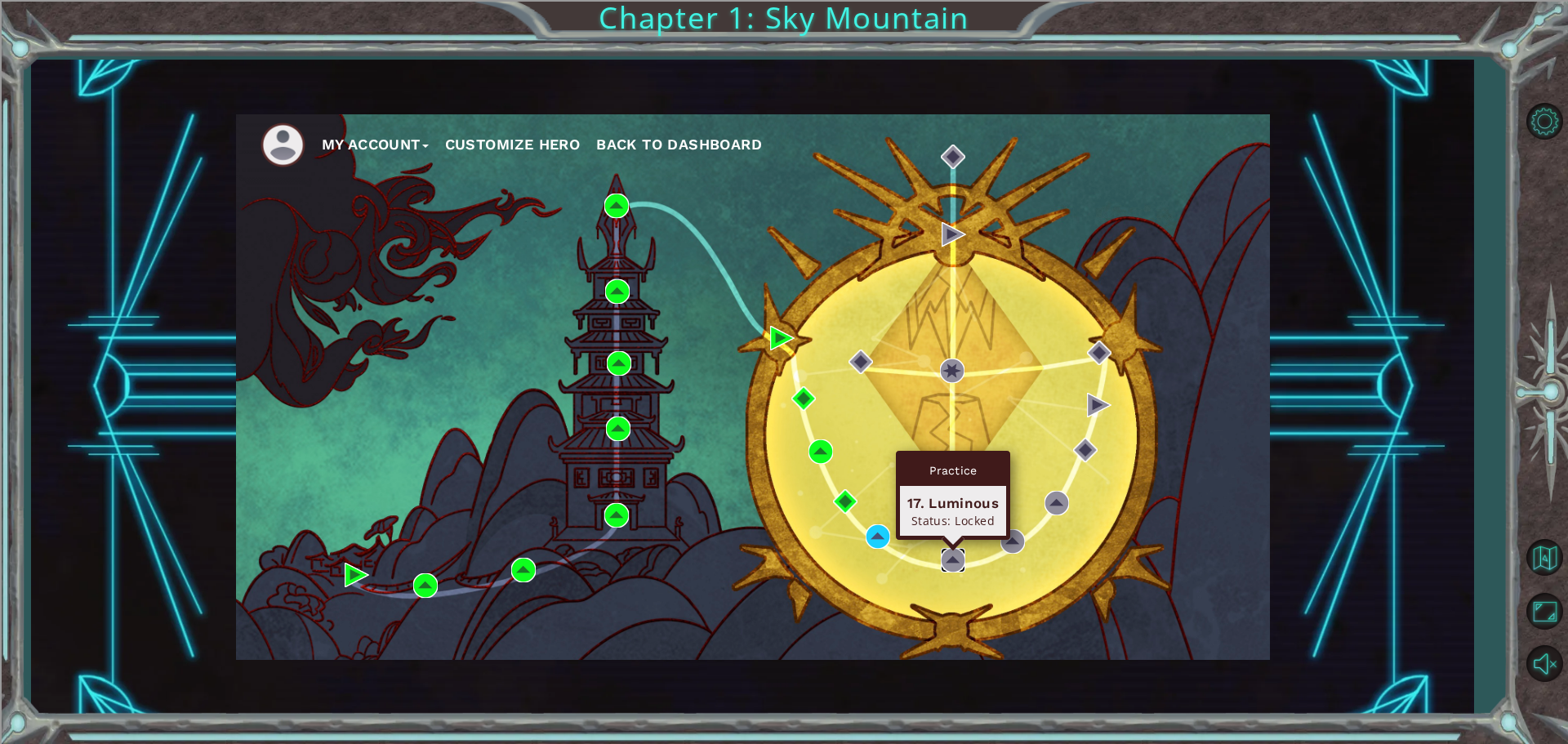
click at [957, 553] on img at bounding box center [953, 561] width 25 height 25
click at [957, 546] on div "My Account Customize Hero Back to Dashboard" at bounding box center [752, 387] width 1034 height 546
click at [951, 543] on div "My Account Customize Hero Back to Dashboard" at bounding box center [752, 387] width 1034 height 546
click at [951, 540] on div "Practice 17. Luminous Status: Locked" at bounding box center [953, 495] width 114 height 89
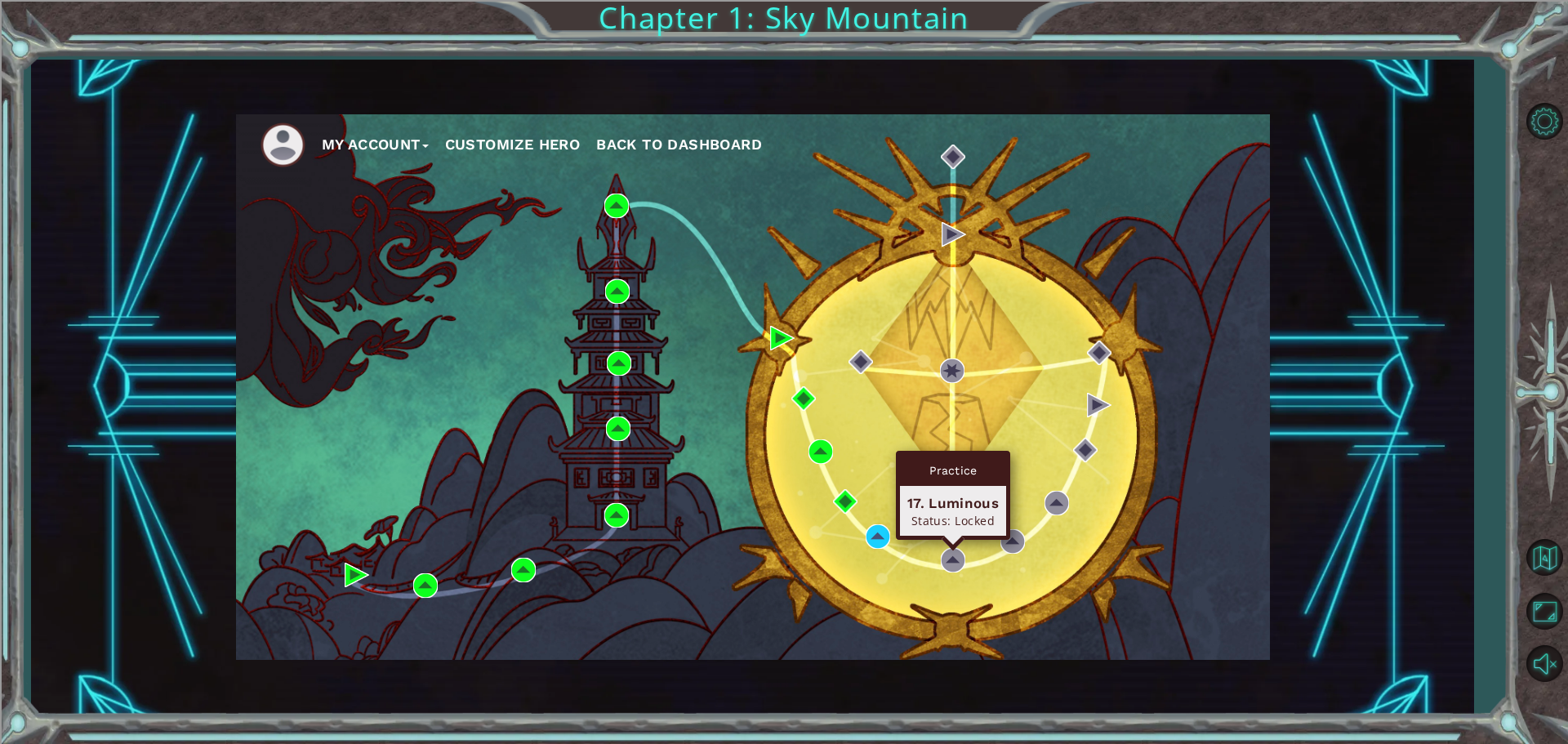
click at [951, 540] on div "Practice 17. Luminous Status: Locked" at bounding box center [953, 495] width 114 height 89
click at [943, 547] on div "My Account Customize Hero Back to Dashboard" at bounding box center [752, 387] width 1034 height 546
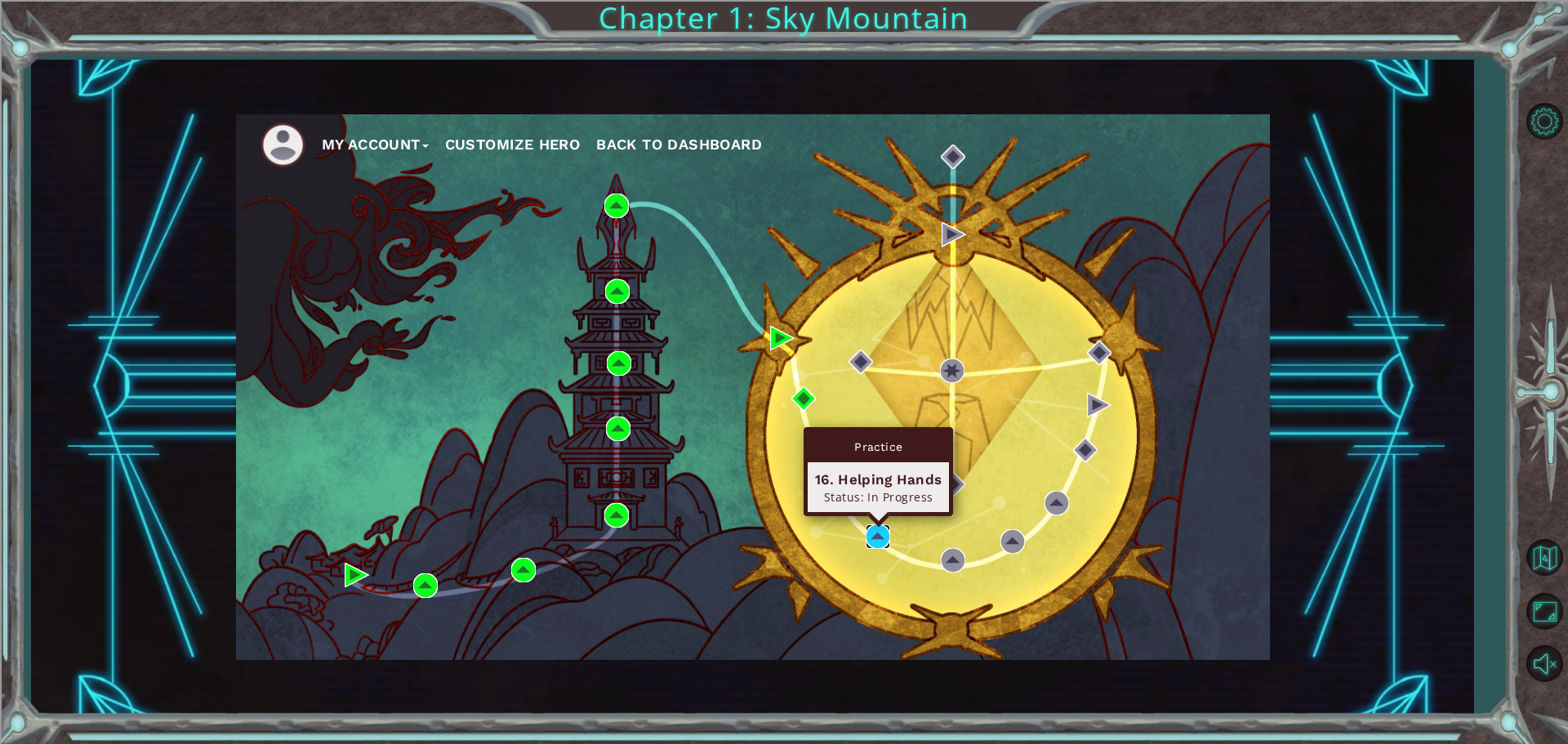
click at [876, 539] on img at bounding box center [879, 537] width 25 height 25
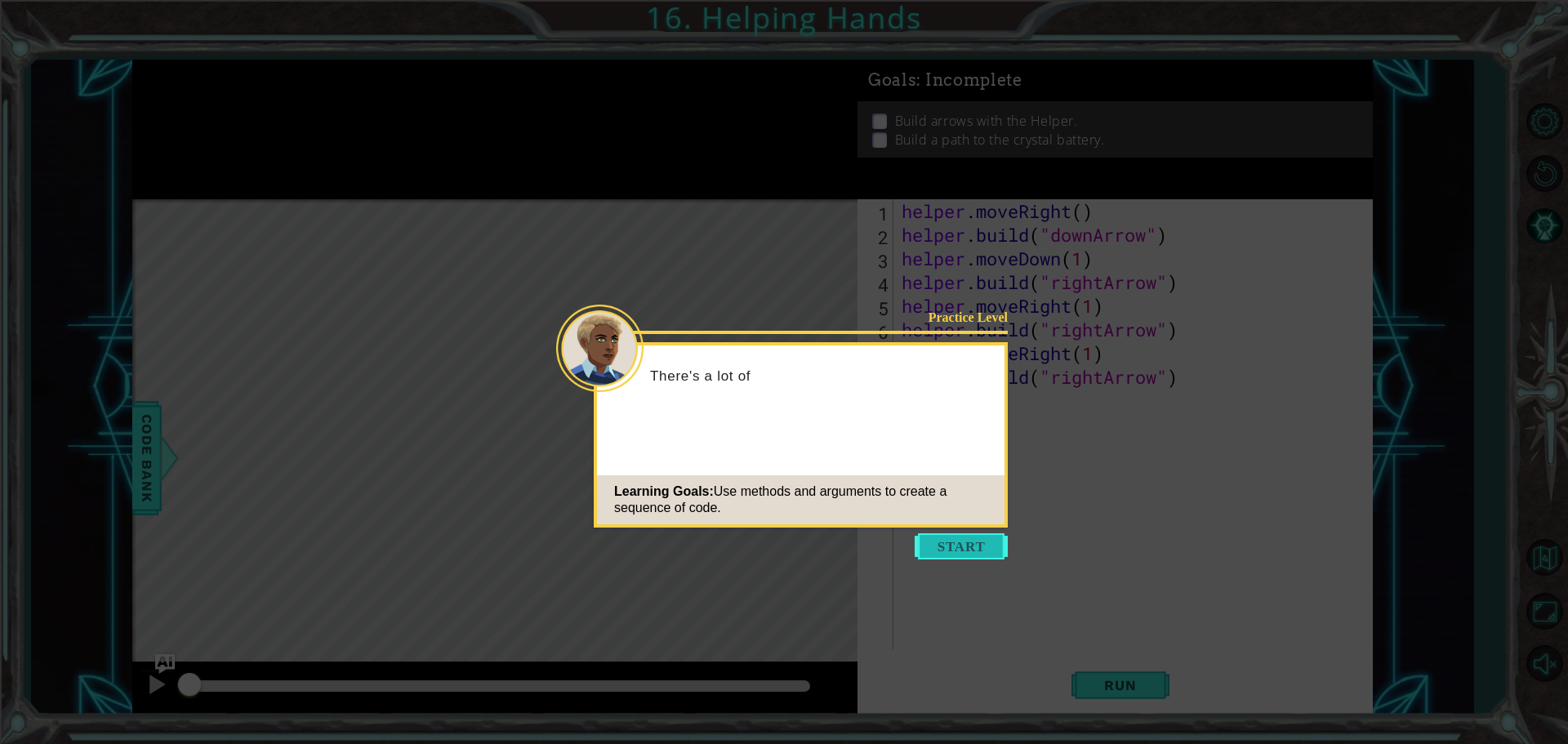
click at [939, 537] on button "Start" at bounding box center [961, 546] width 93 height 26
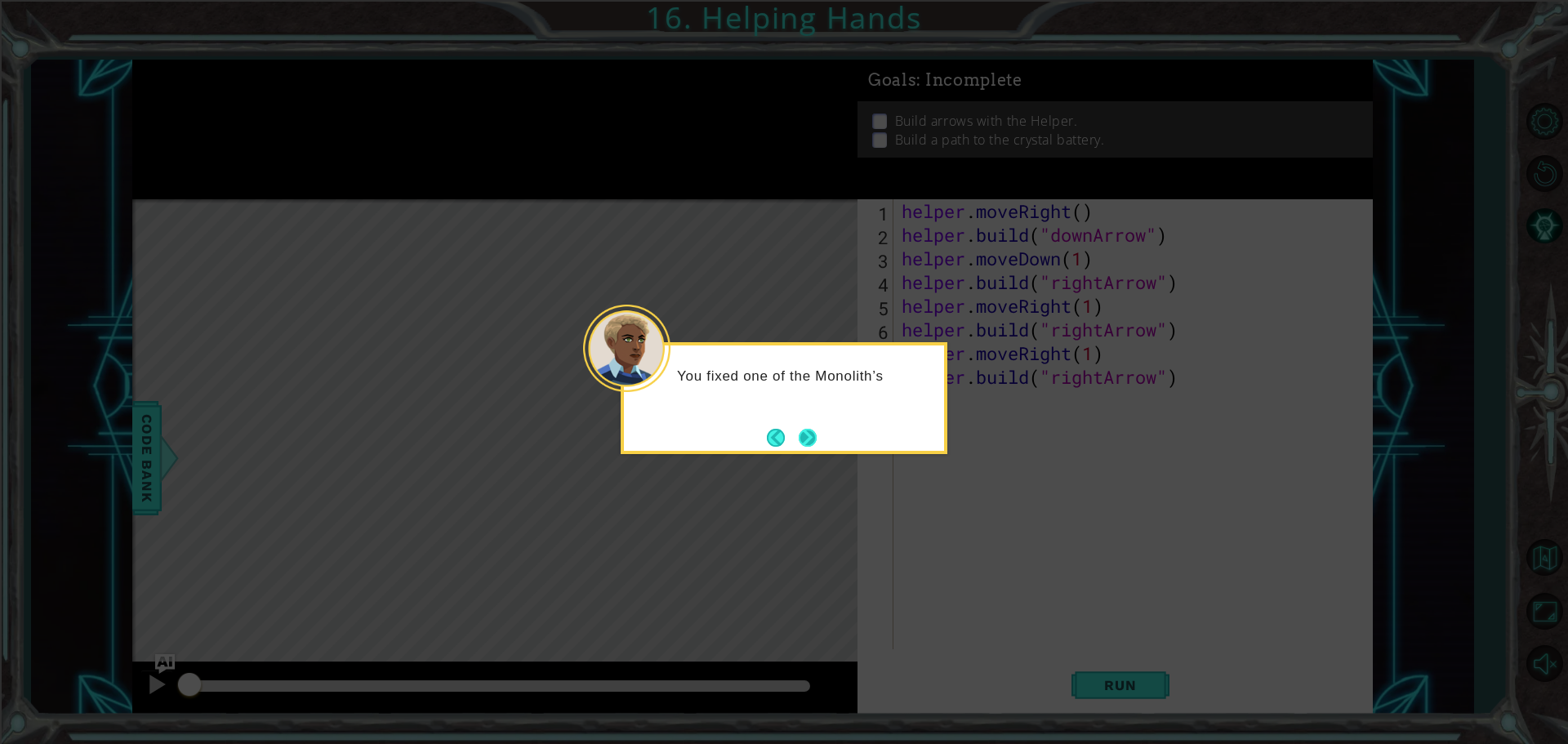
click at [806, 443] on button "Next" at bounding box center [808, 438] width 18 height 18
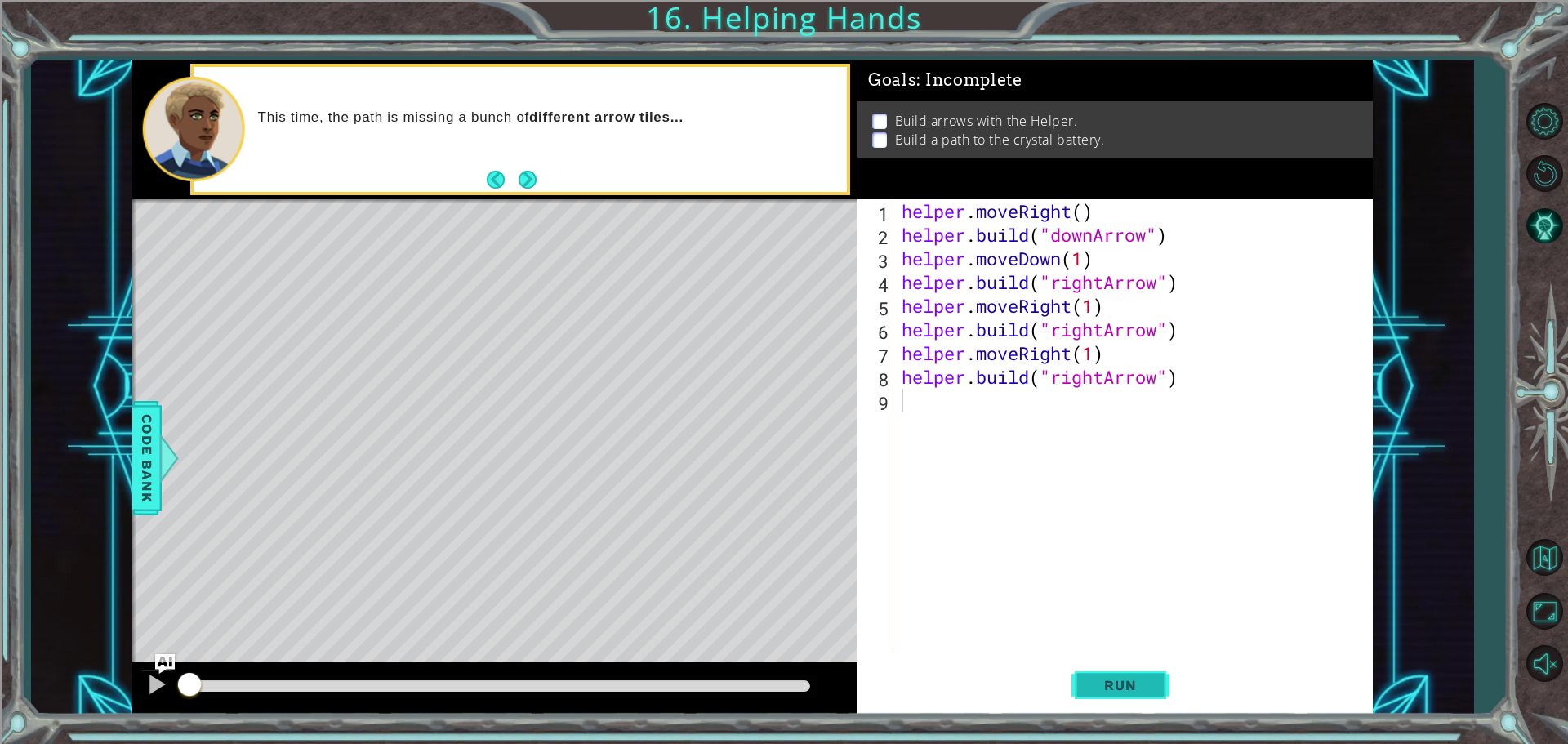
click at [1132, 685] on span "Run" at bounding box center [1120, 685] width 65 height 16
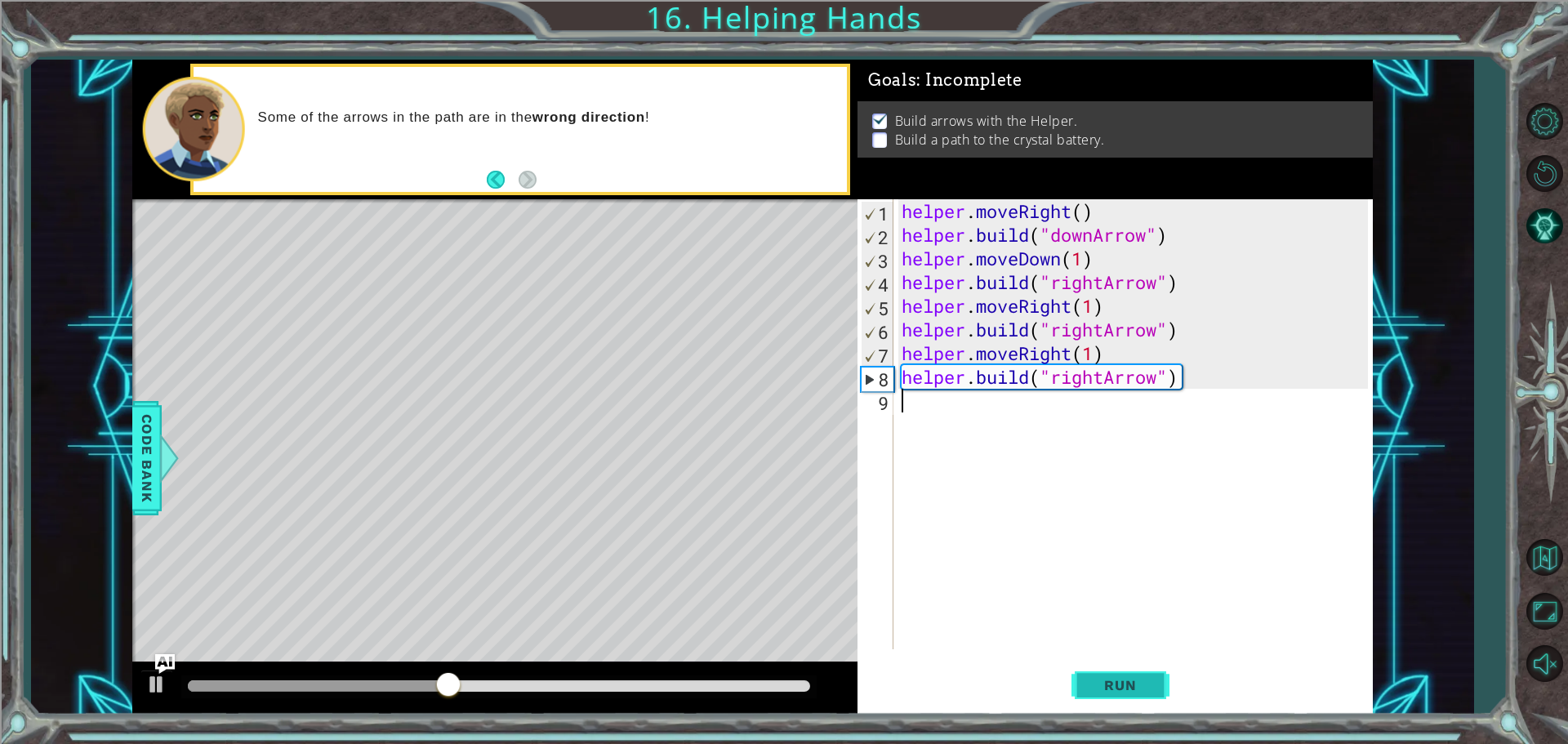
click at [1138, 695] on button "Run" at bounding box center [1121, 685] width 98 height 51
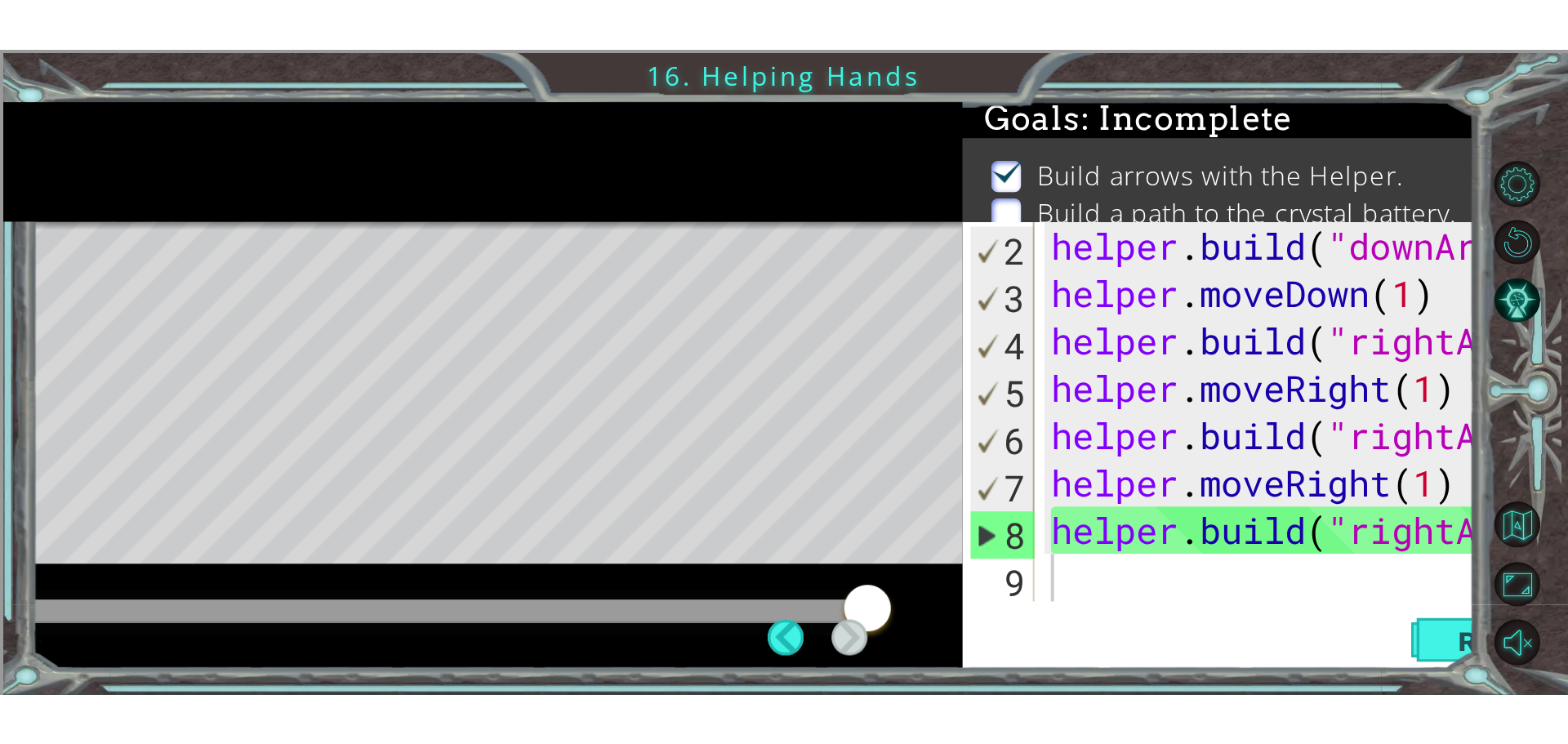
scroll to position [24, 0]
